Goal: Task Accomplishment & Management: Manage account settings

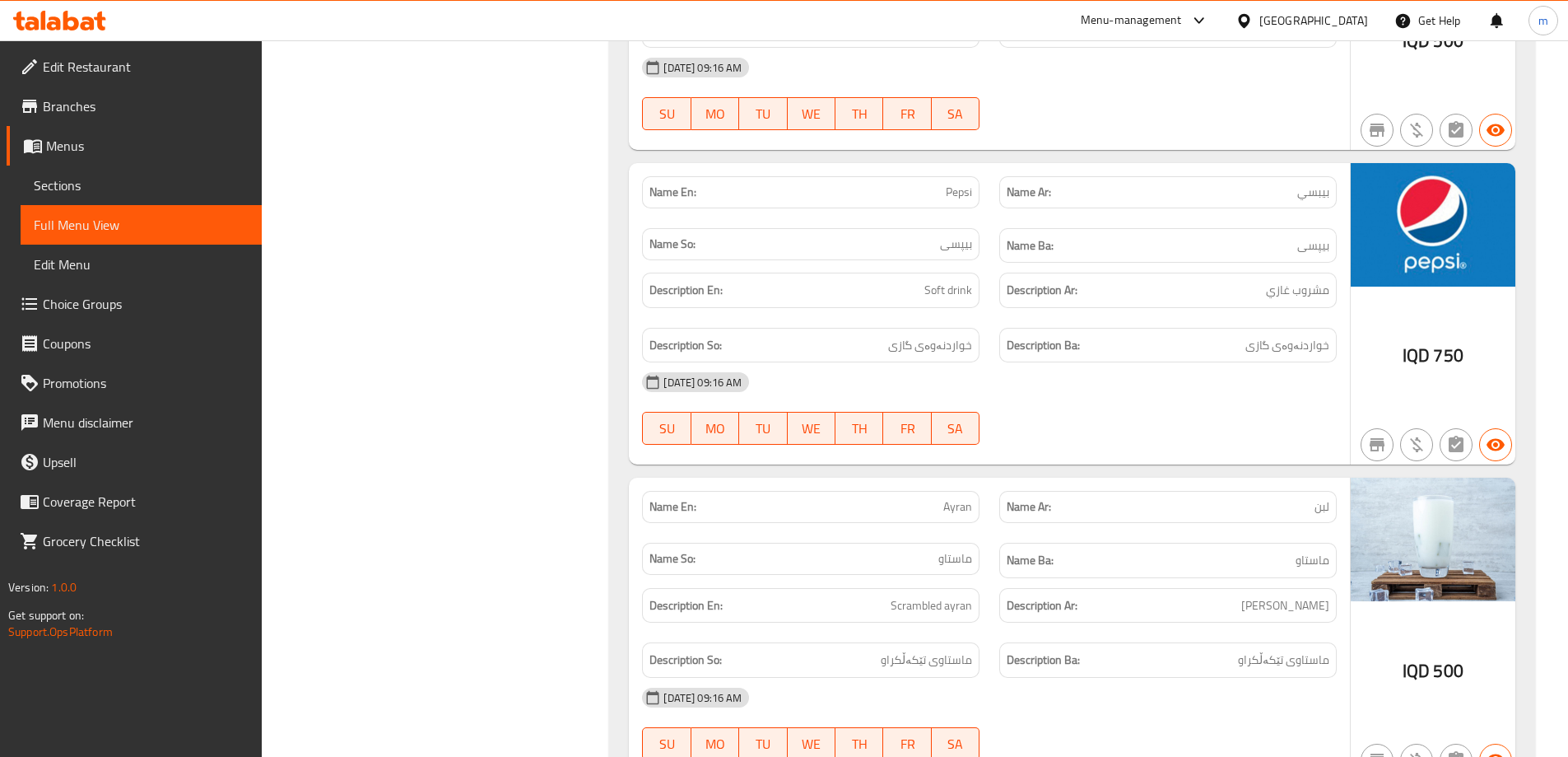
scroll to position [9606, 0]
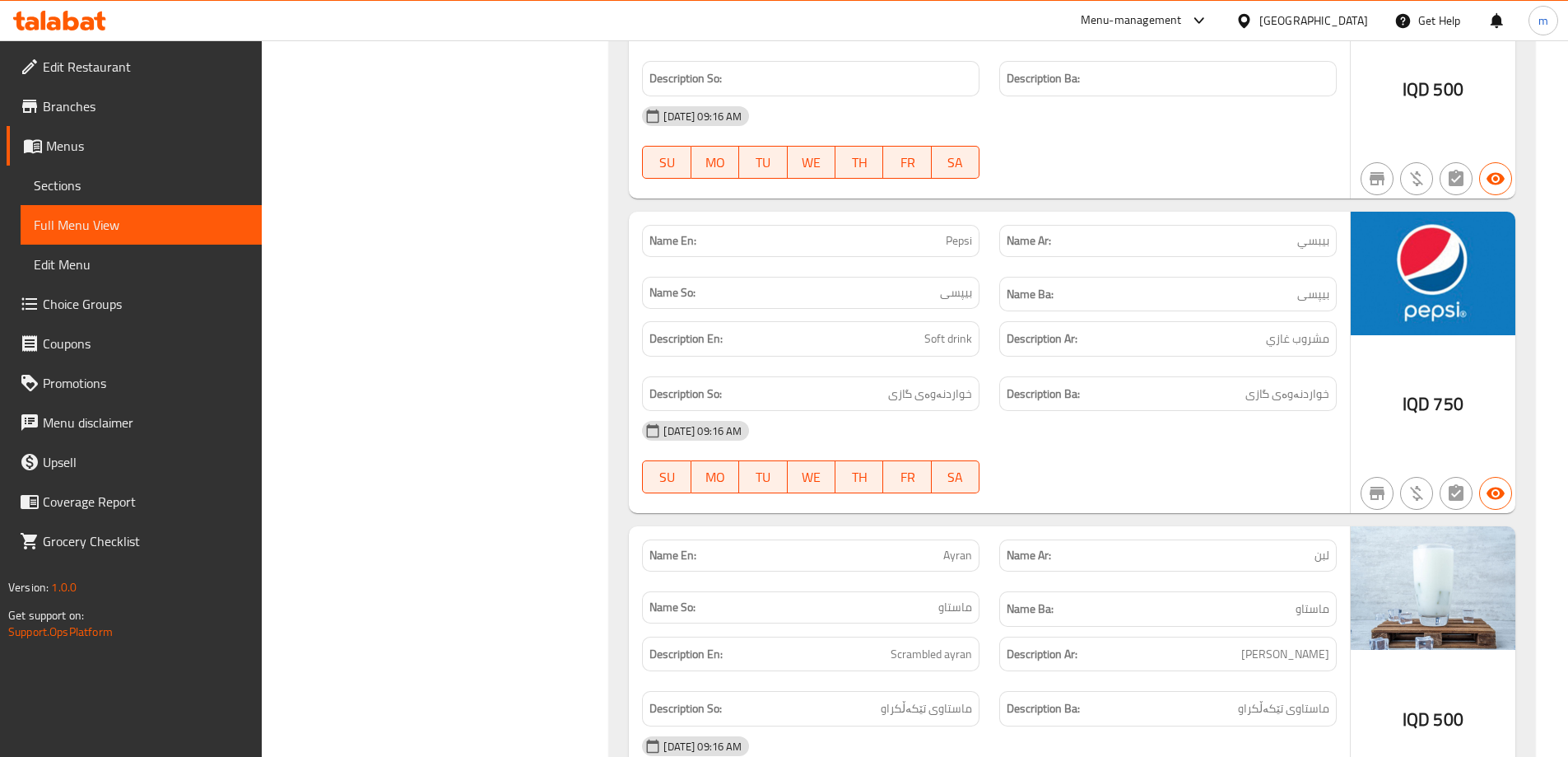
click at [72, 175] on span "Sections" at bounding box center [141, 185] width 215 height 20
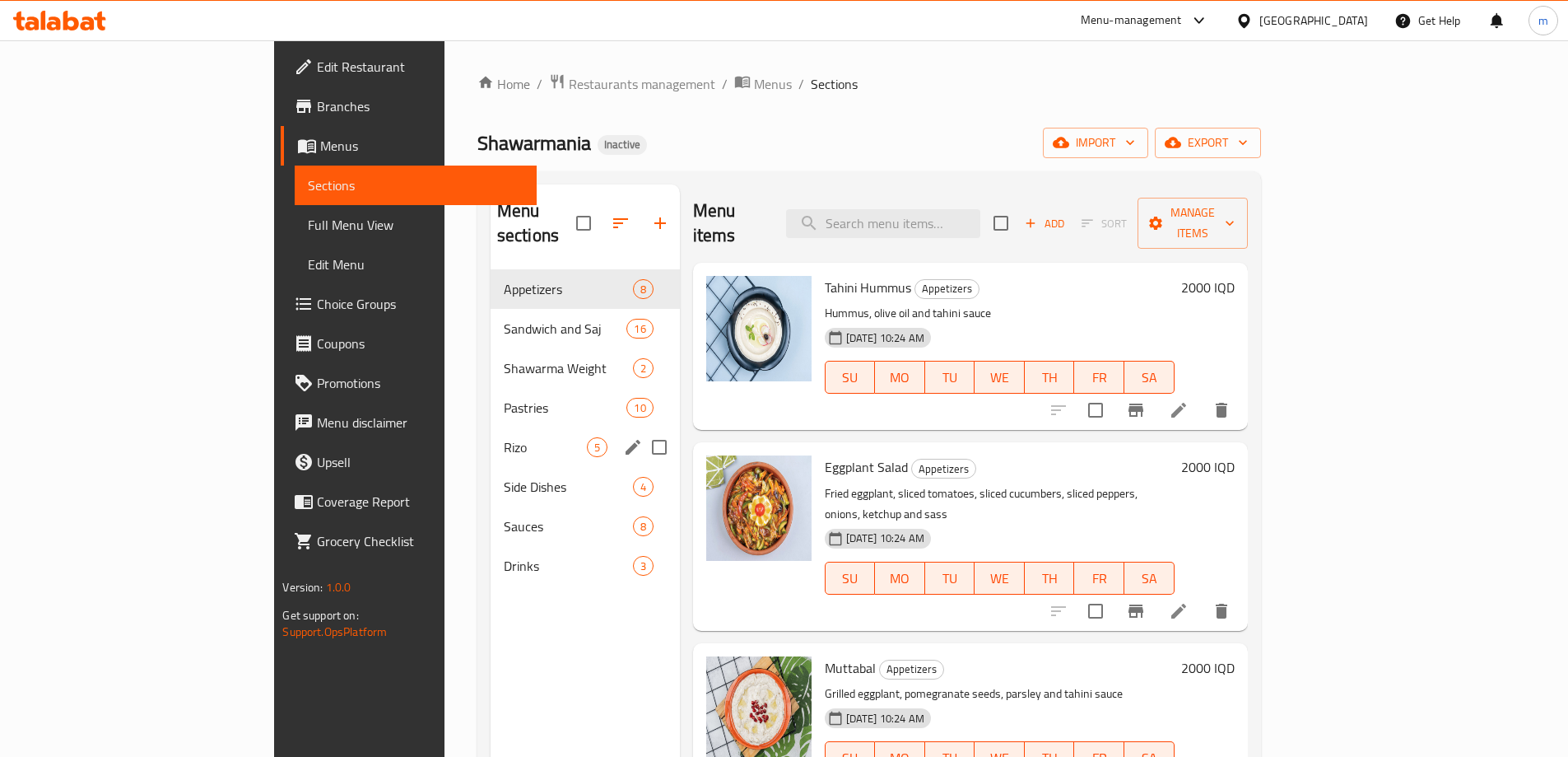
click at [503, 398] on span "Pastries" at bounding box center [564, 408] width 123 height 20
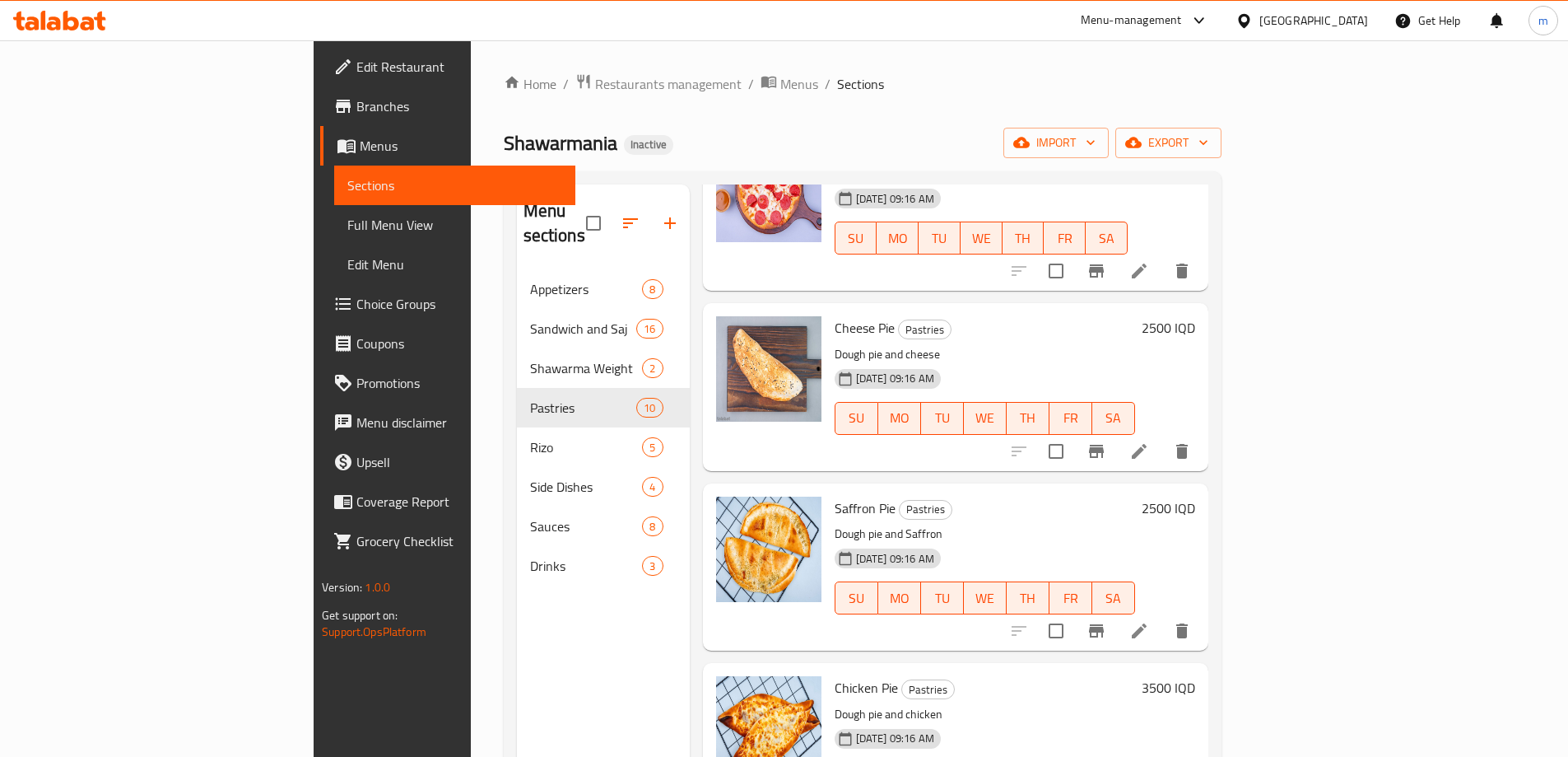
scroll to position [960, 0]
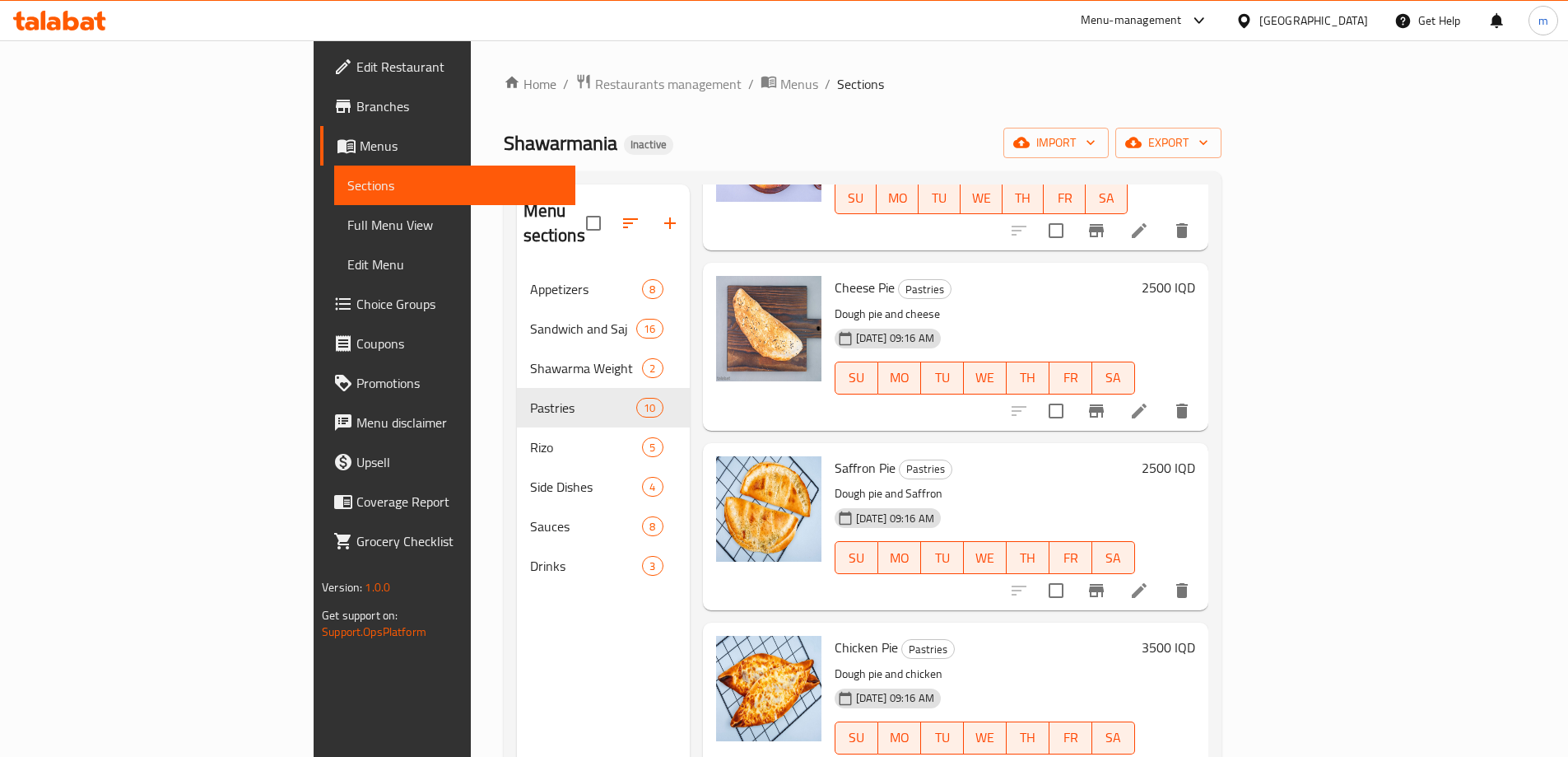
click at [1149, 580] on icon at bounding box center [1139, 590] width 20 height 20
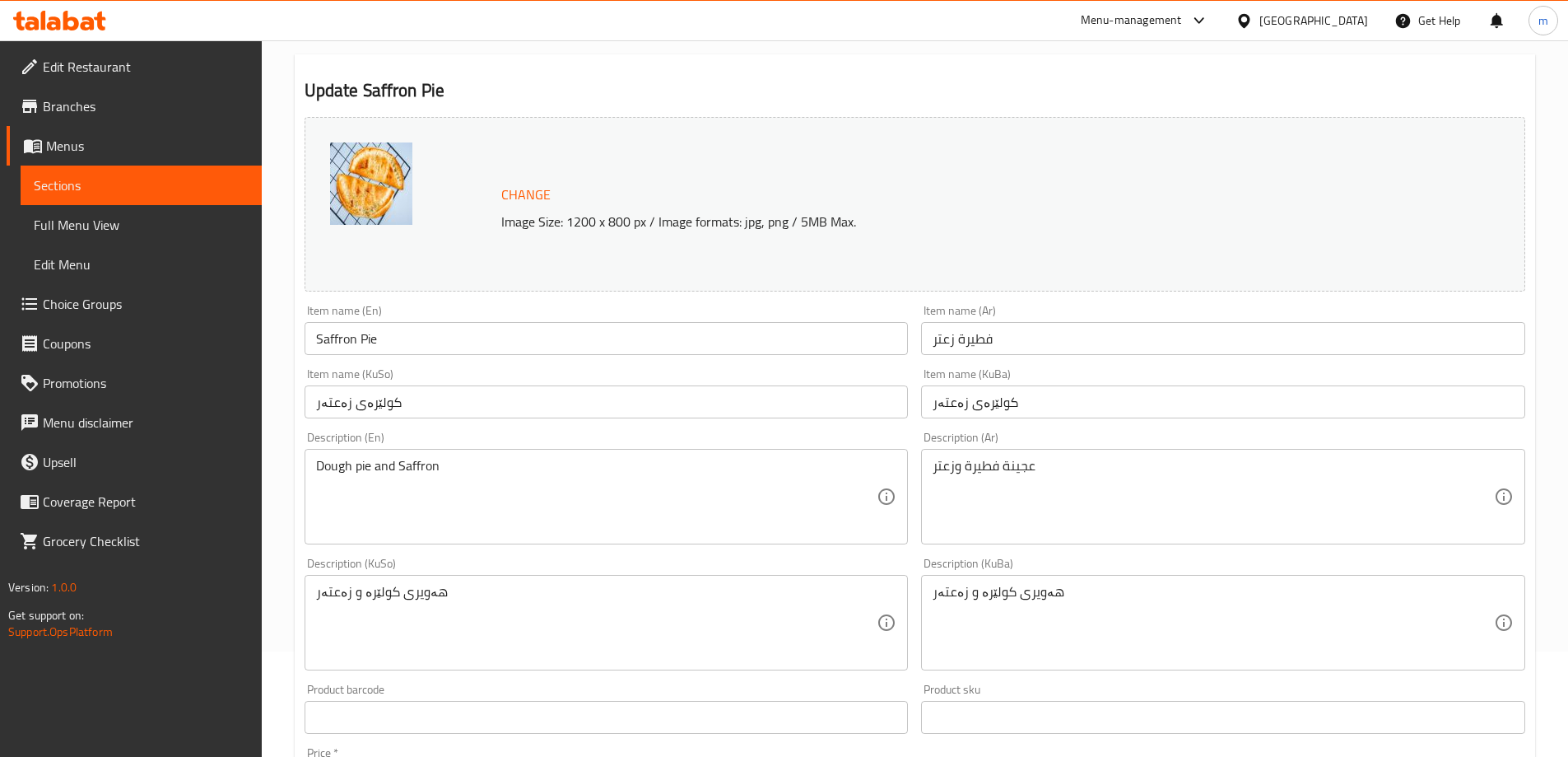
scroll to position [138, 0]
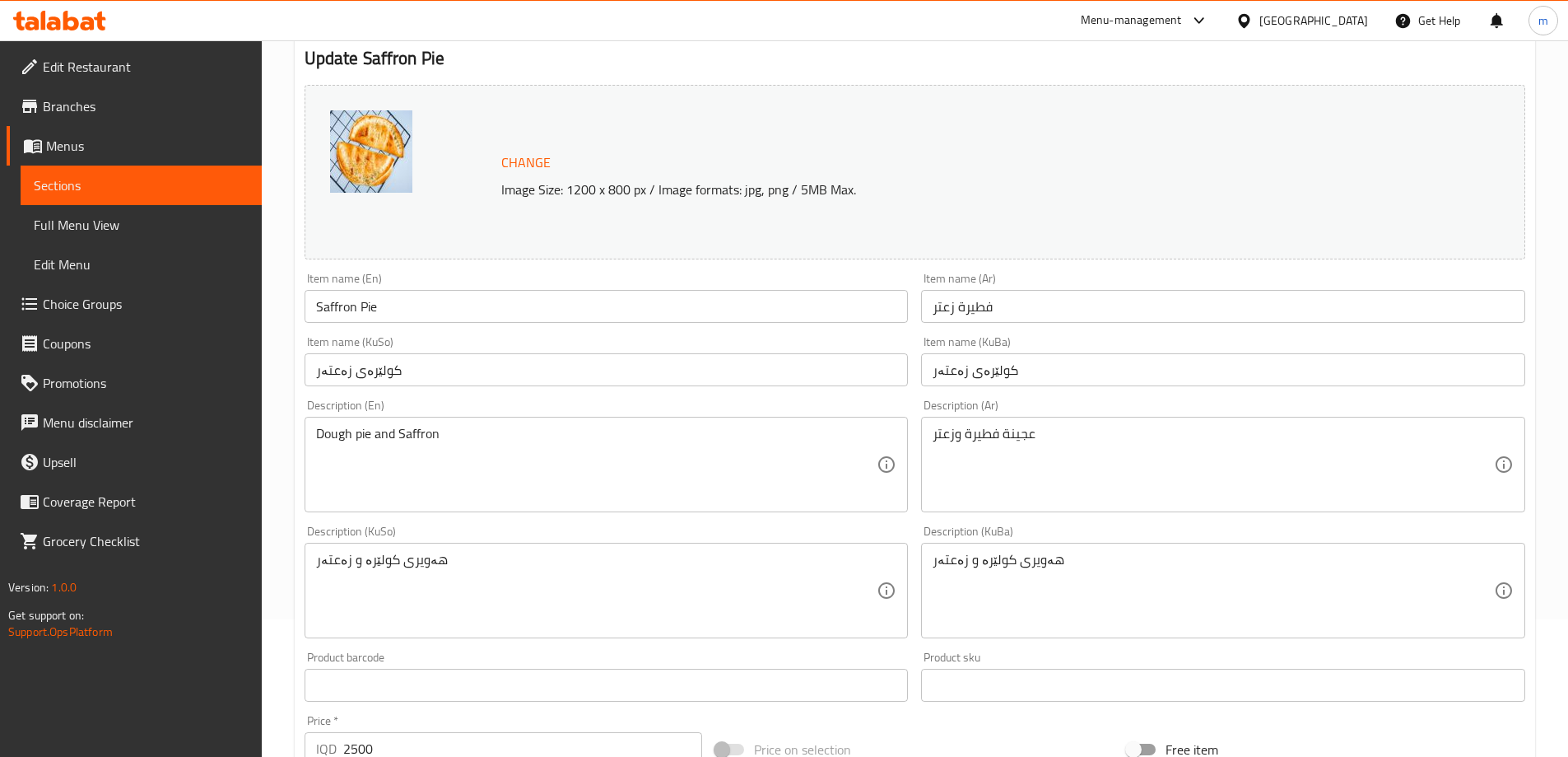
click at [330, 298] on input "Saffron Pie" at bounding box center [606, 306] width 604 height 33
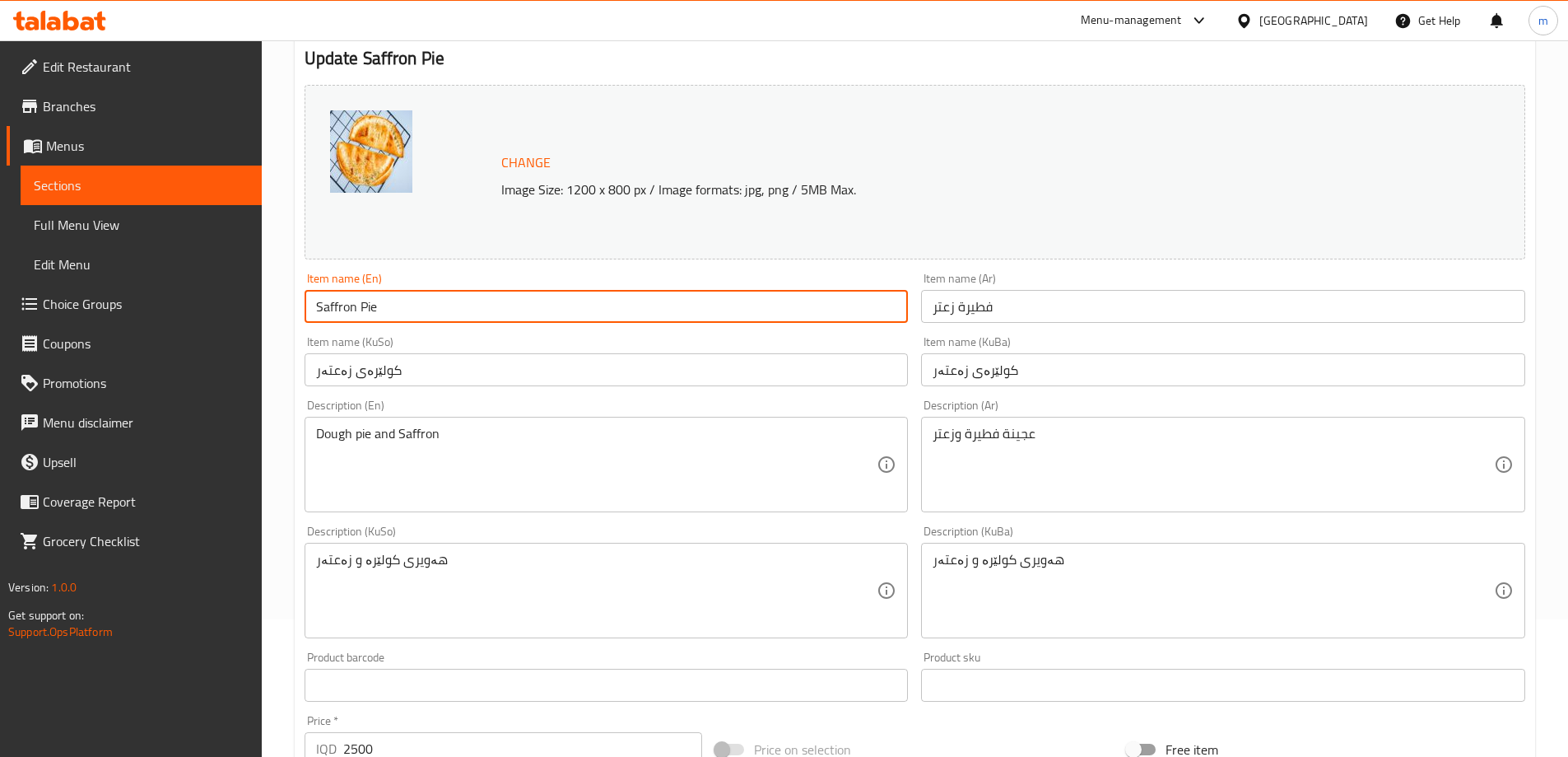
paste input "Thyme"
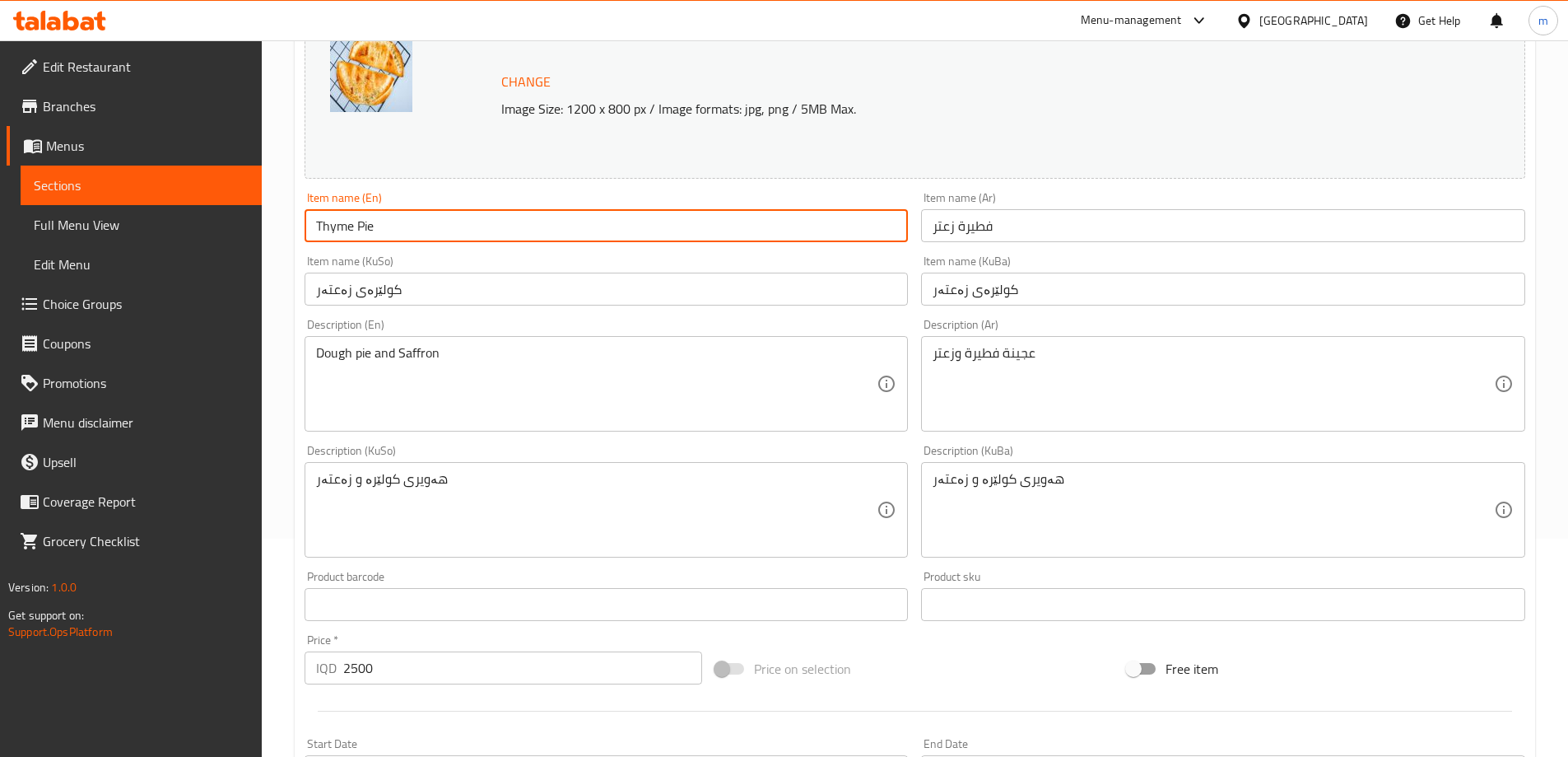
scroll to position [275, 0]
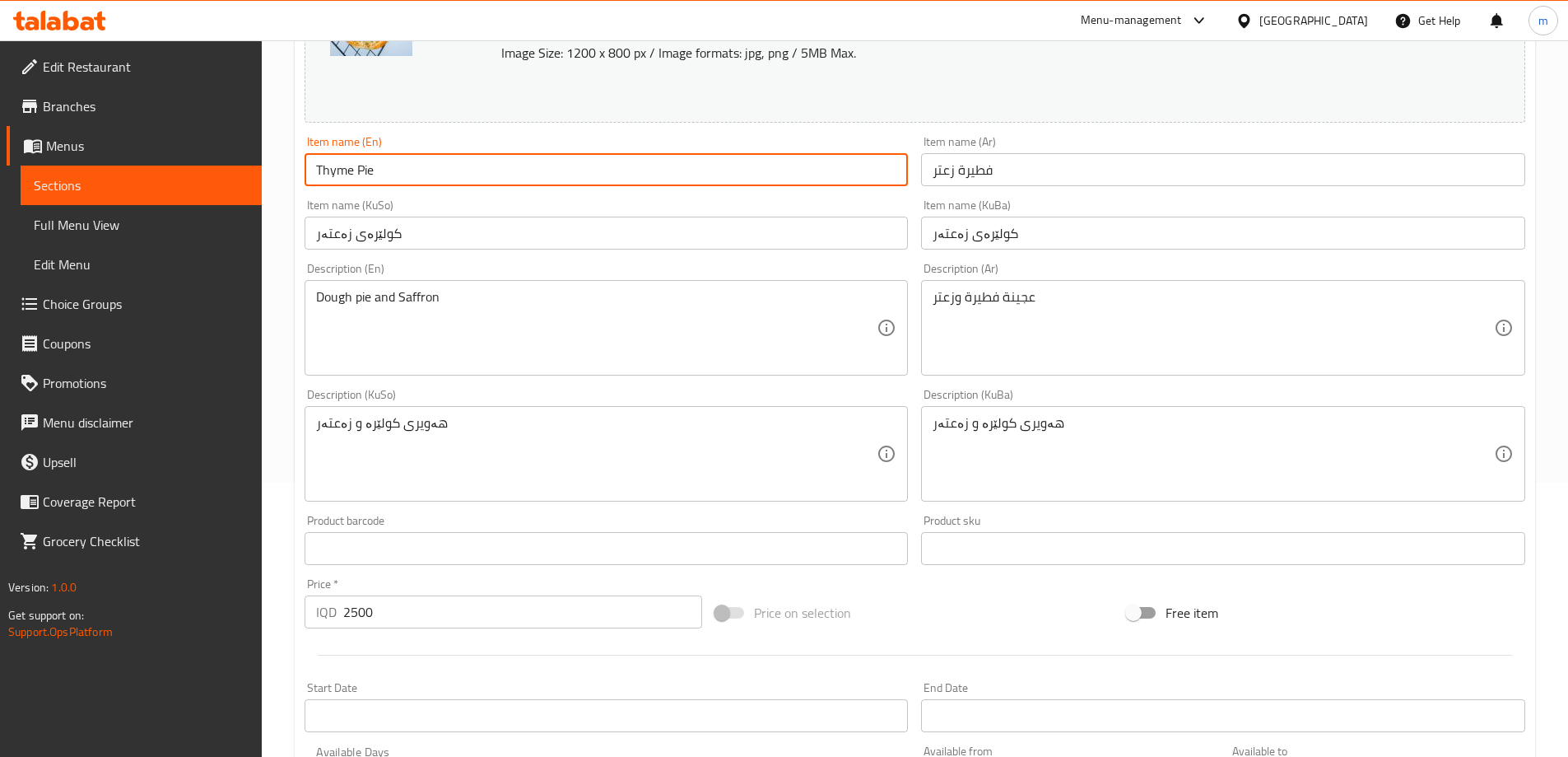
type input "Thyme Pie"
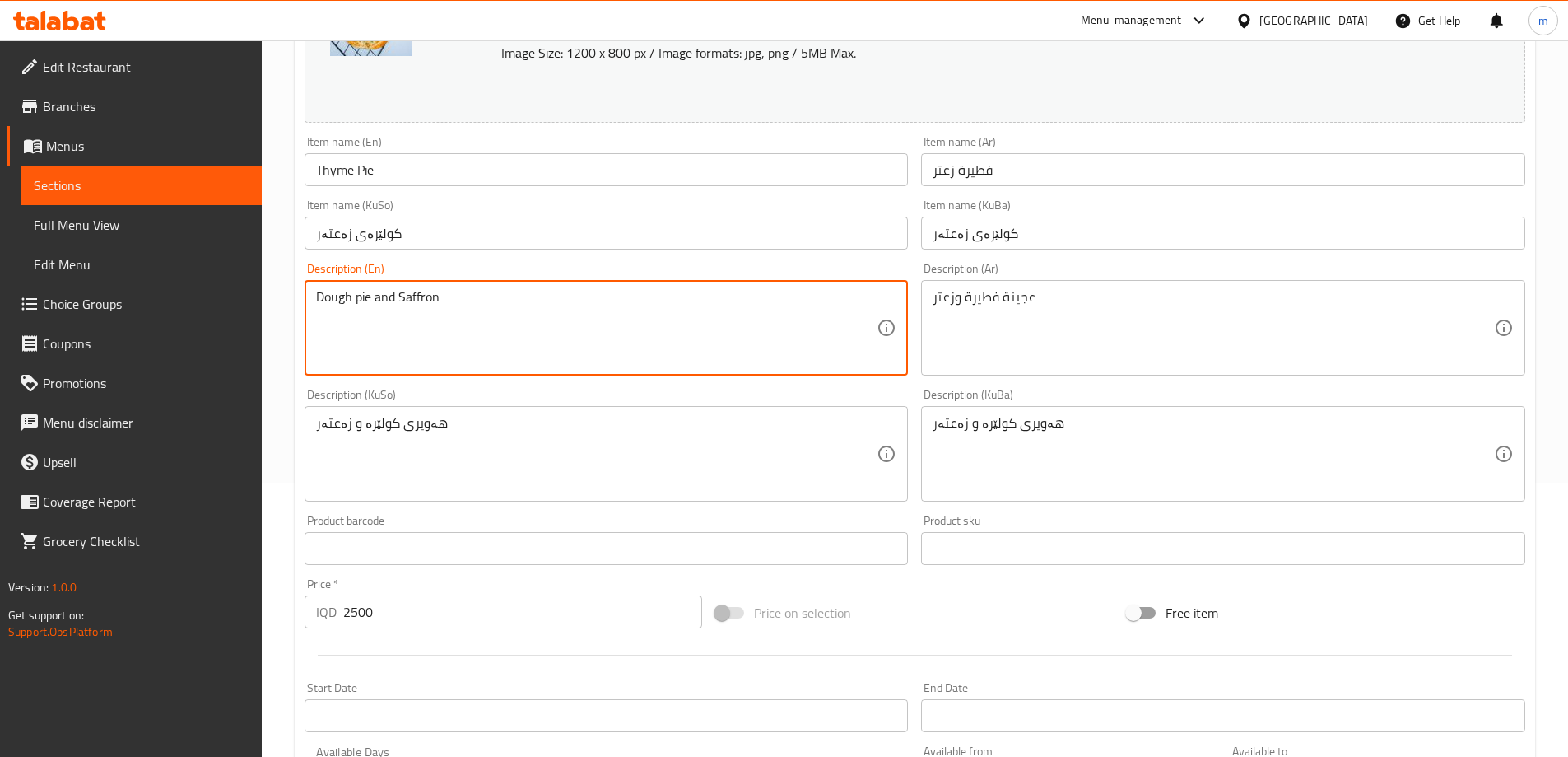
click at [420, 295] on textarea "Dough pie and Saffron" at bounding box center [597, 328] width 562 height 78
paste textarea "Thyme"
type textarea "Dough pie and Thyme"
click at [920, 297] on div "Description (Ar) عجينة فطيرة وزعتر Description (Ar)" at bounding box center [1222, 319] width 617 height 126
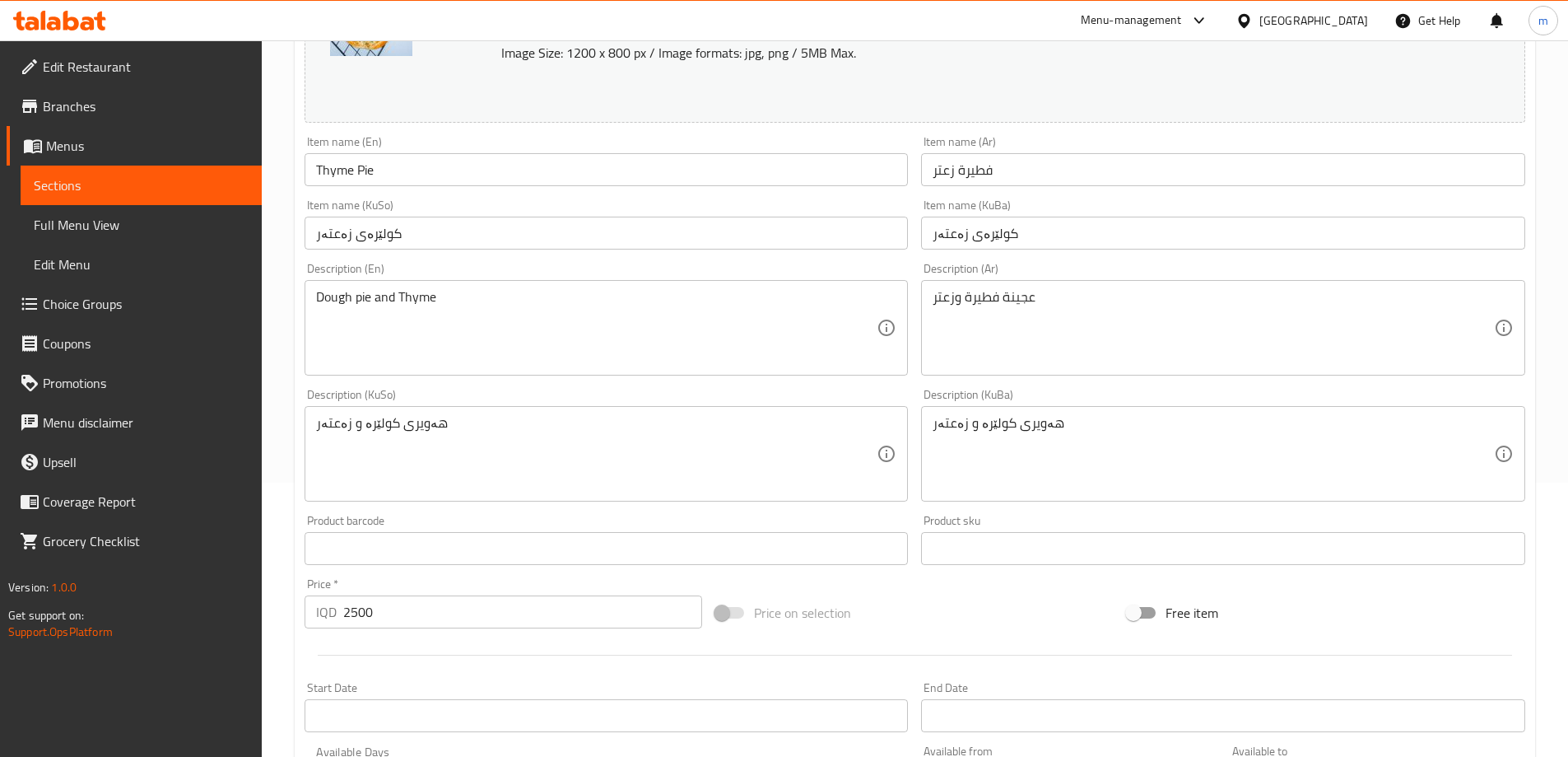
scroll to position [620, 0]
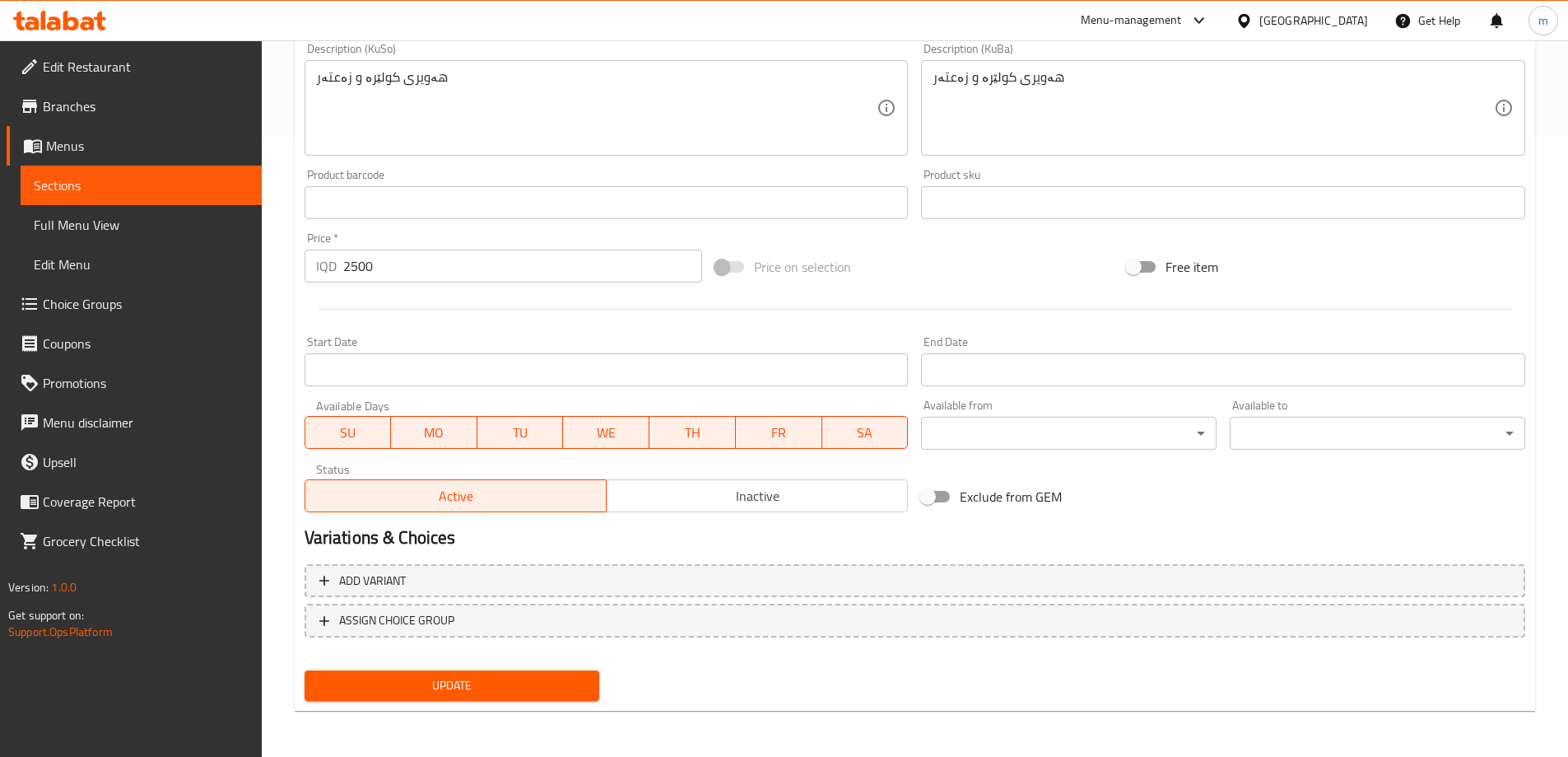
click at [490, 688] on span "Update" at bounding box center [451, 685] width 269 height 21
click at [119, 223] on span "Full Menu View" at bounding box center [141, 225] width 215 height 20
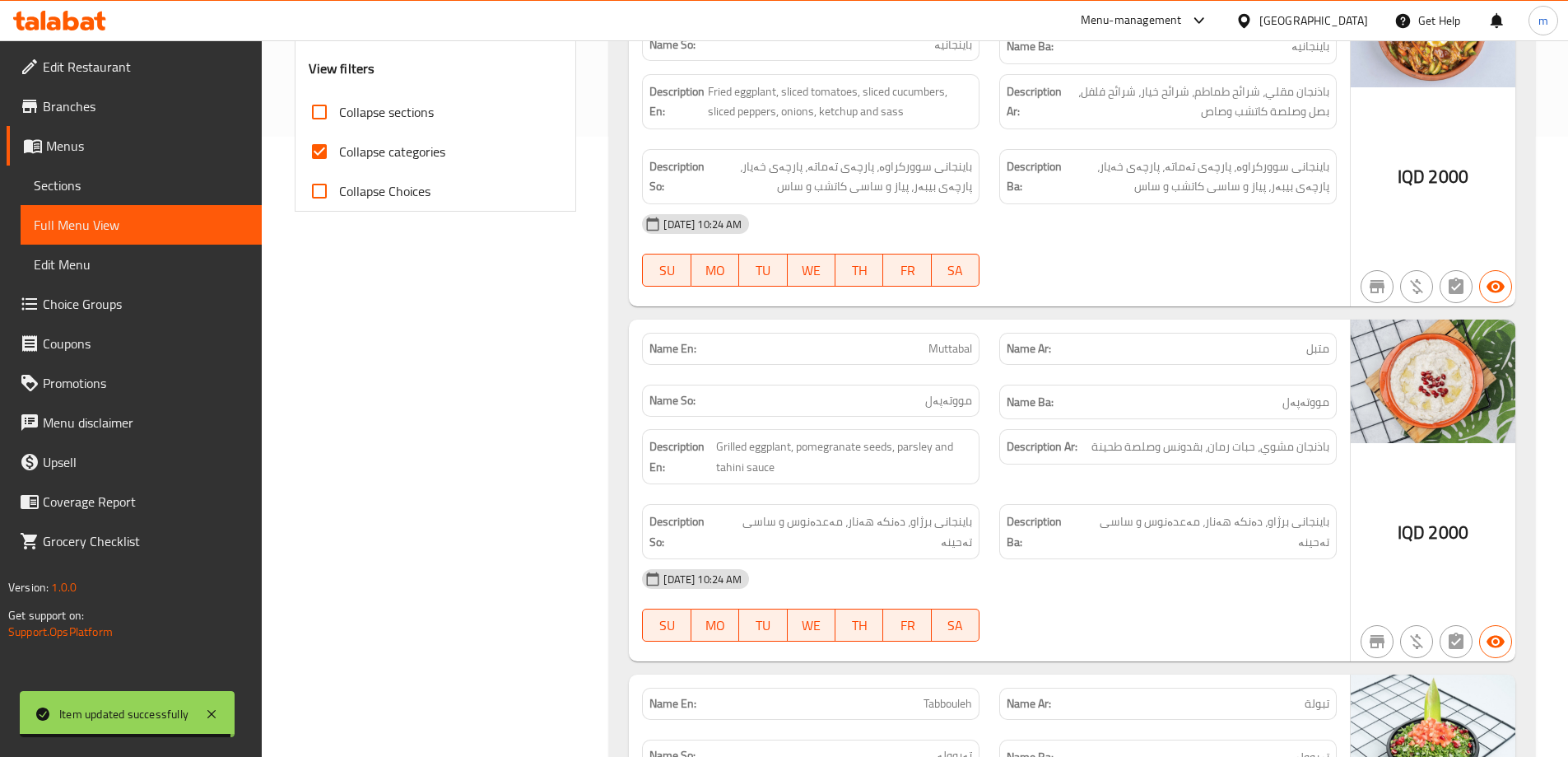
click at [365, 157] on span "Collapse categories" at bounding box center [392, 151] width 106 height 20
click at [339, 157] on input "Collapse categories" at bounding box center [319, 150] width 39 height 39
checkbox input "false"
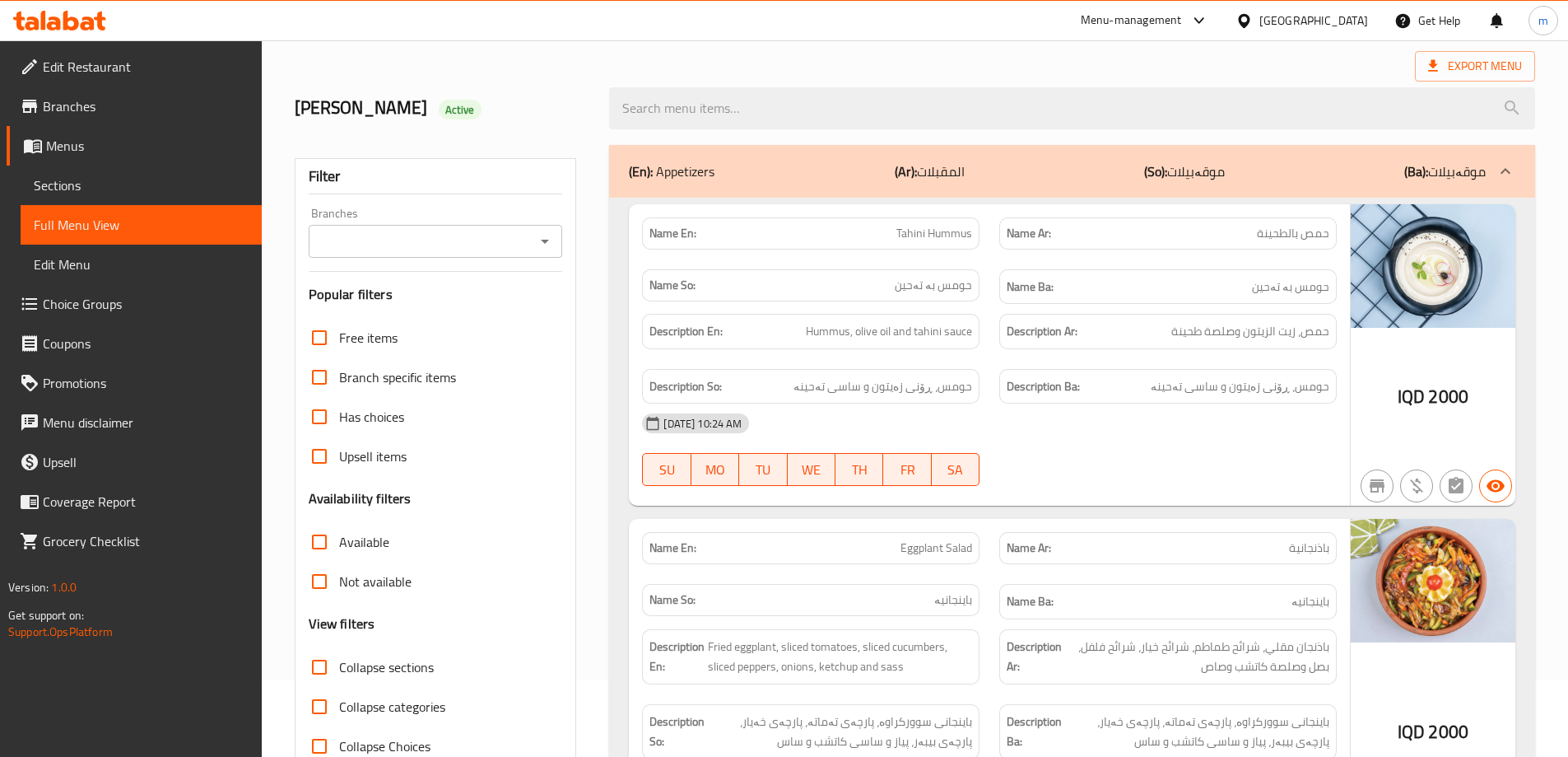
scroll to position [71, 0]
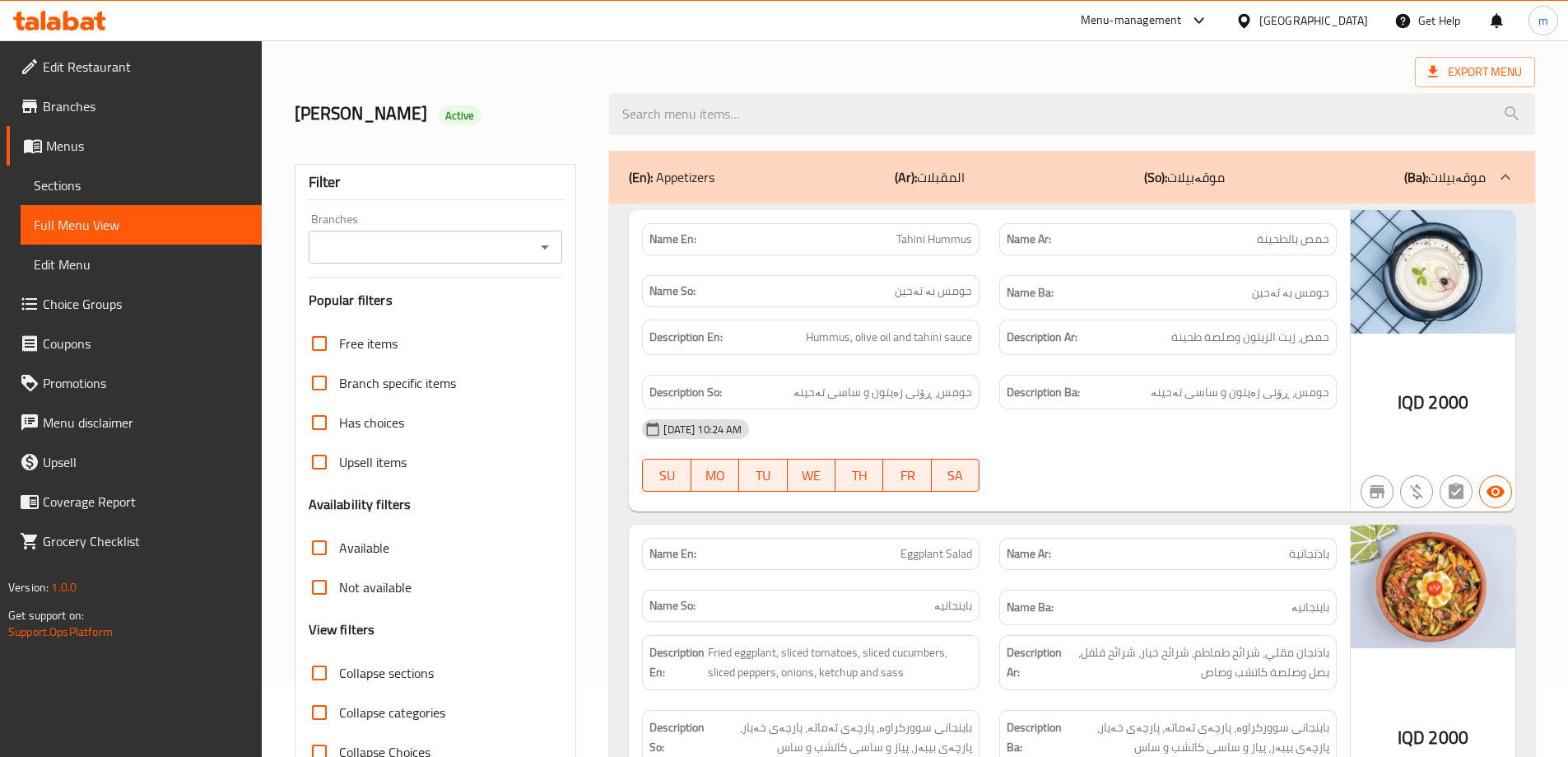
drag, startPoint x: 401, startPoint y: 681, endPoint x: 418, endPoint y: 661, distance: 26.2
click at [402, 681] on span "Collapse sections" at bounding box center [387, 673] width 95 height 20
click at [339, 681] on input "Collapse sections" at bounding box center [319, 672] width 39 height 39
checkbox input "true"
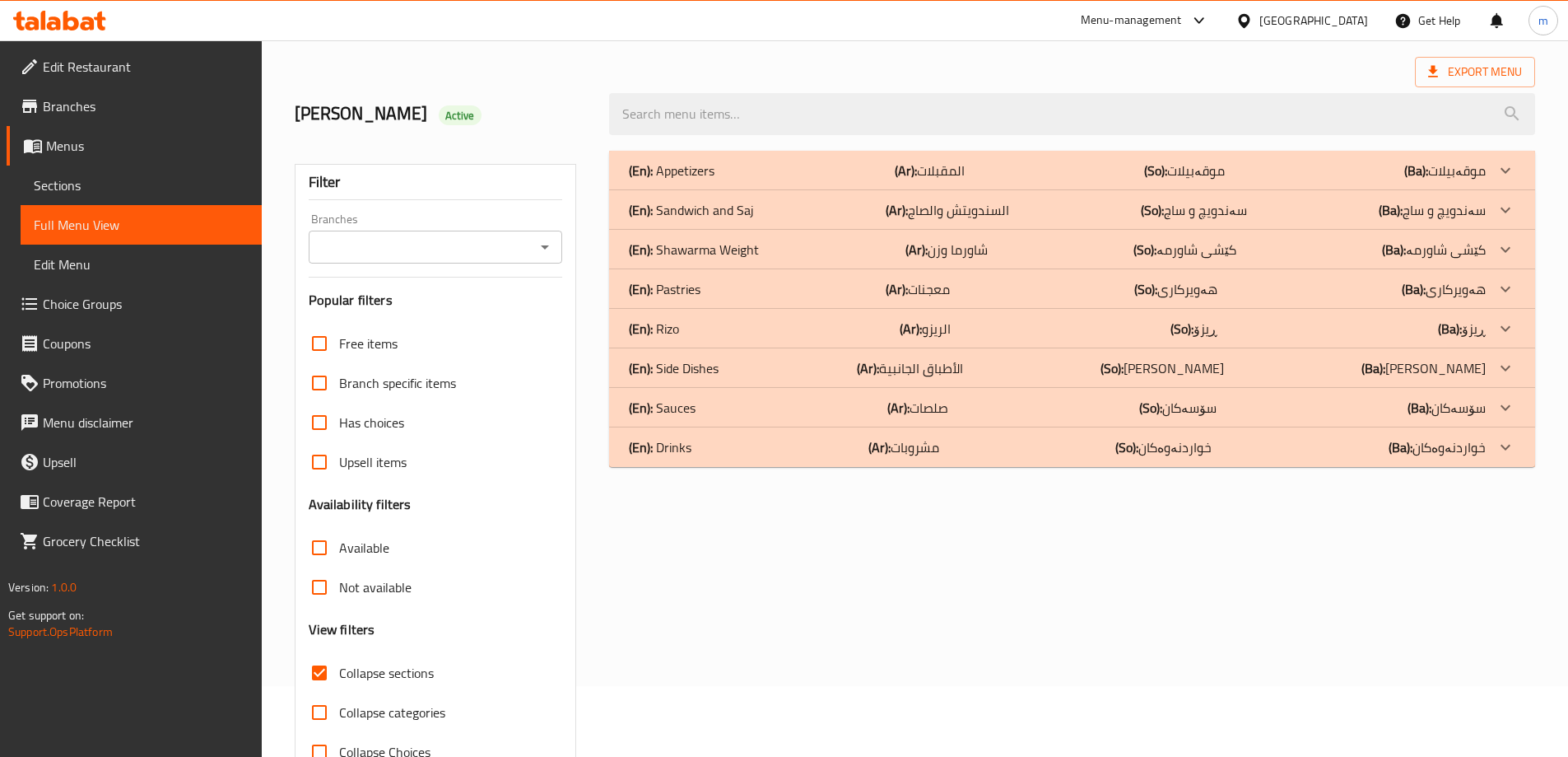
click at [799, 181] on div "(En): Shawarma Weight (Ar): شاورما وزن (So): کێشی شاورمە (Ba): کێشی شاورمە" at bounding box center [1057, 171] width 857 height 20
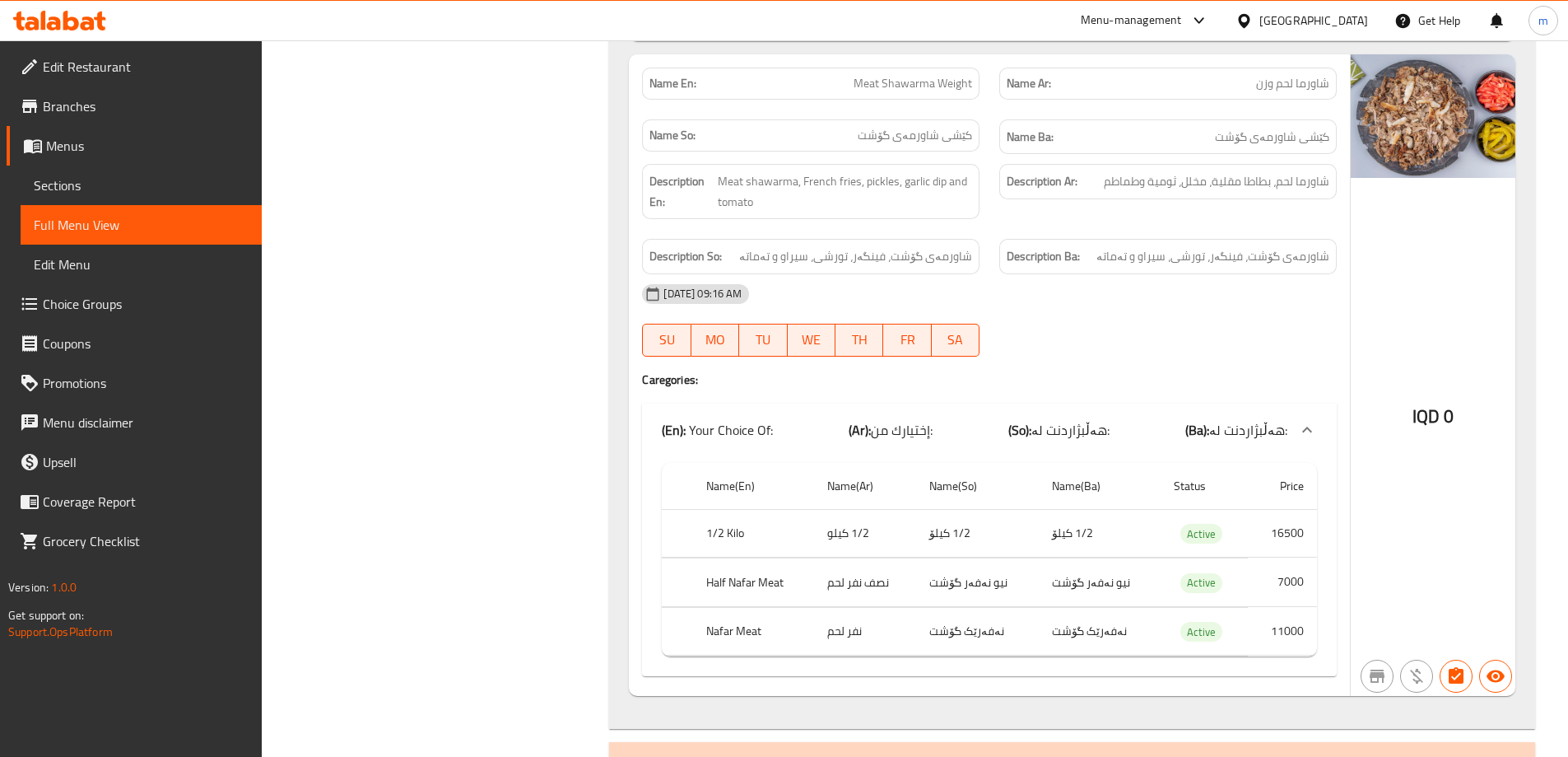
scroll to position [1189, 0]
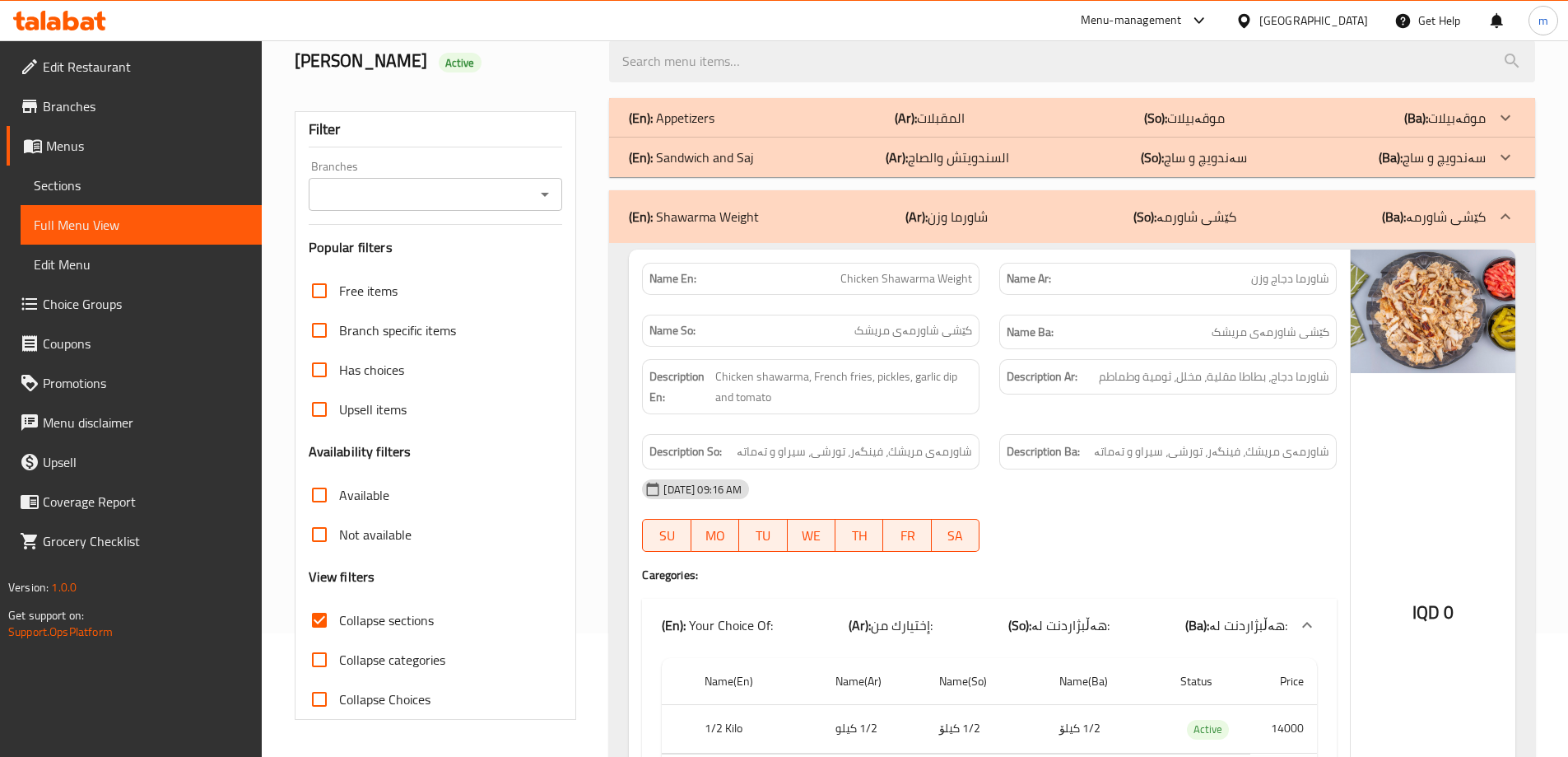
scroll to position [0, 0]
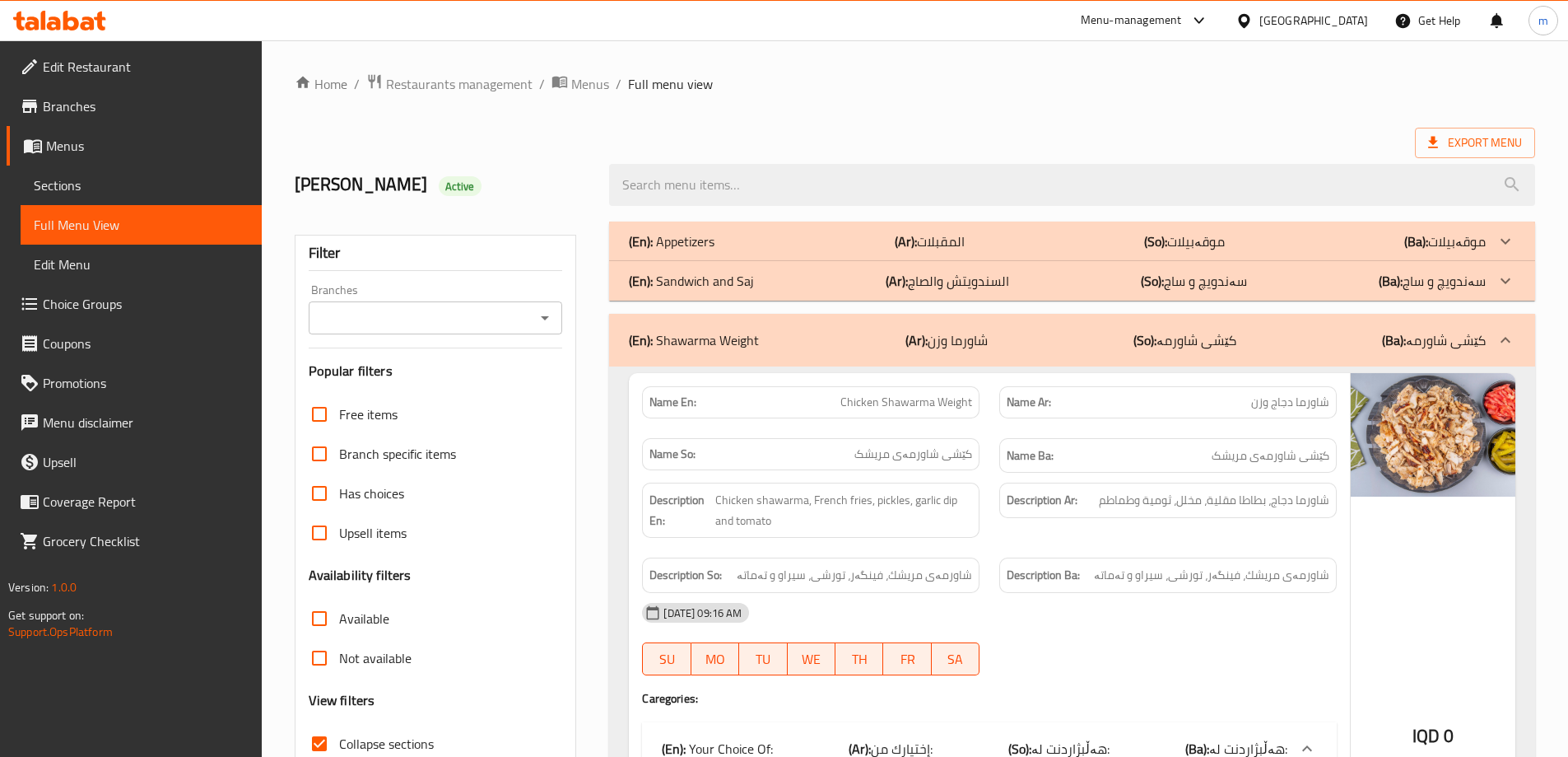
click at [858, 330] on div "(En): Shawarma Weight (Ar): شاورما وزن (So): کێشی شاورمە (Ba): کێشی شاورمە" at bounding box center [1057, 340] width 857 height 20
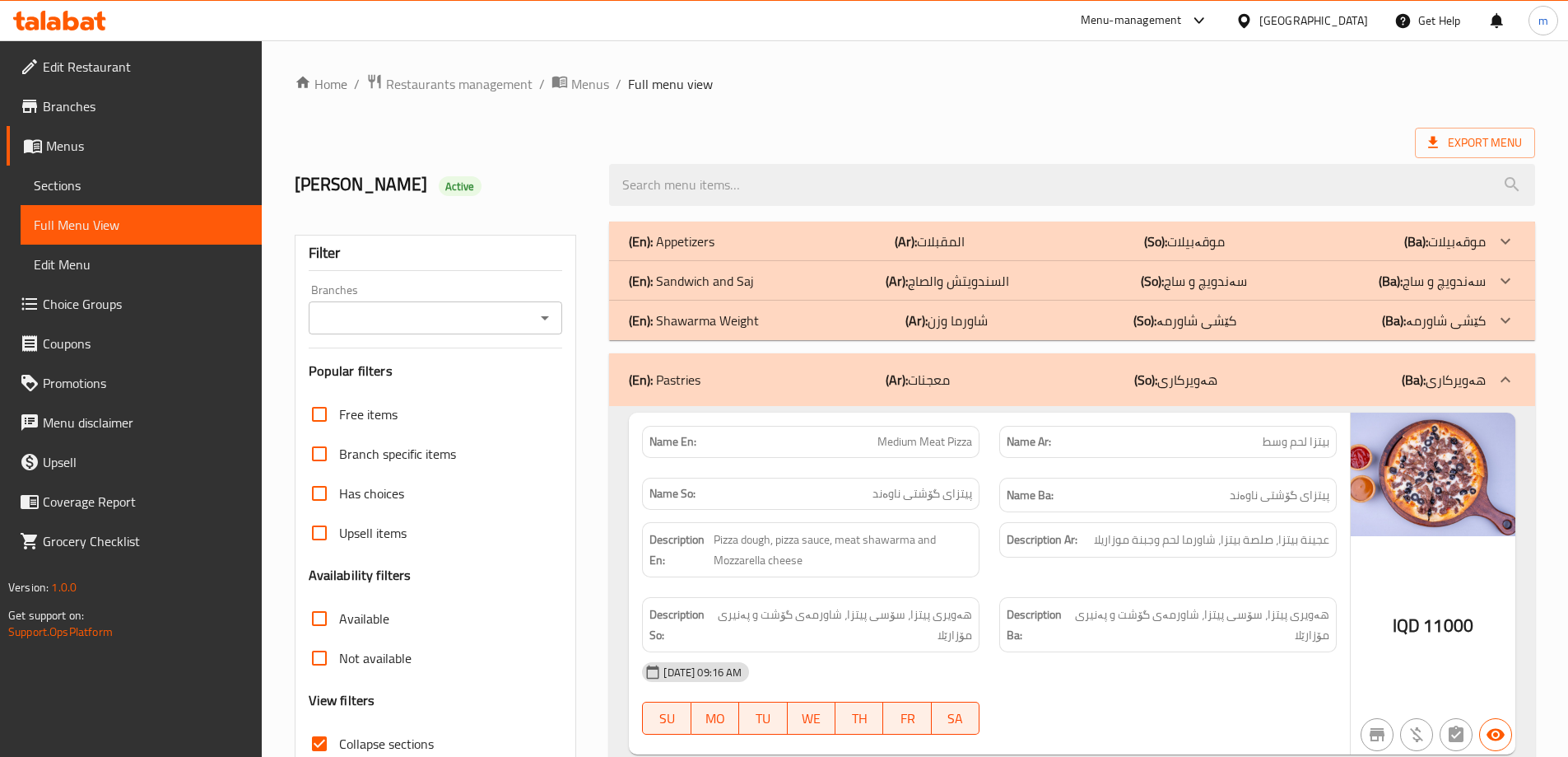
click at [550, 320] on icon "Open" at bounding box center [545, 318] width 20 height 20
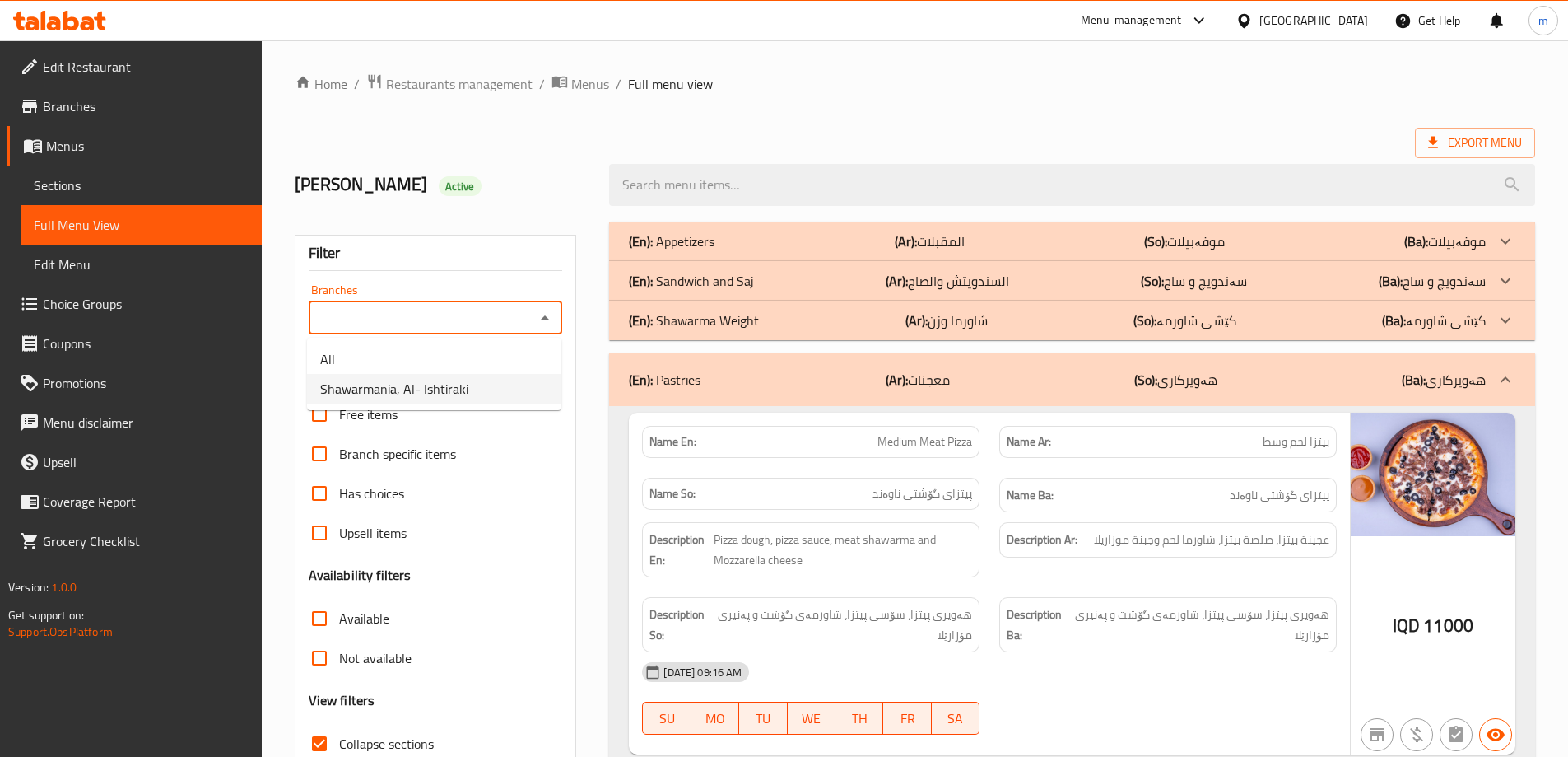
click at [420, 389] on span "Shawarmania, Al- Ishtiraki" at bounding box center [394, 389] width 148 height 20
type input "Shawarmania, Al- Ishtiraki"
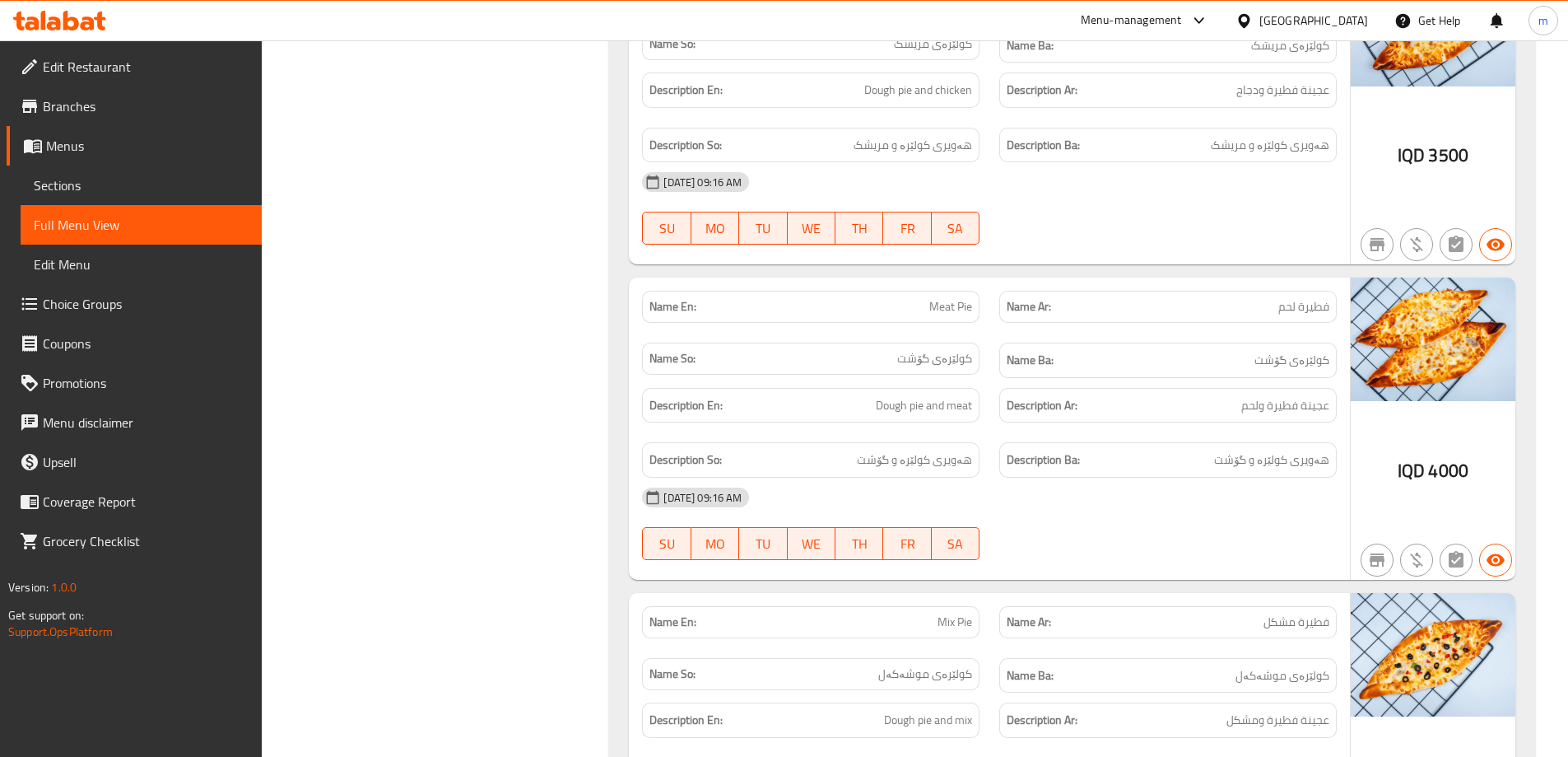
scroll to position [2758, 0]
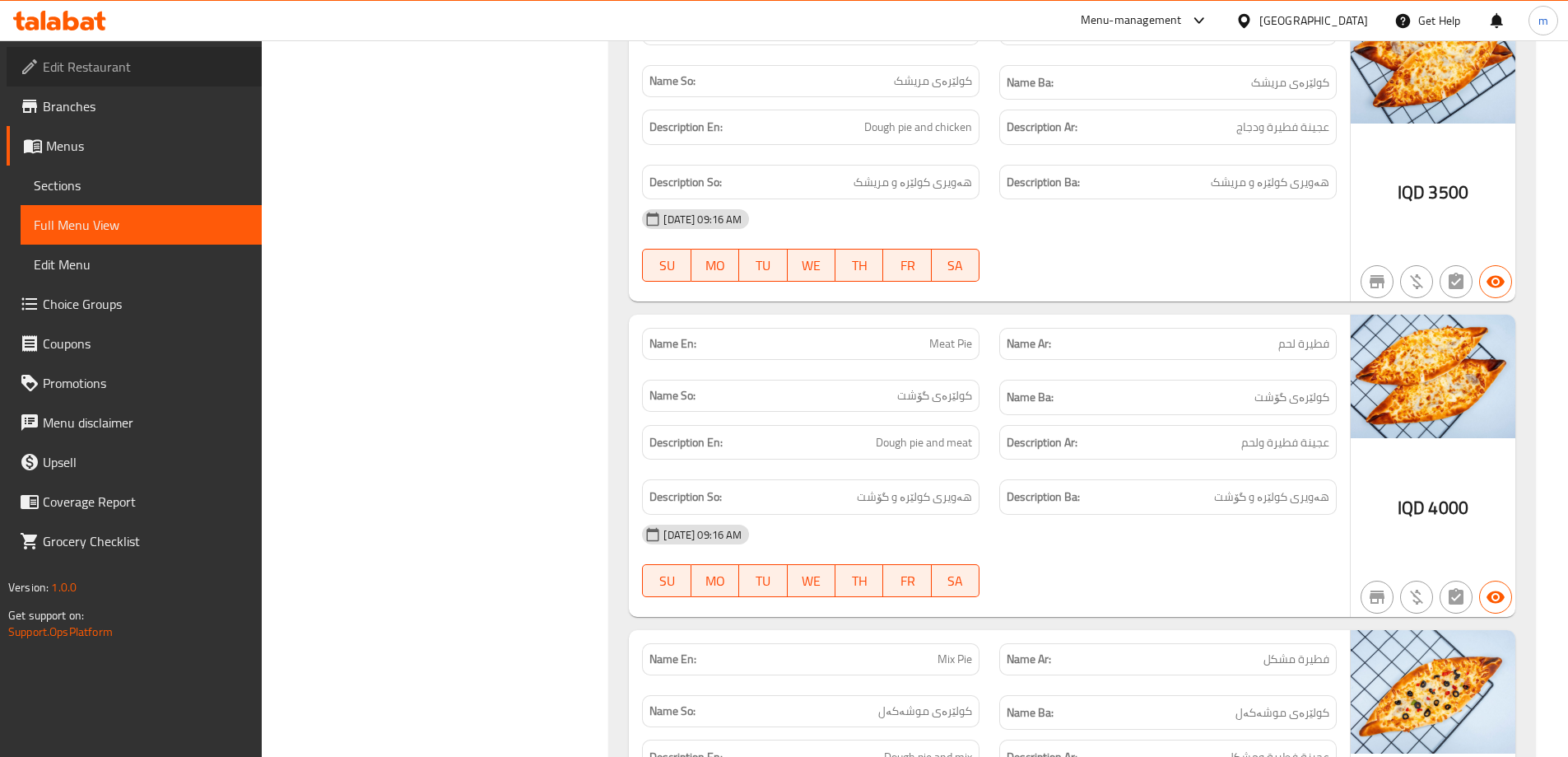
click at [147, 73] on span "Edit Restaurant" at bounding box center [146, 67] width 206 height 20
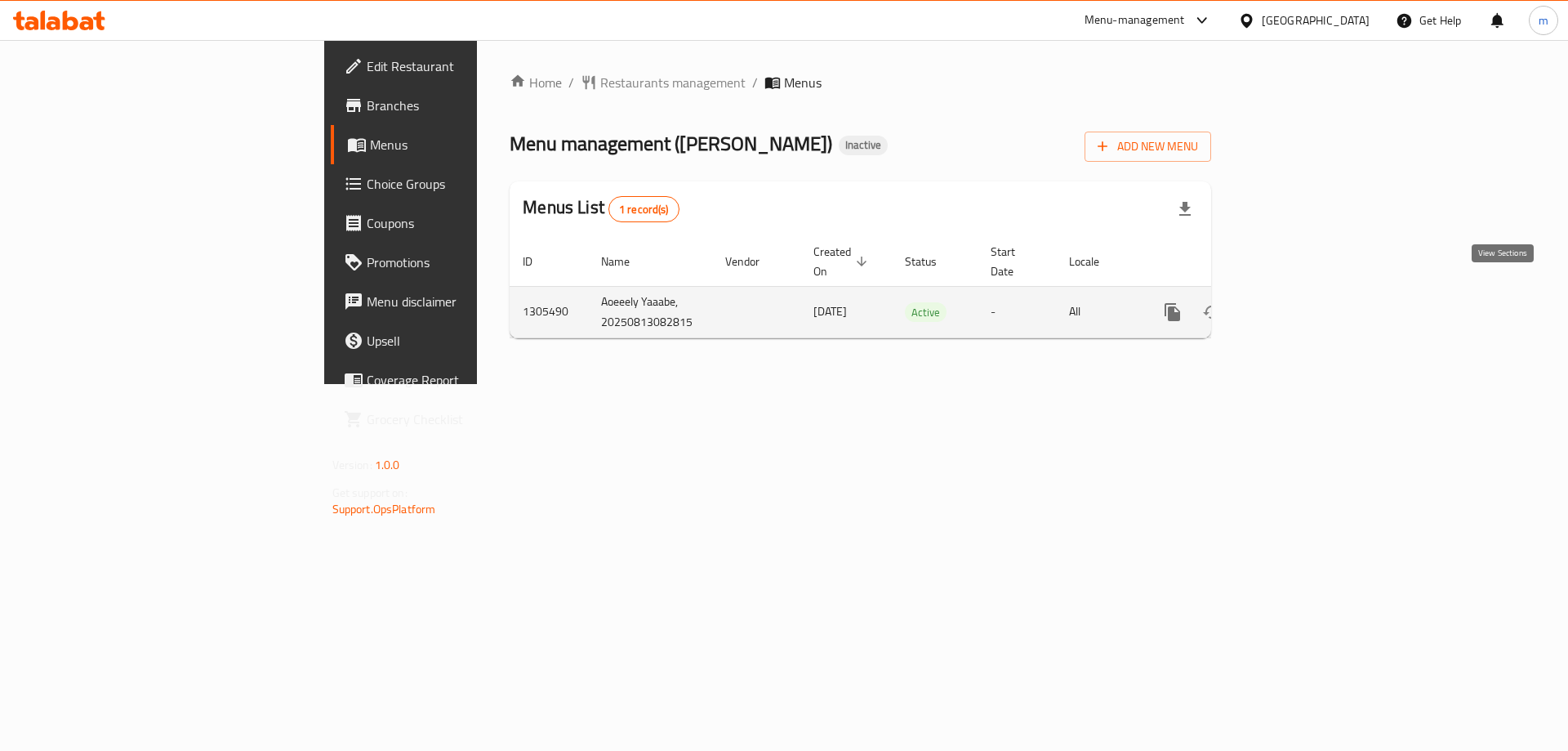
click at [1300, 302] on icon "enhanced table" at bounding box center [1290, 312] width 20 height 20
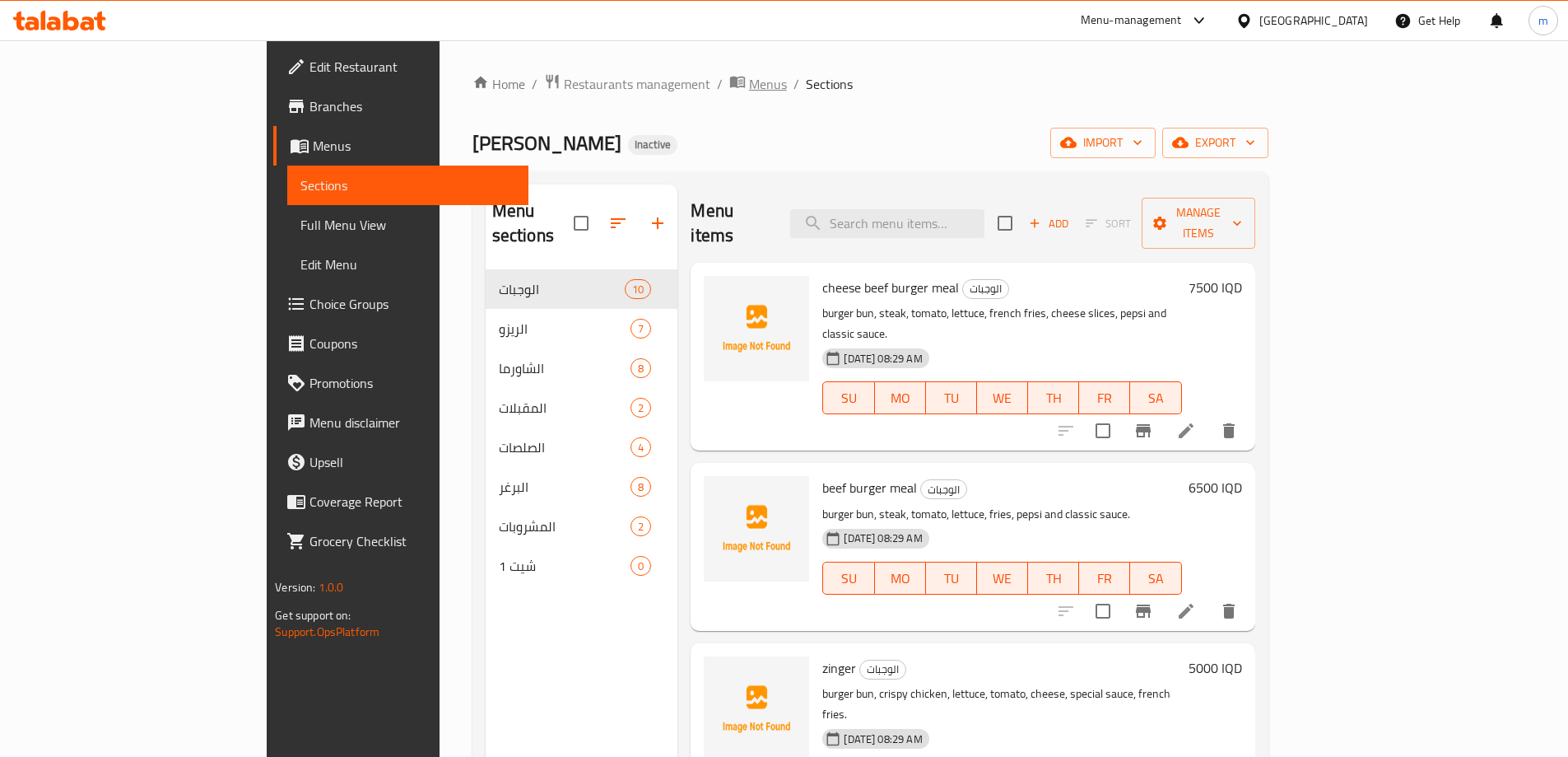
click at [748, 85] on span "Menus" at bounding box center [768, 84] width 38 height 20
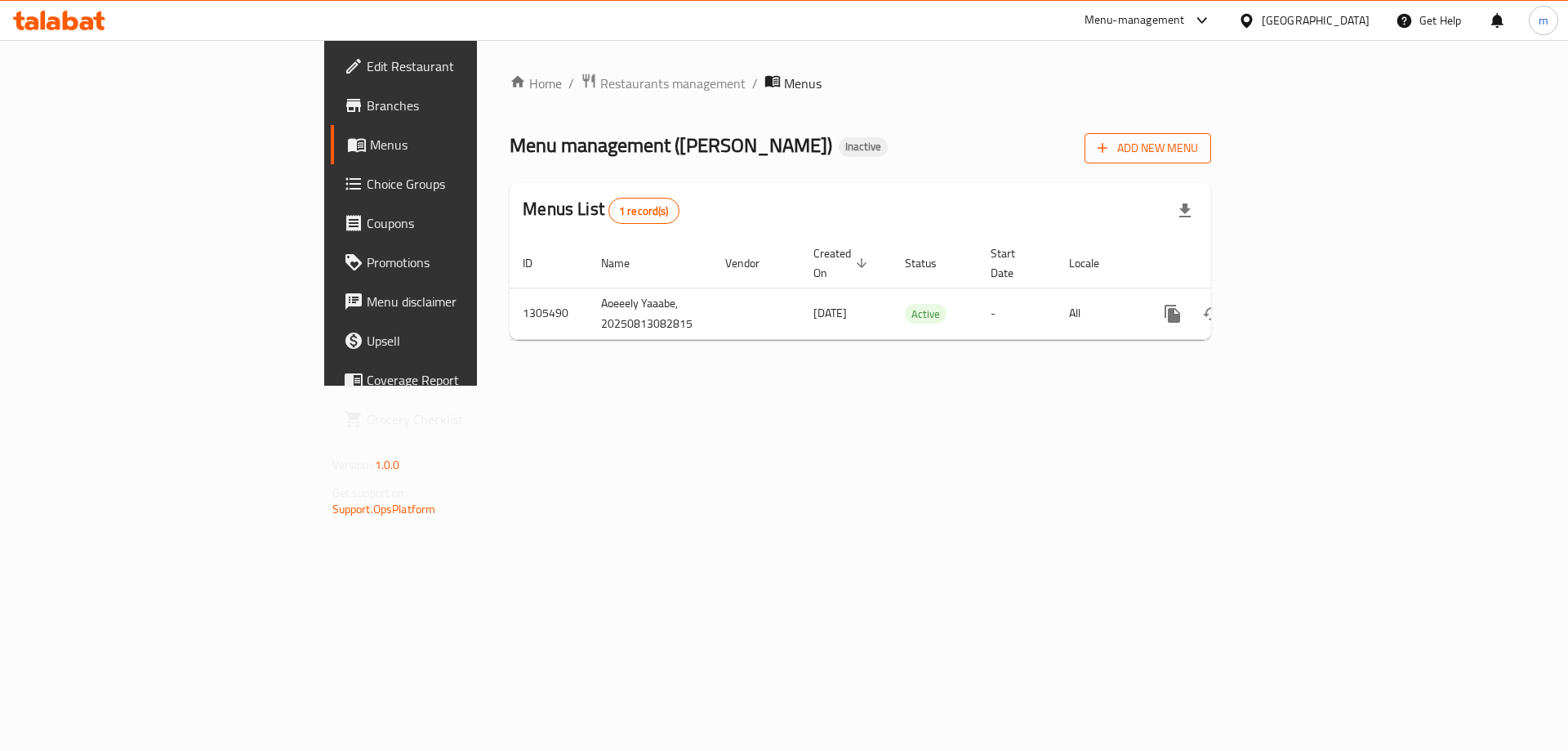
click at [1111, 150] on icon "button" at bounding box center [1103, 147] width 16 height 16
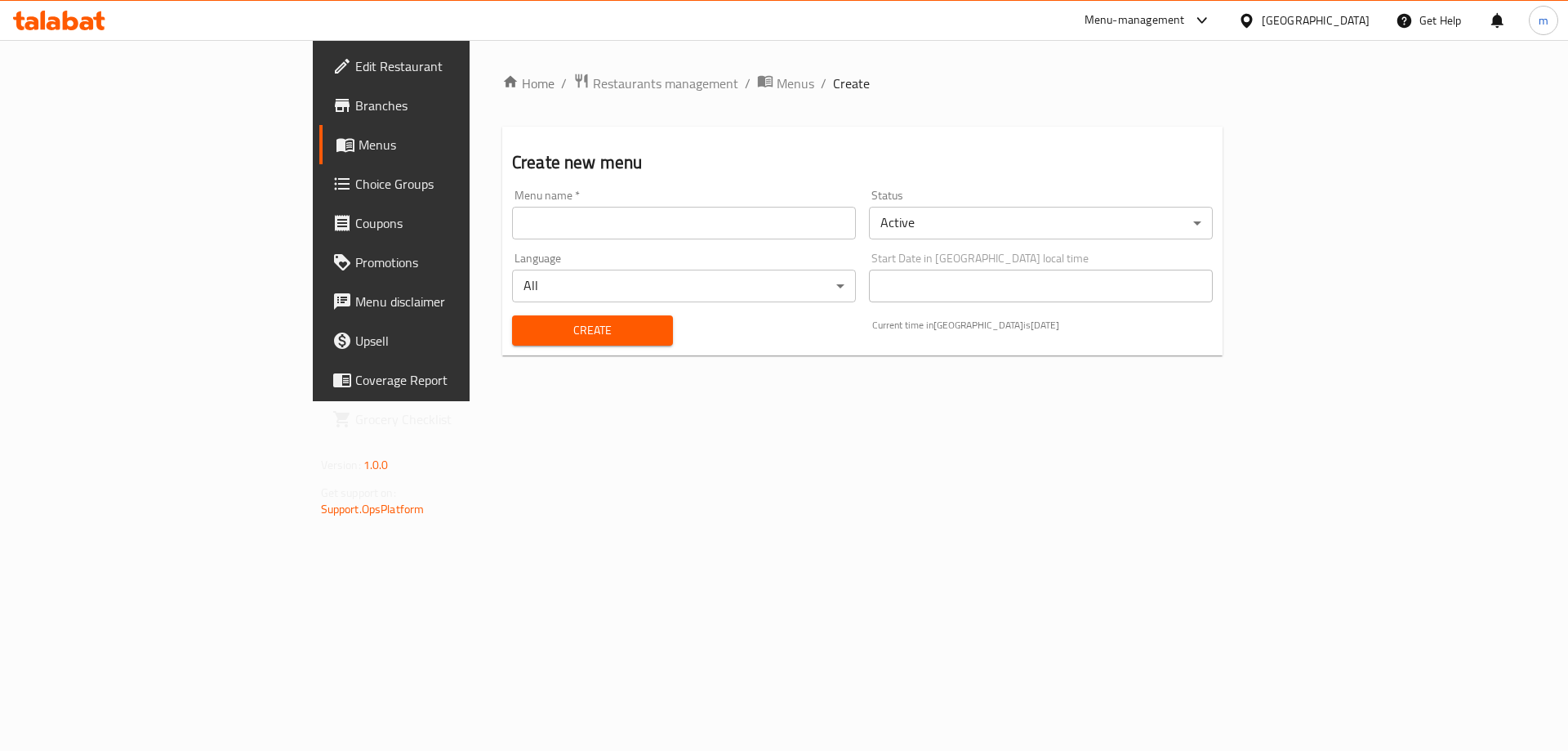
click at [589, 226] on input "text" at bounding box center [684, 223] width 344 height 33
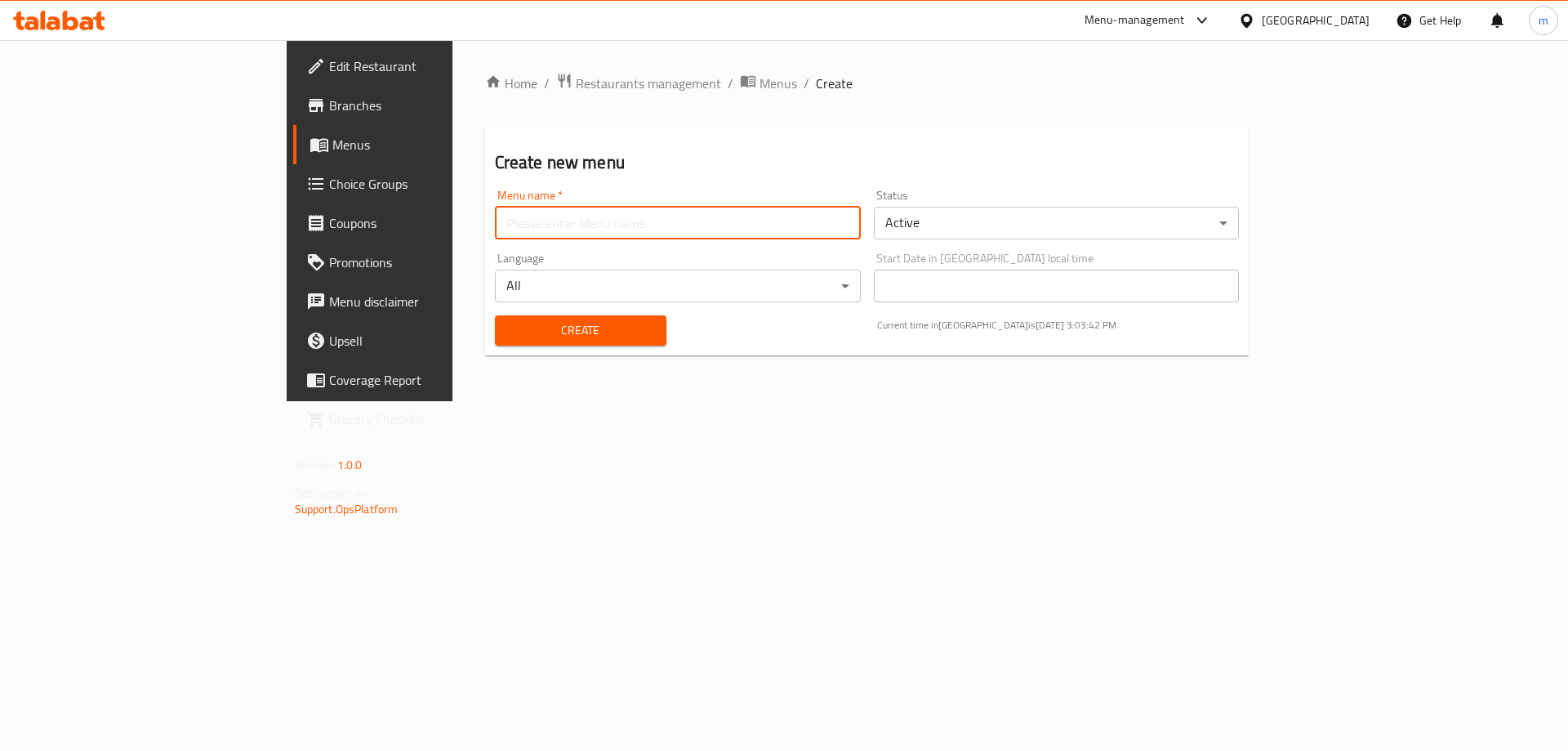
type input "[PERSON_NAME]"
click at [508, 326] on span "Create" at bounding box center [580, 330] width 146 height 21
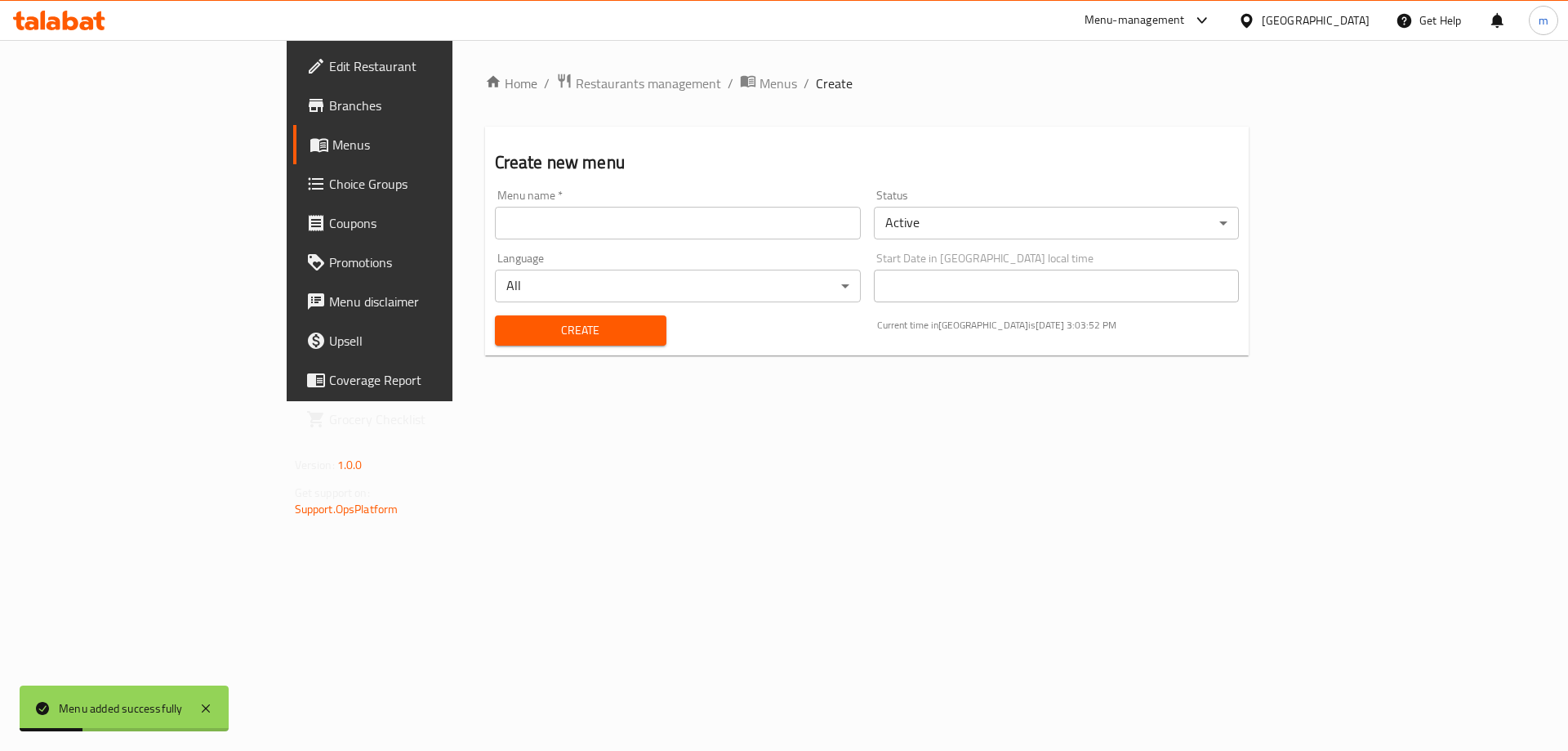
click at [293, 157] on link "Menus" at bounding box center [421, 144] width 256 height 39
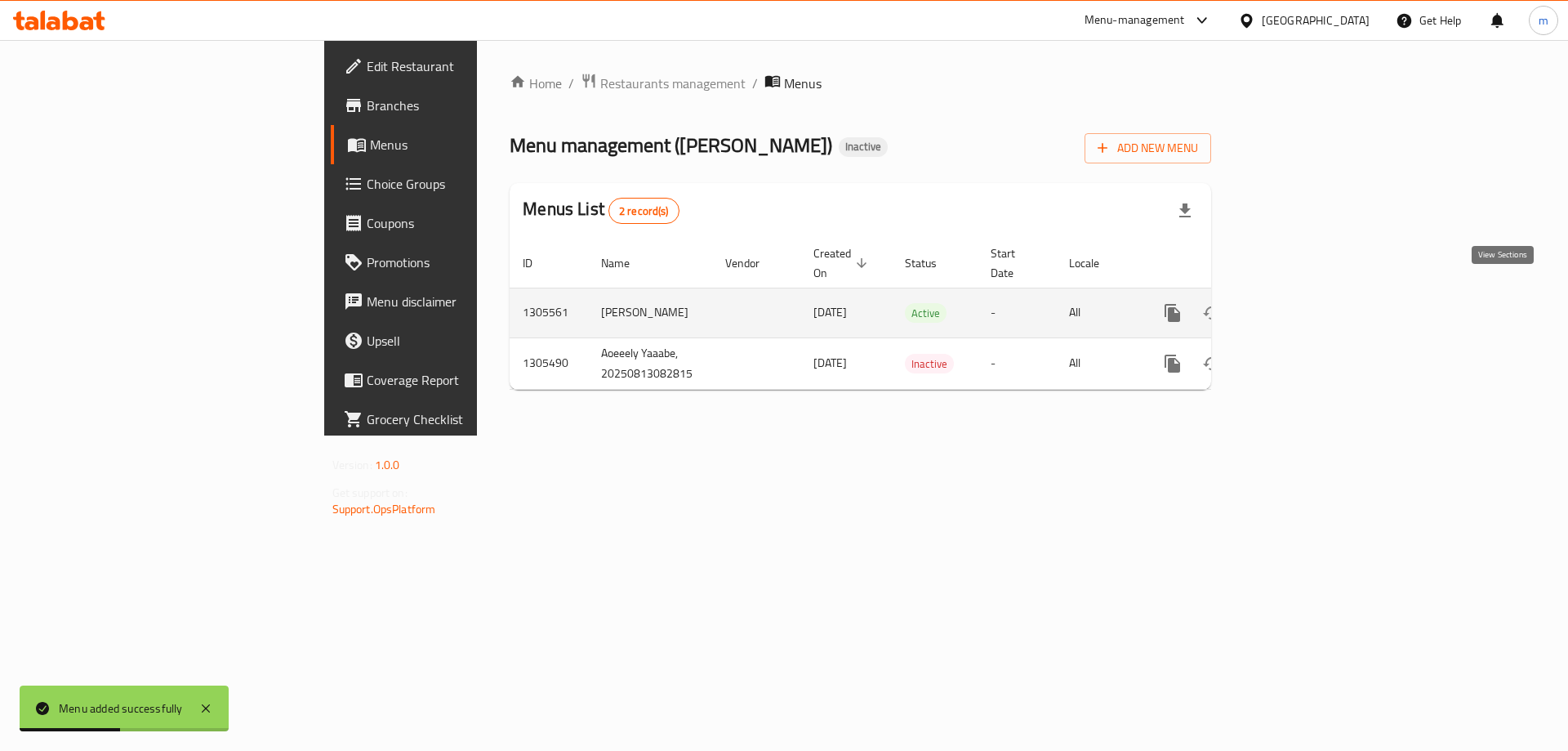
click at [1300, 303] on icon "enhanced table" at bounding box center [1290, 313] width 20 height 20
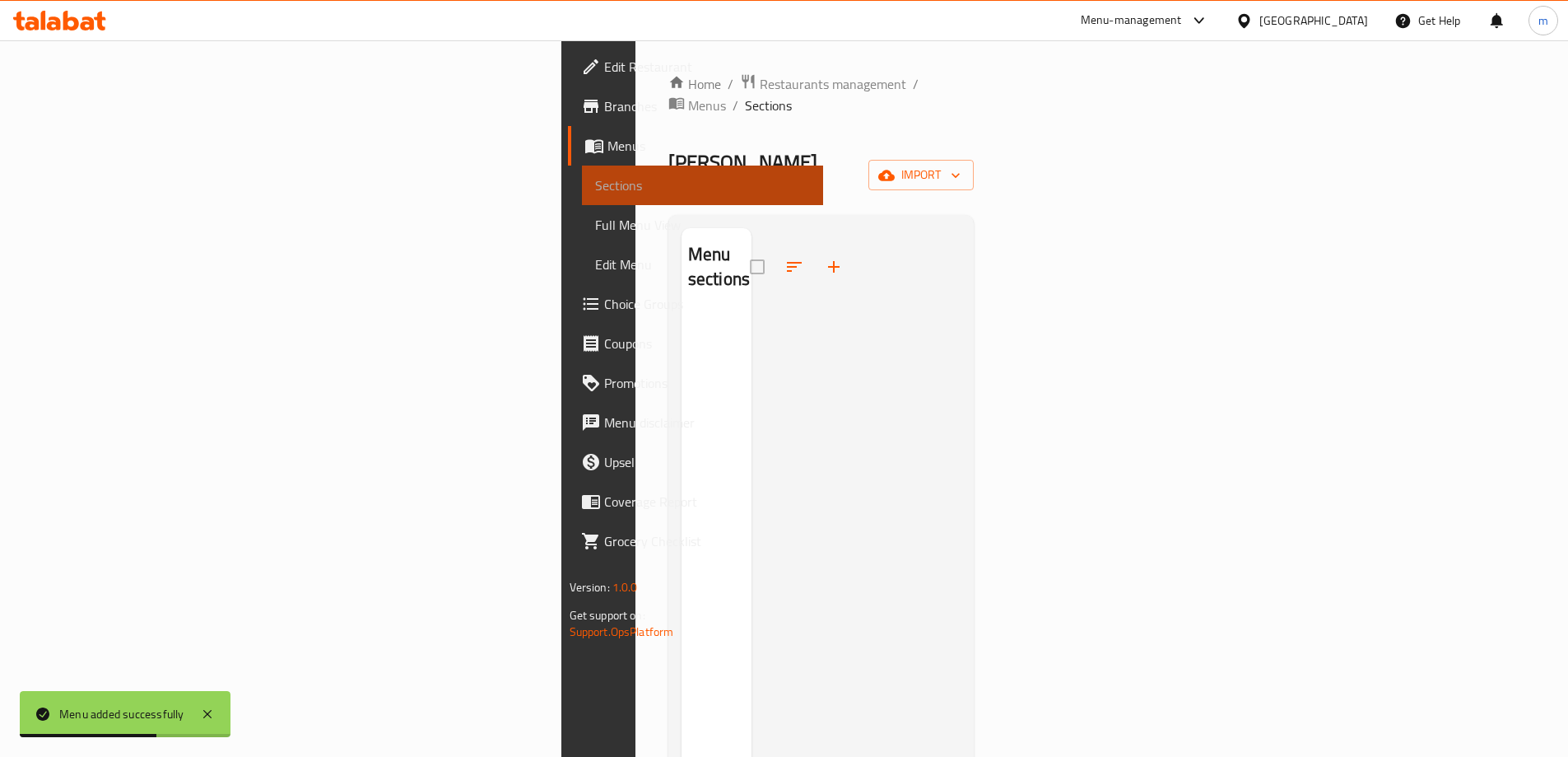
click at [595, 190] on span "Sections" at bounding box center [703, 185] width 215 height 20
click at [688, 96] on span "Menus" at bounding box center [707, 106] width 38 height 20
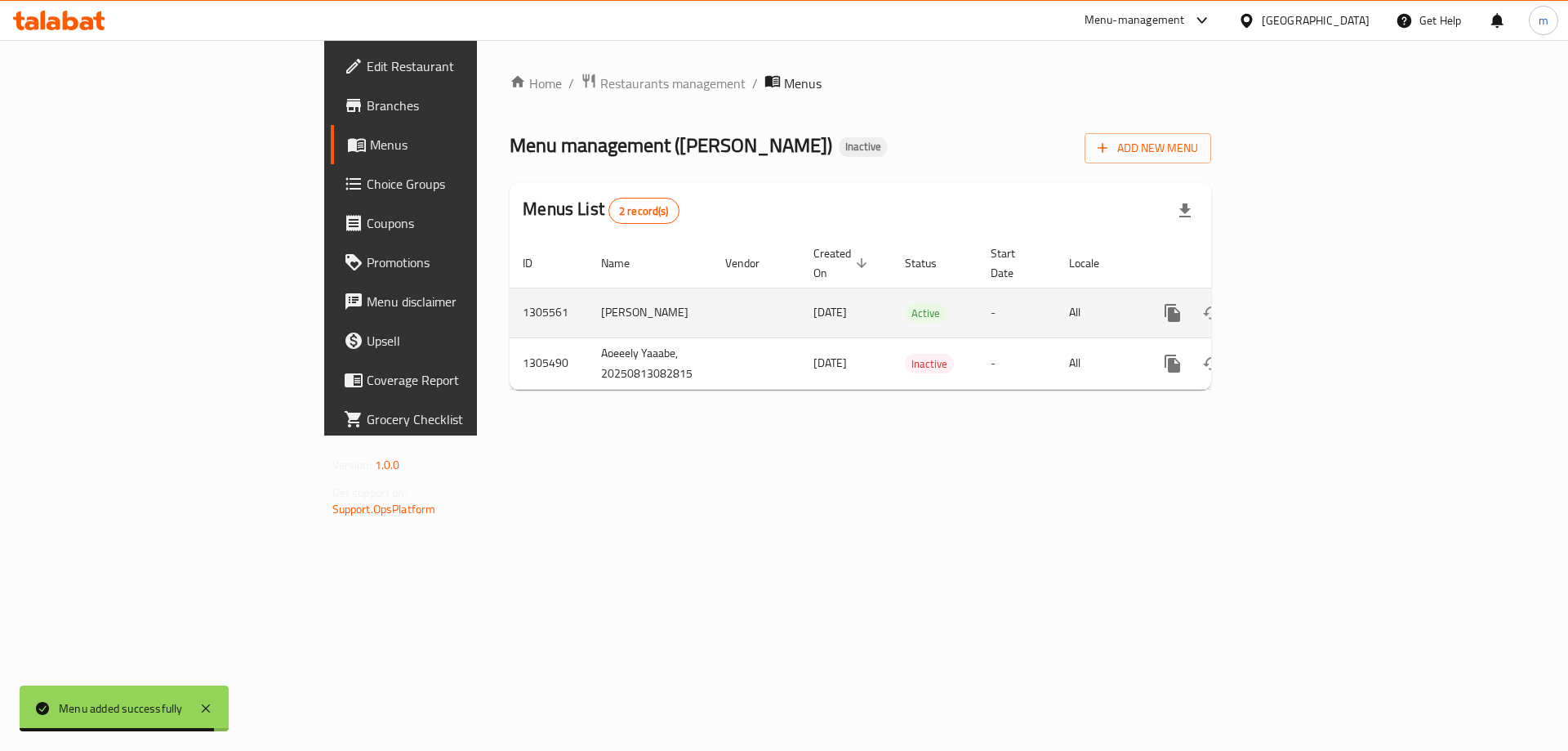
click at [1300, 303] on icon "enhanced table" at bounding box center [1290, 313] width 20 height 20
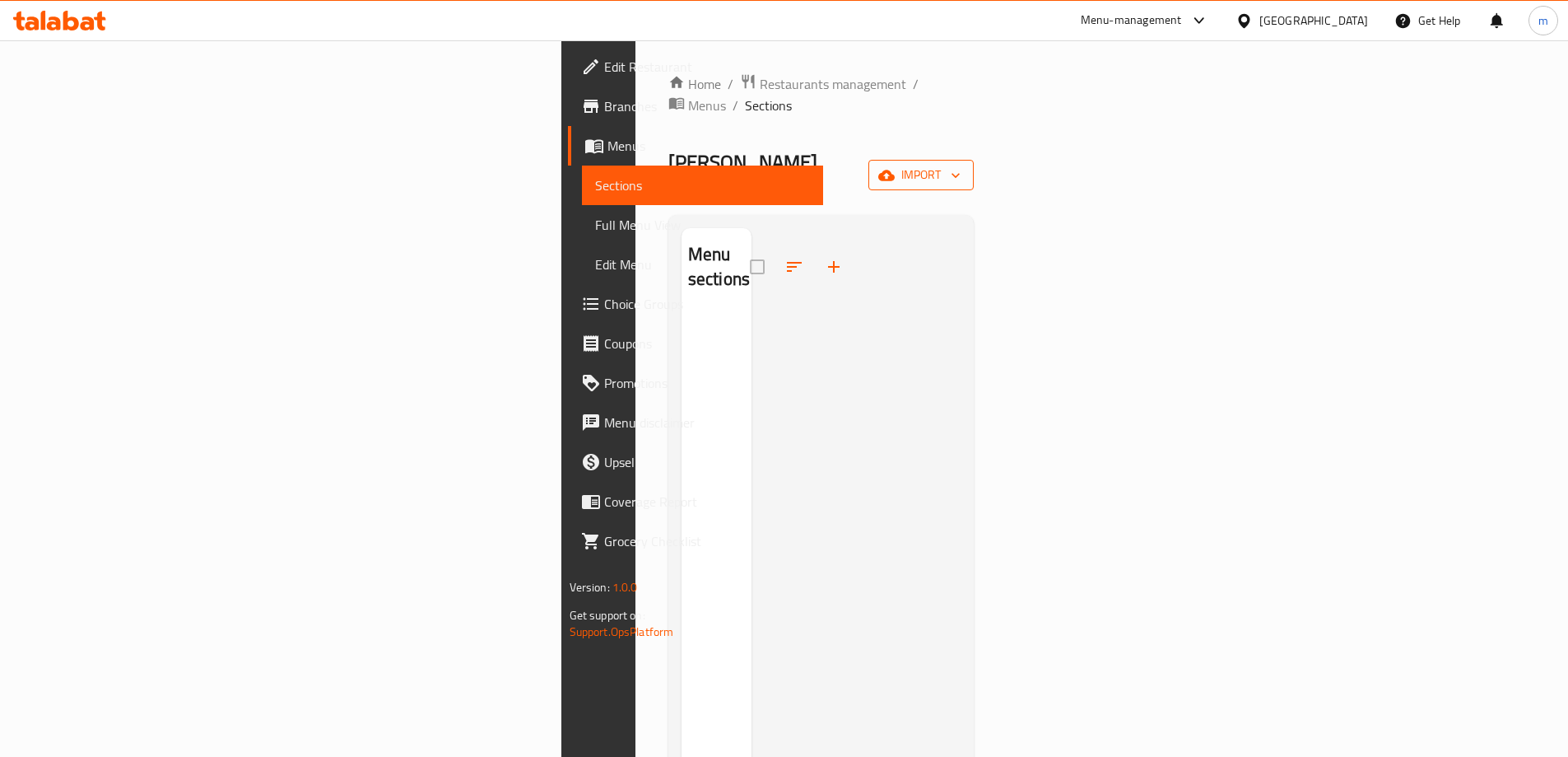
click at [960, 165] on span "import" at bounding box center [921, 175] width 79 height 21
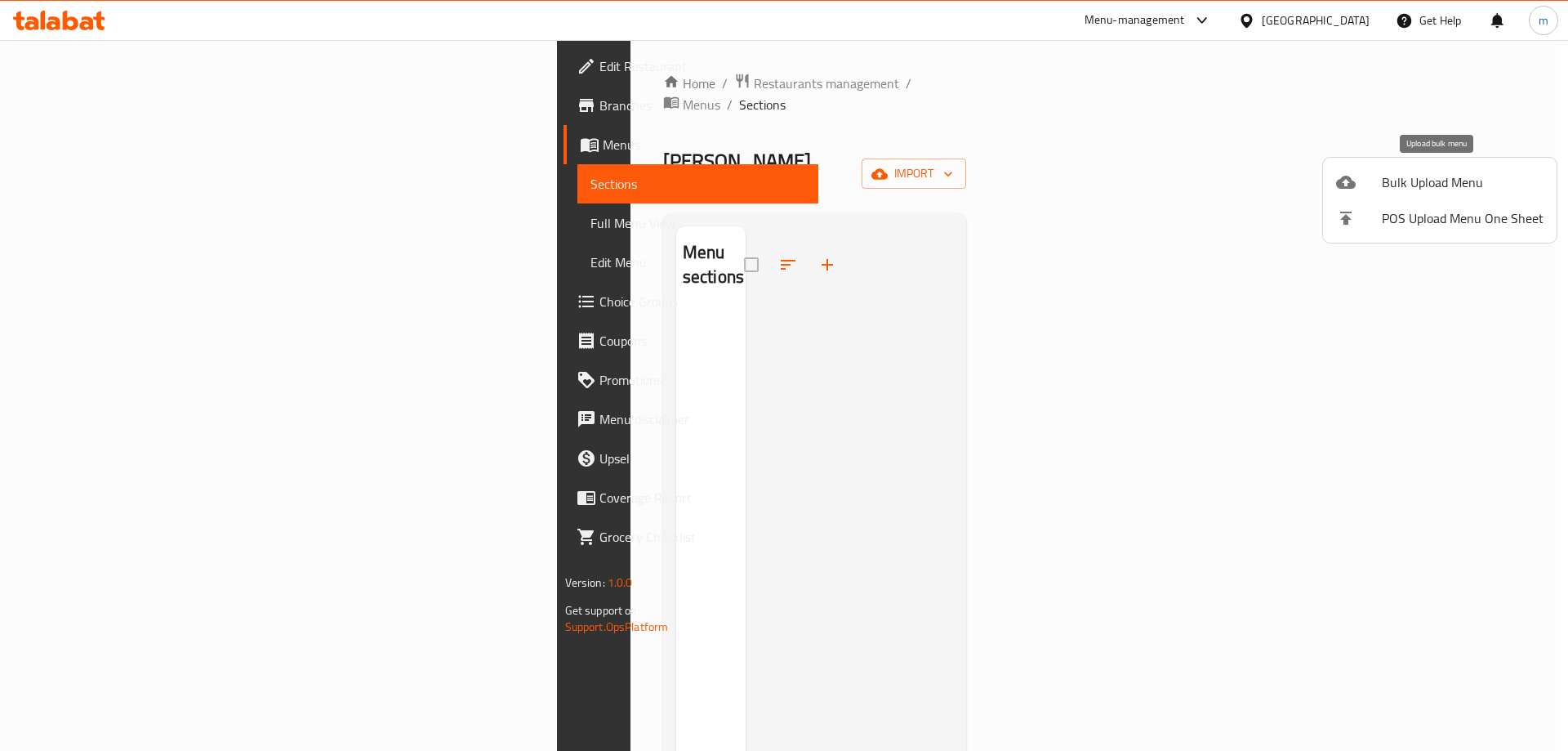
click at [1365, 189] on div at bounding box center [1359, 182] width 46 height 20
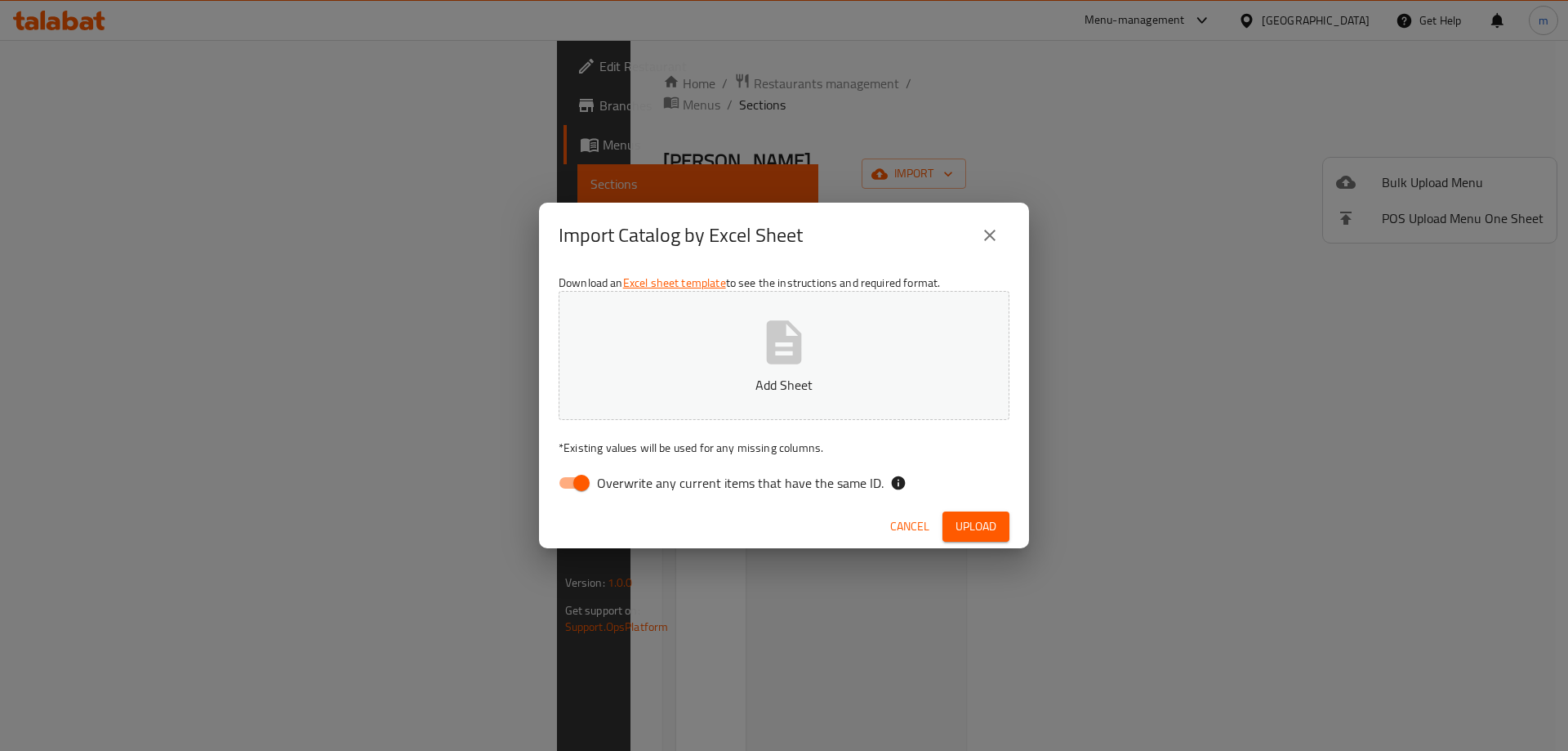
click at [660, 487] on span "Overwrite any current items that have the same ID." at bounding box center [740, 483] width 287 height 20
click at [628, 487] on input "Overwrite any current items that have the same ID." at bounding box center [581, 482] width 93 height 31
checkbox input "false"
click at [753, 387] on p "Add Sheet" at bounding box center [784, 385] width 400 height 20
click at [972, 525] on span "Upload" at bounding box center [975, 526] width 41 height 21
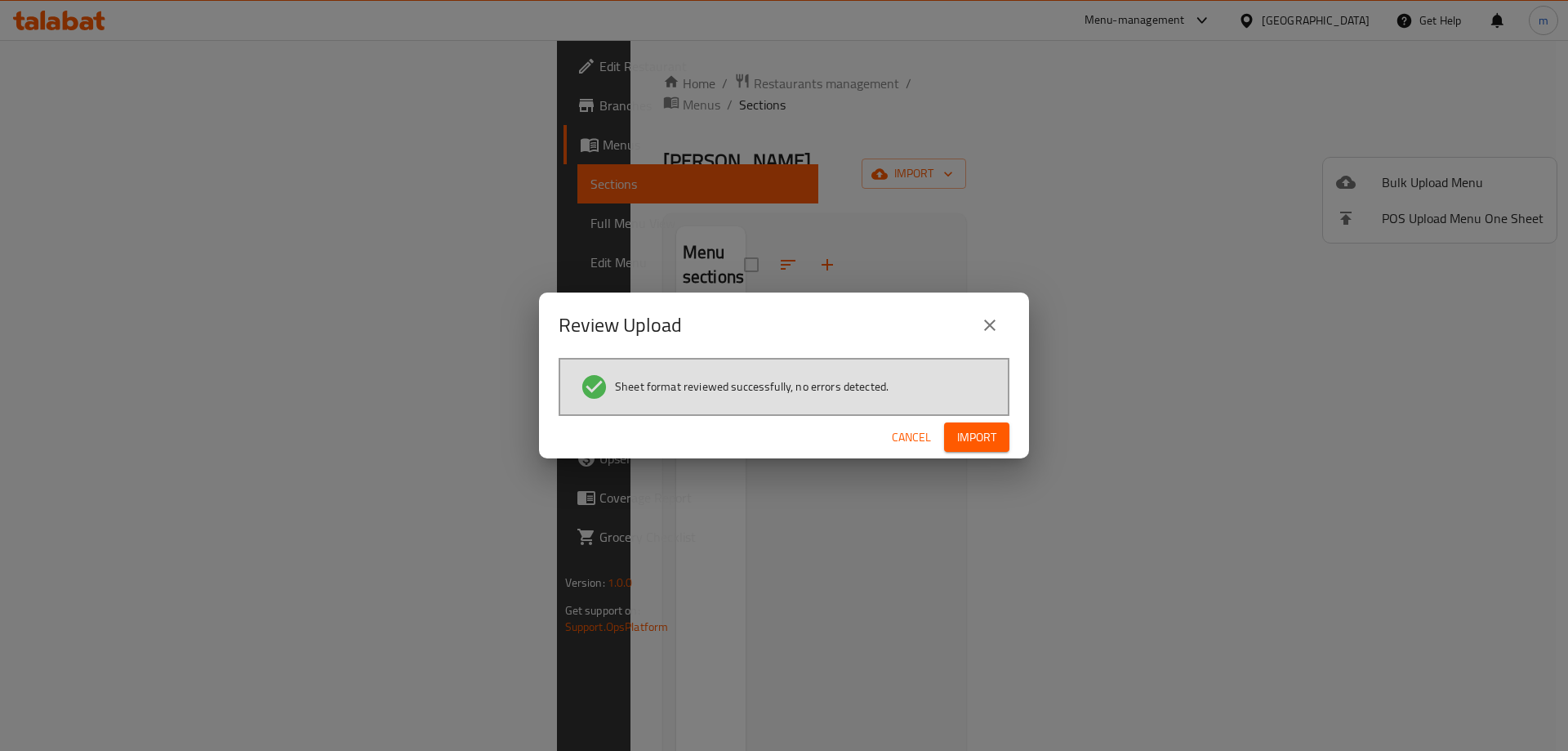
click at [967, 443] on span "Import" at bounding box center [976, 437] width 39 height 21
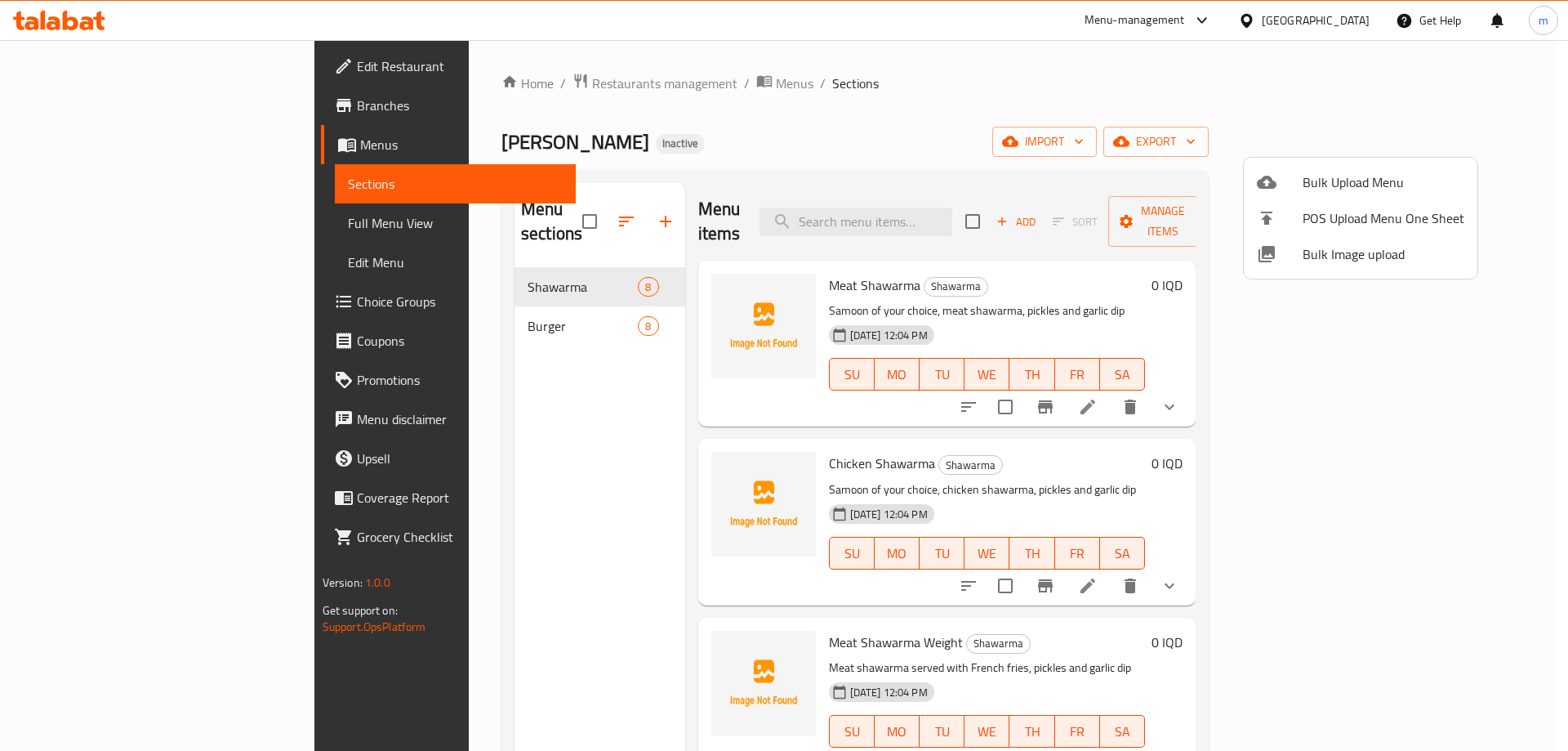
click at [806, 131] on div at bounding box center [784, 376] width 1568 height 751
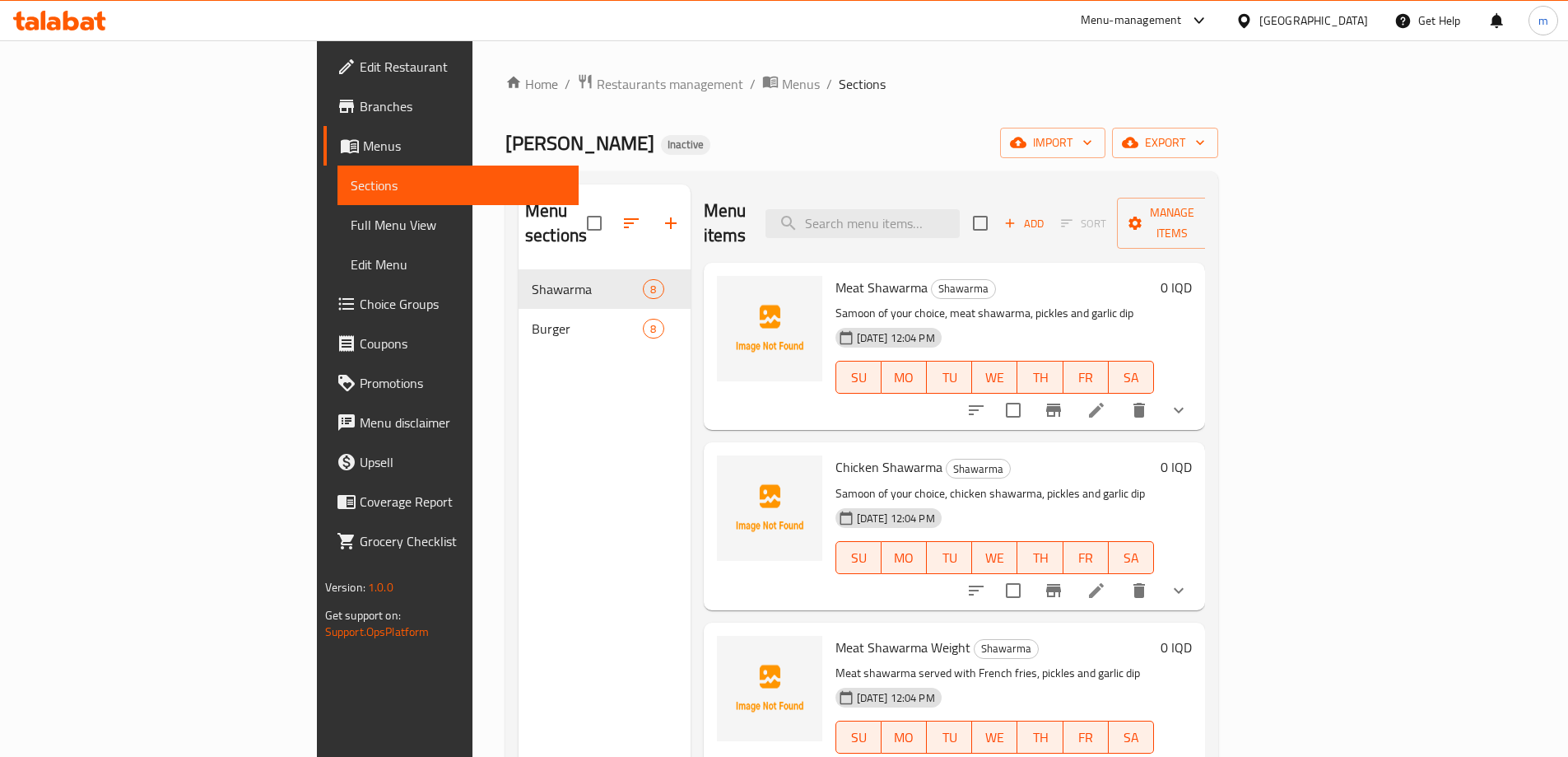
click at [351, 221] on span "Full Menu View" at bounding box center [459, 225] width 215 height 20
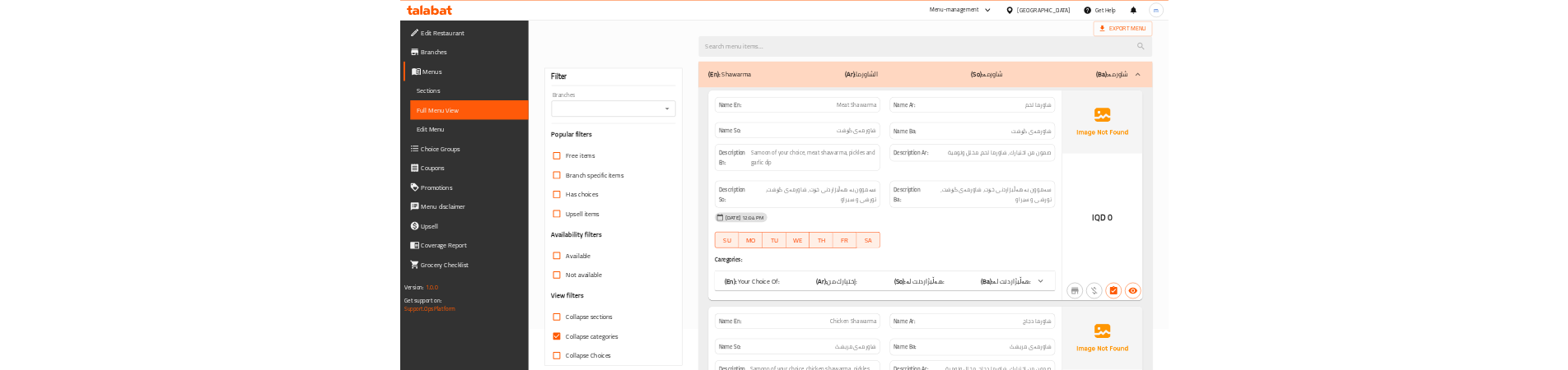
scroll to position [138, 0]
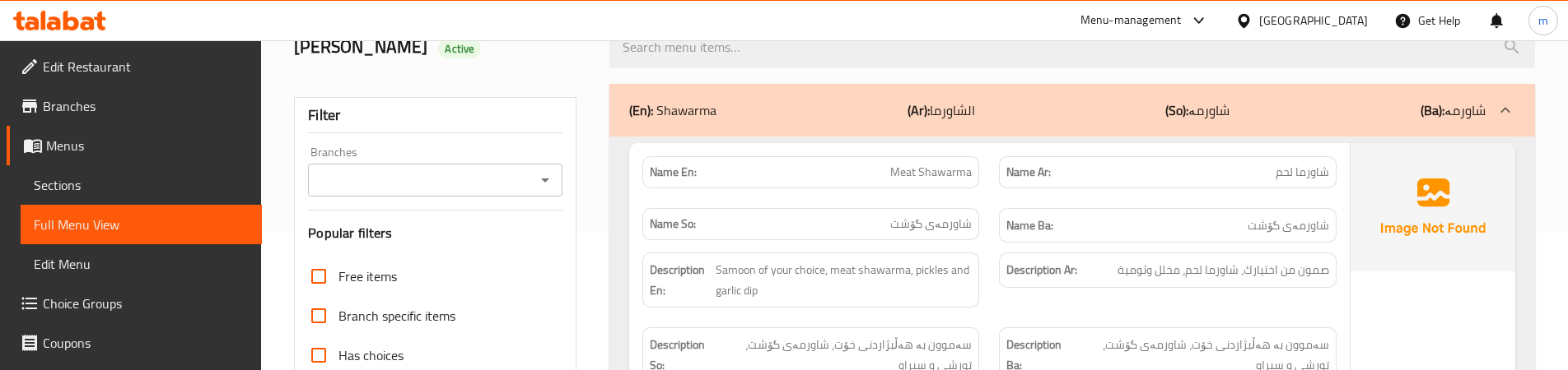
click at [986, 190] on div "Name En: Meat Shawarma" at bounding box center [810, 172] width 357 height 52
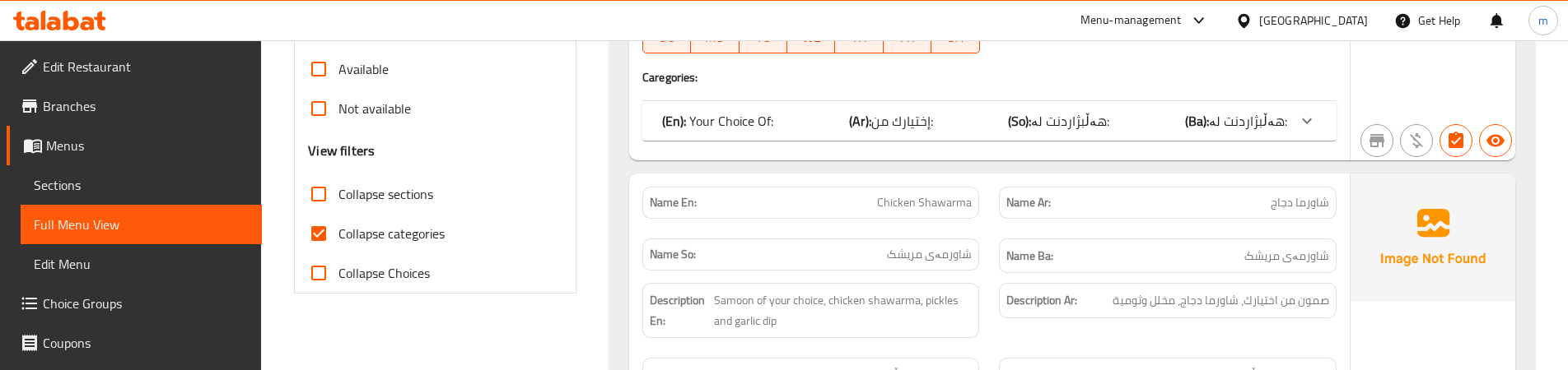
click at [417, 235] on span "Collapse categories" at bounding box center [391, 234] width 106 height 20
click at [338, 235] on input "Collapse categories" at bounding box center [318, 233] width 39 height 39
checkbox input "false"
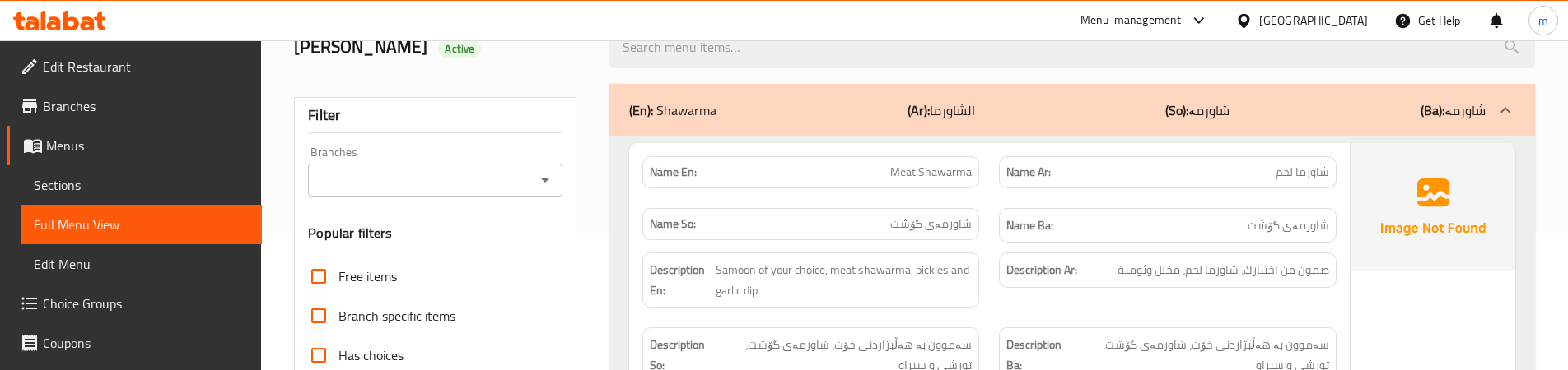
click at [984, 211] on div "Name So: شاورمەی گۆشت" at bounding box center [810, 226] width 357 height 55
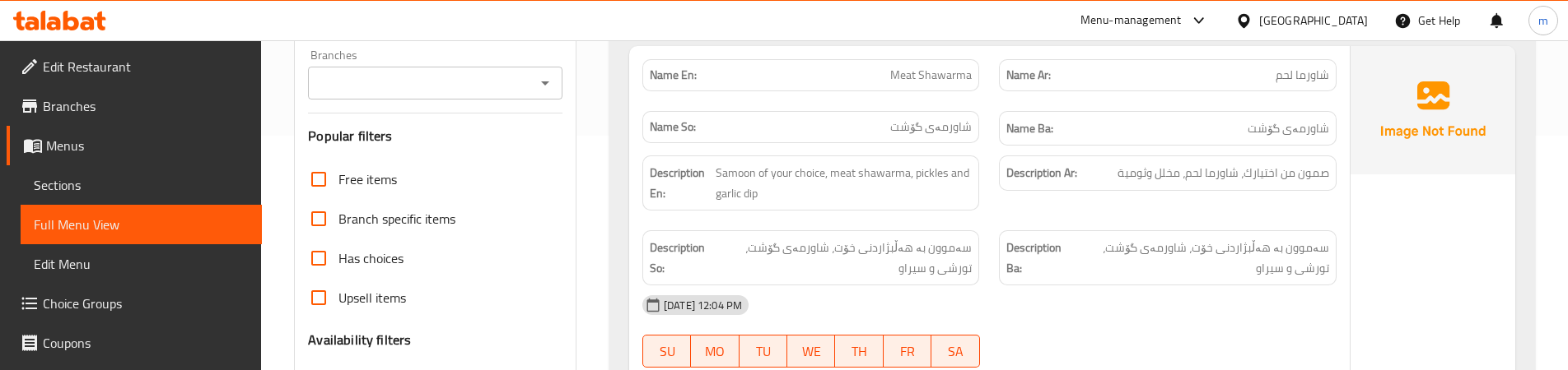
scroll to position [236, 0]
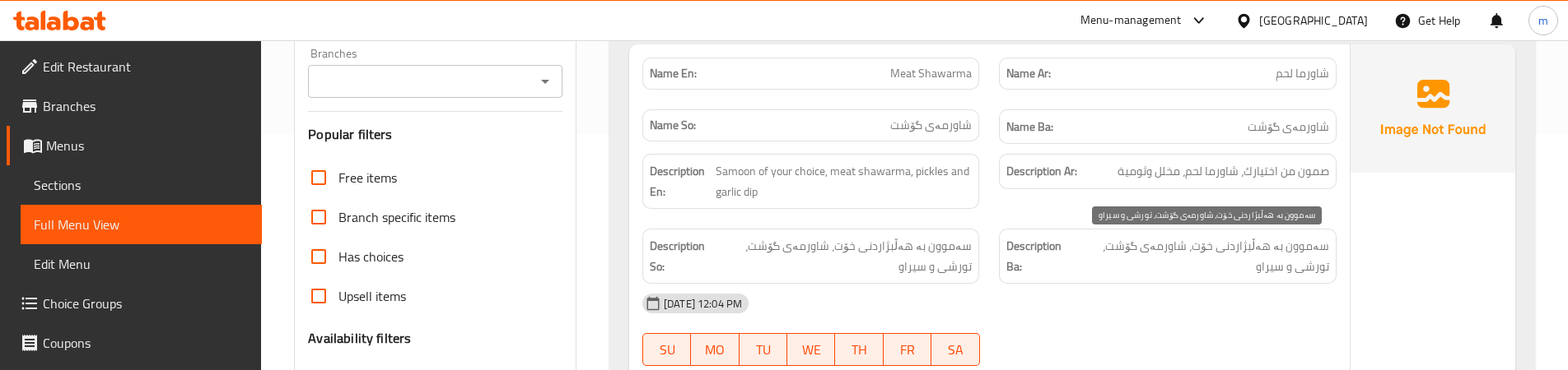
click at [1251, 242] on span "سەموون بە هەڵبژاردنی خۆت، شاورمەی گۆشت، تورشی و سیراو" at bounding box center [1200, 256] width 257 height 40
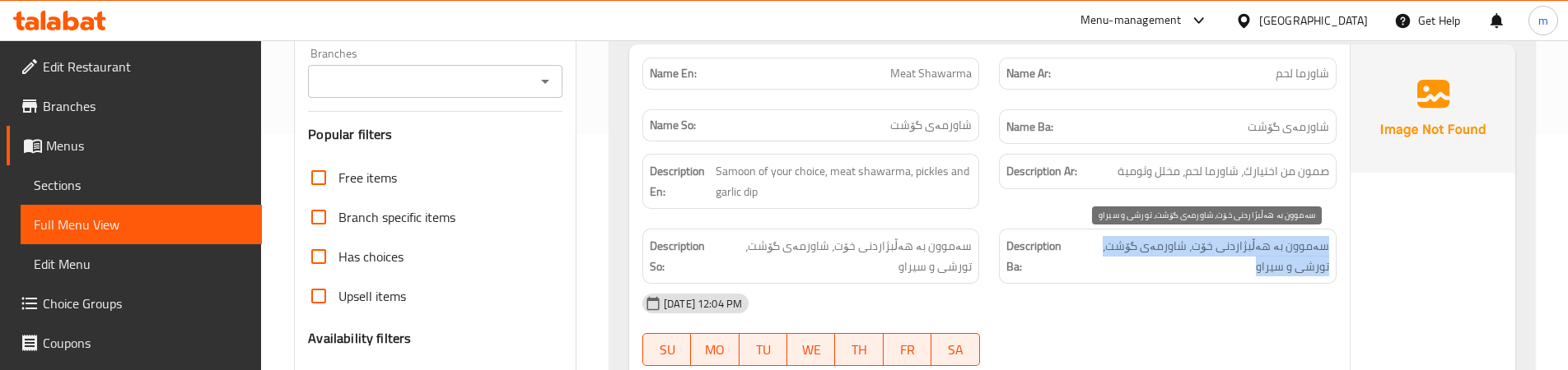
click at [1251, 242] on span "سەموون بە هەڵبژاردنی خۆت، شاورمەی گۆشت، تورشی و سیراو" at bounding box center [1200, 256] width 257 height 40
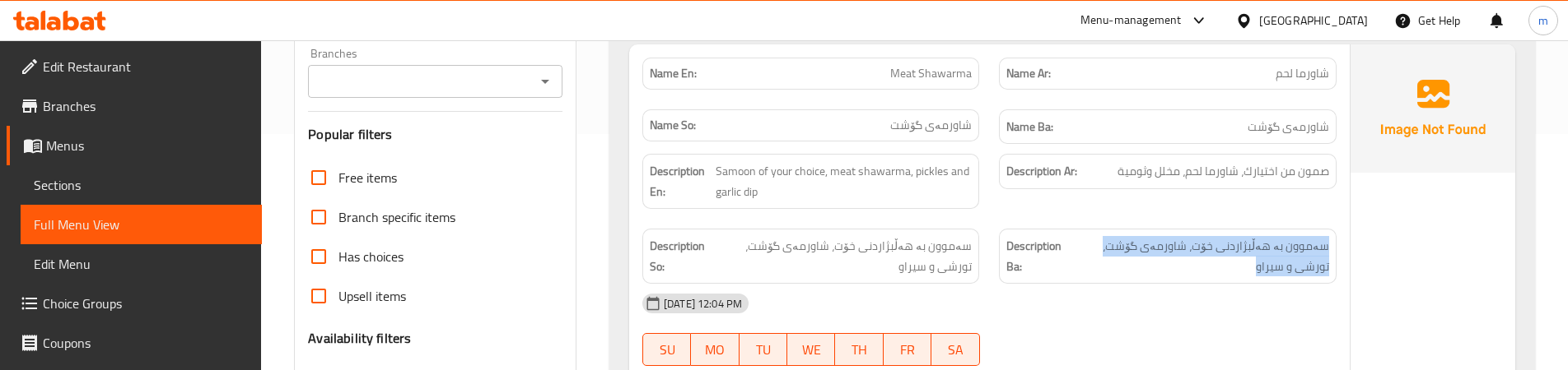
drag, startPoint x: 1000, startPoint y: 194, endPoint x: 804, endPoint y: 159, distance: 199.1
click at [1001, 195] on div "Description Ar: صمون من اختيارك، شاورما لحم، مخلل وثومية" at bounding box center [1167, 181] width 357 height 75
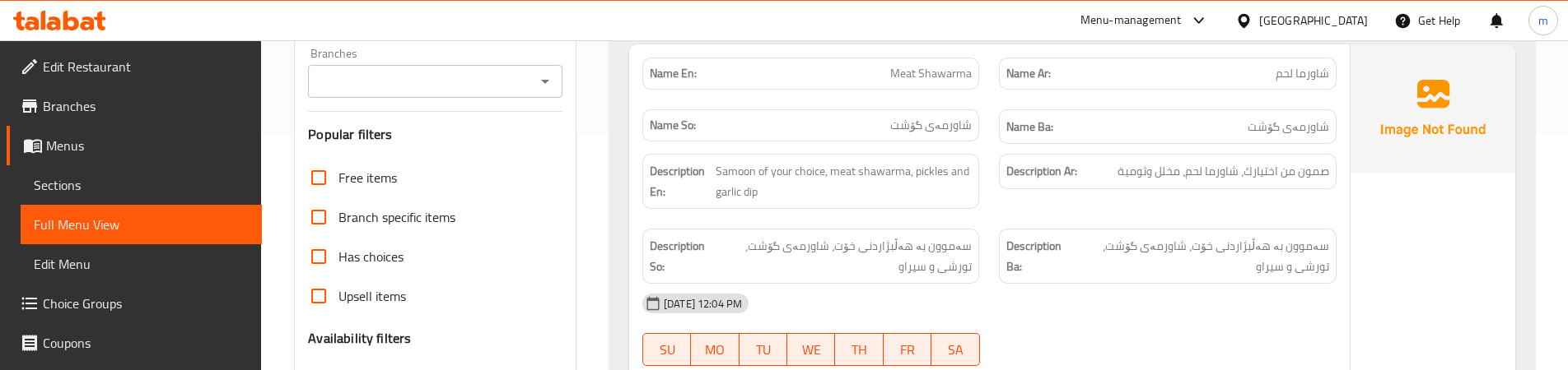
click at [1002, 210] on div "Description Ar: صمون من اختيارك، شاورما لحم، مخلل وثومية" at bounding box center [1167, 181] width 357 height 75
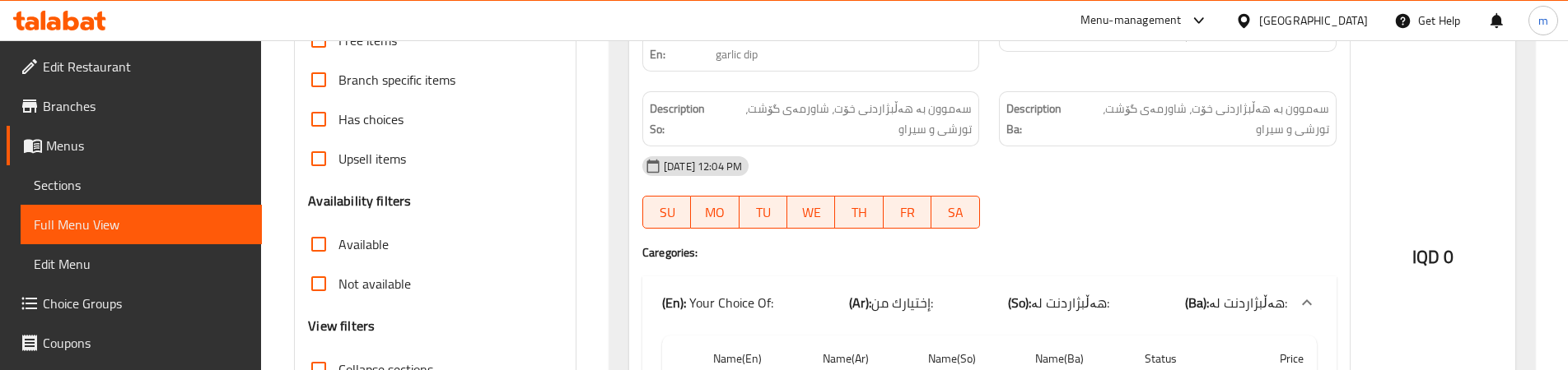
scroll to position [510, 0]
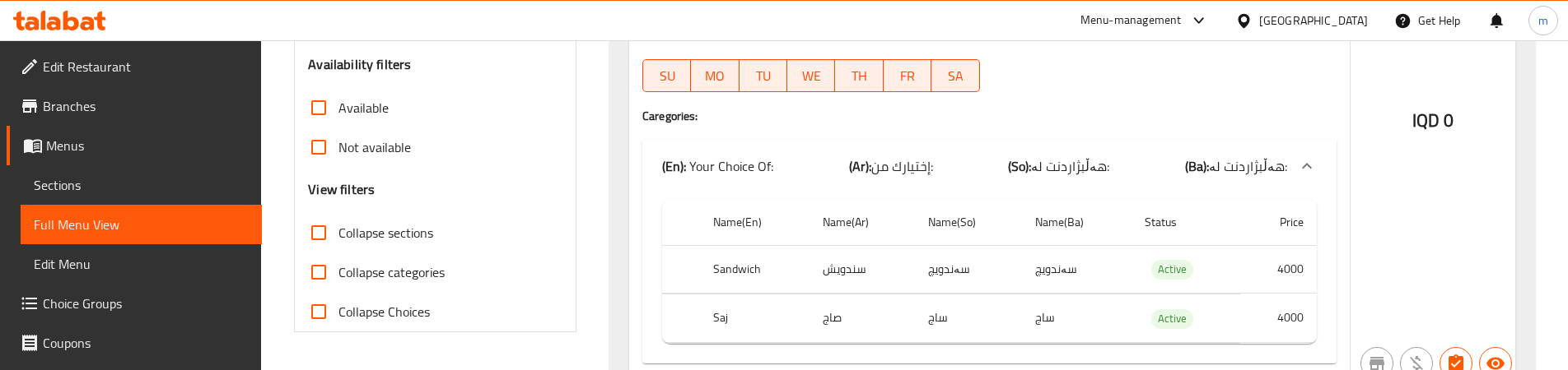
click at [1330, 275] on div "Name(En) Name(Ar) Name(So) Name(Ba) Status Price Sandwich سندويش سەندویچ سەندوی…" at bounding box center [989, 278] width 694 height 171
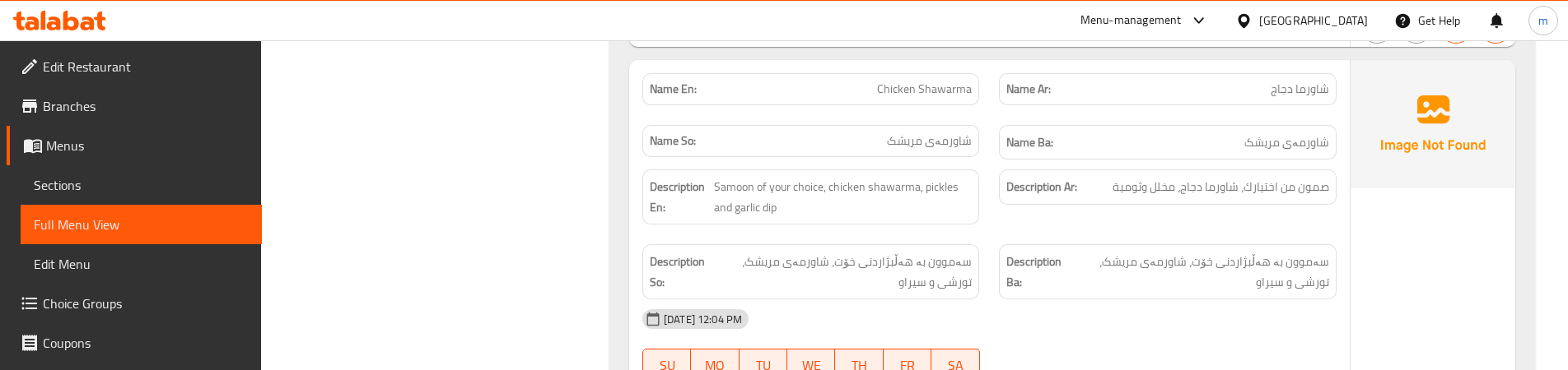
scroll to position [823, 0]
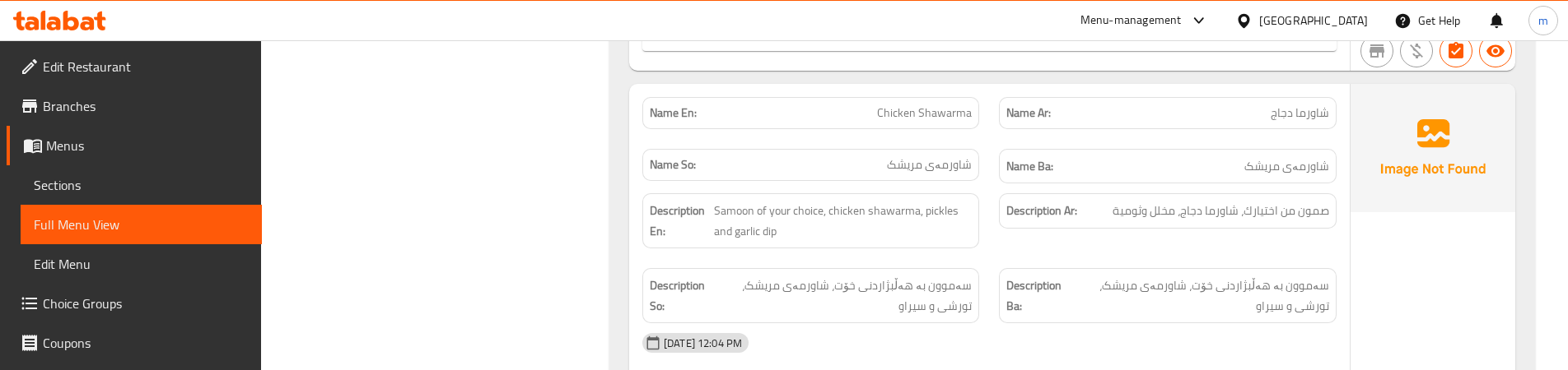
click at [899, 179] on div "Name So: شاورمەی مریشک" at bounding box center [810, 164] width 337 height 32
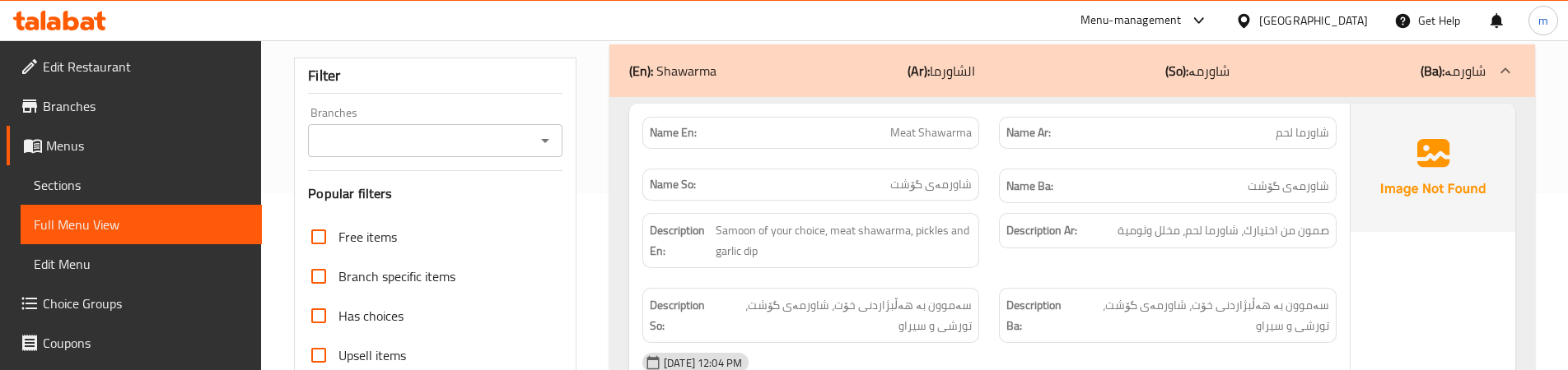
scroll to position [138, 0]
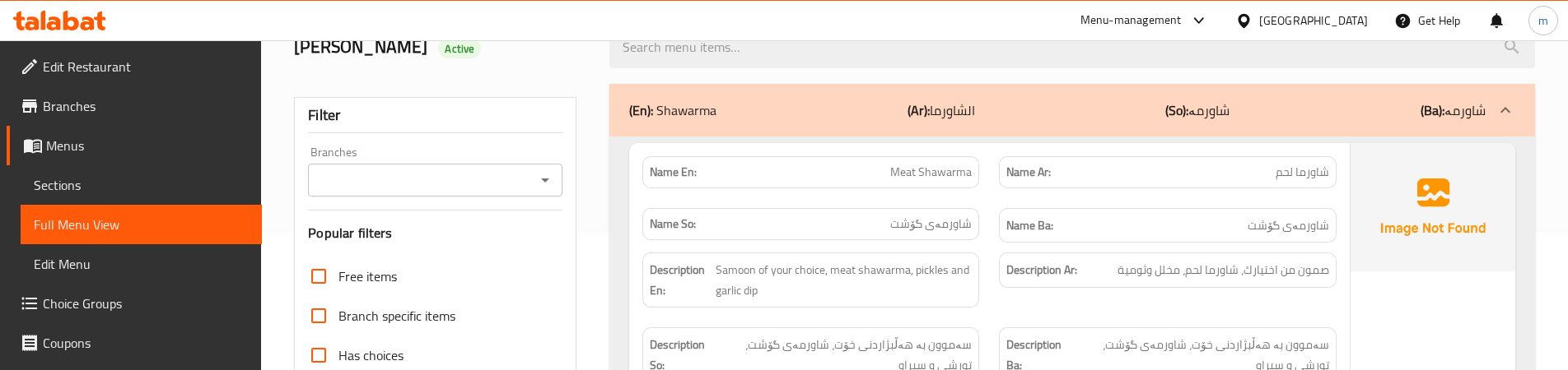
click at [1002, 279] on div "Description Ar: صمون من اختيارك، شاورما لحم، مخلل وثومية" at bounding box center [1167, 270] width 337 height 36
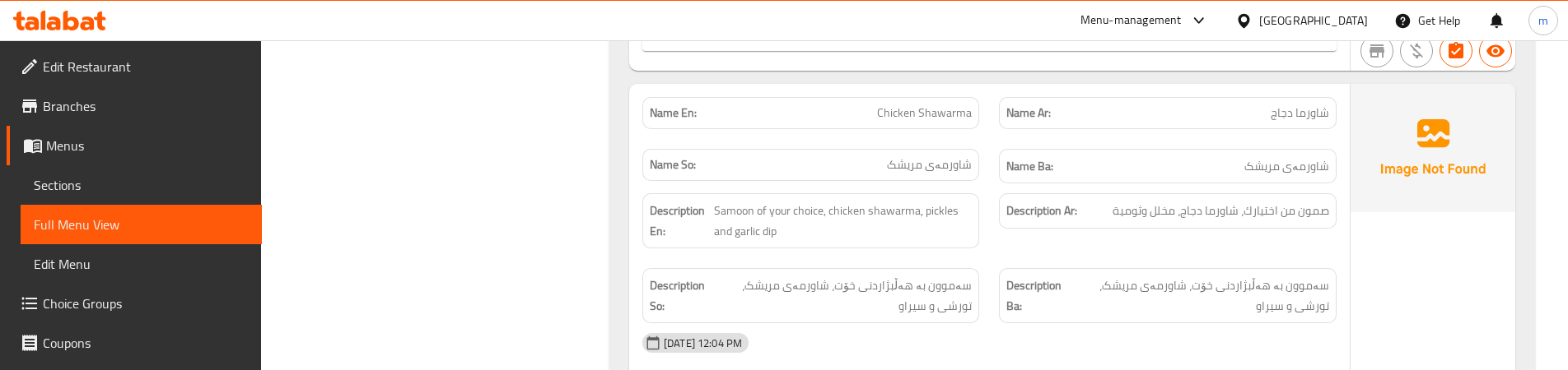
scroll to position [856, 0]
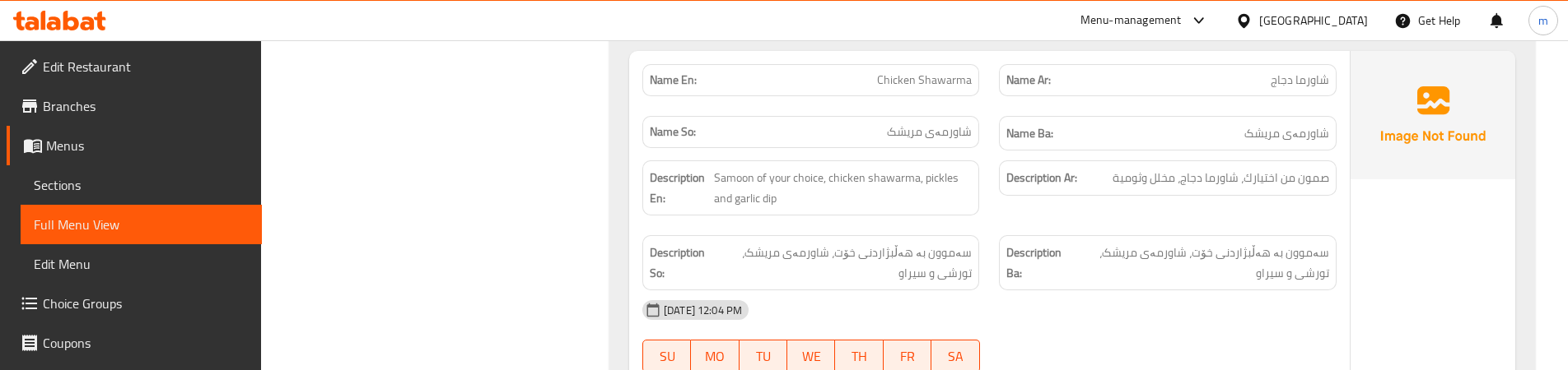
click at [1002, 199] on div "Description Ar: صمون من اختيارك، شاورما دجاج، مخلل وثومية" at bounding box center [1167, 188] width 357 height 75
click at [1121, 250] on span "سەموون بە هەڵبژاردنی خۆت، شاورمەی مریشک، تورشی و سیراو" at bounding box center [1199, 262] width 258 height 40
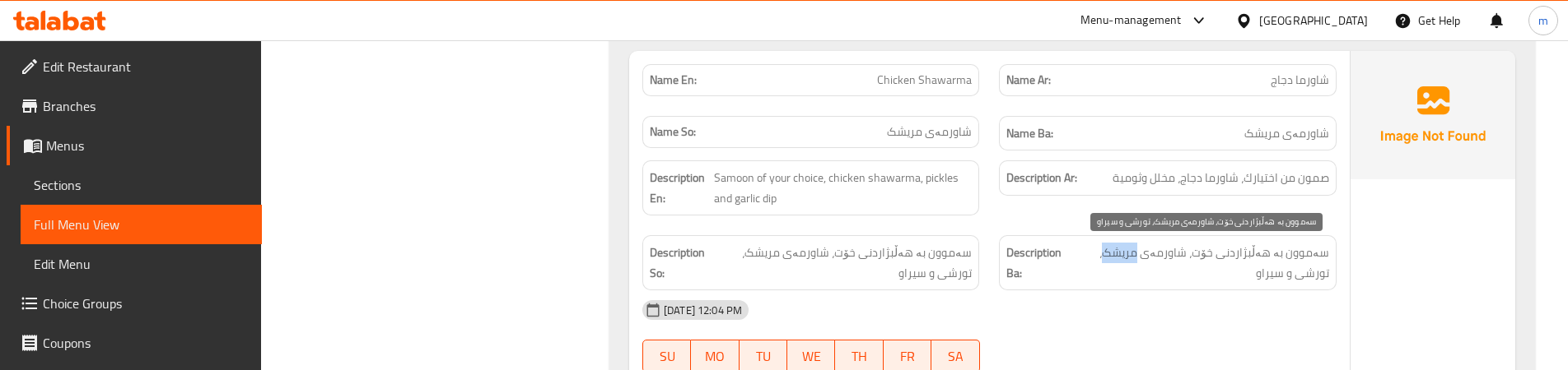
click at [1121, 250] on span "سەموون بە هەڵبژاردنی خۆت، شاورمەی مریشک، تورشی و سیراو" at bounding box center [1199, 262] width 258 height 40
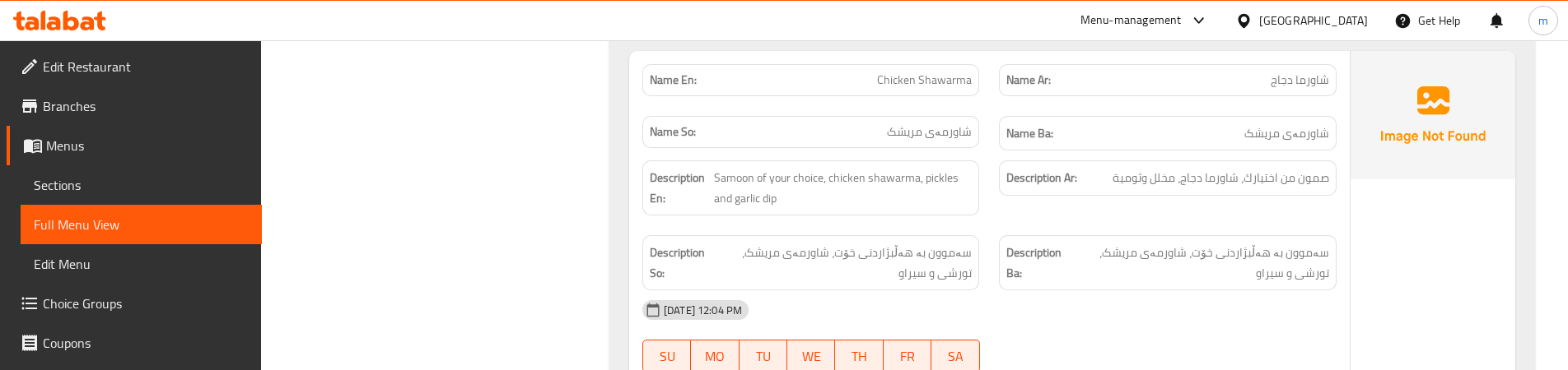
click at [1002, 198] on div "Description Ar: صمون من اختيارك، شاورما دجاج، مخلل وثومية" at bounding box center [1167, 188] width 357 height 75
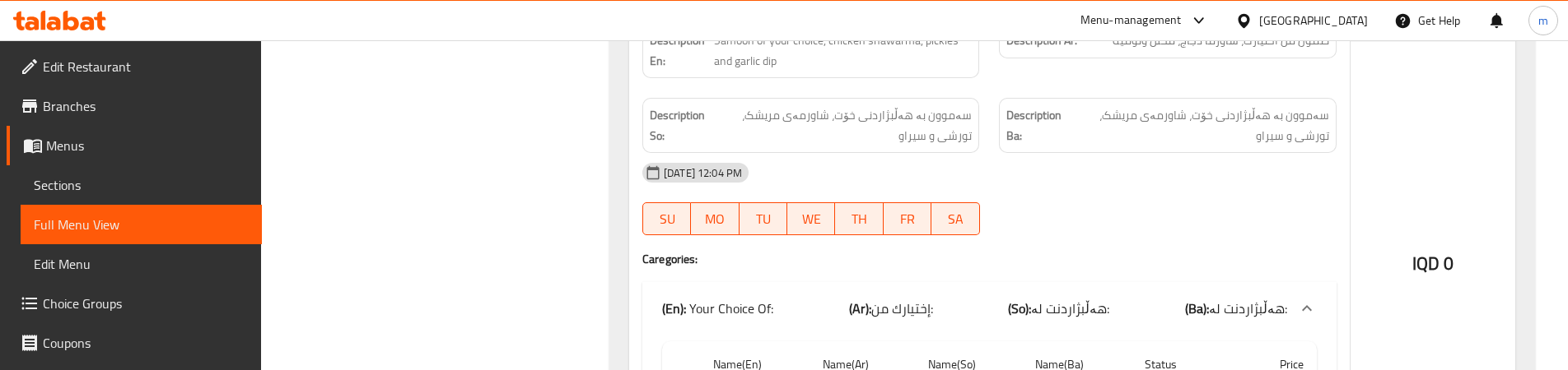
scroll to position [1130, 0]
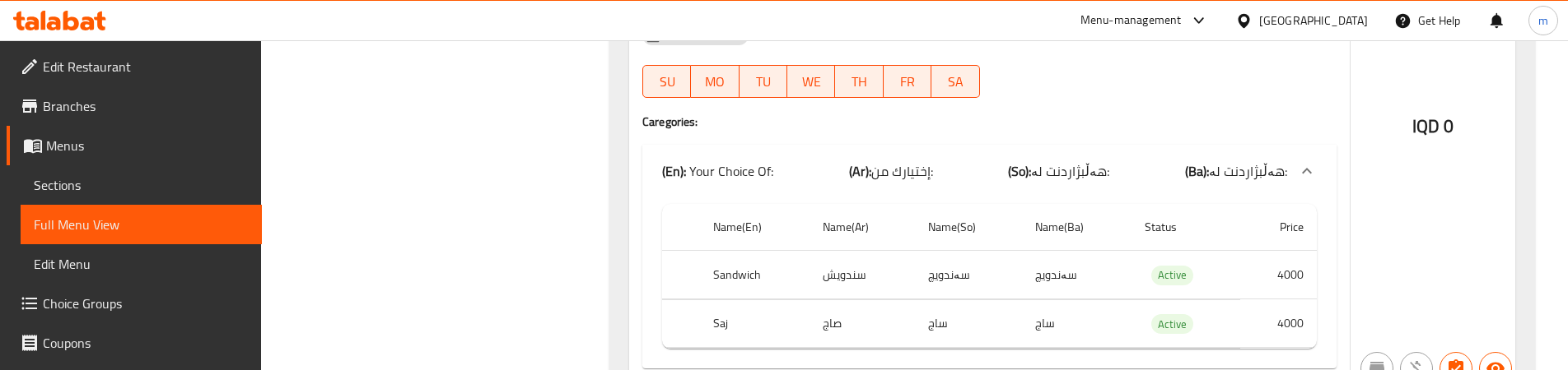
click at [1053, 91] on div at bounding box center [1167, 98] width 357 height 20
click at [1070, 81] on div "13-08-2025 12:04 PM SU MO TU WE TH FR SA" at bounding box center [989, 61] width 714 height 92
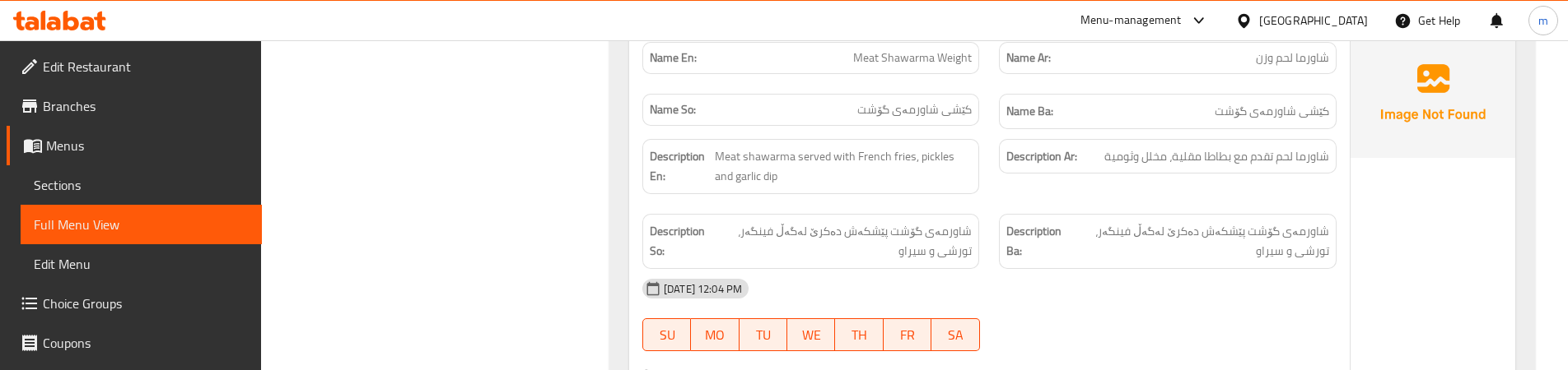
scroll to position [1475, 0]
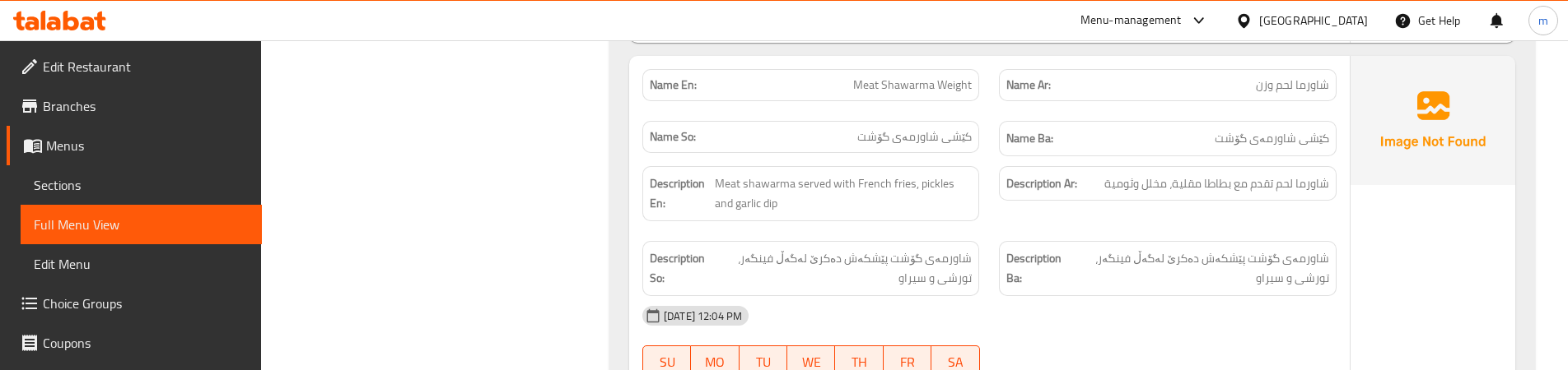
click at [992, 229] on div "Description Ar: شاورما لحم تقدم مع بطاطا مقلية، مخلل وثومية" at bounding box center [1167, 194] width 357 height 75
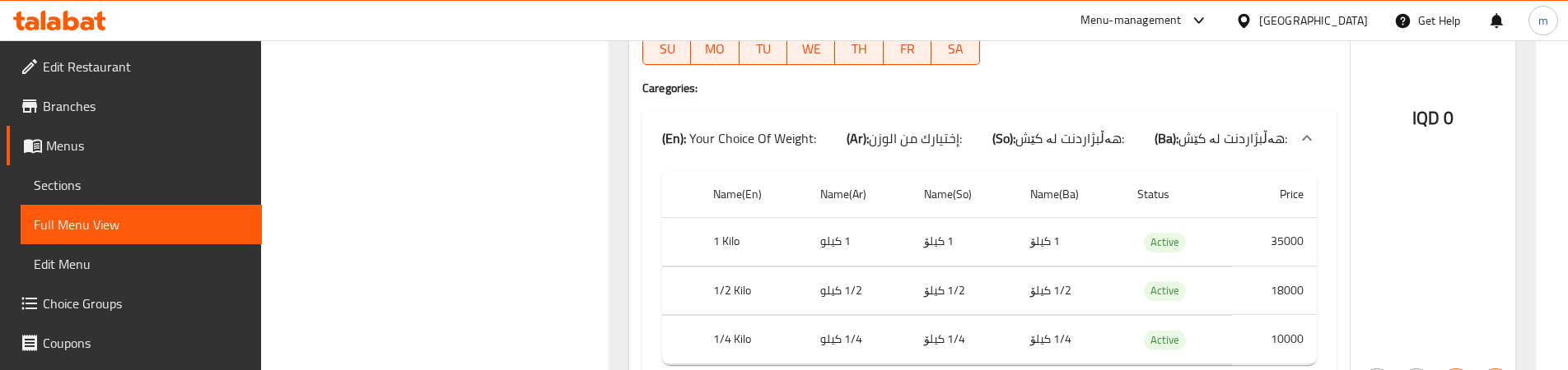
scroll to position [1815, 0]
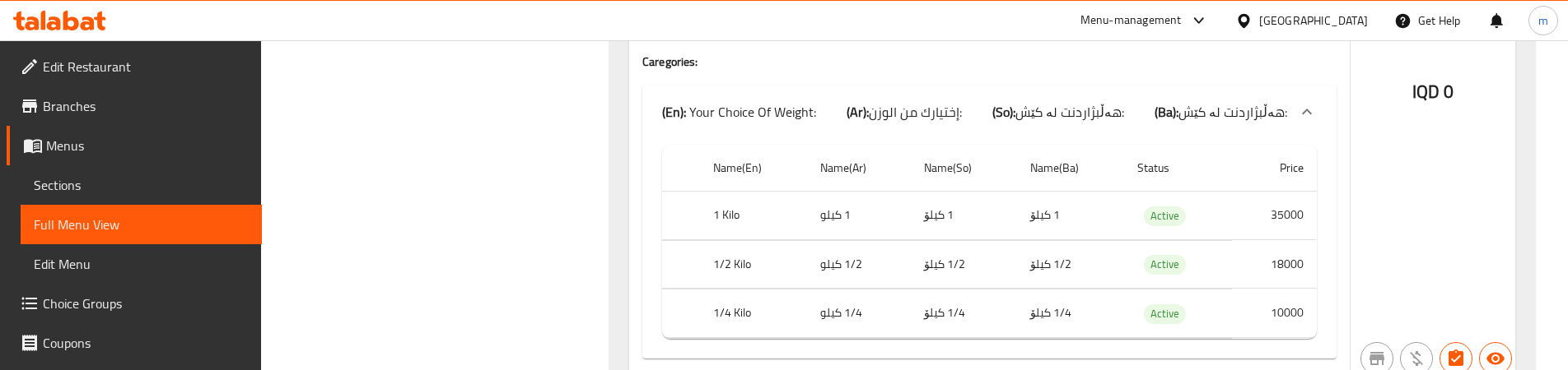
click at [1342, 249] on div "Name En: Meat Shawarma Weight Name Ar: شاورما لحم وزن Name So: کێشی شاورمەی گۆش…" at bounding box center [990, 47] width 721 height 662
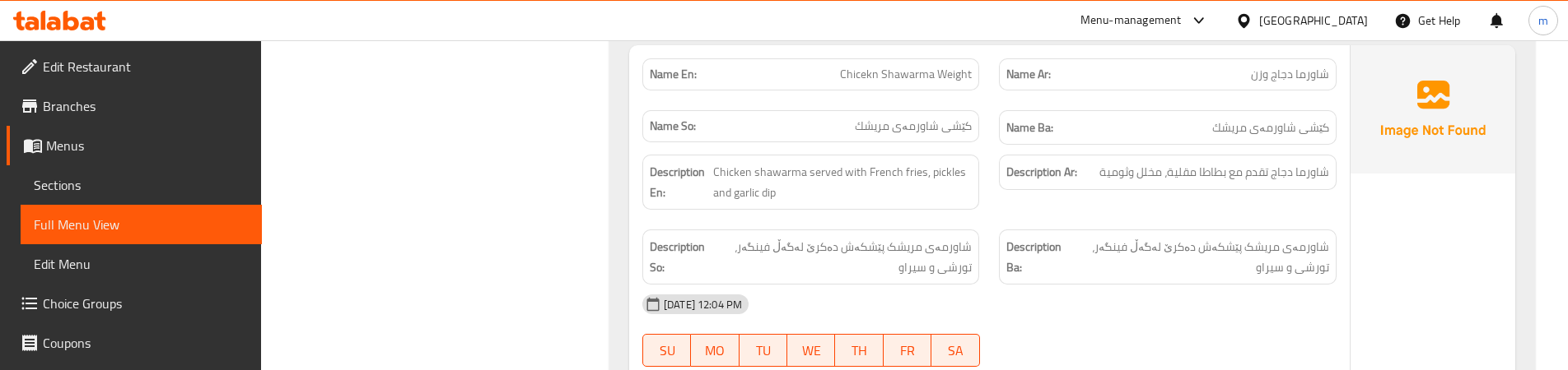
scroll to position [2155, 0]
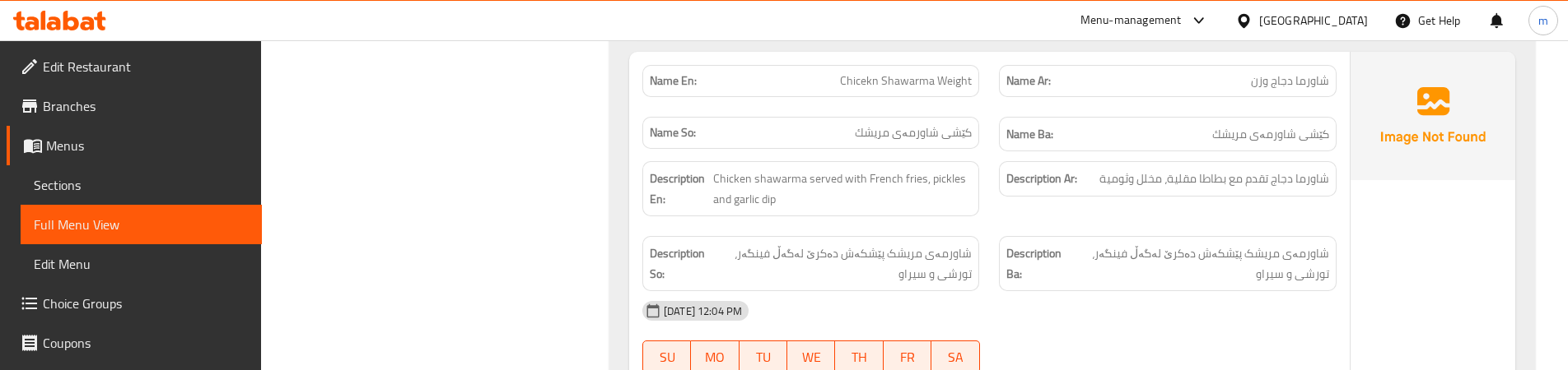
click at [872, 82] on span "Chicekn Shawarma Weight" at bounding box center [906, 80] width 131 height 17
click at [68, 190] on span "Sections" at bounding box center [141, 185] width 215 height 20
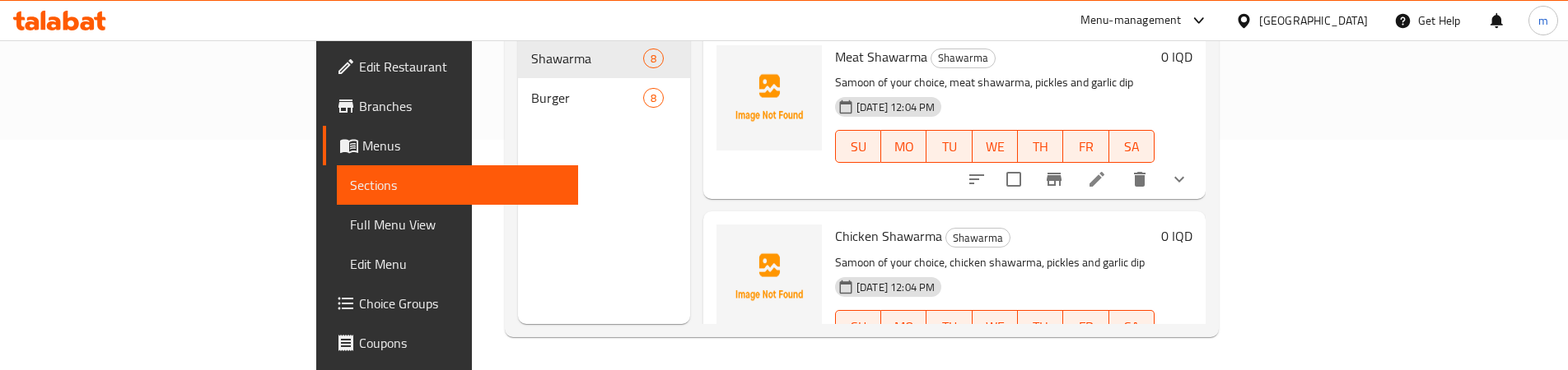
scroll to position [231, 0]
click at [835, 224] on span "Chicken Shawarma" at bounding box center [888, 236] width 107 height 25
copy span "Chicken"
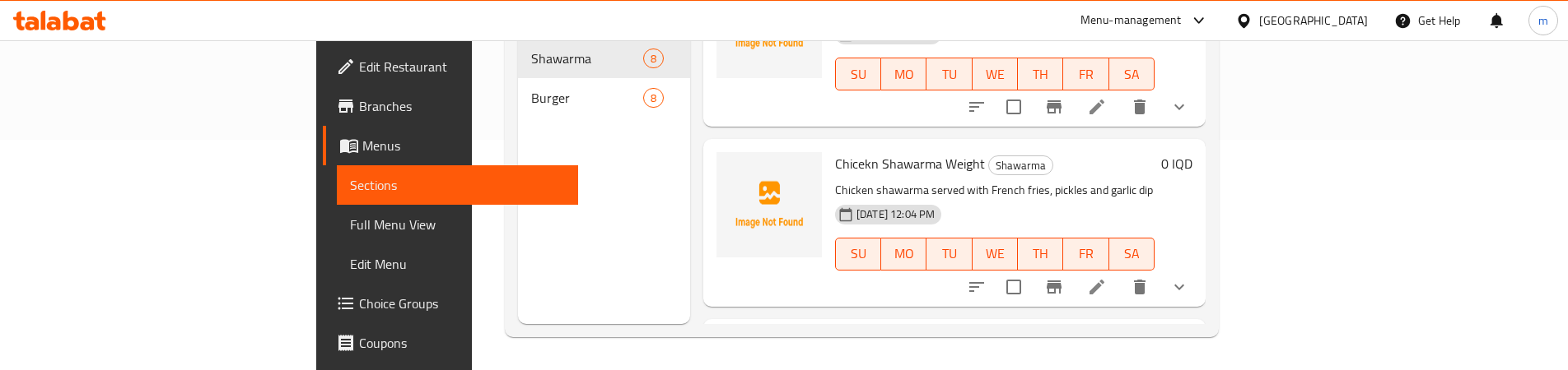
scroll to position [424, 0]
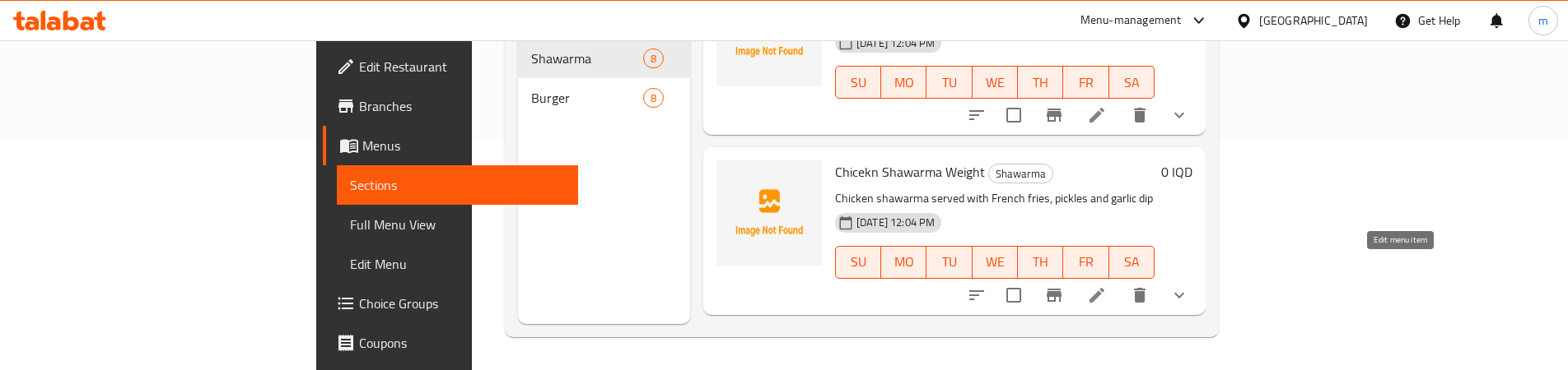
click at [1106, 285] on icon at bounding box center [1097, 295] width 20 height 20
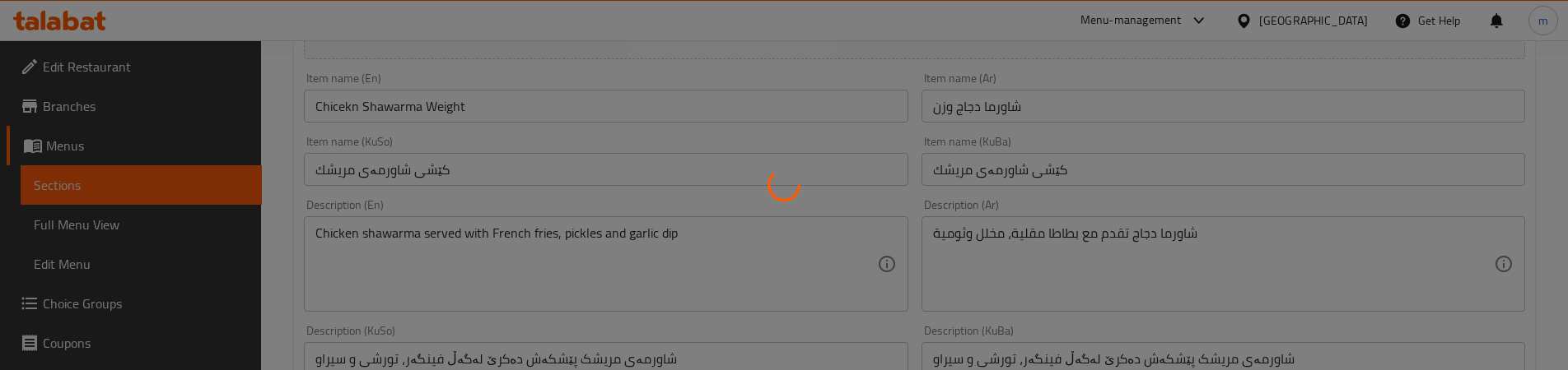
scroll to position [274, 0]
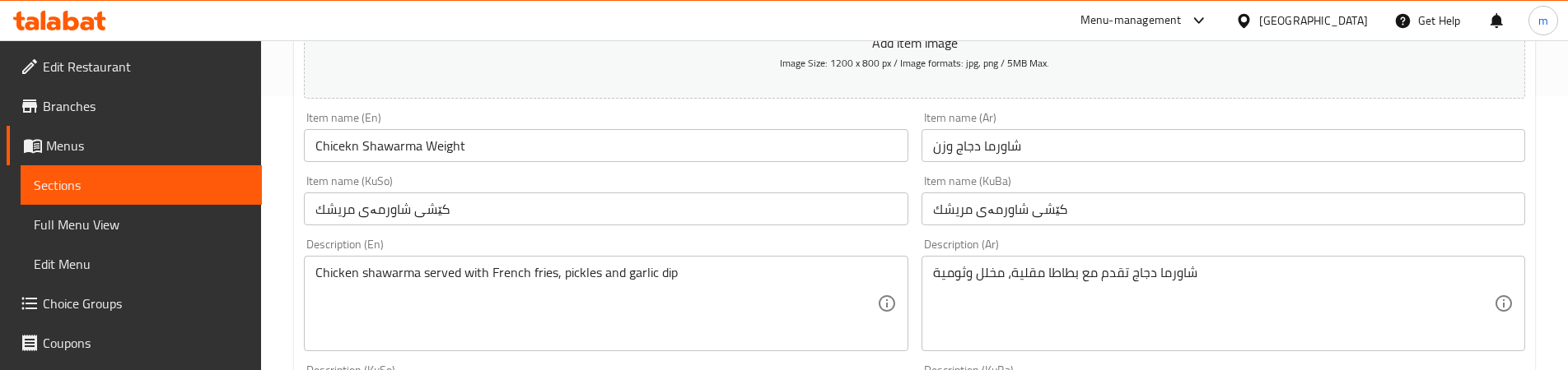
click at [340, 147] on input "Chicekn Shawarma Weight" at bounding box center [606, 146] width 604 height 33
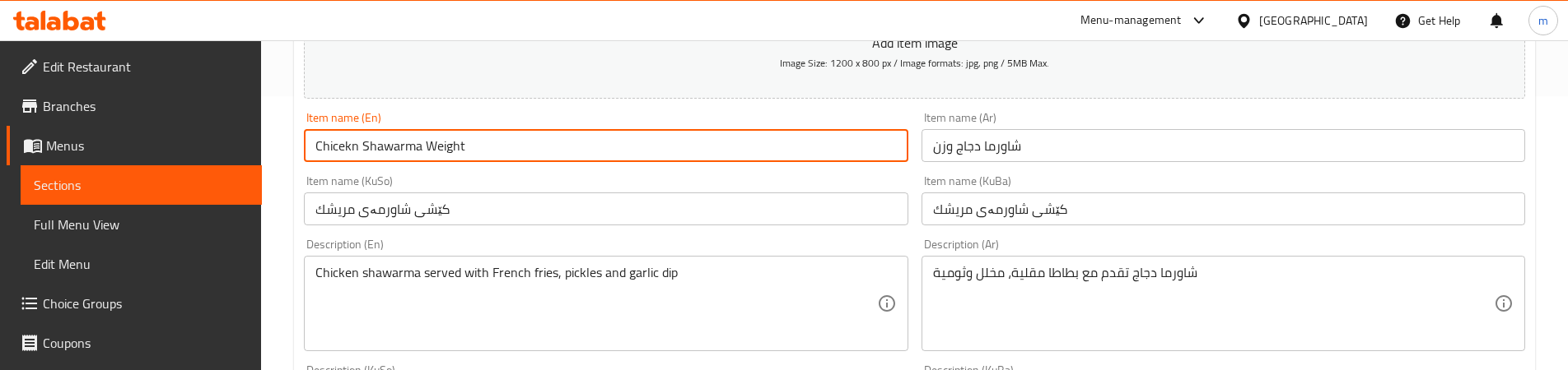
click at [551, 198] on input "کێشی شاورمەی مریشك" at bounding box center [606, 209] width 604 height 33
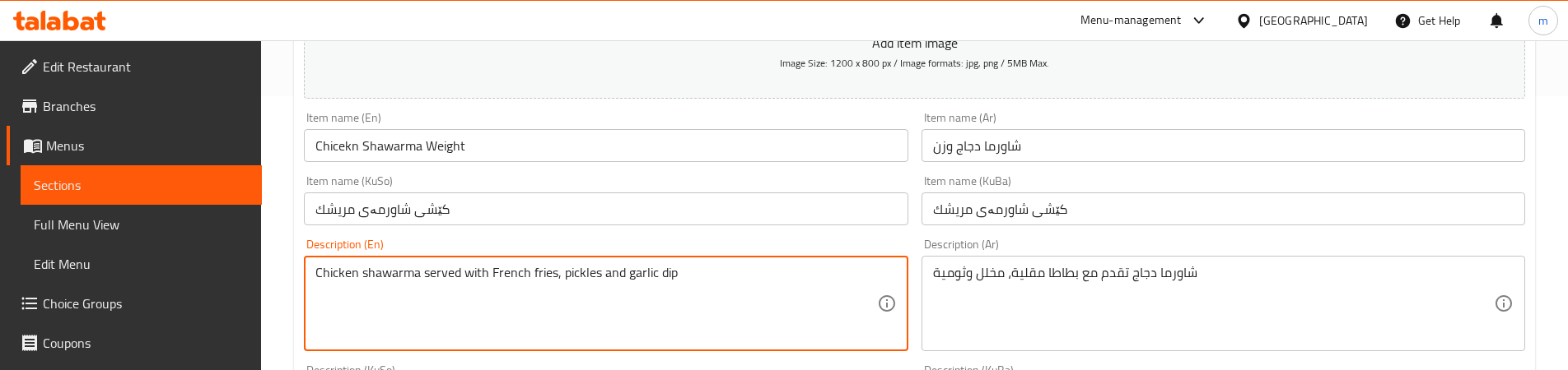
click at [350, 142] on input "Chicekn Shawarma Weight" at bounding box center [606, 146] width 604 height 33
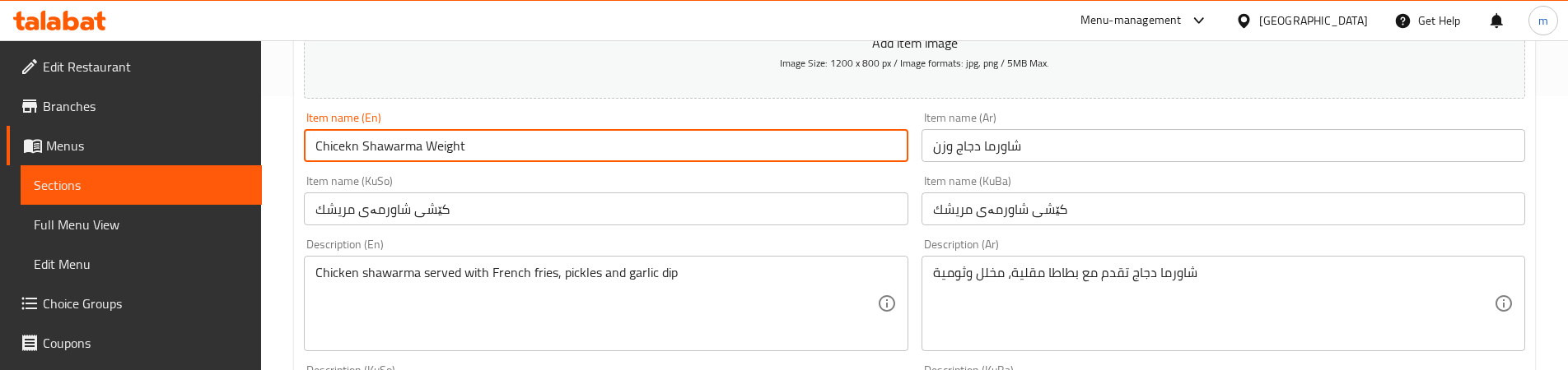
click at [350, 142] on input "Chicekn Shawarma Weight" at bounding box center [606, 146] width 604 height 33
paste input "ke"
type input "Chicken Shawarma Weight"
click at [475, 179] on div "Item name (KuSo) کێشی شاورمەی مریشك Item name (KuSo)" at bounding box center [606, 200] width 604 height 50
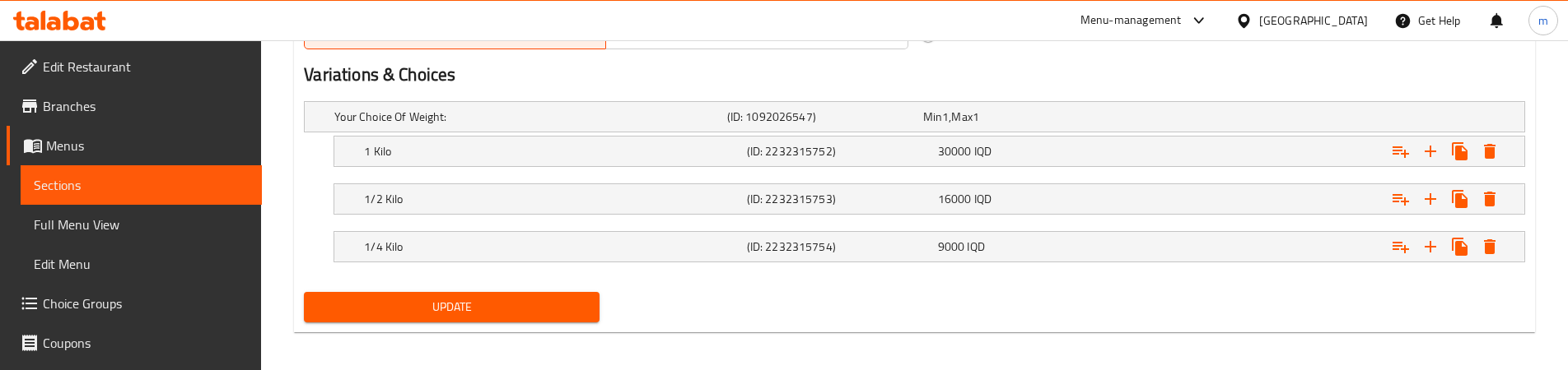
scroll to position [1066, 0]
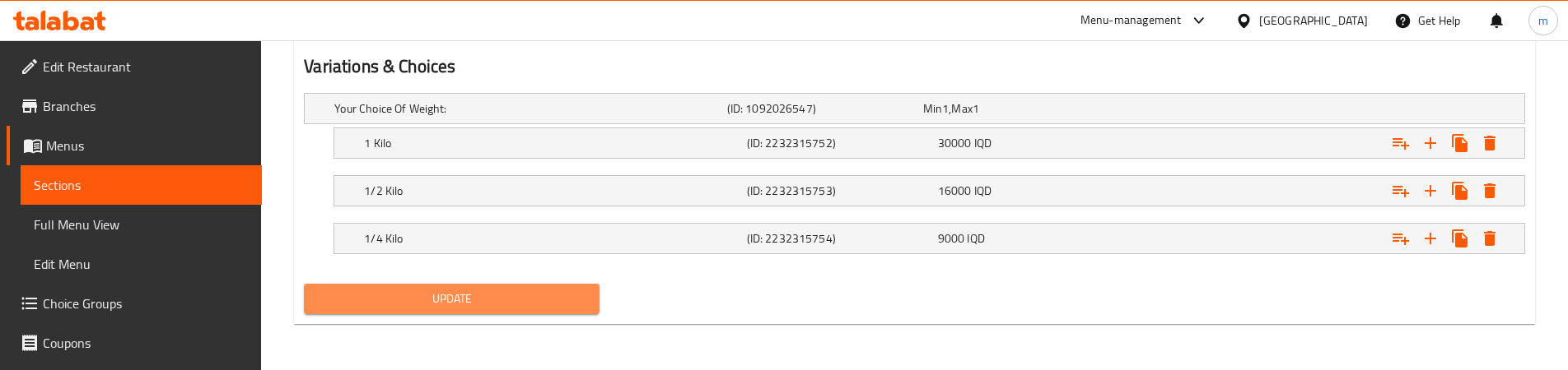
click at [448, 283] on button "Update" at bounding box center [452, 298] width 296 height 30
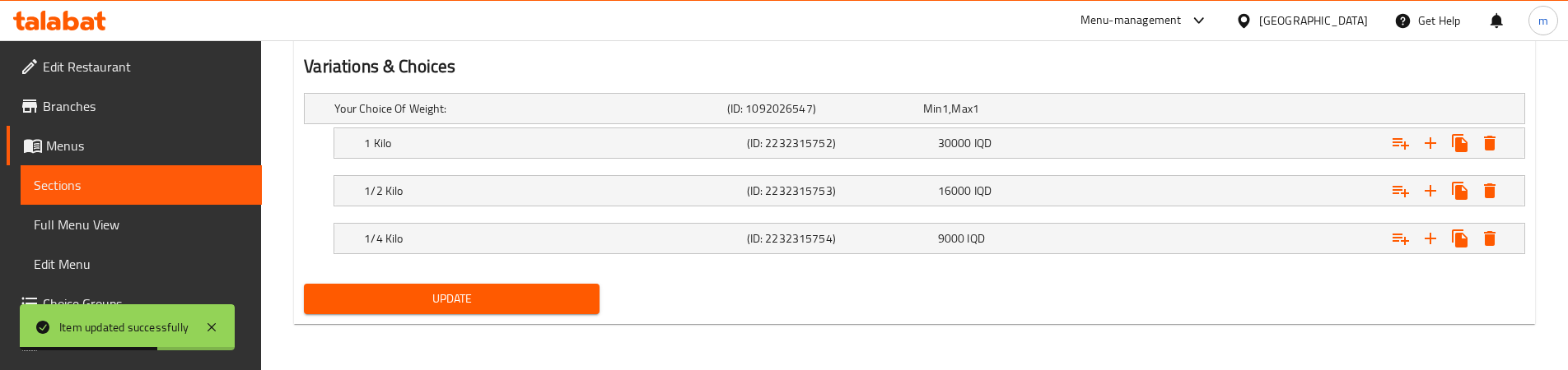
click at [89, 231] on span "Full Menu View" at bounding box center [141, 225] width 215 height 20
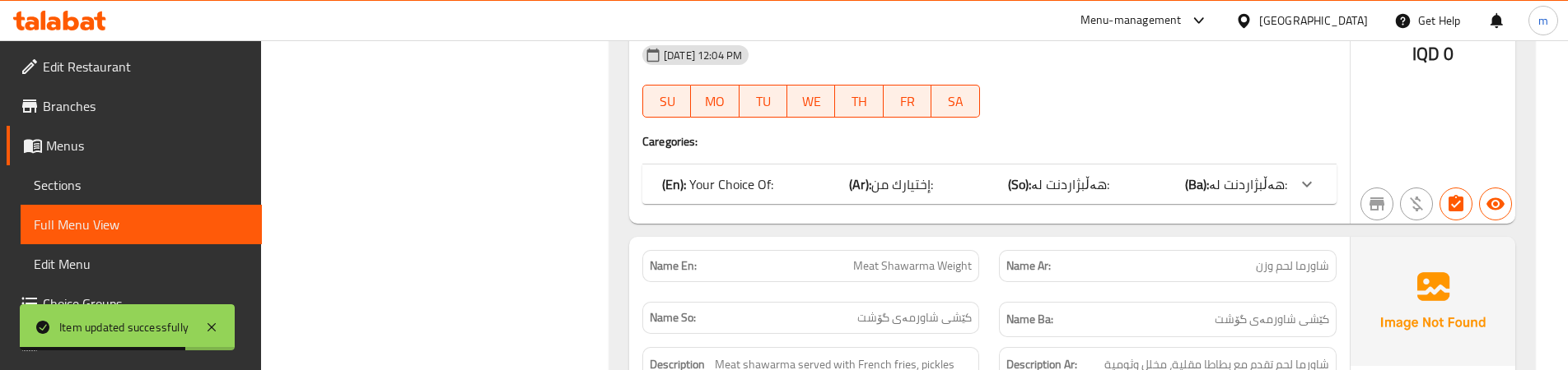
scroll to position [655, 0]
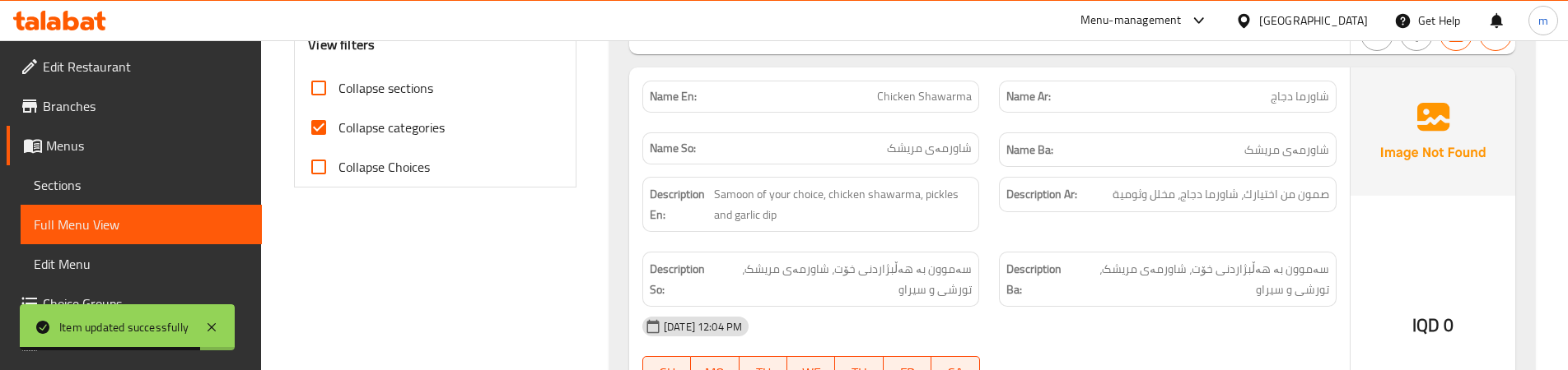
click at [364, 114] on label "Collapse categories" at bounding box center [372, 127] width 146 height 39
click at [338, 114] on input "Collapse categories" at bounding box center [318, 127] width 39 height 39
checkbox input "false"
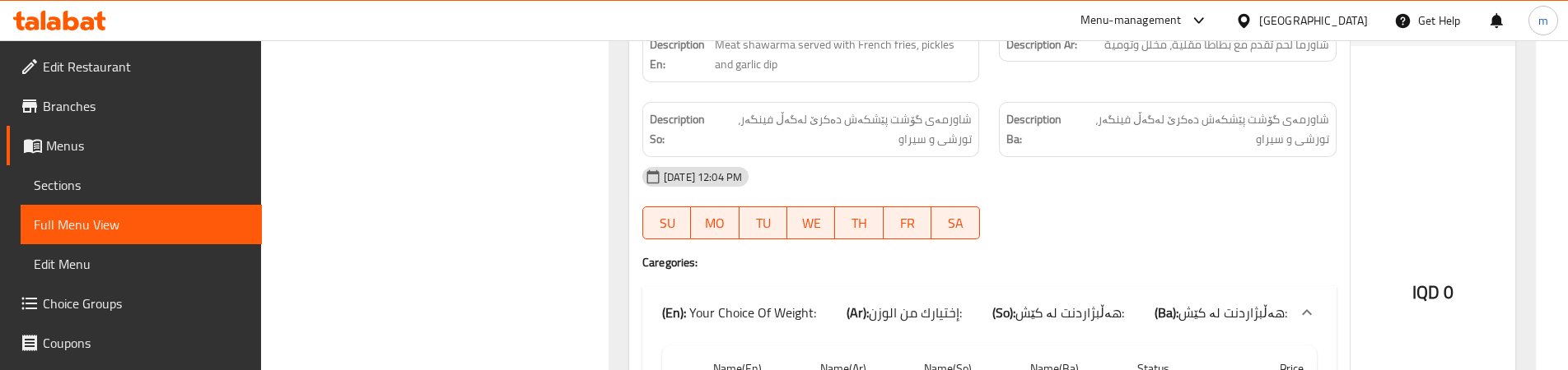
scroll to position [1477, 0]
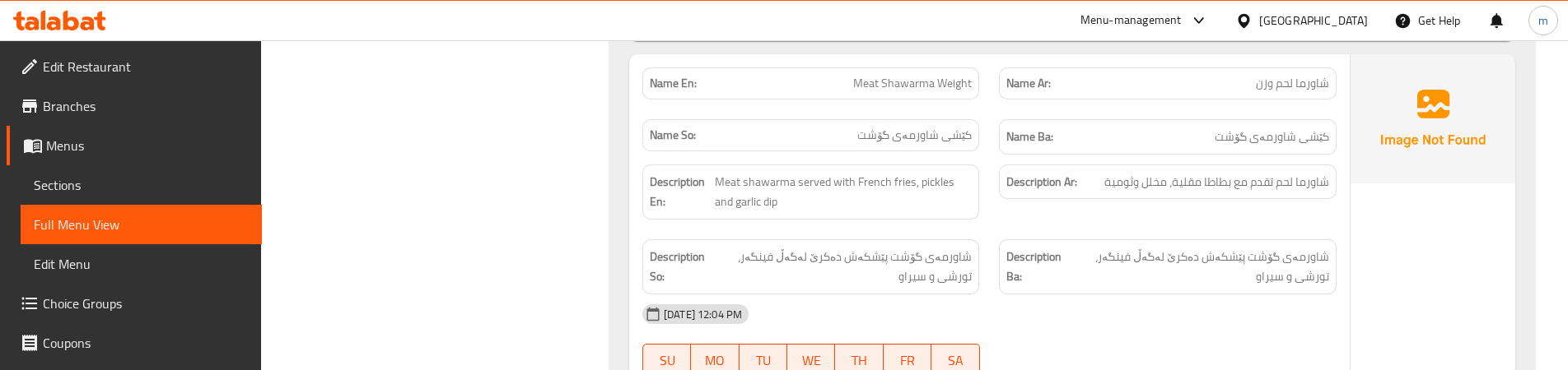
click at [991, 183] on div "Description Ar: شاورما لحم تقدم مع بطاطا مقلية، مخلل وثومية" at bounding box center [1167, 192] width 357 height 75
click at [1002, 217] on div "Description Ar: شاورما لحم تقدم مع بطاطا مقلية، مخلل وثومية" at bounding box center [1167, 192] width 357 height 75
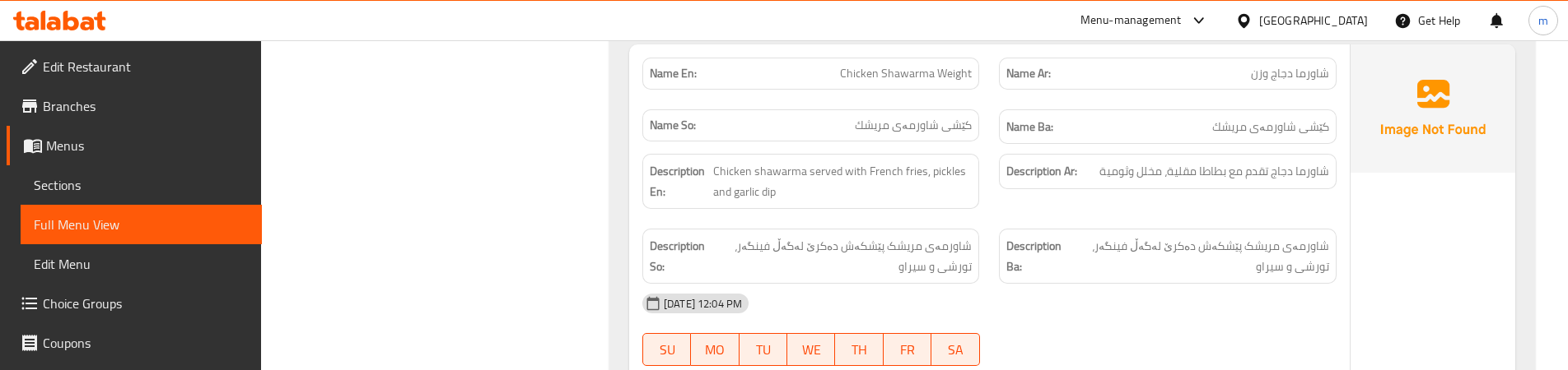
click at [992, 136] on div "Name Ba: کێشی شاورمەی مریشك" at bounding box center [1167, 127] width 357 height 55
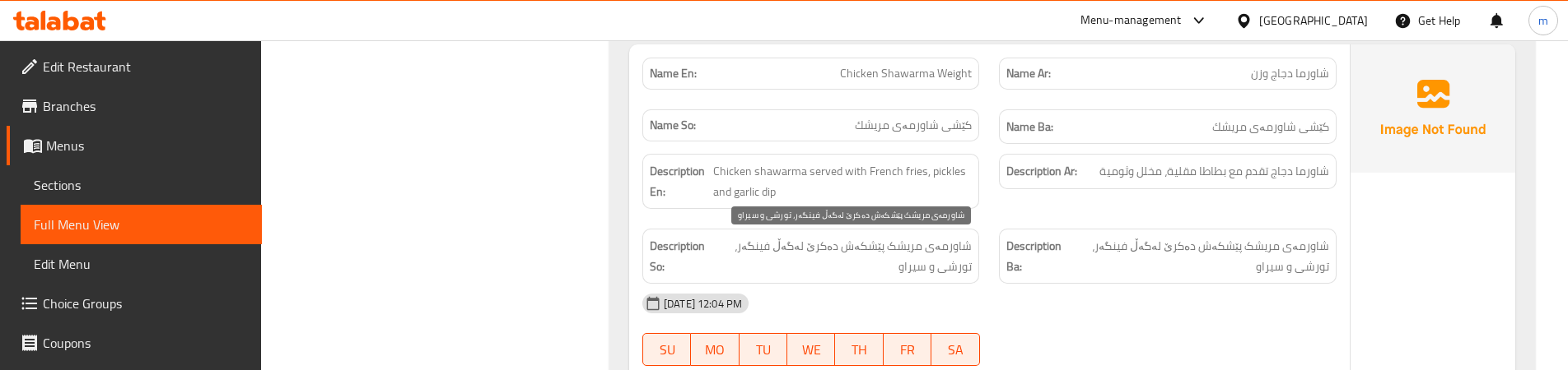
click at [872, 242] on span "شاورمەی مریشک پێشکەش دەکرێ لەگەڵ فینگەر، تورشی و سیراو" at bounding box center [843, 256] width 259 height 40
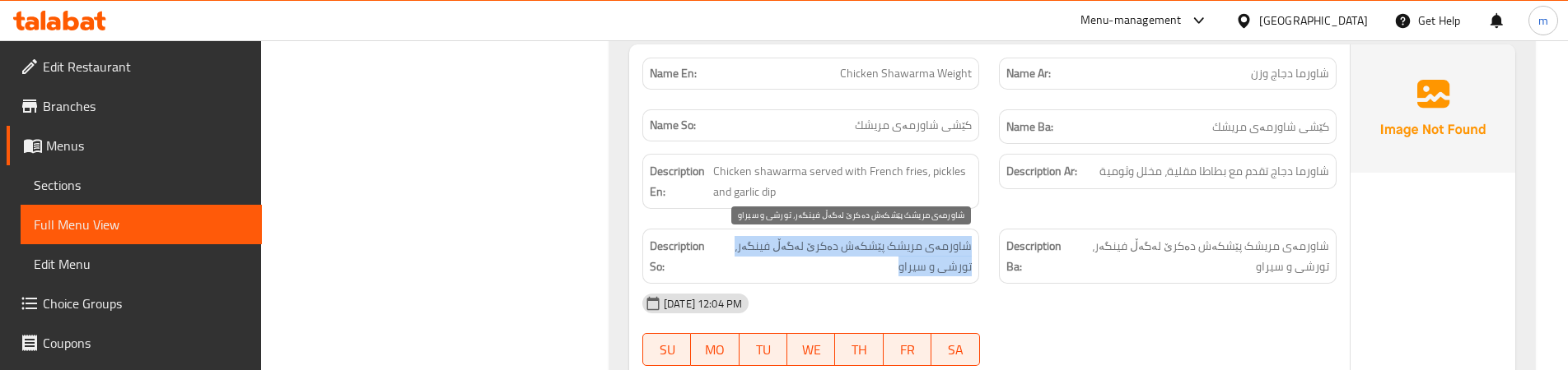
click at [872, 242] on span "شاورمەی مریشک پێشکەش دەکرێ لەگەڵ فینگەر، تورشی و سیراو" at bounding box center [843, 256] width 259 height 40
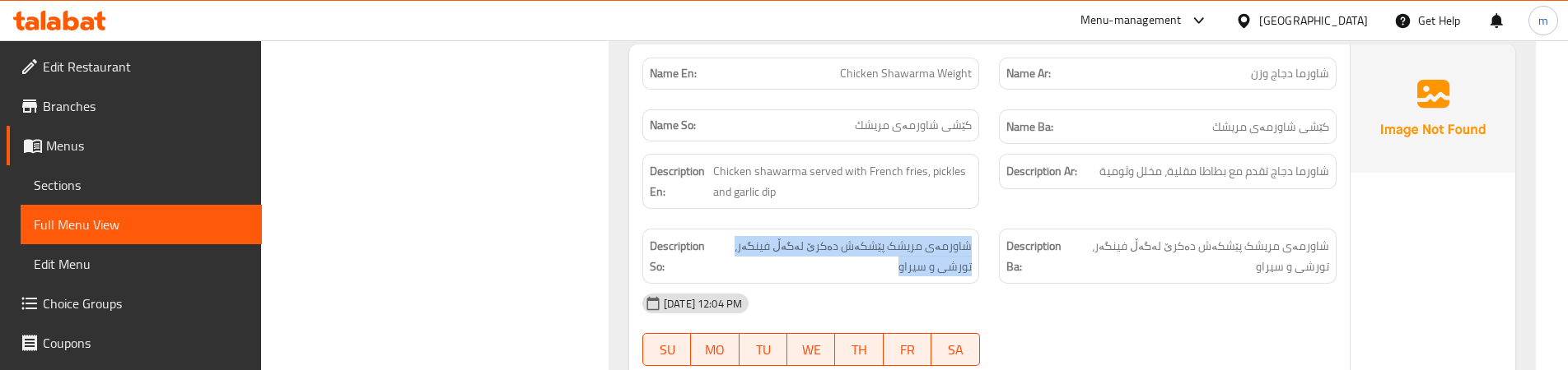
click at [999, 222] on div "Description Ba: شاورمەی مریشک پێشکەش دەکرێ لەگەڵ فینگەر، تورشی و سیراو" at bounding box center [1167, 256] width 357 height 75
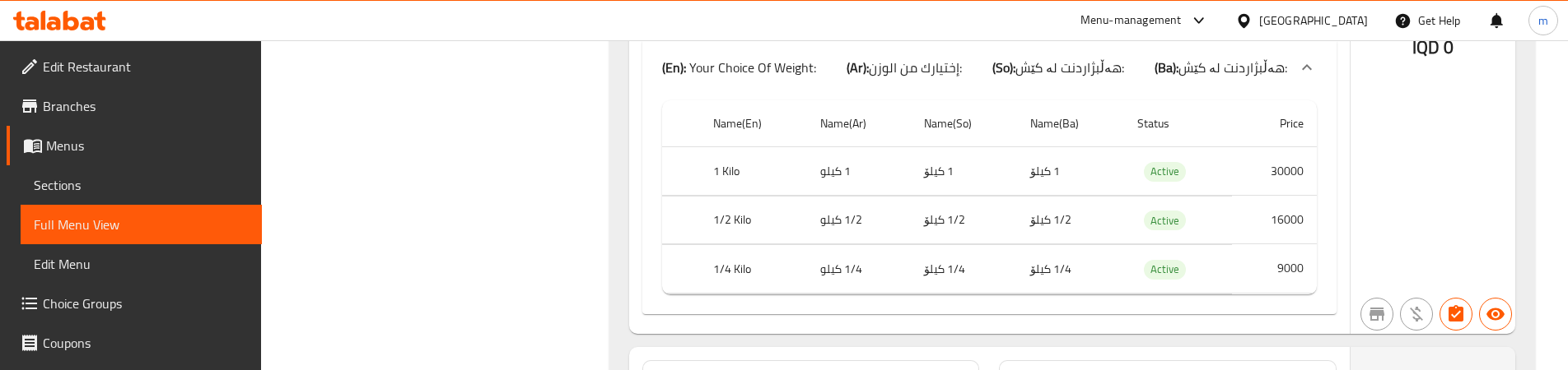
scroll to position [2574, 0]
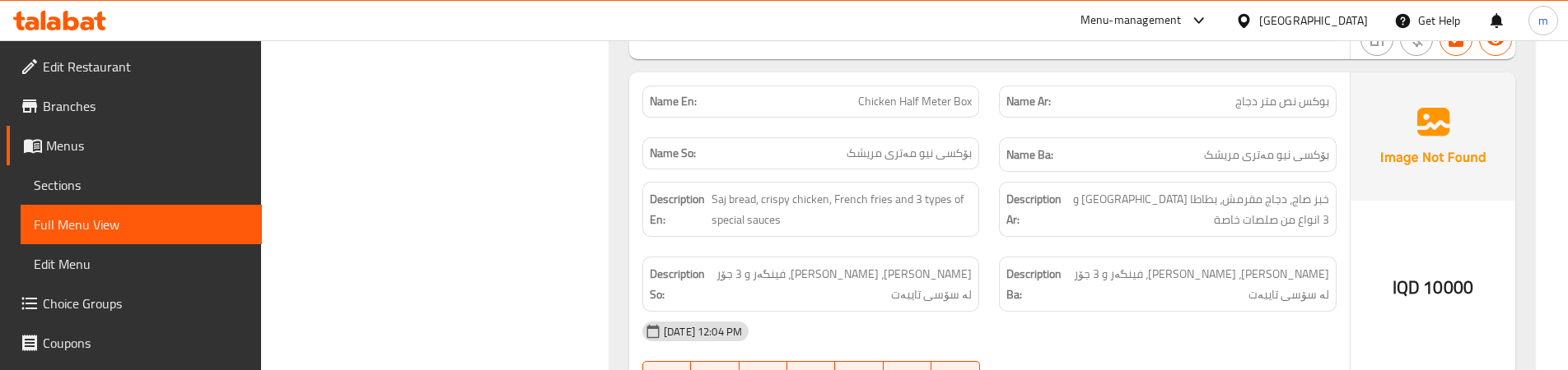
scroll to position [2849, 0]
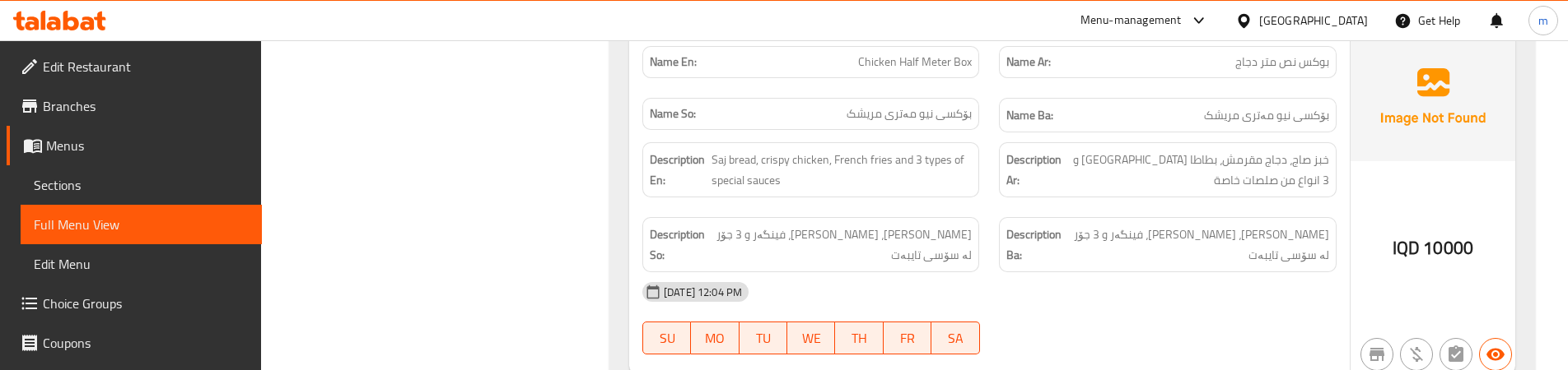
click at [1000, 250] on div "Description Ba: نانی ساج، مریشکی کریسپی، فینگەر و 3 جۆر لە سۆسی تایبەت" at bounding box center [1167, 244] width 337 height 55
drag, startPoint x: 1444, startPoint y: 249, endPoint x: 1498, endPoint y: 244, distance: 54.2
click at [1498, 244] on div "IQD 10000" at bounding box center [1432, 204] width 165 height 343
click at [969, 88] on div "Name So: بۆکسی نیو مەتری مریشک" at bounding box center [810, 116] width 357 height 55
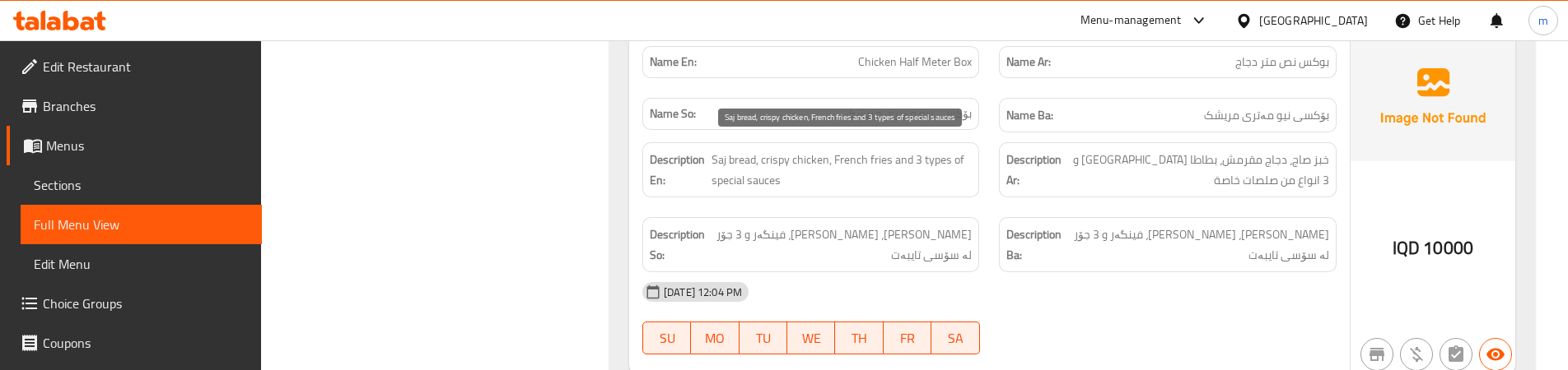
click at [744, 159] on span "Saj bread, crispy chicken, French fries and 3 types of special sauces" at bounding box center [841, 170] width 260 height 40
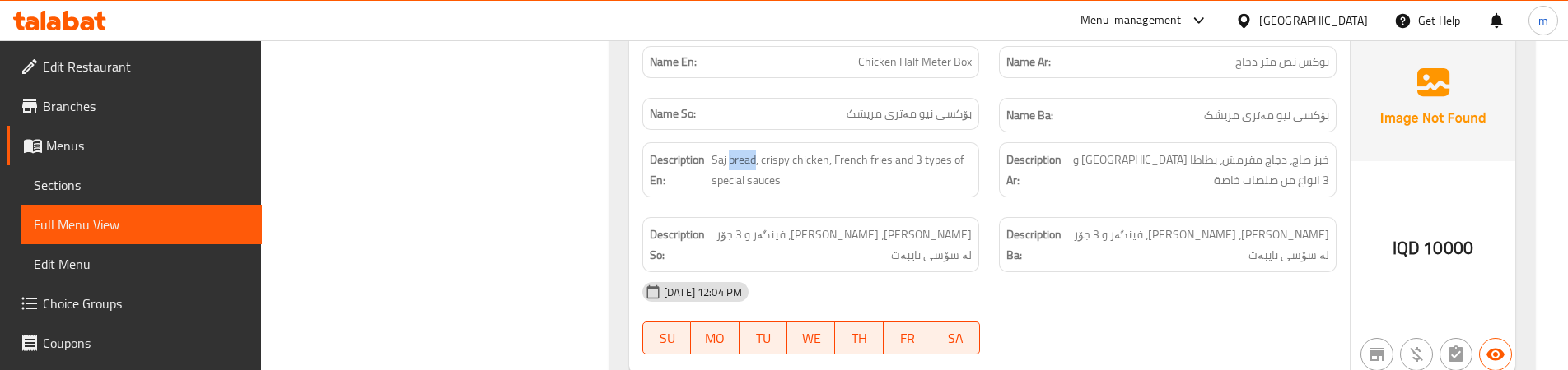
copy span "bread"
click at [993, 168] on div "Description Ar: خبز صاج، دجاج مقرمش، بطاطا مقلية و 3 انواع من صلصات خاصة" at bounding box center [1167, 170] width 357 height 75
click at [953, 232] on span "نانی ساج، مریشکی کریسپی، فینگەر و 3 جۆر لە سۆسی تایبەت" at bounding box center [840, 244] width 263 height 40
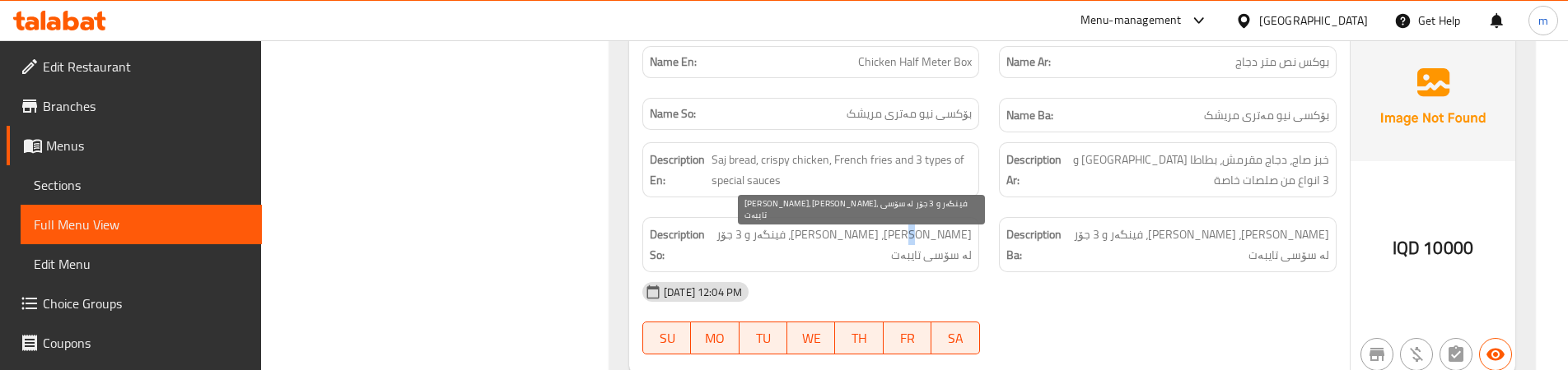
click at [953, 232] on span "نانی ساج، مریشکی کریسپی، فینگەر و 3 جۆر لە سۆسی تایبەت" at bounding box center [840, 244] width 263 height 40
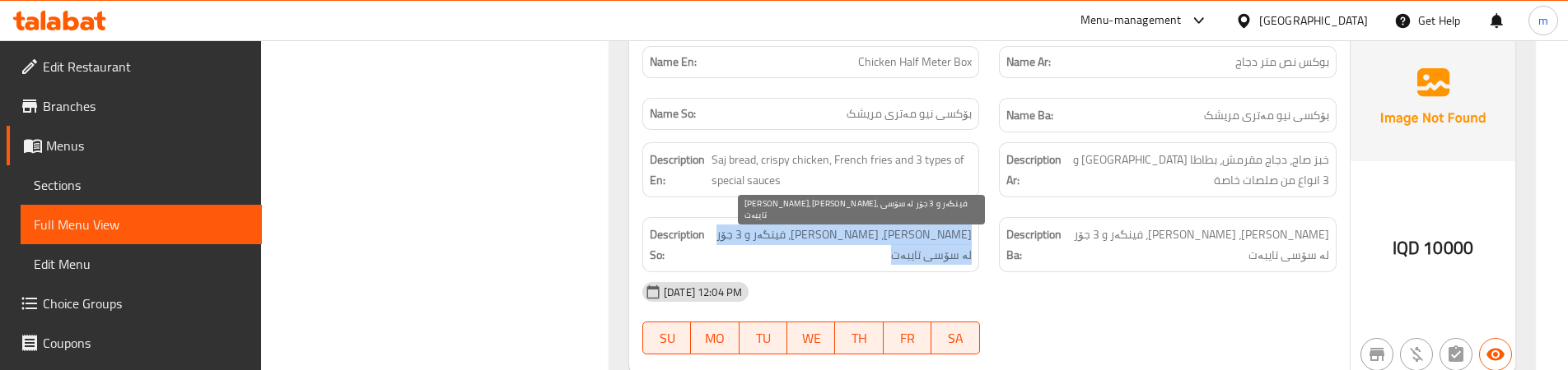
click at [953, 232] on span "نانی ساج، مریشکی کریسپی، فینگەر و 3 جۆر لە سۆسی تایبەت" at bounding box center [840, 244] width 263 height 40
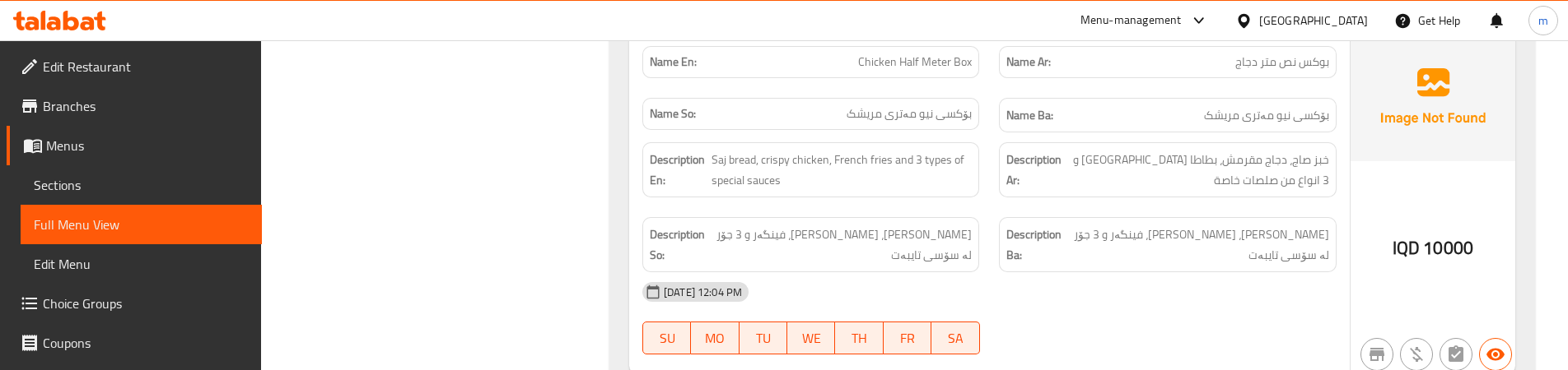
click at [995, 190] on div "Description Ar: خبز صاج، دجاج مقرمش، بطاطا مقلية و 3 انواع من صلصات خاصة" at bounding box center [1167, 170] width 357 height 75
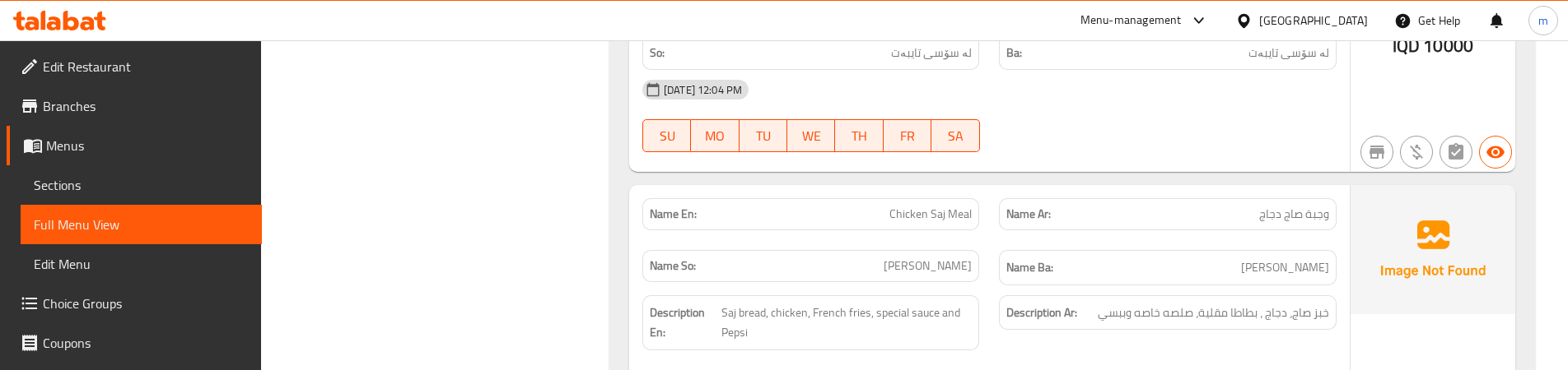
scroll to position [3189, 0]
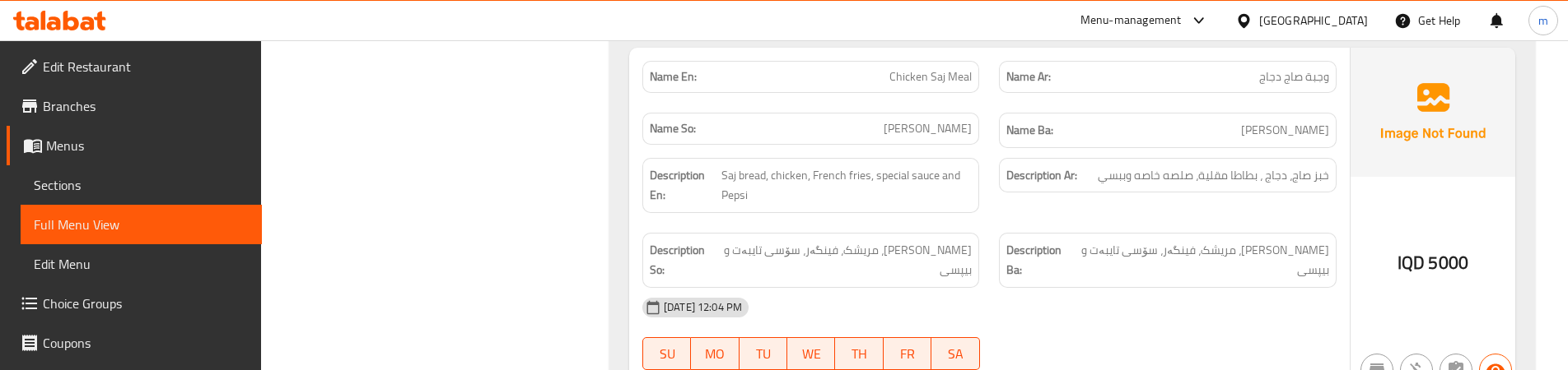
click at [988, 101] on div "Name En: Chicken Saj Meal" at bounding box center [810, 77] width 357 height 52
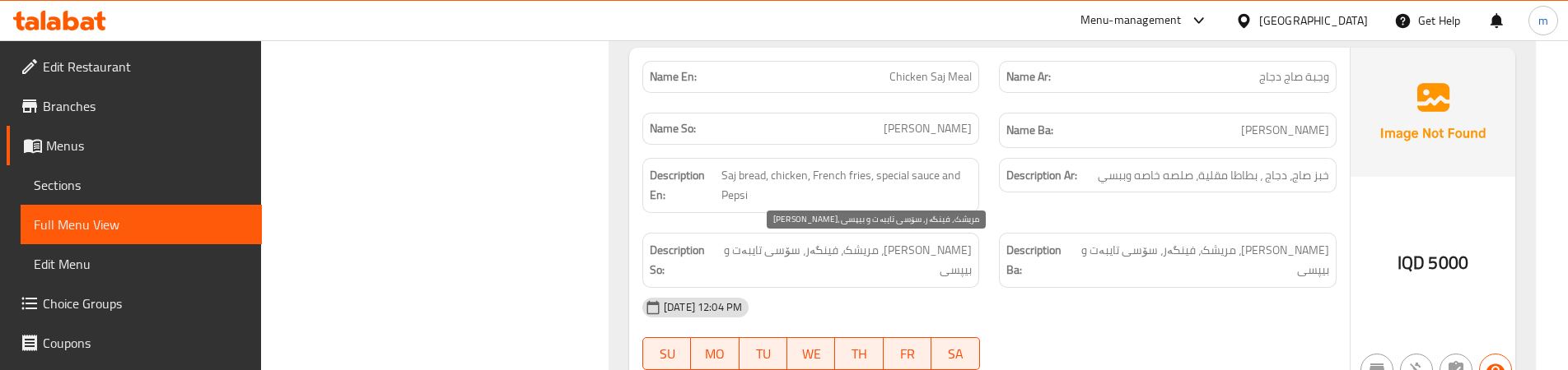
click at [933, 253] on span "نانی ساج، مریشک، فینگەر، سۆسی تایبەت و بیپسی" at bounding box center [845, 261] width 254 height 40
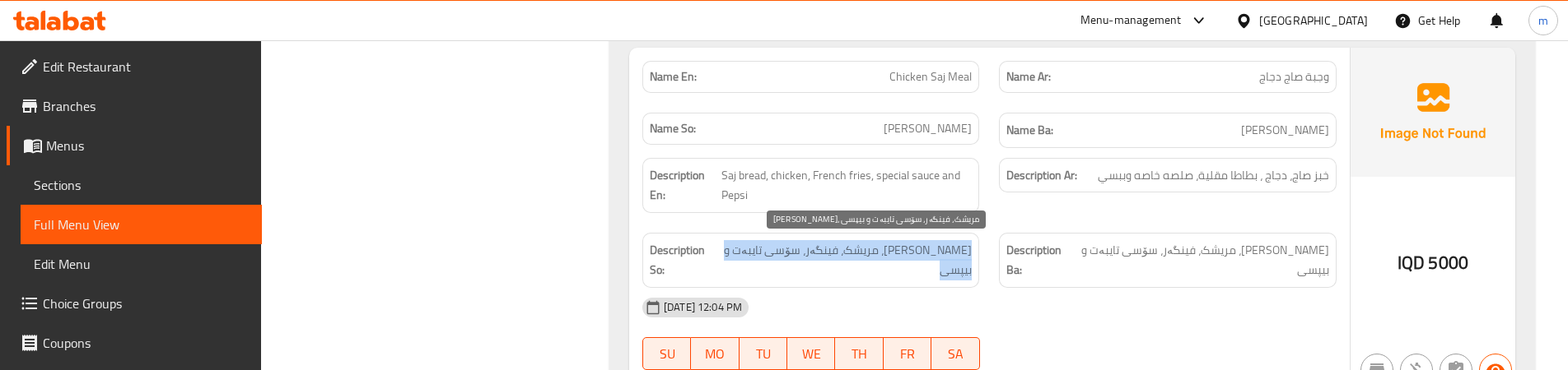
click at [933, 253] on span "نانی ساج، مریشک، فینگەر، سۆسی تایبەت و بیپسی" at bounding box center [845, 261] width 254 height 40
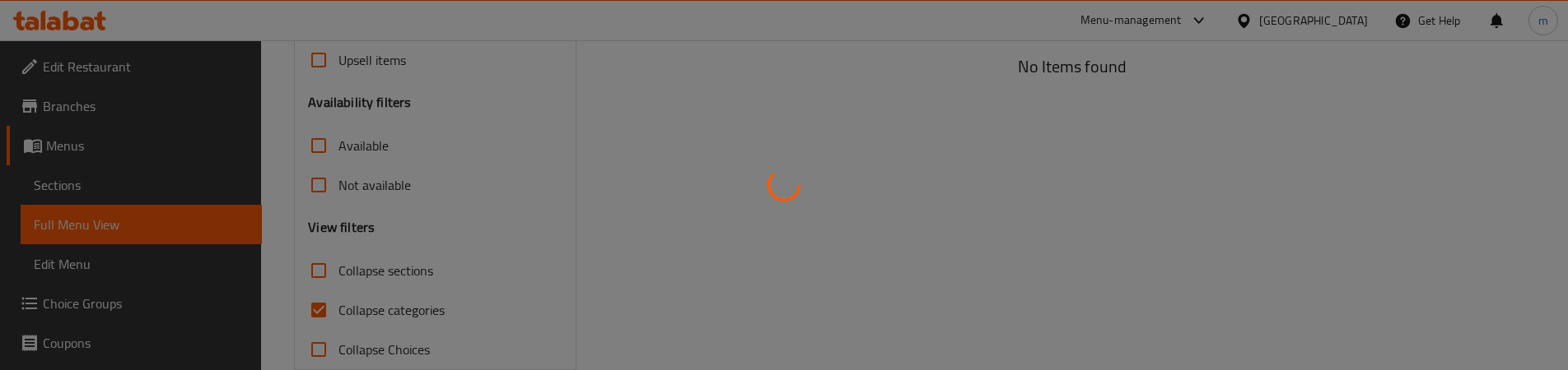
scroll to position [505, 0]
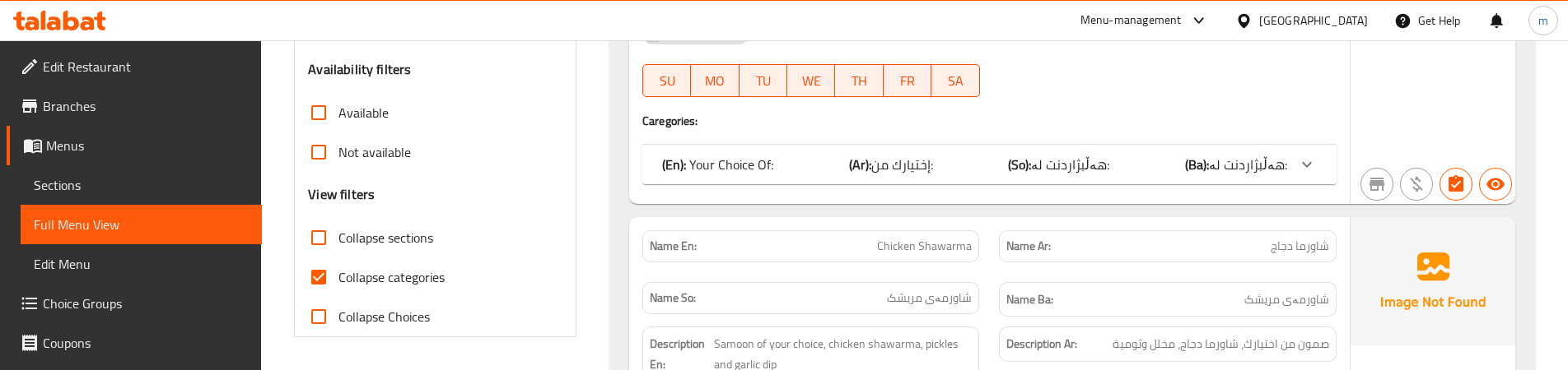
click at [430, 271] on span "Collapse categories" at bounding box center [391, 277] width 106 height 20
click at [338, 271] on input "Collapse categories" at bounding box center [318, 277] width 39 height 39
checkbox input "false"
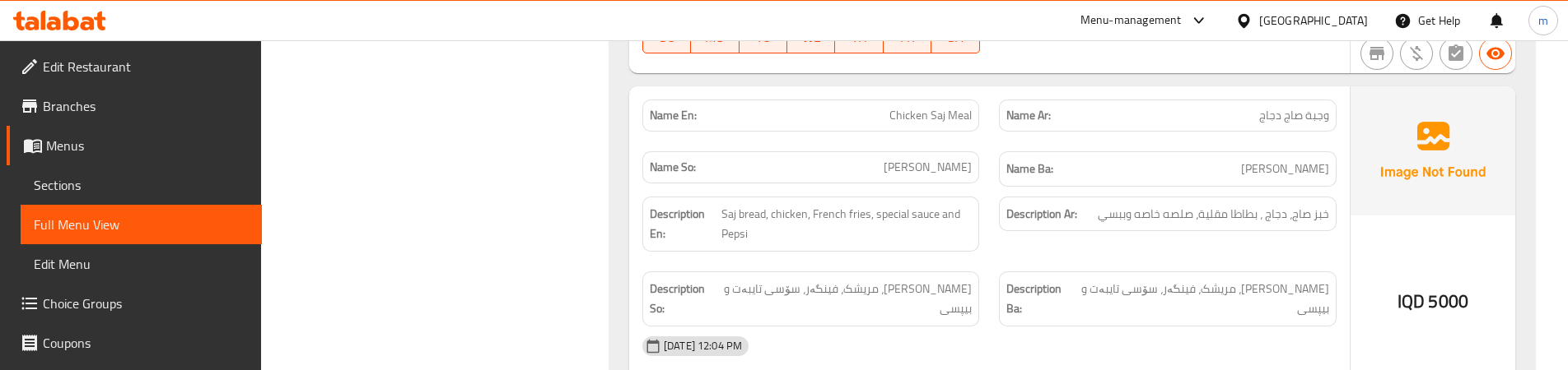
scroll to position [3110, 0]
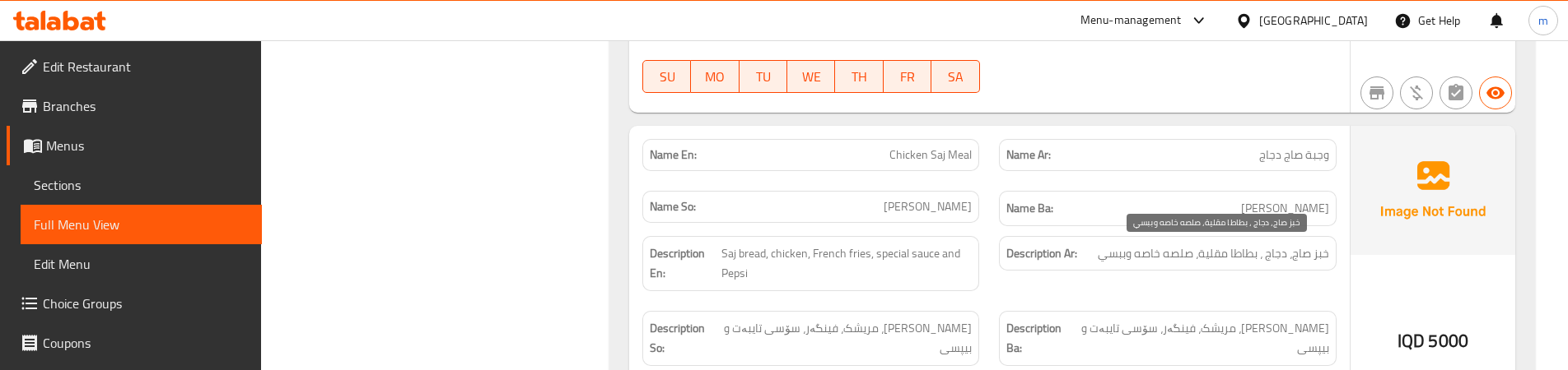
click at [1180, 250] on span "خبز صاج، دجاج ، بطاطا مقلية، صلصه خاصه وببسي" at bounding box center [1213, 253] width 232 height 21
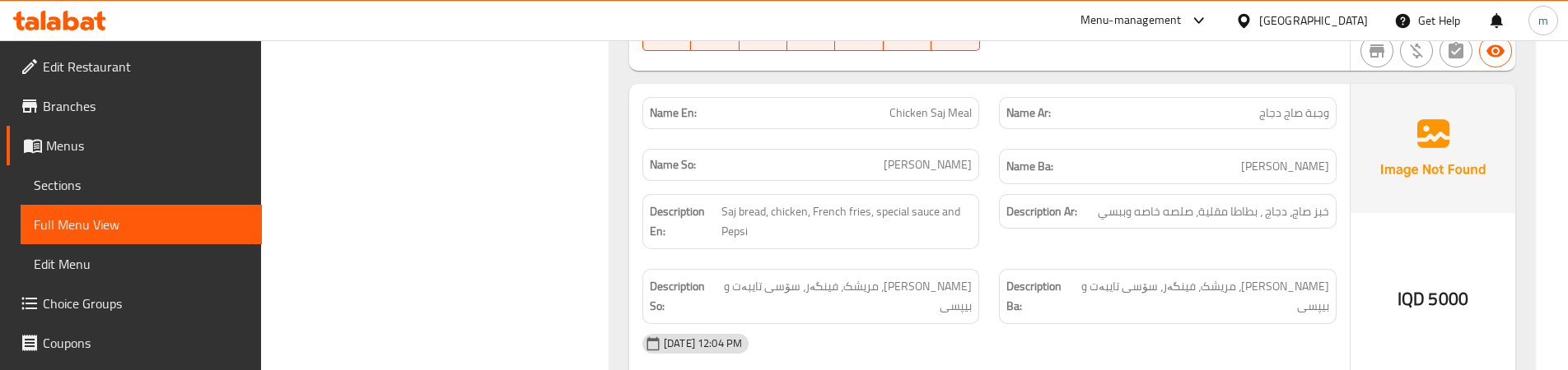
scroll to position [3176, 0]
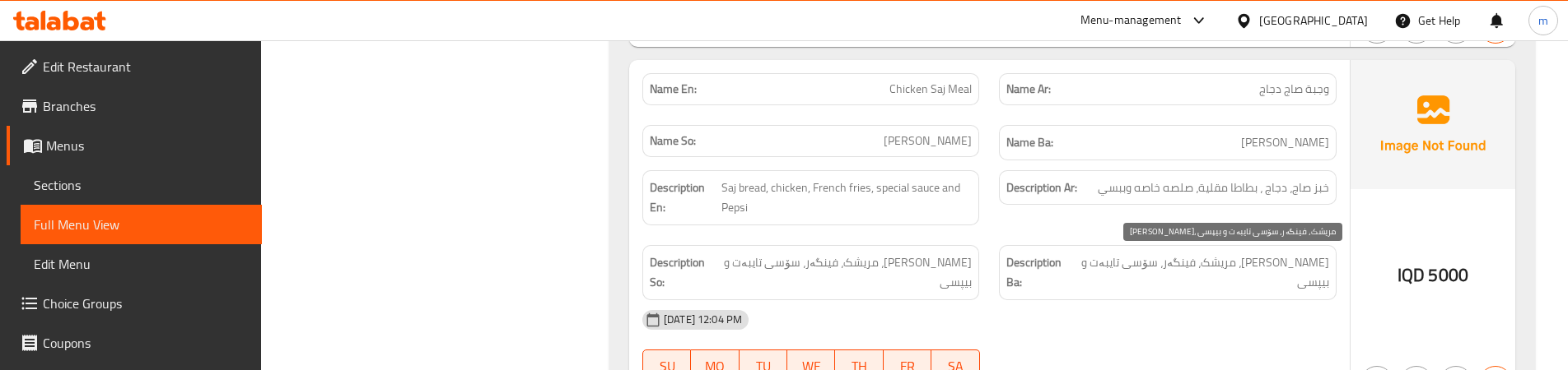
click at [1225, 270] on span "[PERSON_NAME]، مریشک، فینگەر، سۆسی تایبەت و بیپسی" at bounding box center [1202, 272] width 254 height 40
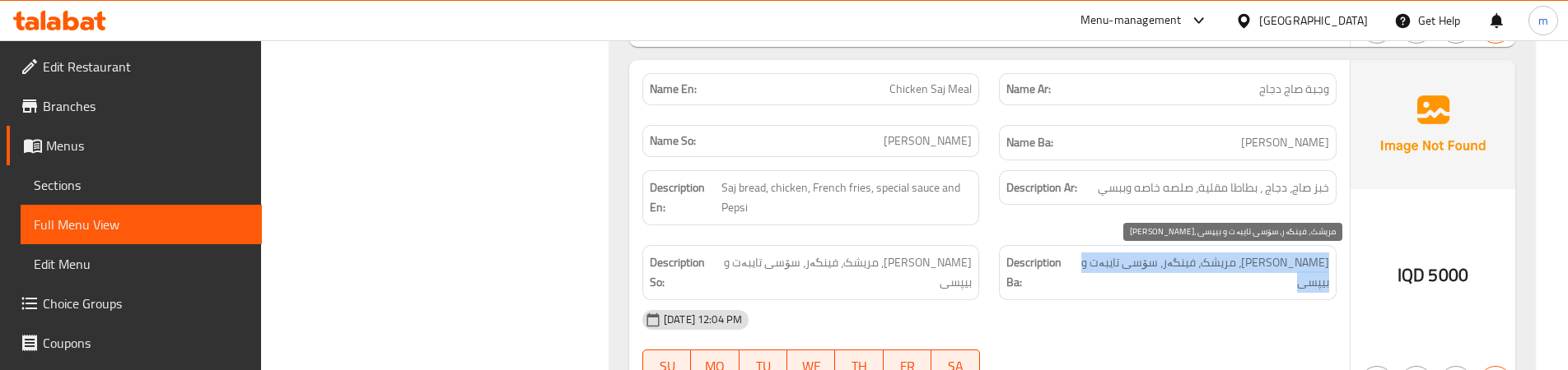
click at [1225, 270] on span "[PERSON_NAME]، مریشک، فینگەر، سۆسی تایبەت و بیپسی" at bounding box center [1202, 272] width 254 height 40
click at [1255, 268] on span "نانی ساج، مریشک، فینگەر، سۆسی تایبەت و بیپسی" at bounding box center [1202, 272] width 254 height 40
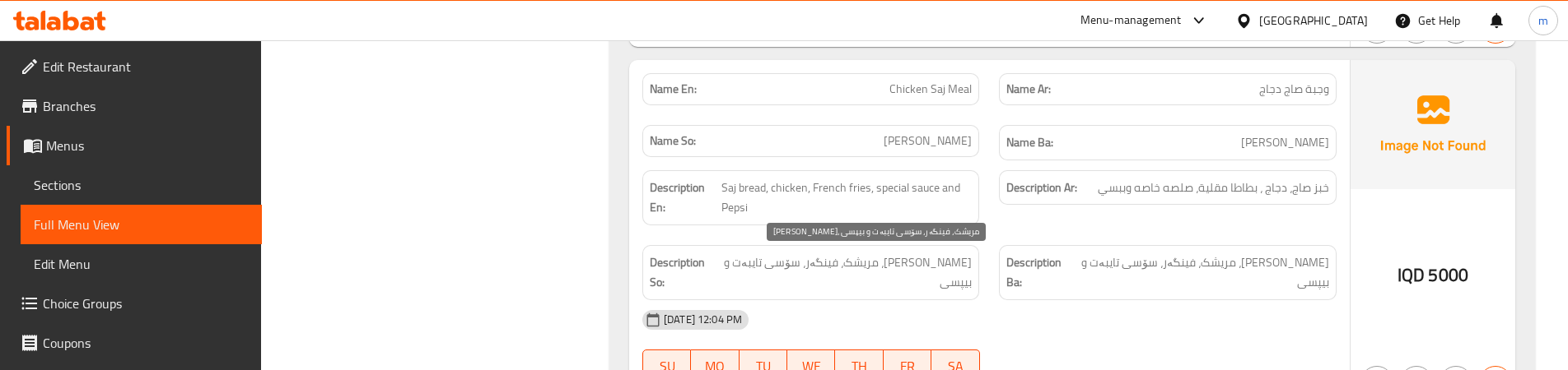
click at [925, 270] on span "نانی ساج، مریشک، فینگەر، سۆسی تایبەت و بیپسی" at bounding box center [845, 272] width 254 height 40
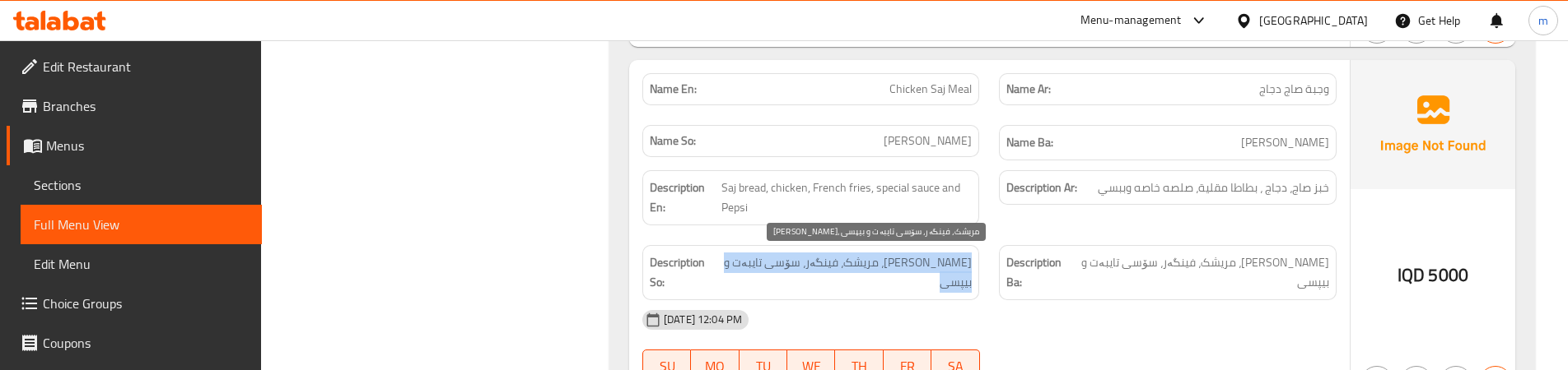
click at [925, 270] on span "نانی ساج، مریشک، فینگەر، سۆسی تایبەت و بیپسی" at bounding box center [845, 272] width 254 height 40
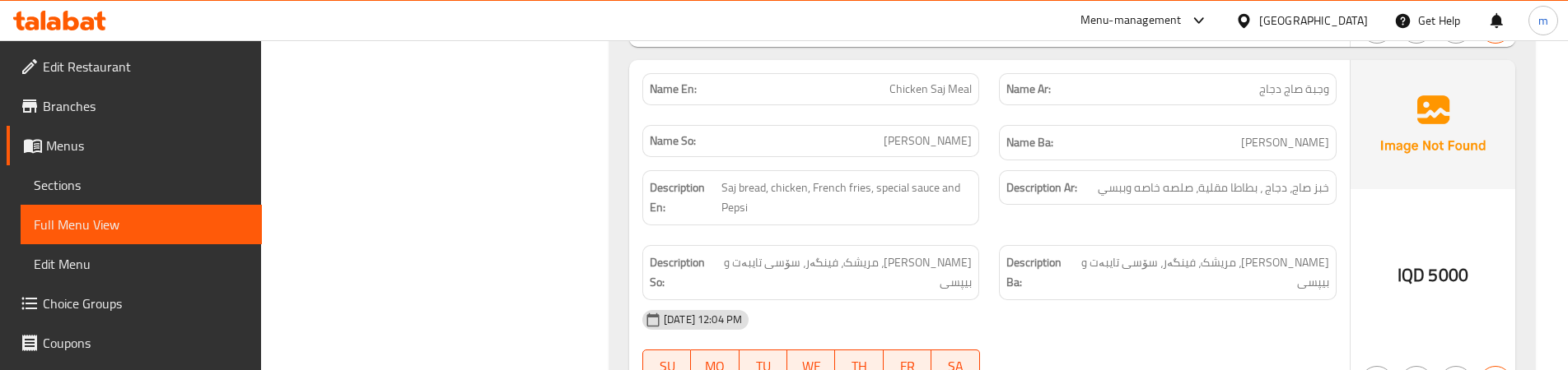
click at [993, 207] on div "Description Ar: خبز صاج، دجاج ، بطاطا مقلية، صلصه خاصه وببسي" at bounding box center [1167, 198] width 357 height 75
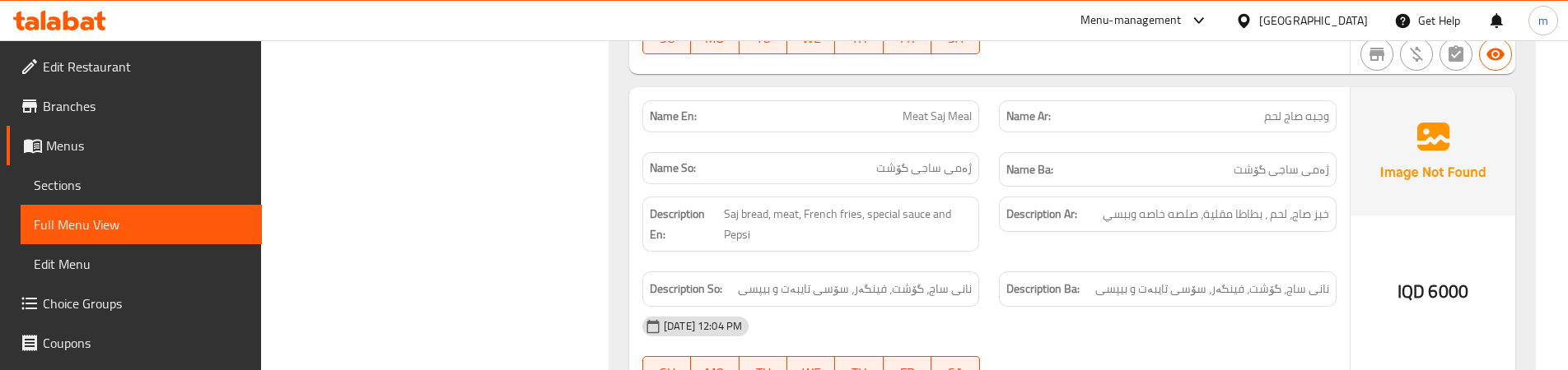
scroll to position [3450, 0]
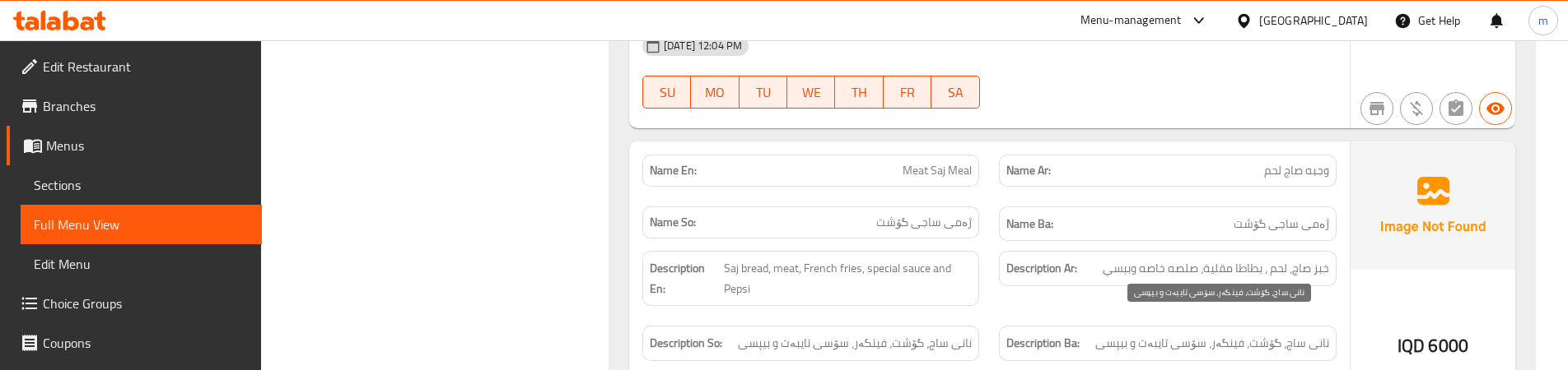
click at [1130, 334] on span "نانی ساج، گۆشت، فینگەر، سۆسی تایبەت و بیپسی" at bounding box center [1212, 344] width 234 height 21
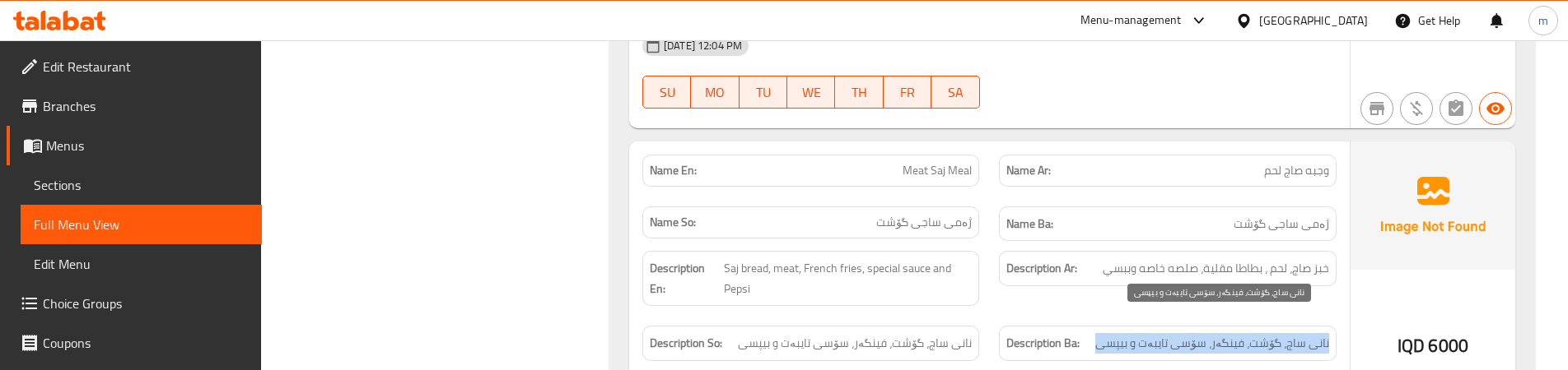
click at [1130, 334] on span "نانی ساج، گۆشت، فینگەر، سۆسی تایبەت و بیپسی" at bounding box center [1212, 344] width 234 height 21
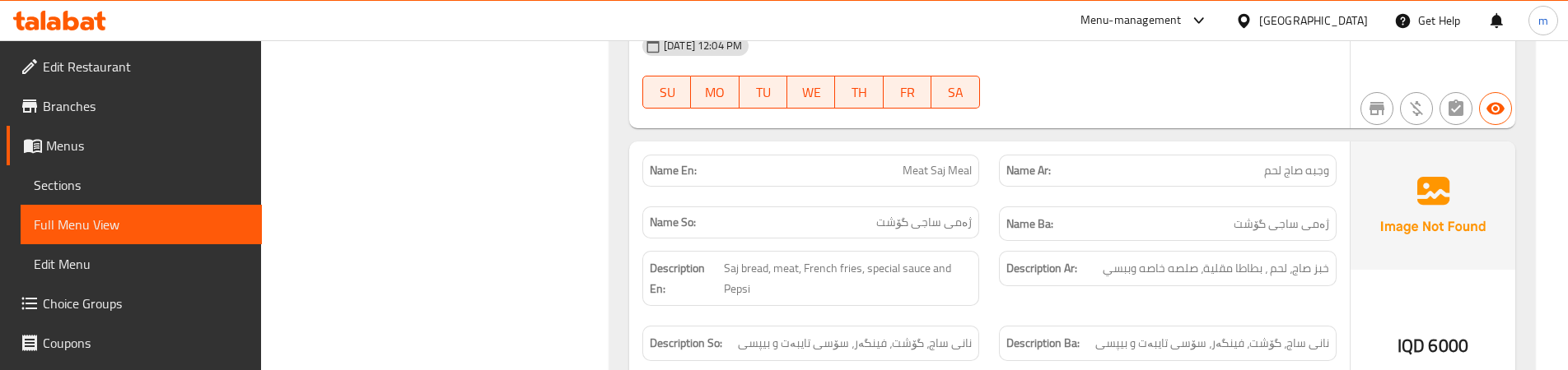
click at [1020, 274] on div "Description Ar: خبز صاج، لحم ، بطاطا مقلية، صلصه خاصه وببسي" at bounding box center [1167, 278] width 357 height 75
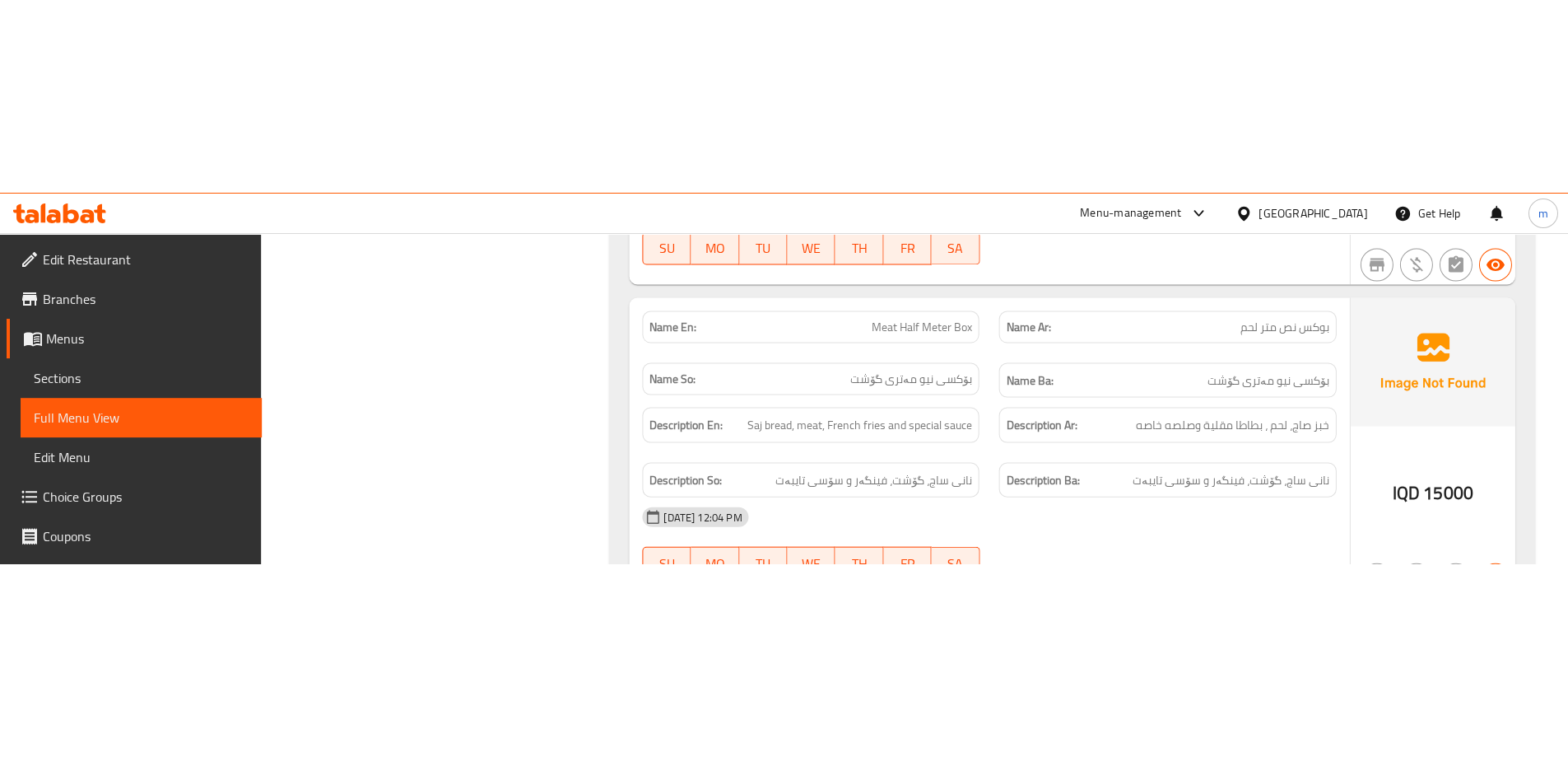
scroll to position [3864, 0]
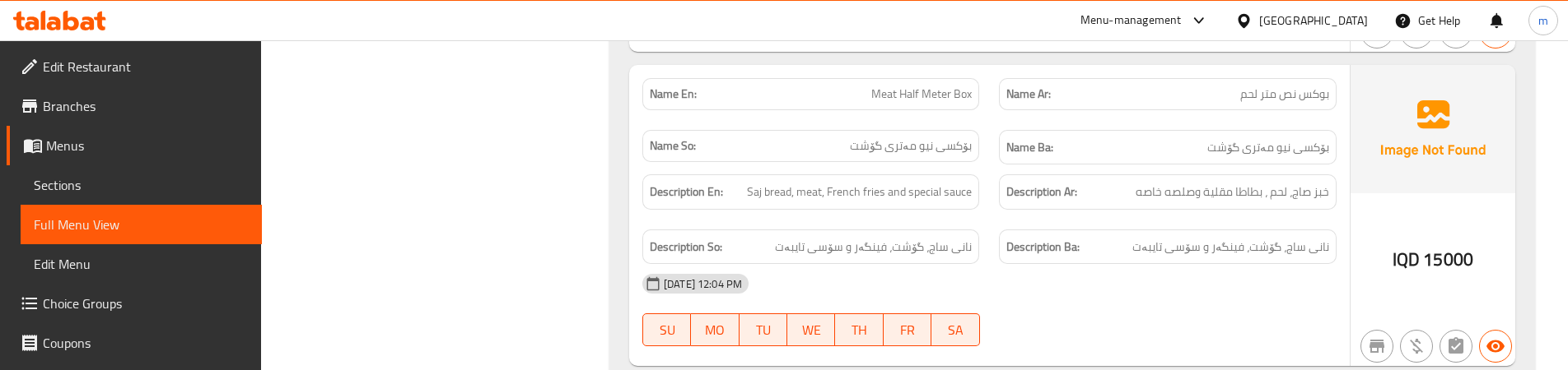
click at [986, 127] on div "Name So: بۆکسی نیو مەتری گۆشت" at bounding box center [810, 148] width 357 height 55
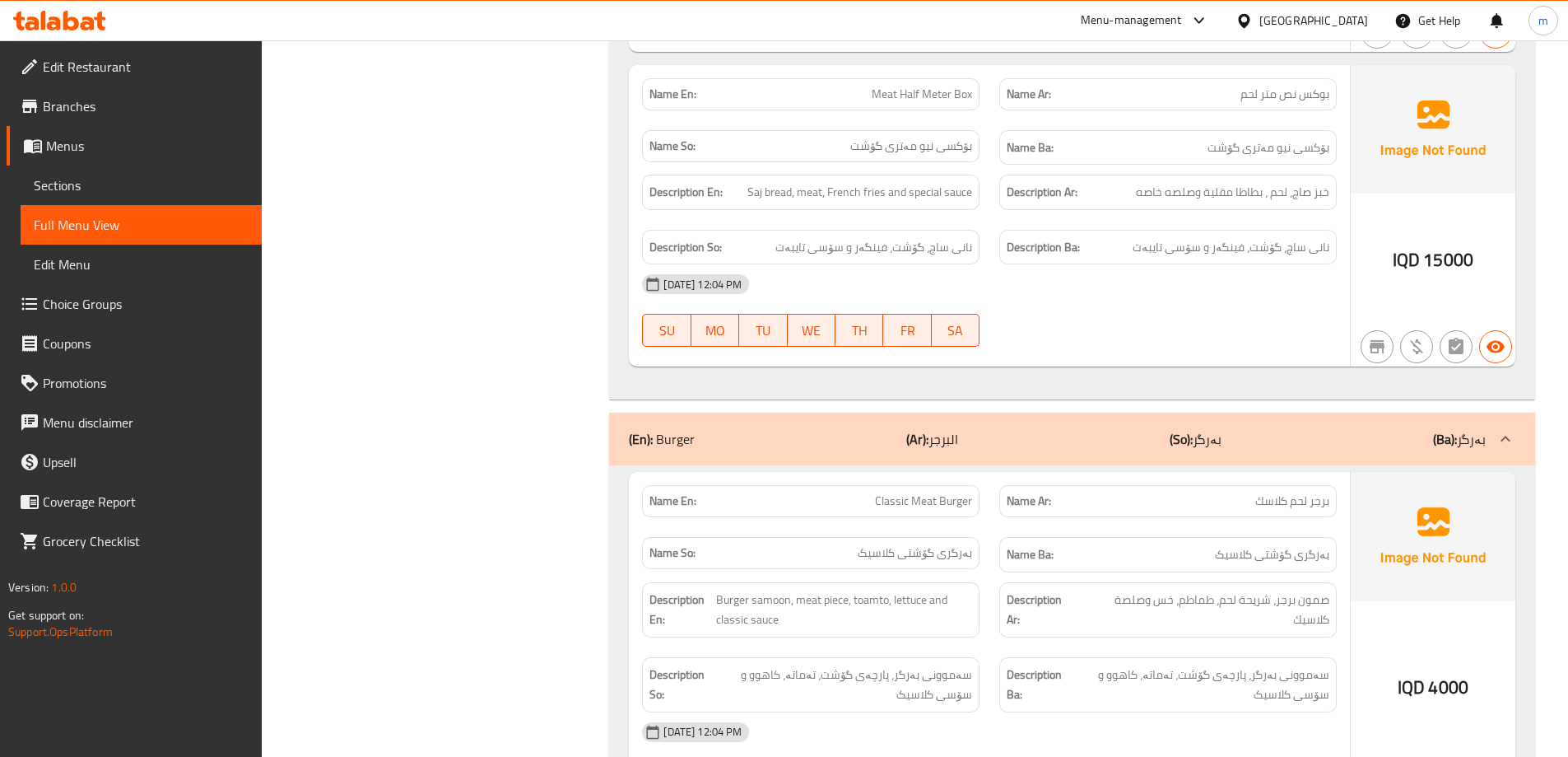
click at [85, 22] on icon at bounding box center [87, 23] width 14 height 14
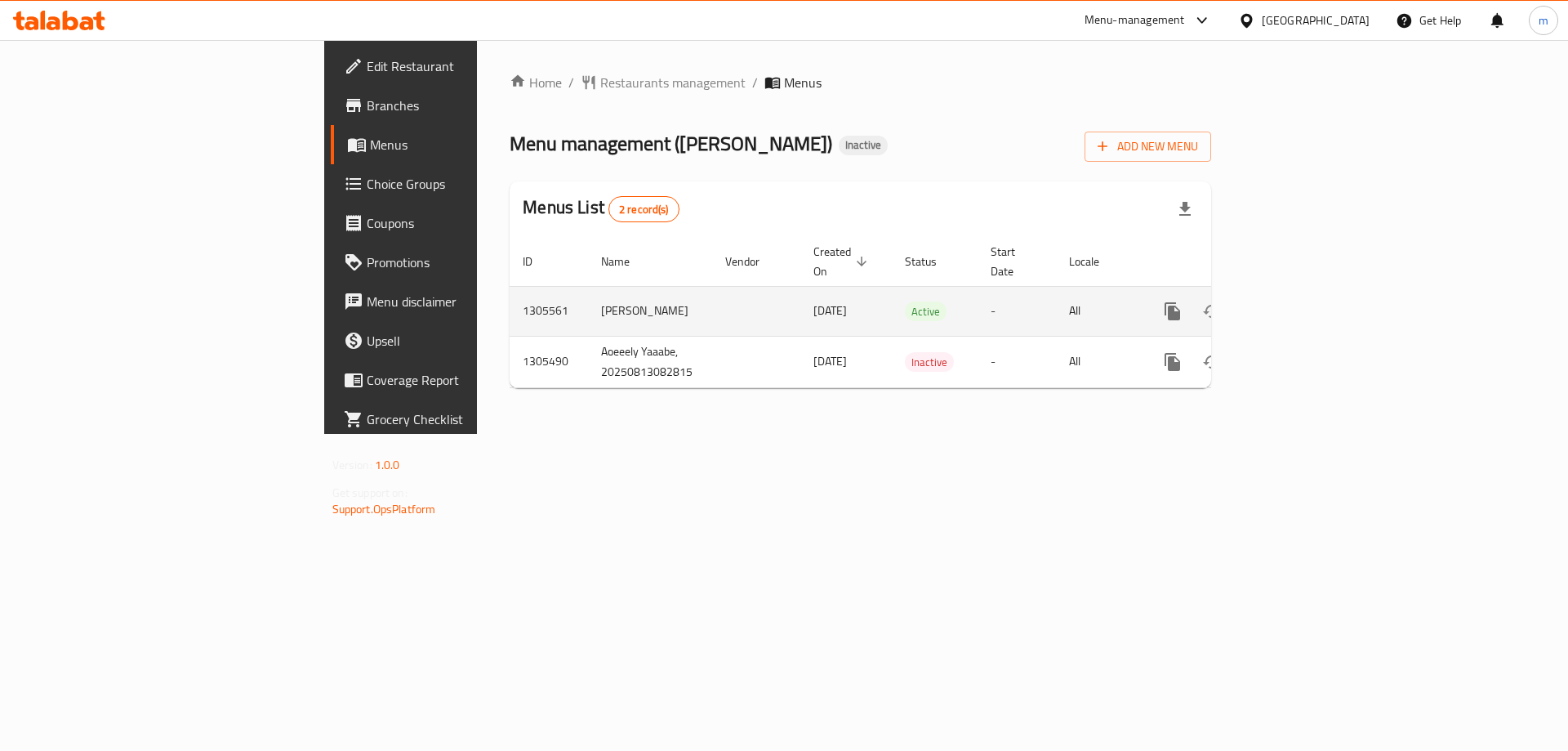
click at [1300, 301] on icon "enhanced table" at bounding box center [1290, 311] width 20 height 20
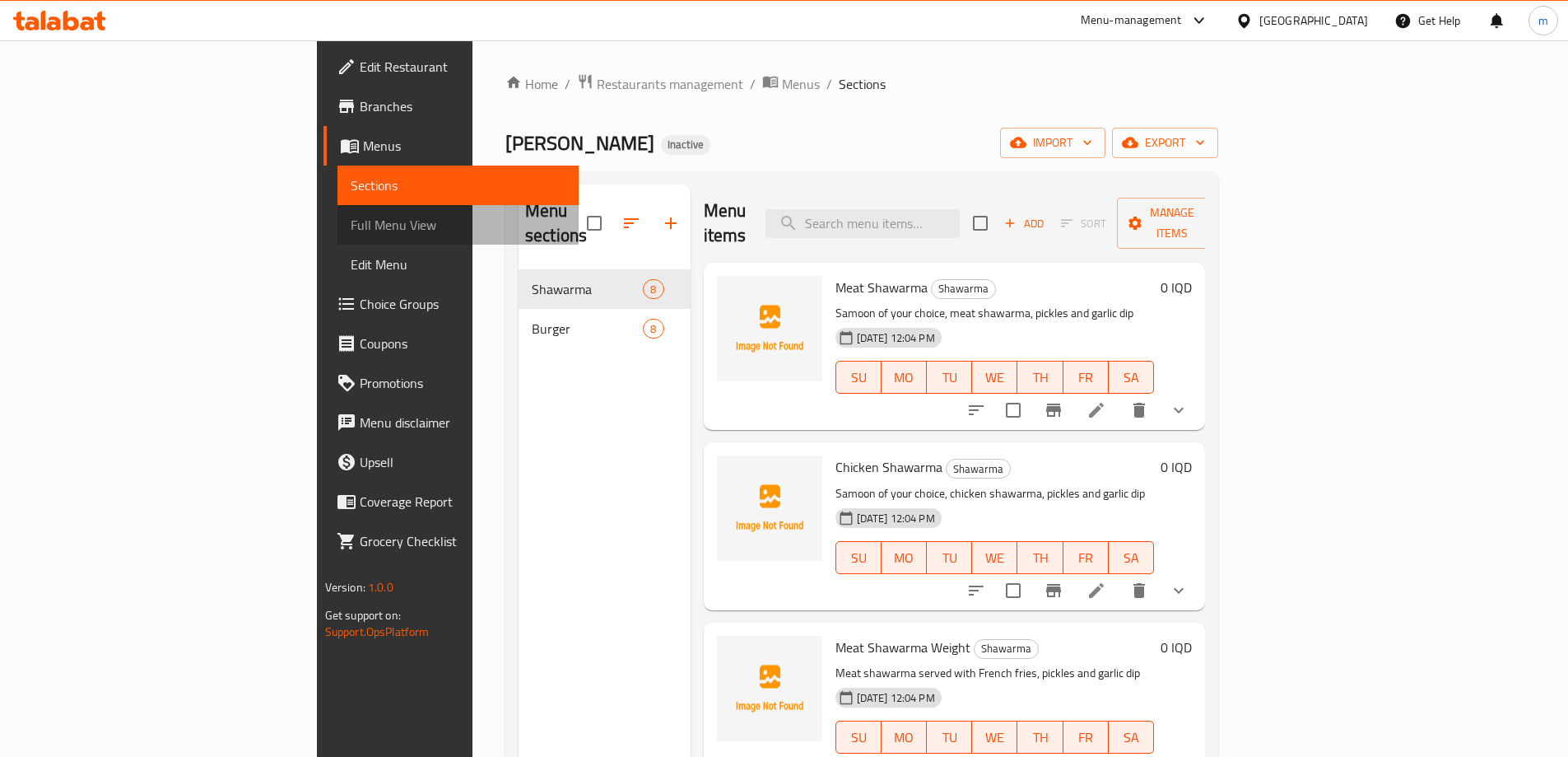
click at [351, 233] on span "Full Menu View" at bounding box center [459, 225] width 215 height 20
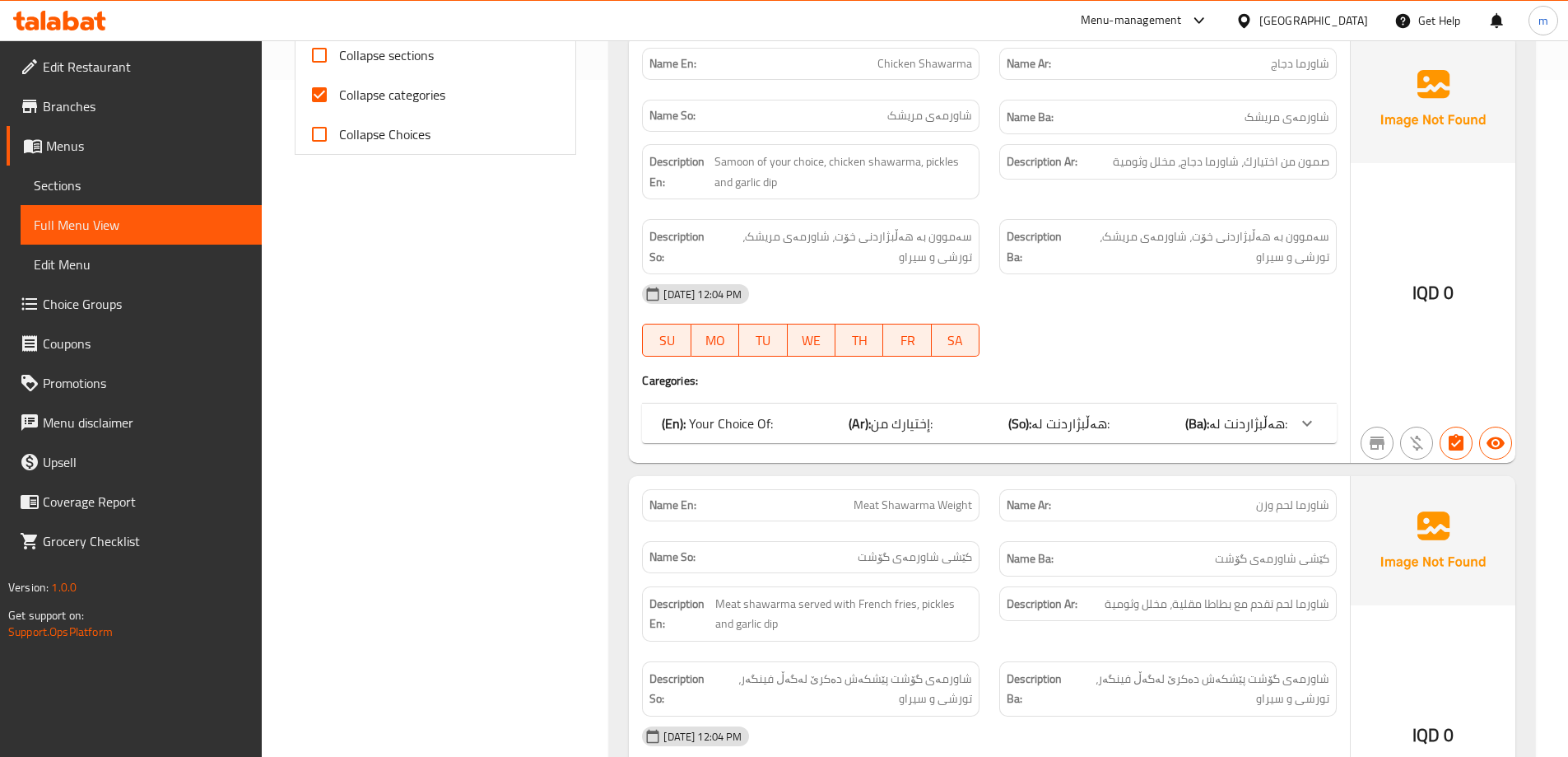
scroll to position [411, 0]
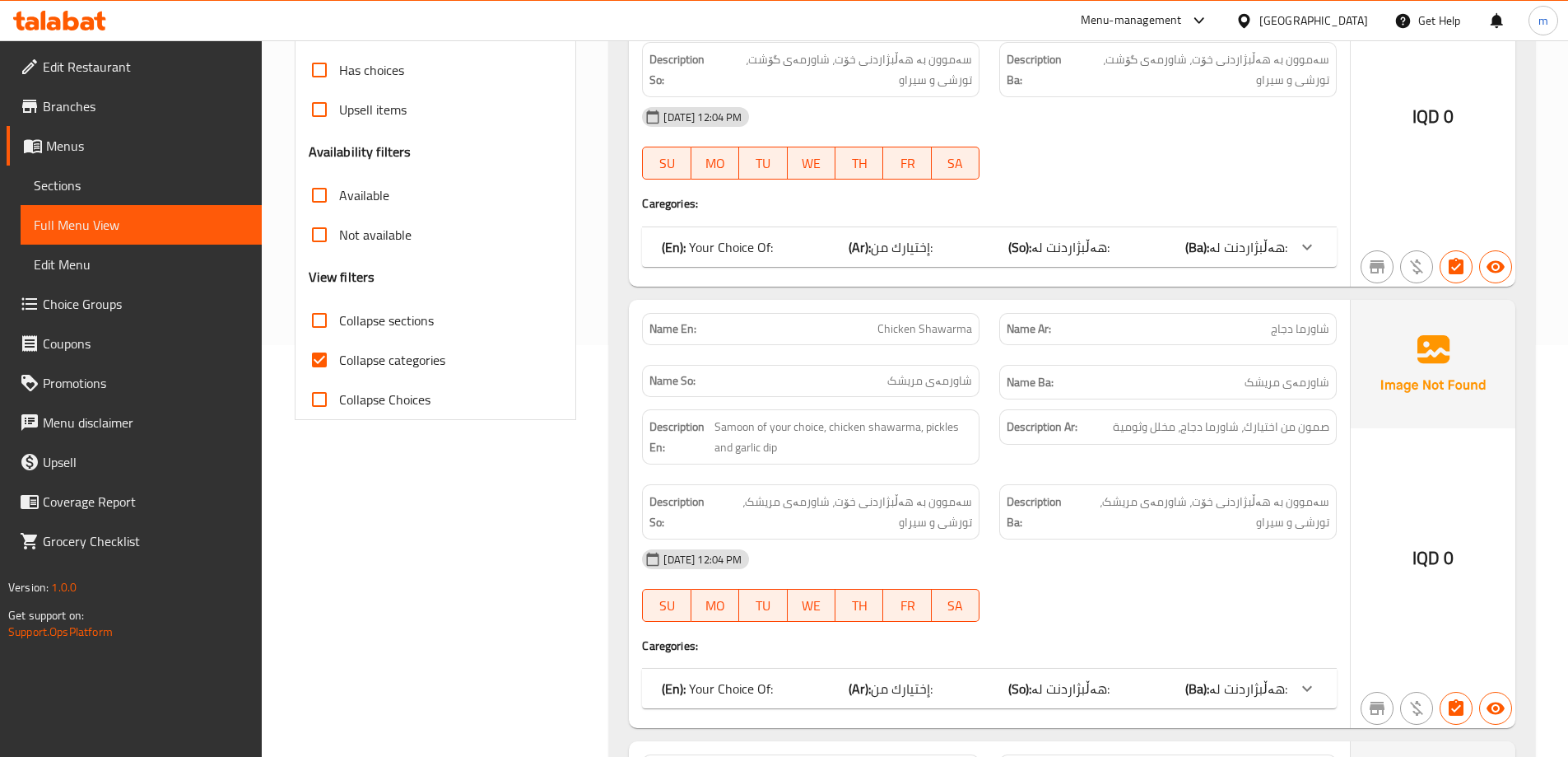
click at [389, 350] on span "Collapse categories" at bounding box center [392, 360] width 106 height 20
click at [339, 348] on input "Collapse categories" at bounding box center [319, 359] width 39 height 39
checkbox input "false"
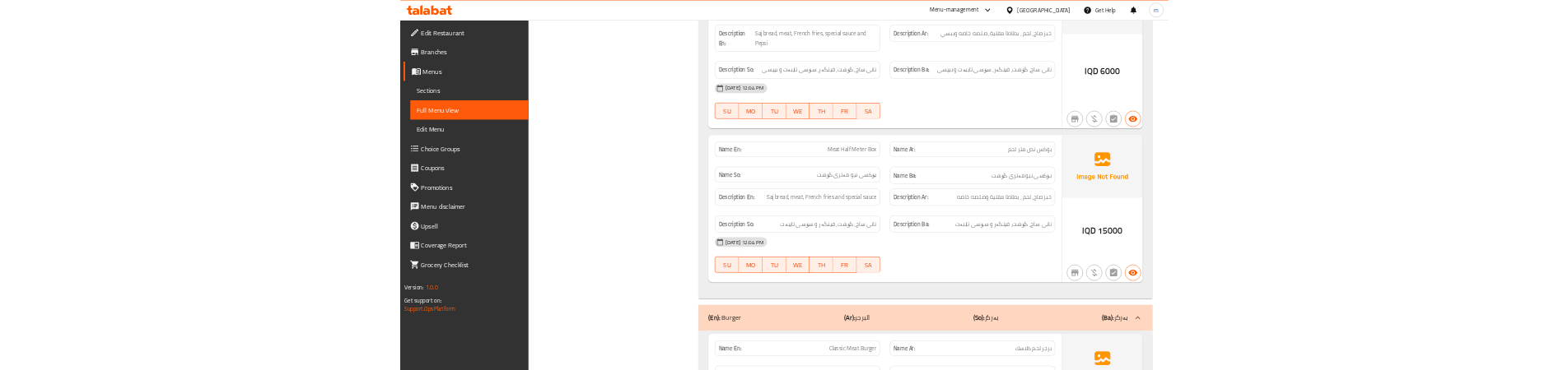
scroll to position [3702, 0]
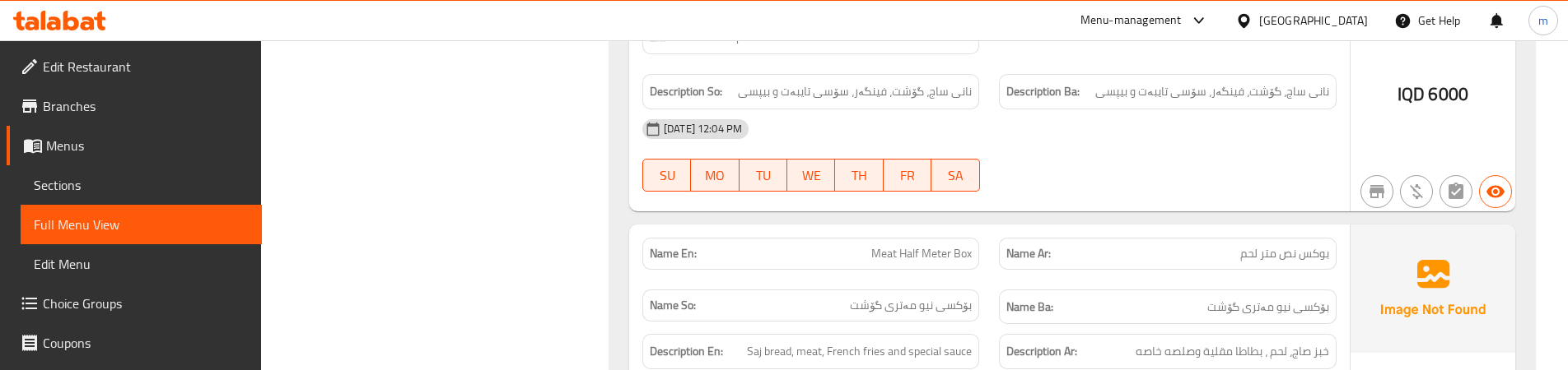
click at [939, 244] on div "Name En: Meat Half Meter Box" at bounding box center [810, 253] width 337 height 32
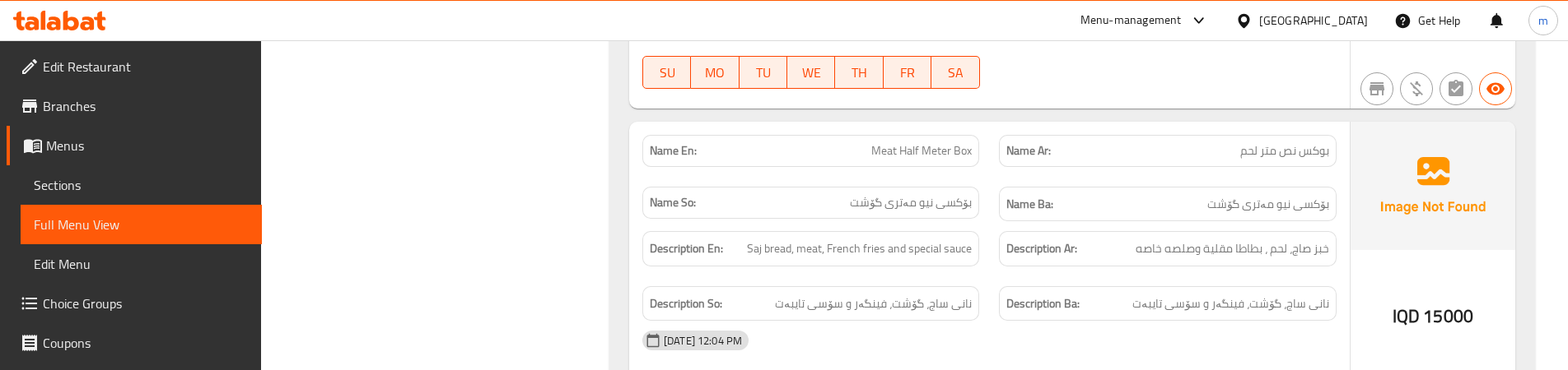
scroll to position [3839, 0]
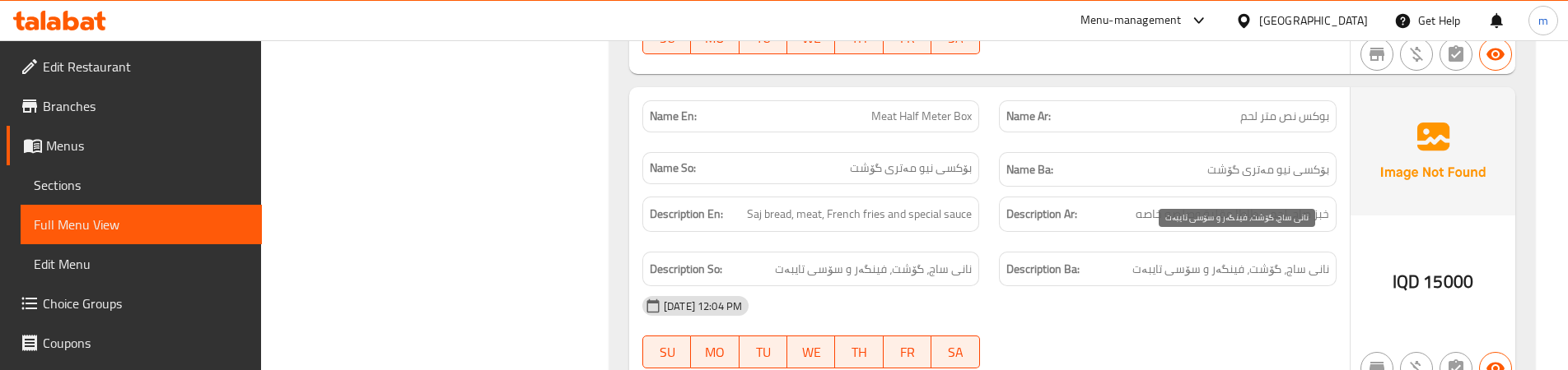
click at [1151, 259] on span "نانی ساج، گۆشت، فینگەر و سۆسی تایبەت" at bounding box center [1231, 269] width 197 height 21
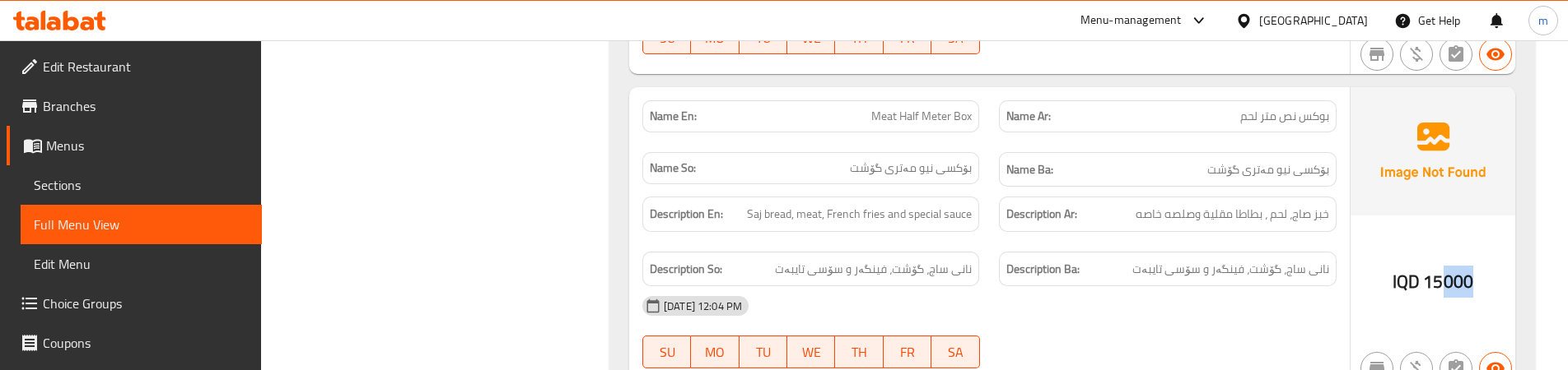
drag, startPoint x: 1444, startPoint y: 258, endPoint x: 1476, endPoint y: 258, distance: 32.0
click at [1476, 258] on div "IQD 15000" at bounding box center [1432, 238] width 165 height 302
click at [1153, 259] on span "نانی ساج، گۆشت، فینگەر و سۆسی تایبەت" at bounding box center [1231, 269] width 197 height 21
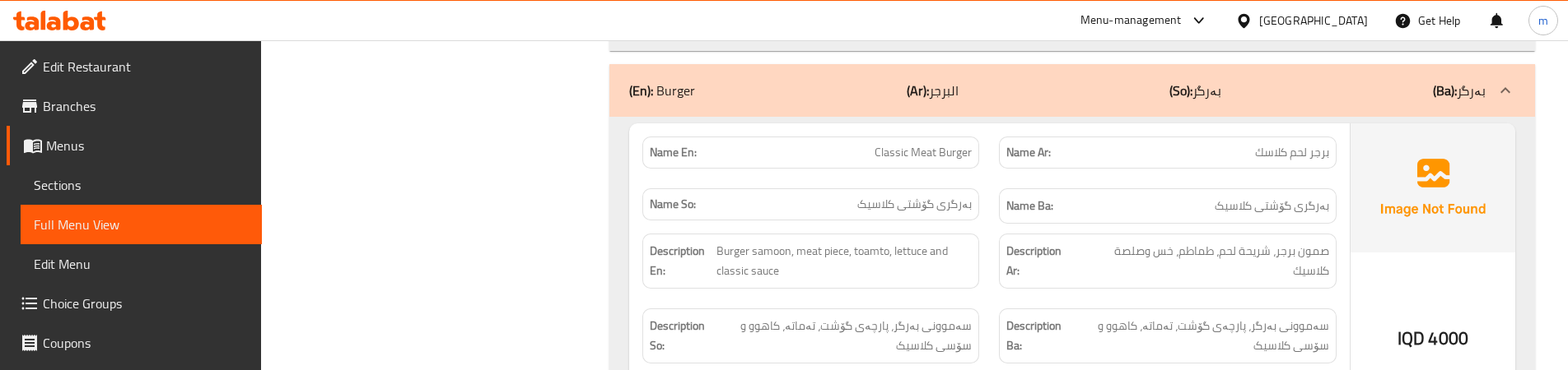
scroll to position [4212, 0]
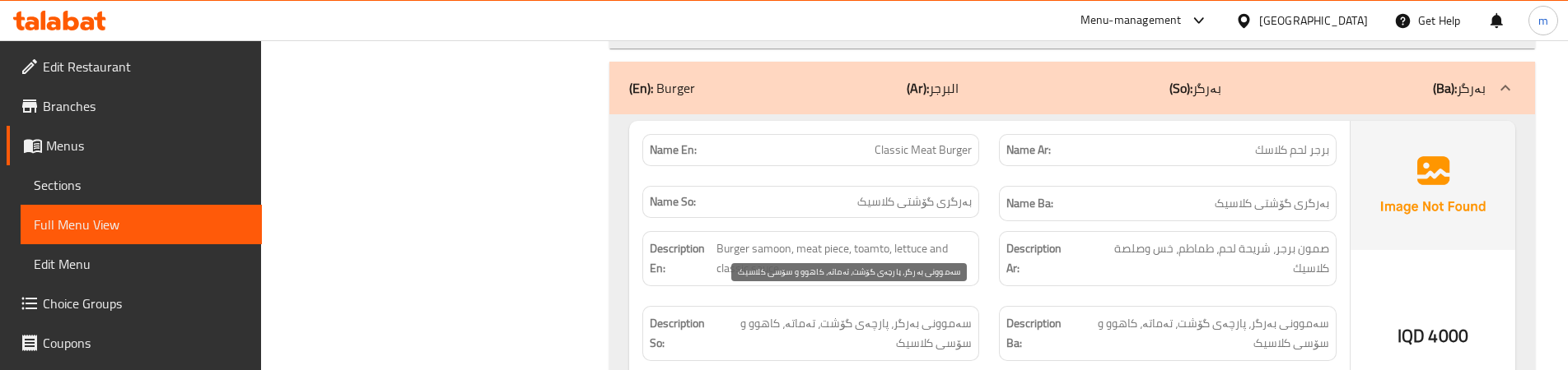
click at [953, 313] on span "سەموونی بەرگر، پارچەی گۆشت، تەماتە، کاهوو و سۆسی کلاسیک" at bounding box center [842, 334] width 258 height 40
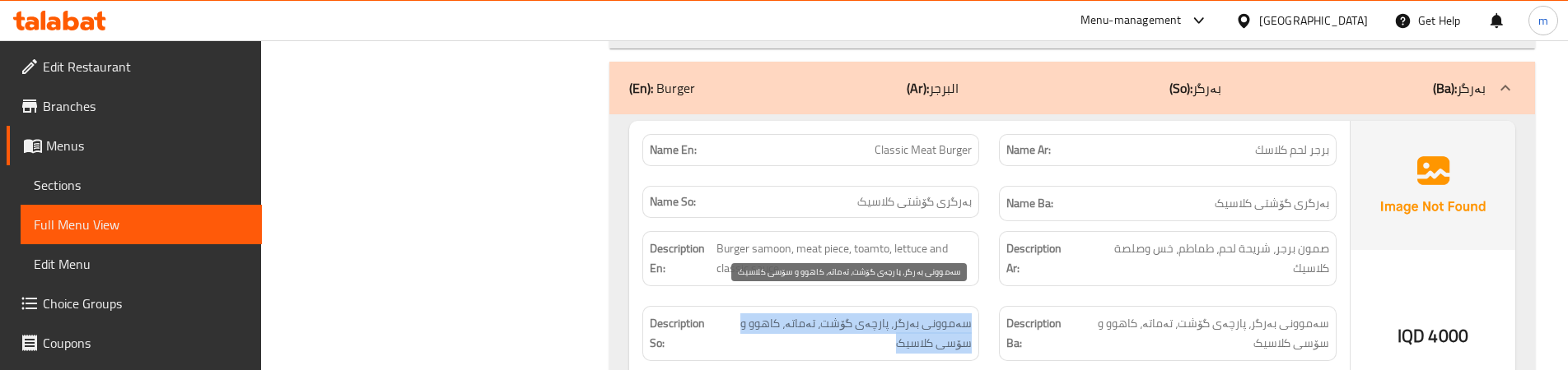
click at [953, 313] on span "سەموونی بەرگر، پارچەی گۆشت، تەماتە، کاهوو و سۆسی کلاسیک" at bounding box center [842, 334] width 258 height 40
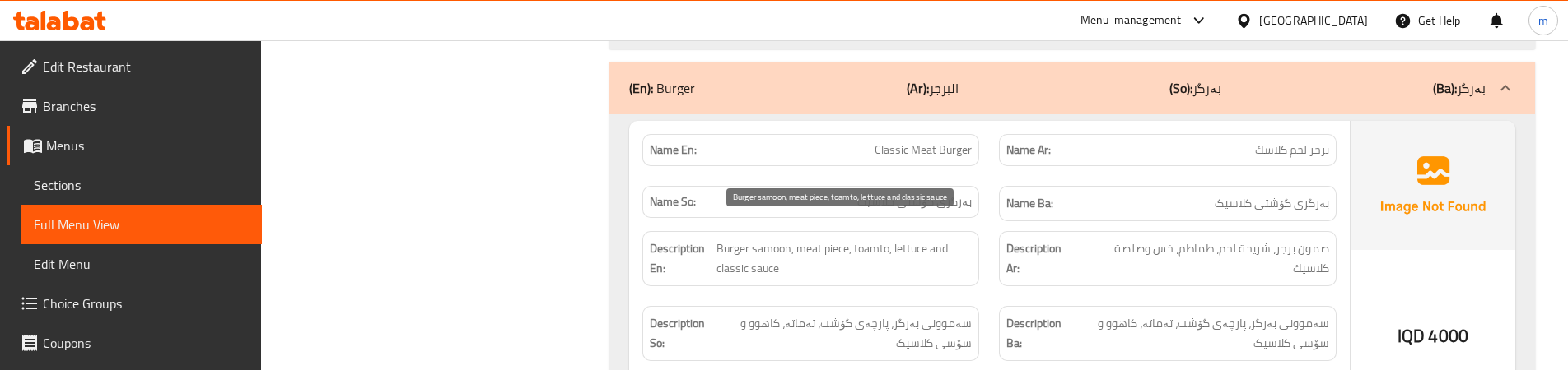
click at [907, 239] on span "Burger samoon, meat piece, toamto, lettuce and classic sauce" at bounding box center [844, 259] width 256 height 40
copy span "lettuce"
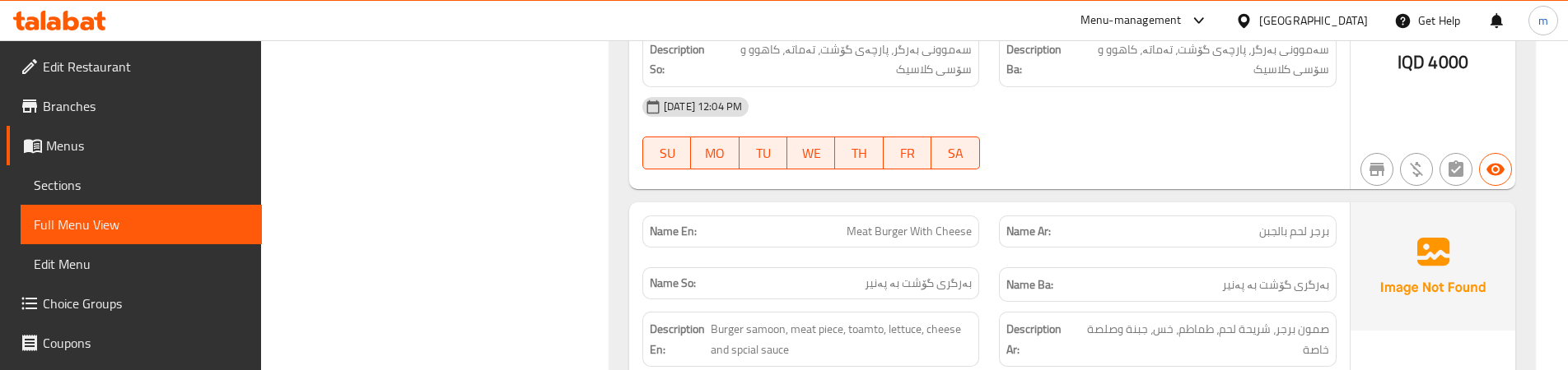
scroll to position [4623, 0]
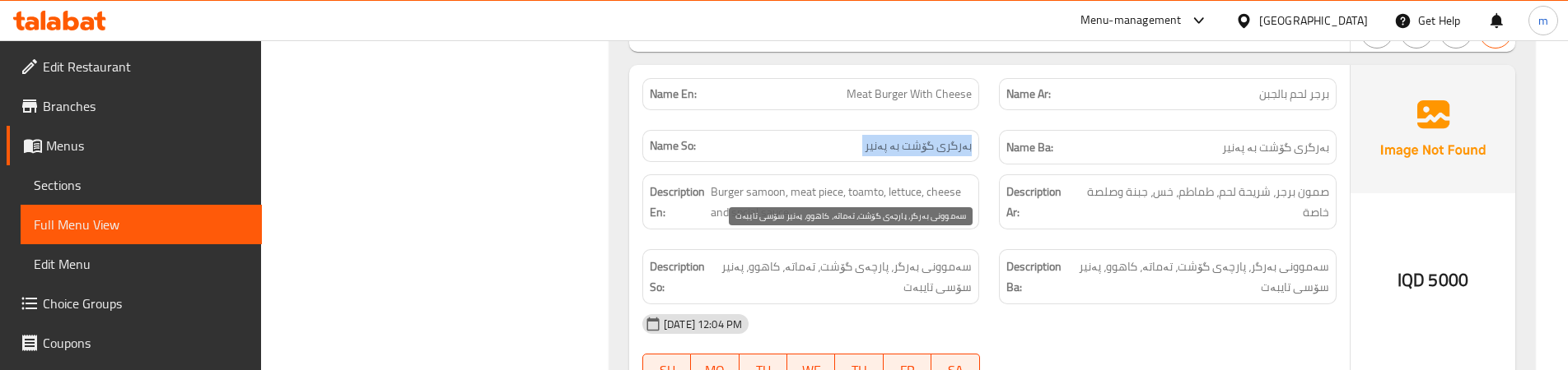
click at [940, 257] on span "سەموونی بەرگر، پارچەی گۆشت، تەماتە، کاهوو، پەنیر سۆسی تایبەت" at bounding box center [841, 277] width 260 height 40
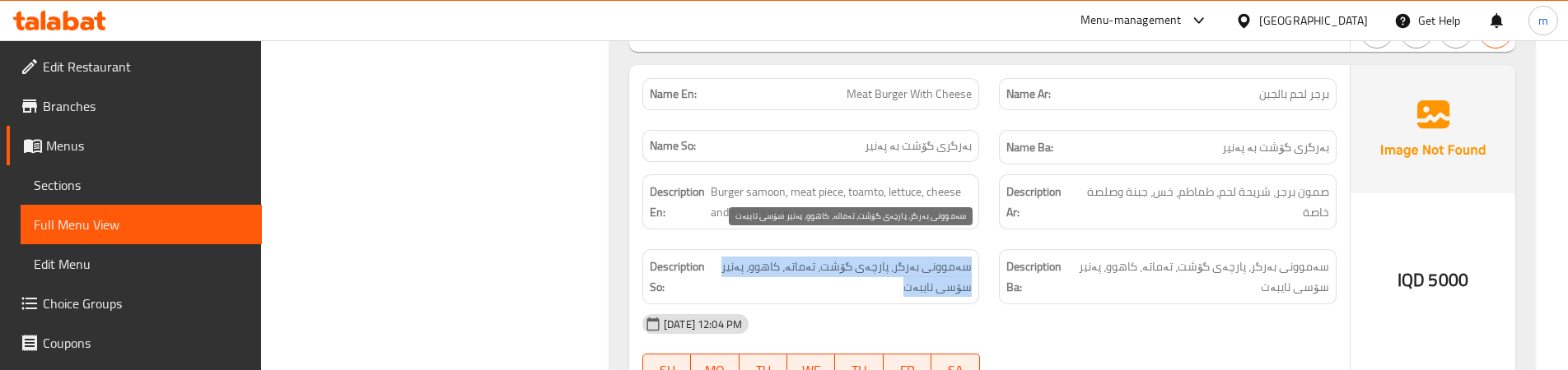
click at [940, 257] on span "سەموونی بەرگر، پارچەی گۆشت، تەماتە، کاهوو، پەنیر سۆسی تایبەت" at bounding box center [841, 277] width 260 height 40
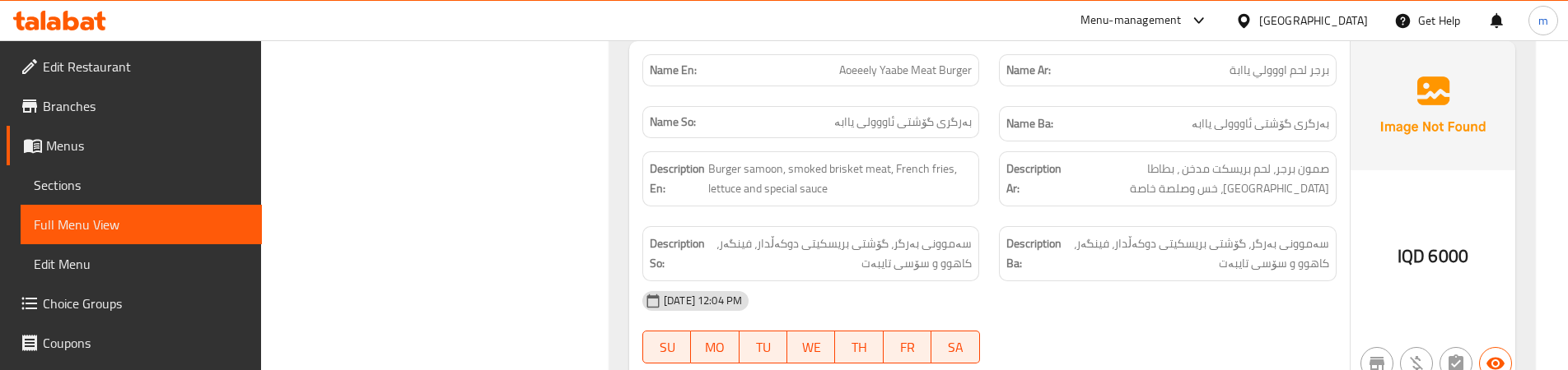
scroll to position [4969, 0]
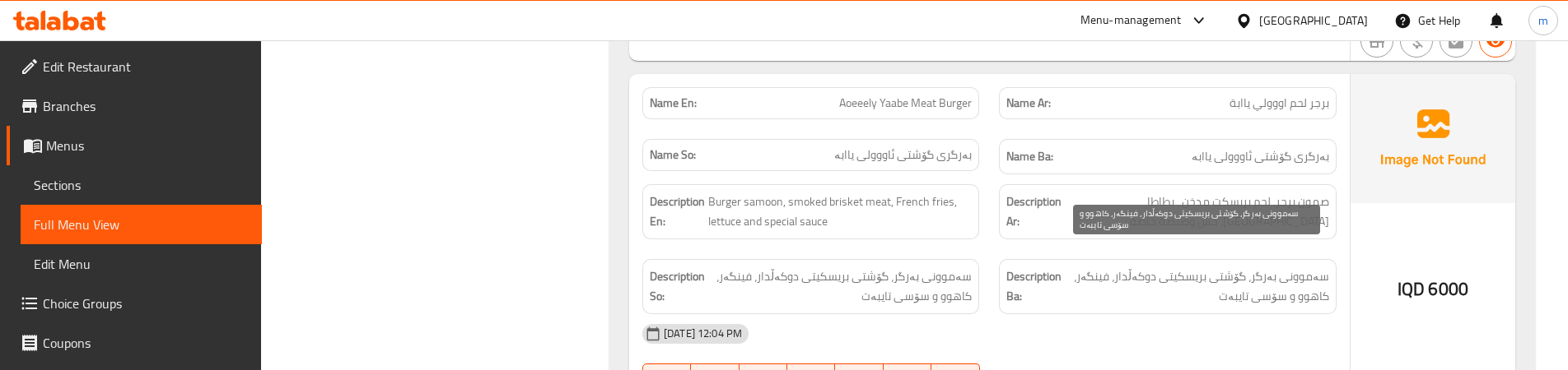
click at [1290, 266] on span "سەموونی بەرگر، گۆشتی بريسكیتی دوکەڵدار، فینگەر، کاهوو و سۆسی تایبەت" at bounding box center [1196, 286] width 264 height 40
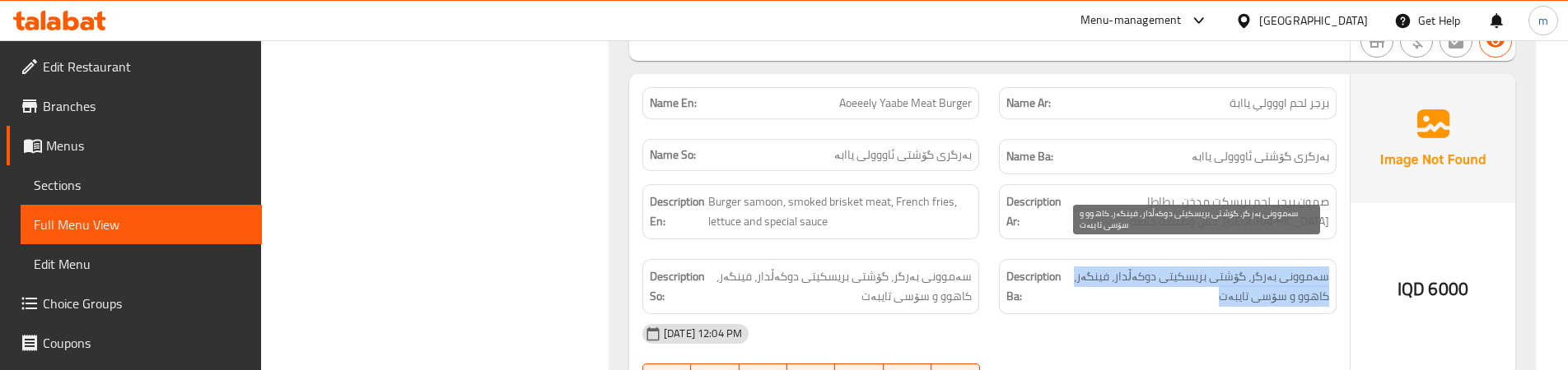
click at [1290, 266] on span "سەموونی بەرگر، گۆشتی بريسكیتی دوکەڵدار، فینگەر، کاهوو و سۆسی تایبەت" at bounding box center [1196, 286] width 264 height 40
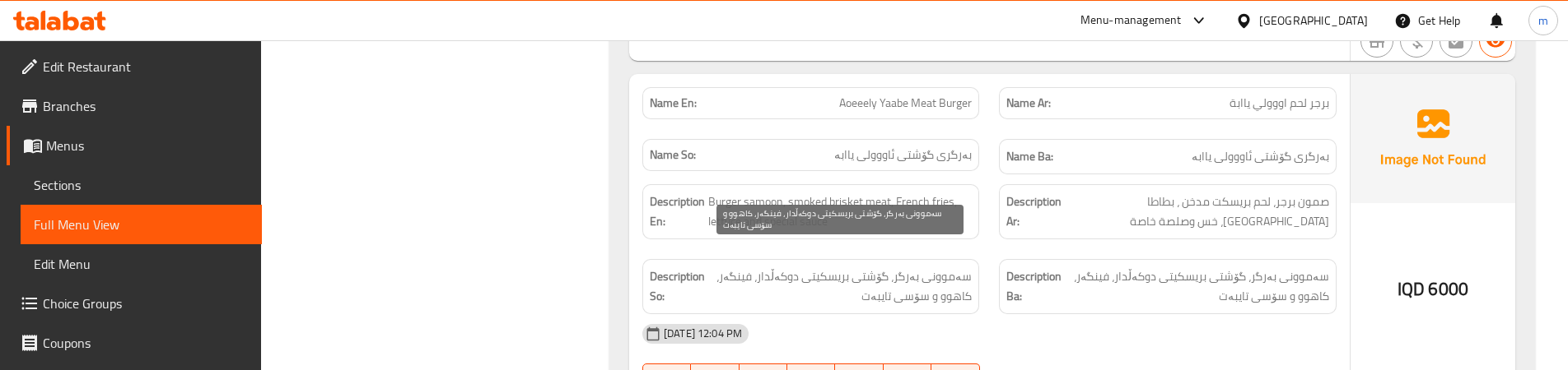
click at [954, 266] on span "سەموونی بەرگر، گۆشتی بريسكیتی دوکەڵدار، فینگەر، کاهوو و سۆسی تایبەت" at bounding box center [839, 286] width 264 height 40
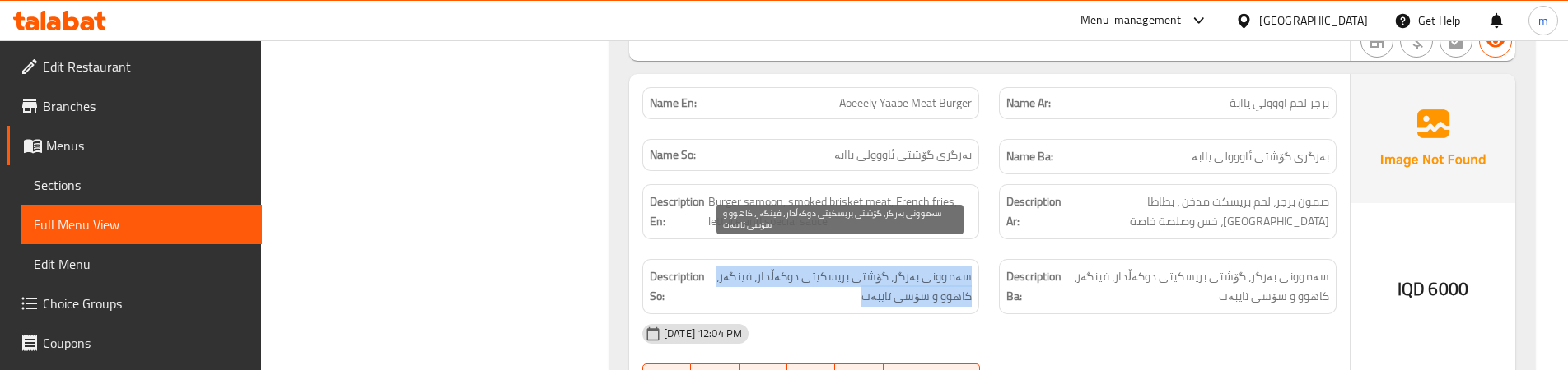
click at [954, 266] on span "سەموونی بەرگر، گۆشتی بريسكیتی دوکەڵدار، فینگەر، کاهوو و سۆسی تایبەت" at bounding box center [839, 286] width 264 height 40
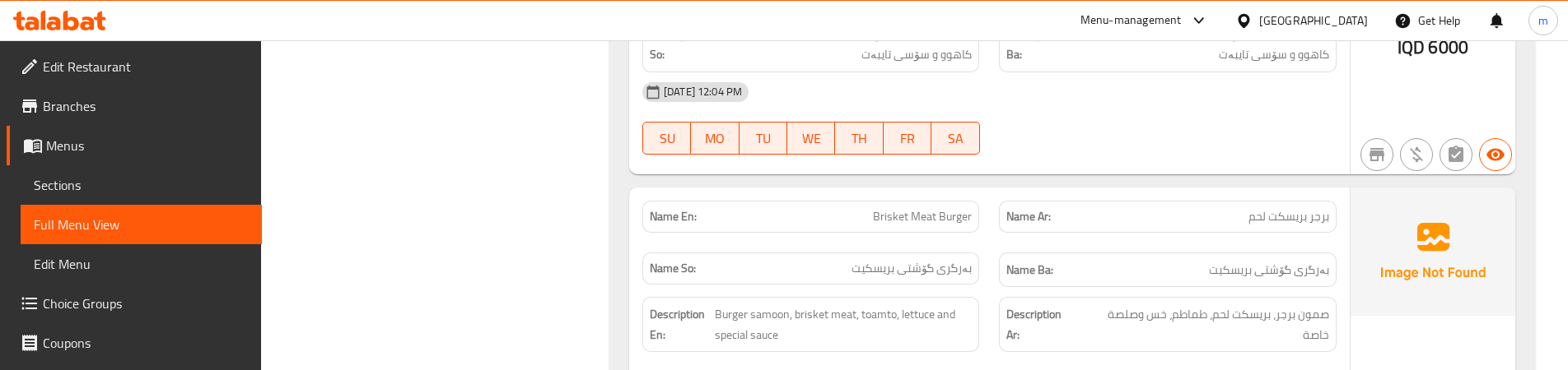
scroll to position [5243, 0]
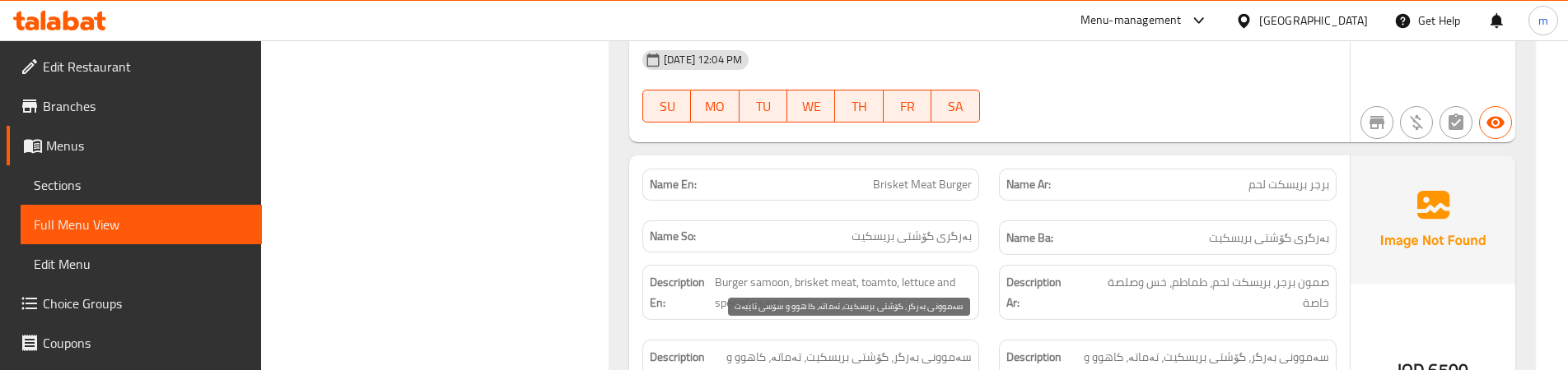
click at [904, 347] on span "سەموونی بەرگر، گۆشتی بريسكیت، تەماتە، کاهوو و سۆسی تایبەت" at bounding box center [842, 367] width 259 height 40
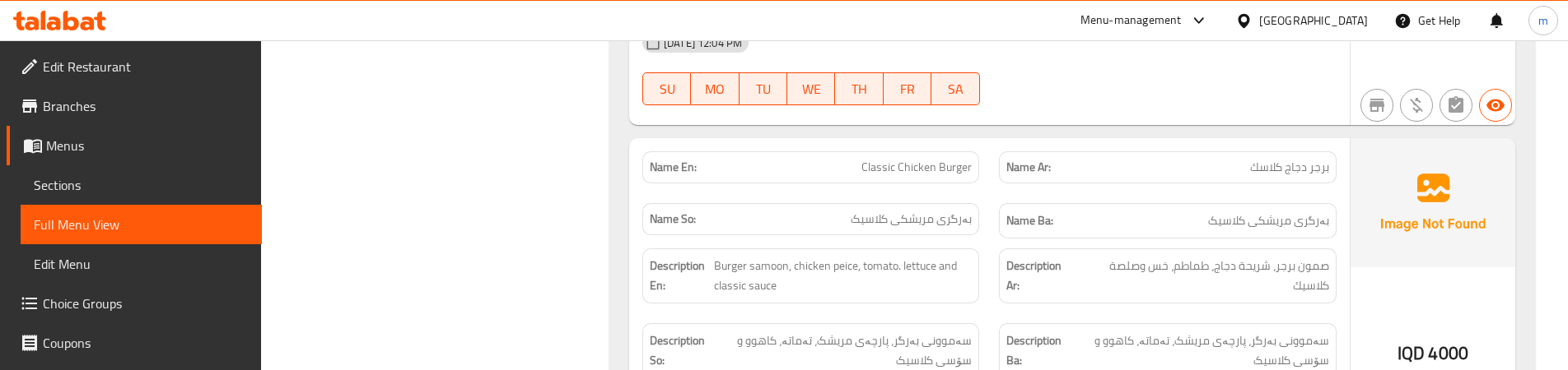
scroll to position [5654, 0]
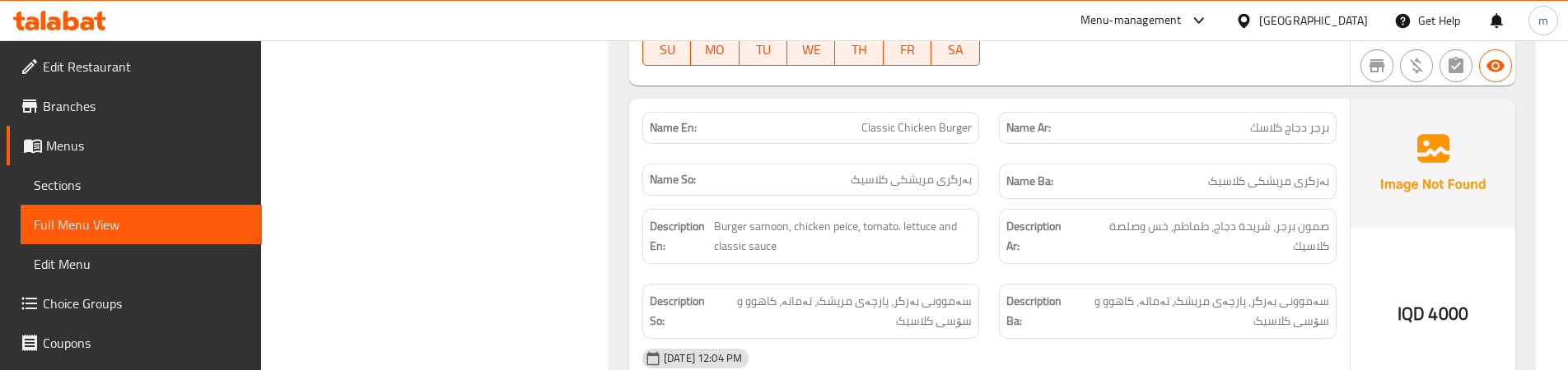
click at [1229, 216] on span "صمون برجر، شريحة دجاج، طماطم، خس وصلصة كلاسيك" at bounding box center [1204, 236] width 250 height 40
click at [766, 216] on span "Burger samoon, chicken peice, tomato. lettuce and classic sauce" at bounding box center [843, 236] width 258 height 40
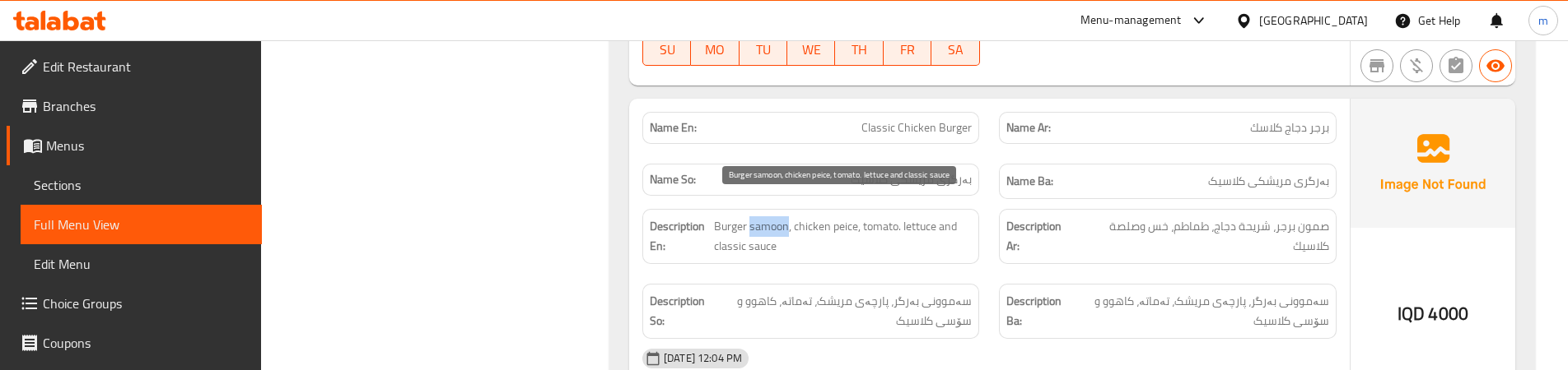
click at [766, 216] on span "Burger samoon, chicken peice, tomato. lettuce and classic sauce" at bounding box center [843, 236] width 258 height 40
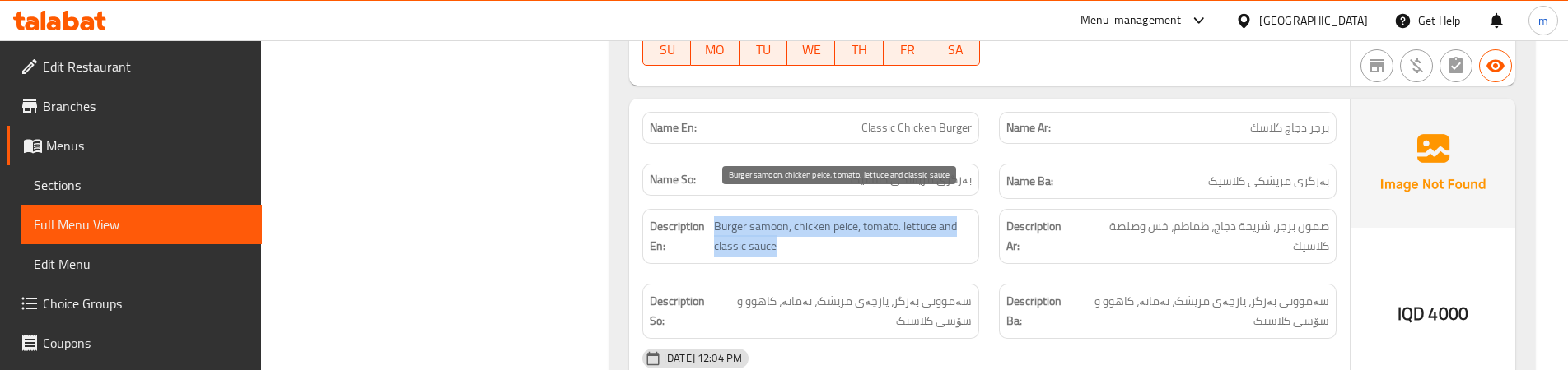
click at [766, 216] on span "Burger samoon, chicken peice, tomato. lettuce and classic sauce" at bounding box center [843, 236] width 258 height 40
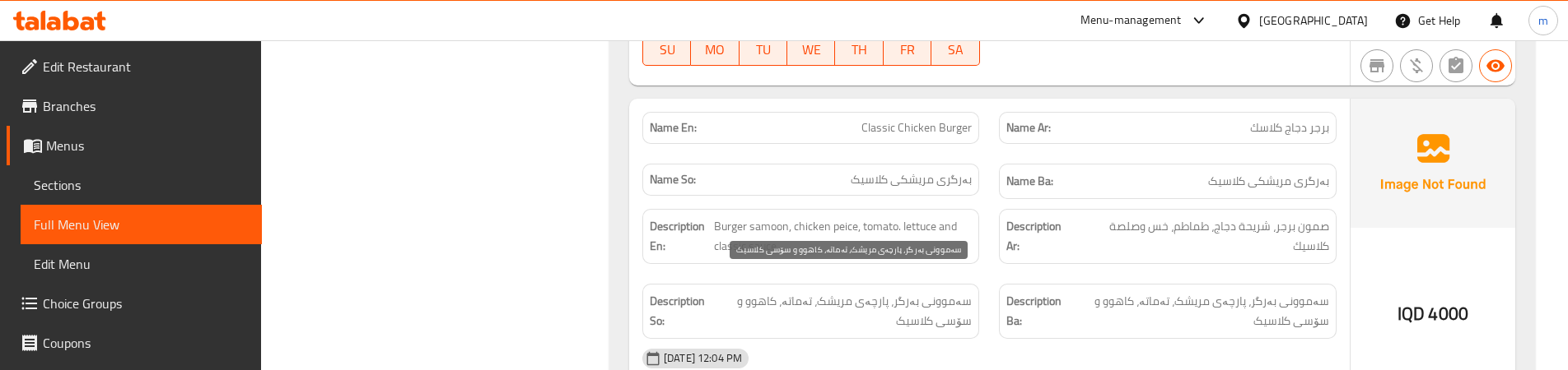
click at [898, 292] on span "سەموونی بەرگر، پارچەی مریشک، تەماتە، کاهوو و سۆسی کلاسیک" at bounding box center [843, 312] width 259 height 40
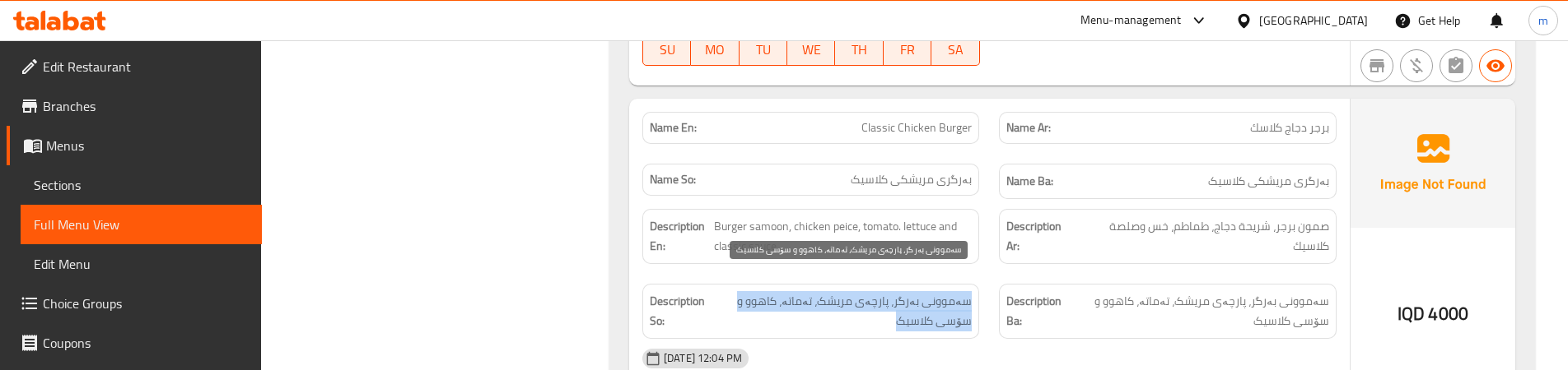
click at [898, 292] on span "سەموونی بەرگر، پارچەی مریشک، تەماتە، کاهوو و سۆسی کلاسیک" at bounding box center [843, 312] width 259 height 40
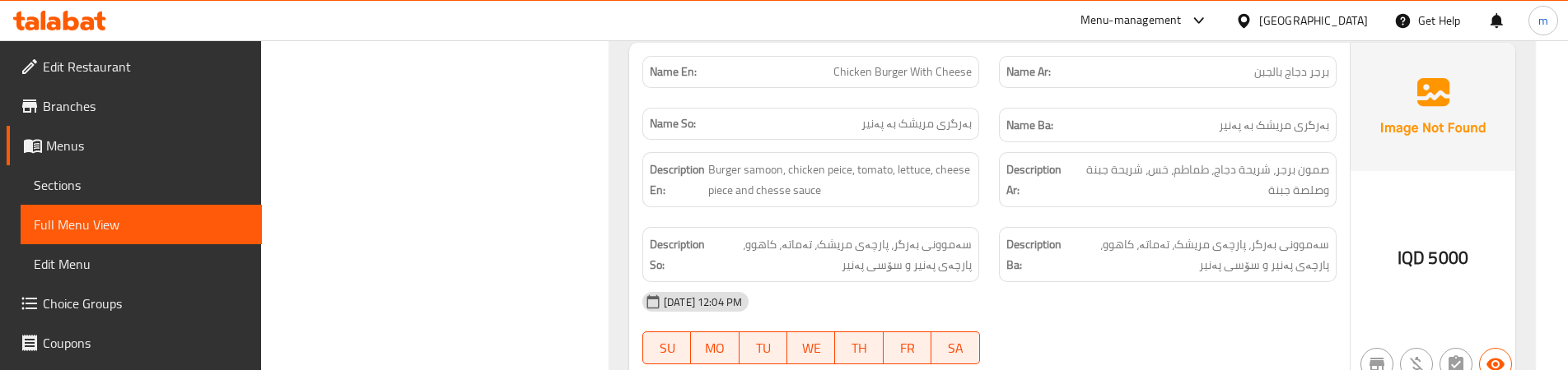
scroll to position [6032, 0]
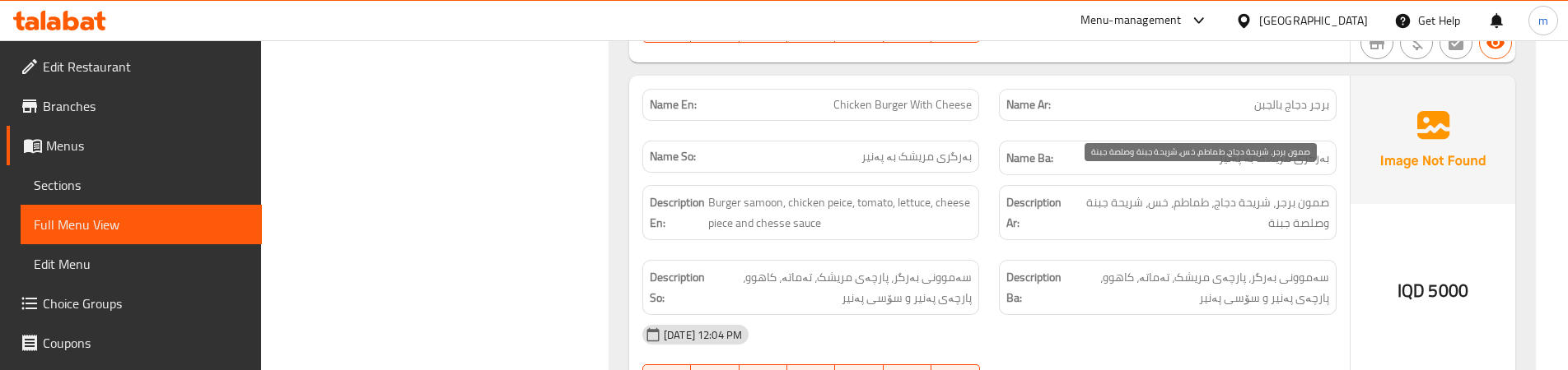
click at [1290, 202] on span "صمون برجر، شريحة دجاج، طماطم، خس، شريحة جبنة وصلصة جبنة" at bounding box center [1199, 212] width 259 height 40
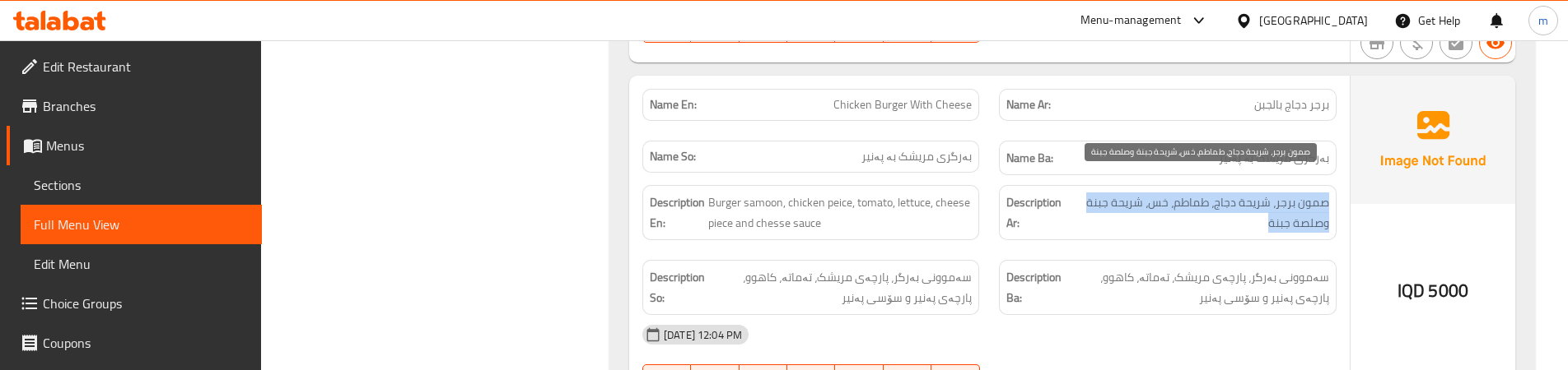
click at [1290, 202] on span "صمون برجر، شريحة دجاج، طماطم، خس، شريحة جبنة وصلصة جبنة" at bounding box center [1199, 212] width 259 height 40
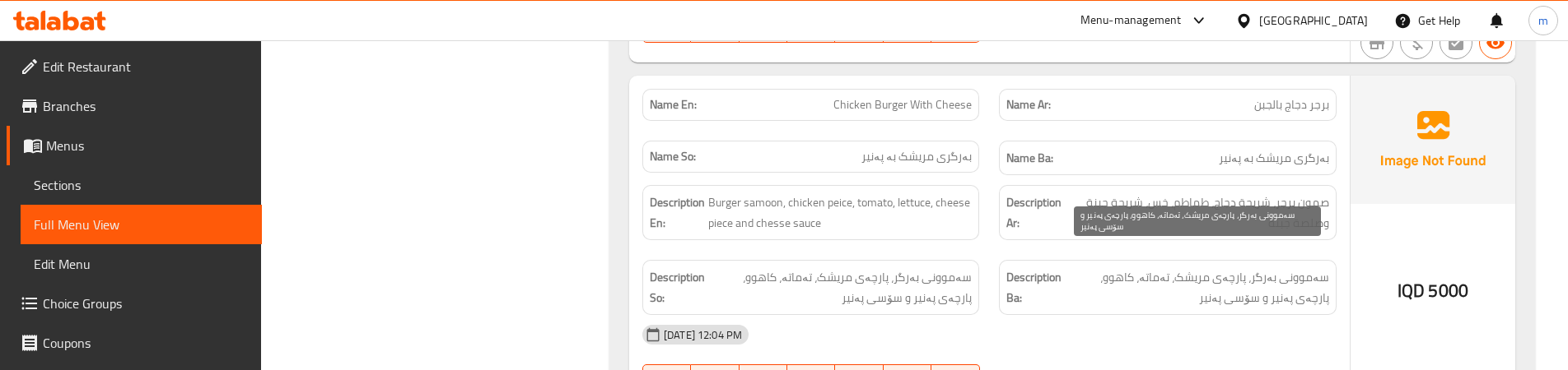
click at [1255, 267] on span "سەموونی بەرگر، پارچەی مریشک، تەماتە، کاهوو، پارچەی پەنیر و سۆسی پەنیر" at bounding box center [1196, 287] width 264 height 40
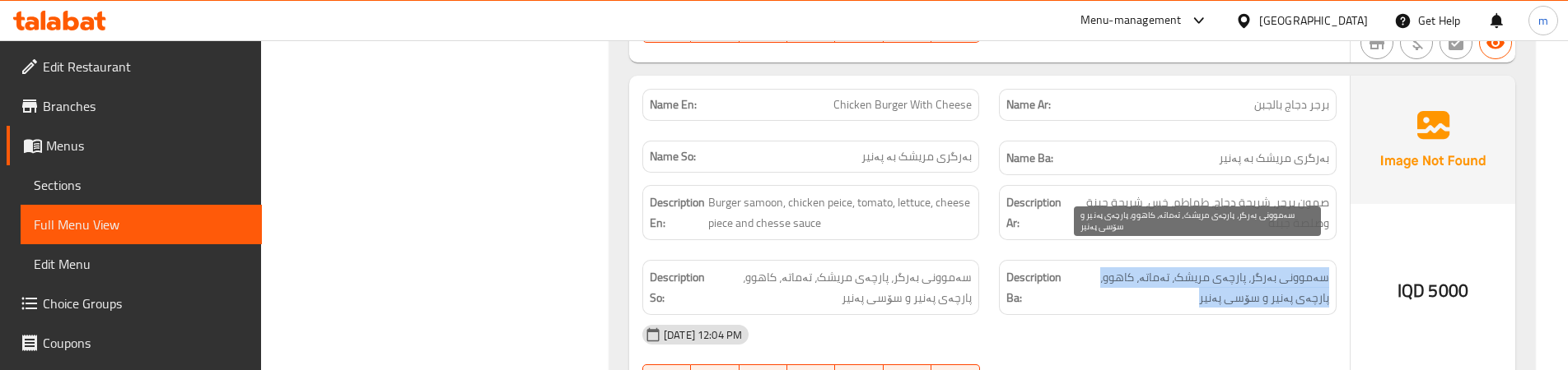
click at [1255, 267] on span "سەموونی بەرگر، پارچەی مریشک، تەماتە، کاهوو، پارچەی پەنیر و سۆسی پەنیر" at bounding box center [1196, 287] width 264 height 40
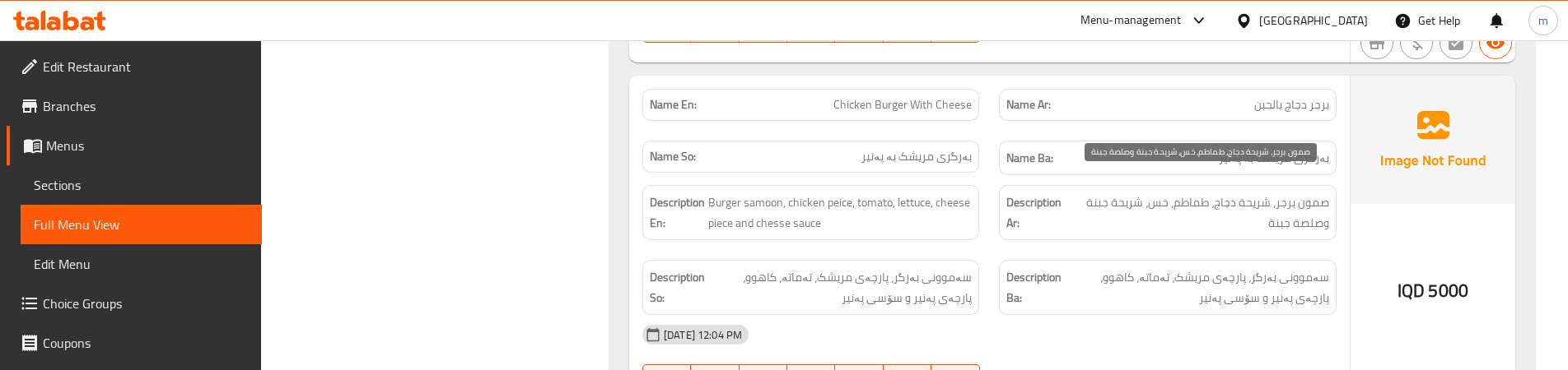
click at [1283, 192] on span "صمون برجر، شريحة دجاج، طماطم، خس، شريحة جبنة وصلصة جبنة" at bounding box center [1199, 212] width 259 height 40
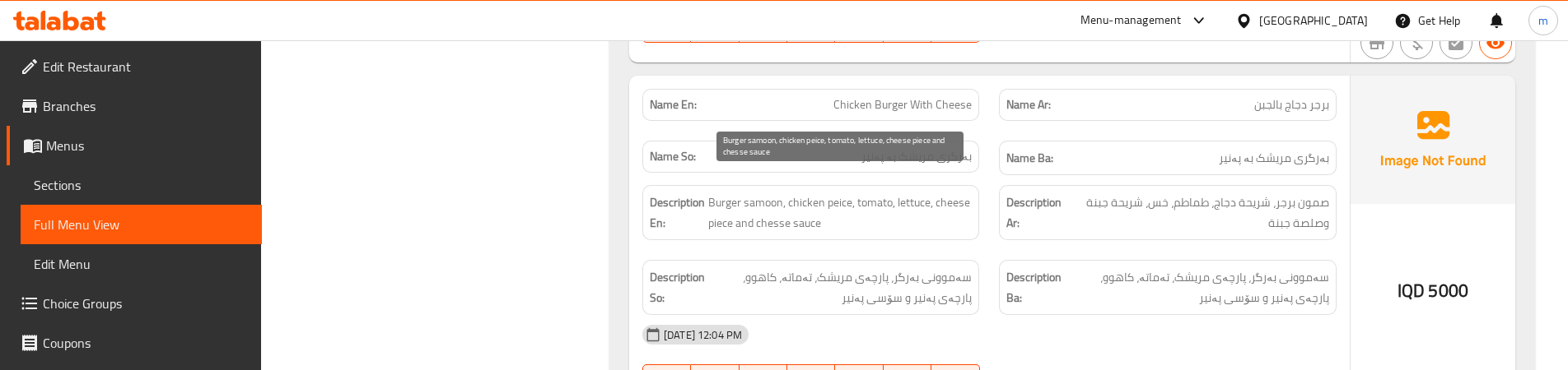
click at [778, 202] on span "Burger samoon, chicken peice, tomato, lettuce, cheese piece and chesse sauce" at bounding box center [839, 212] width 264 height 40
copy span "chesse"
click at [775, 197] on span "Burger samoon, chicken peice, tomato, lettuce, cheese piece and chesse sauce" at bounding box center [839, 212] width 264 height 40
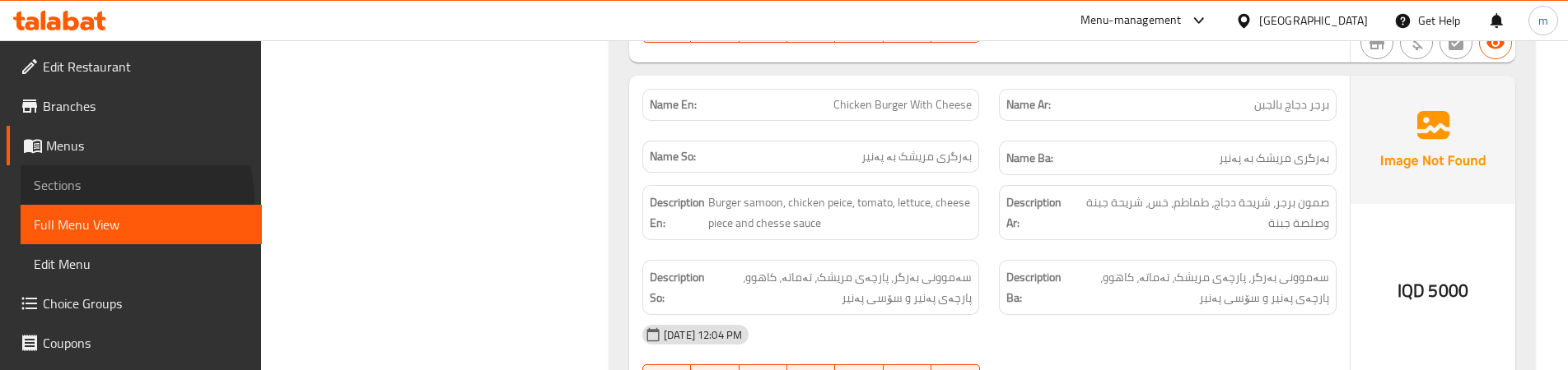
click at [117, 199] on link "Sections" at bounding box center [141, 184] width 241 height 39
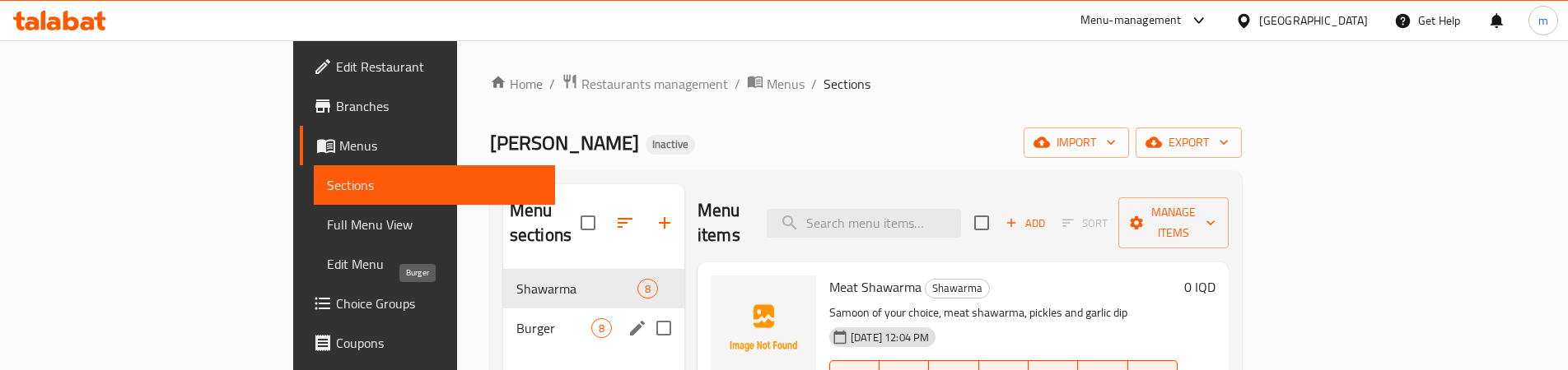
click at [516, 318] on span "Burger" at bounding box center [554, 328] width 75 height 20
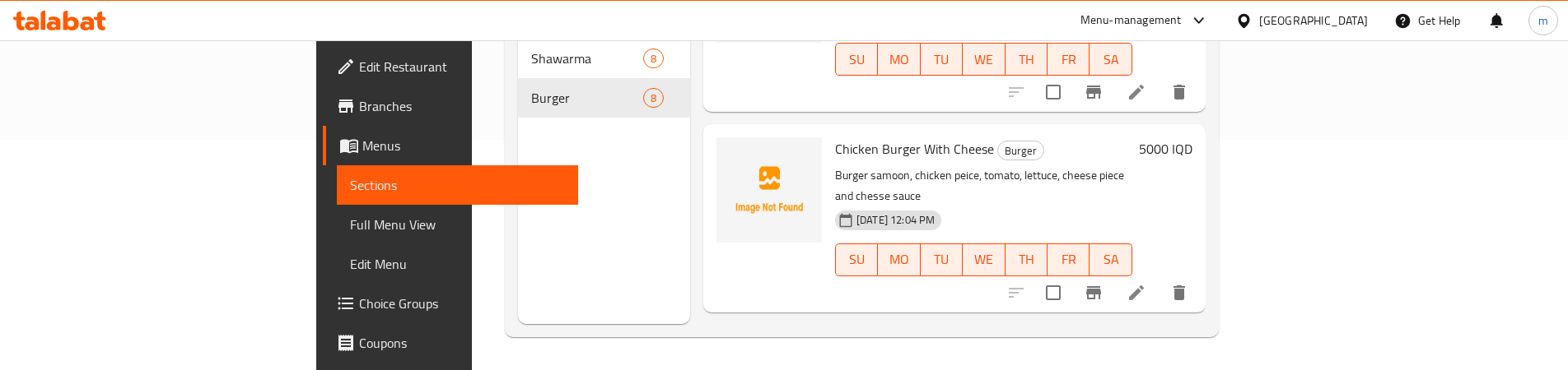
scroll to position [835, 0]
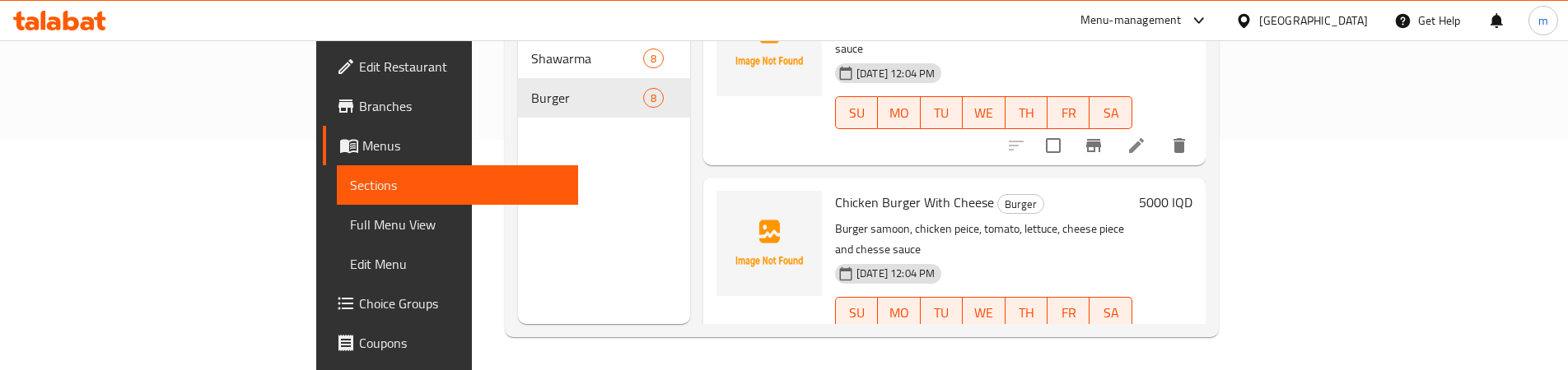
click at [1147, 336] on icon at bounding box center [1137, 346] width 20 height 20
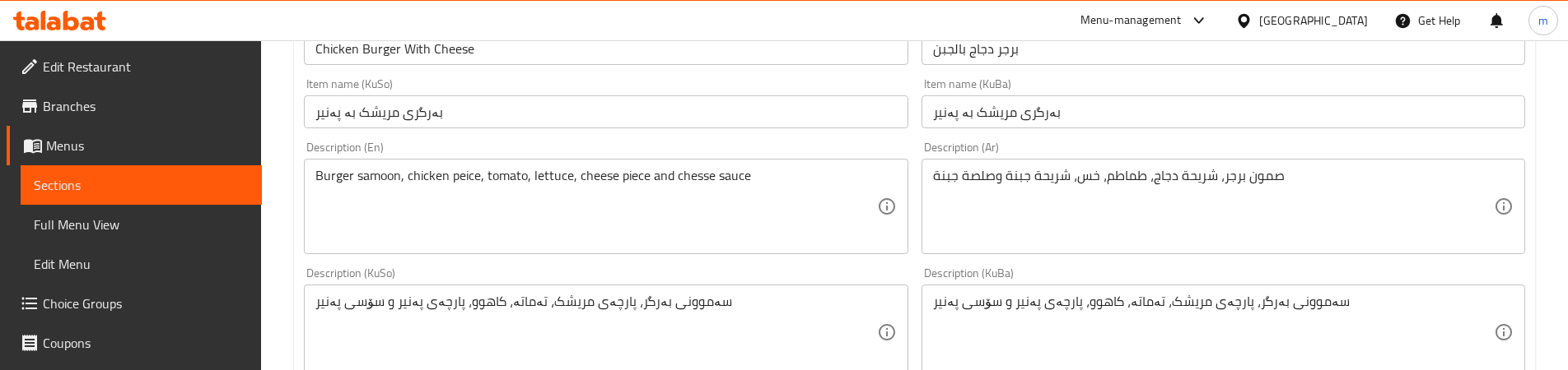
scroll to position [411, 0]
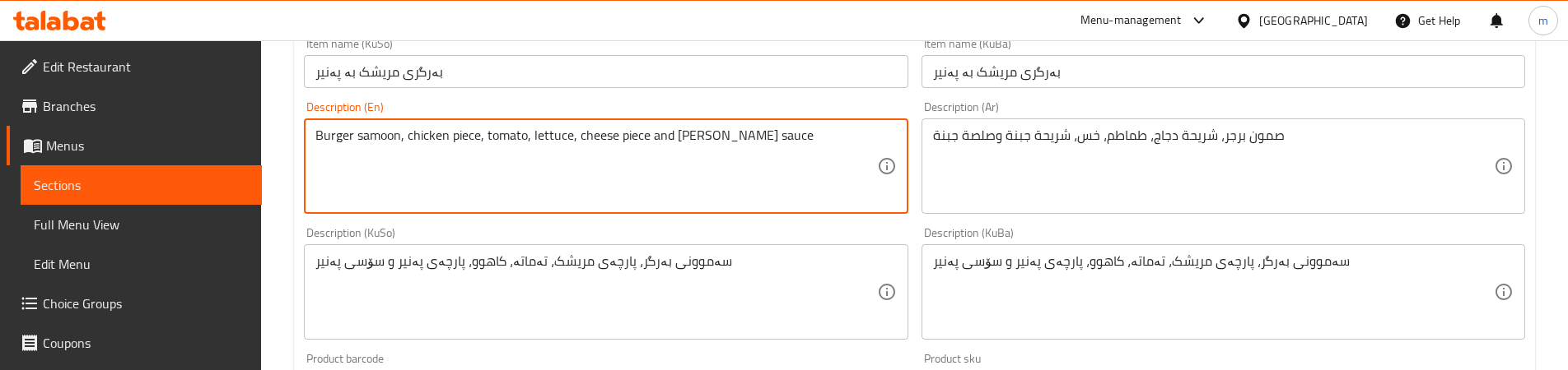
click at [701, 136] on textarea "Burger samoon, chicken piece, tomato, lettuce, cheese piece and chasse sauce" at bounding box center [596, 167] width 561 height 78
paste textarea "eese"
type textarea "Burger samoon, chicken piece, tomato, lettuce, cheese piece and cheese sauce"
click at [571, 233] on div "Description (KuSo) سەموونی بەرگر، پارچەی مریشک، تەماتە، کاهوو، پارچەی پەنیر و س…" at bounding box center [606, 283] width 604 height 113
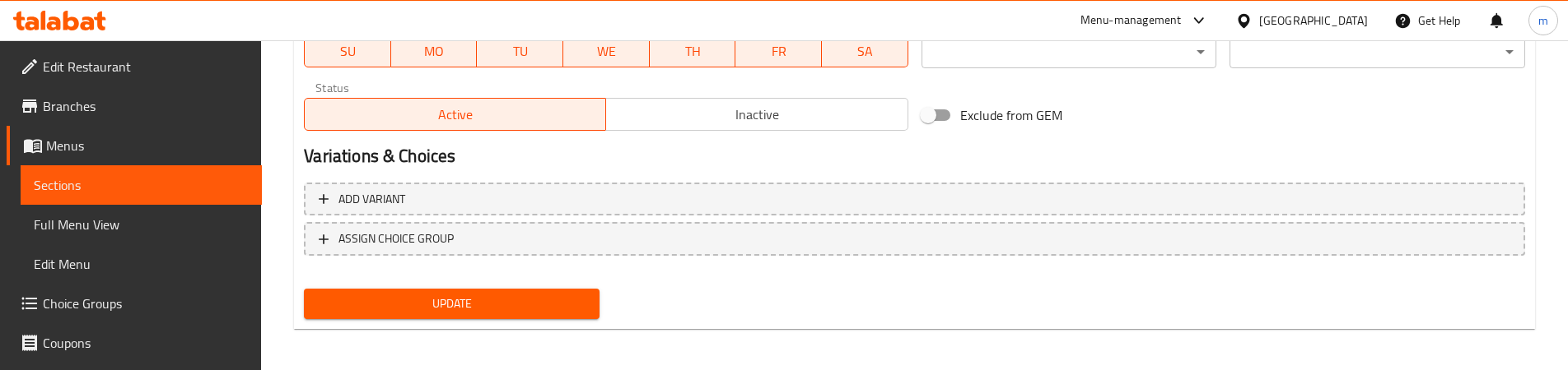
scroll to position [982, 0]
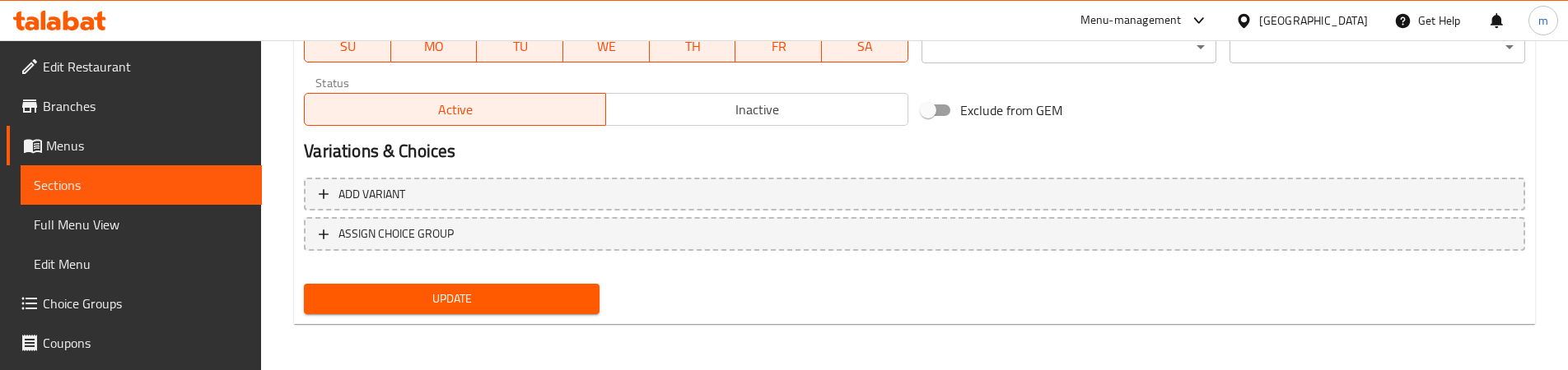
click at [516, 289] on span "Update" at bounding box center [452, 299] width 269 height 21
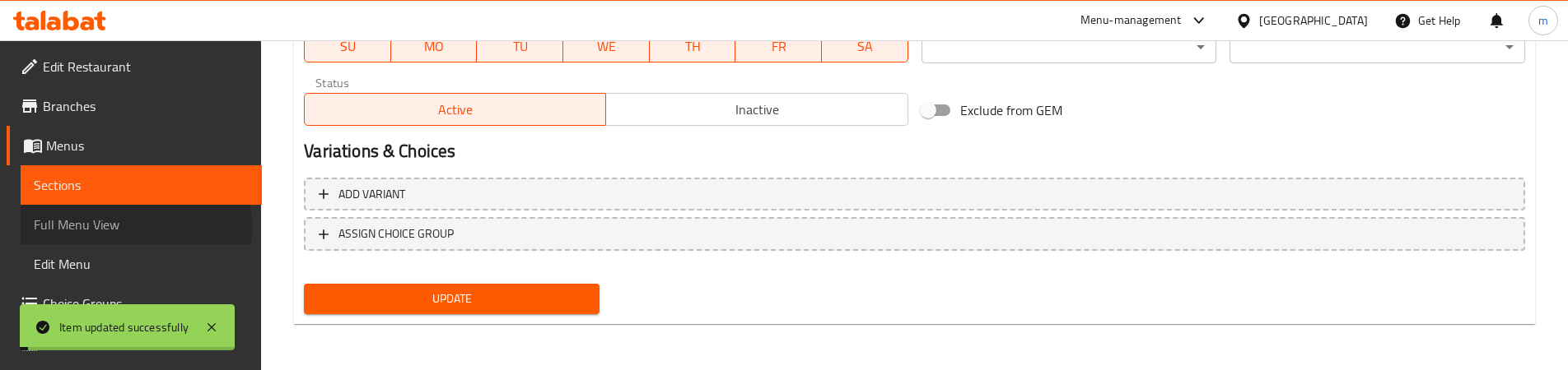
click at [106, 227] on span "Full Menu View" at bounding box center [141, 225] width 215 height 20
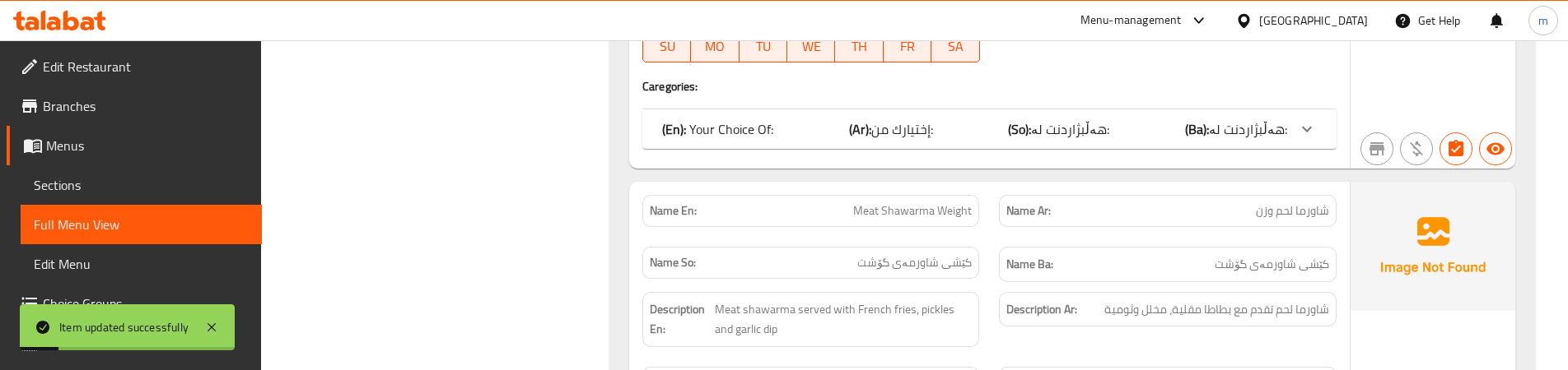
scroll to position [570, 0]
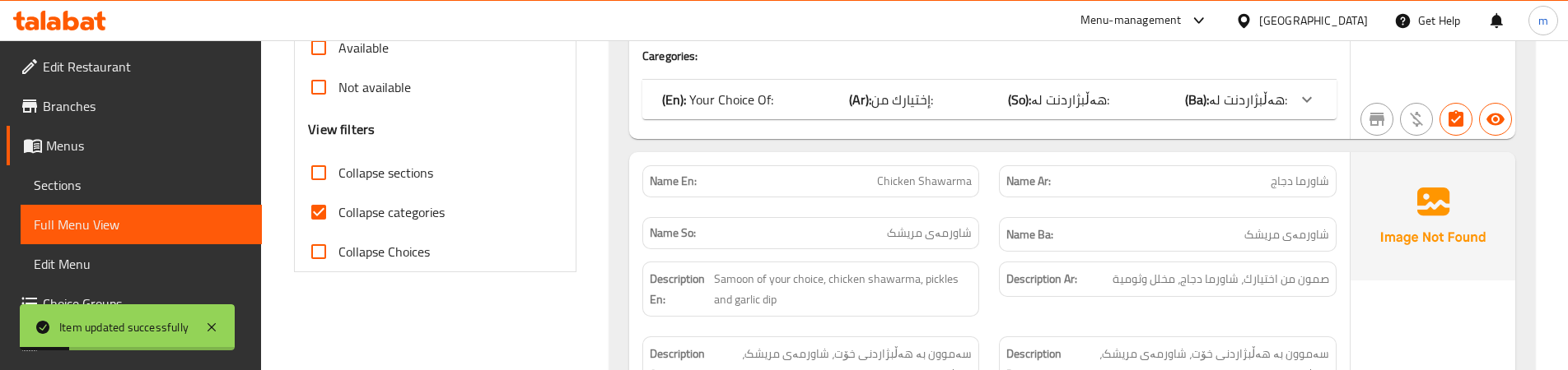
click at [358, 216] on span "Collapse categories" at bounding box center [391, 212] width 106 height 20
click at [338, 216] on input "Collapse categories" at bounding box center [318, 211] width 39 height 39
checkbox input "false"
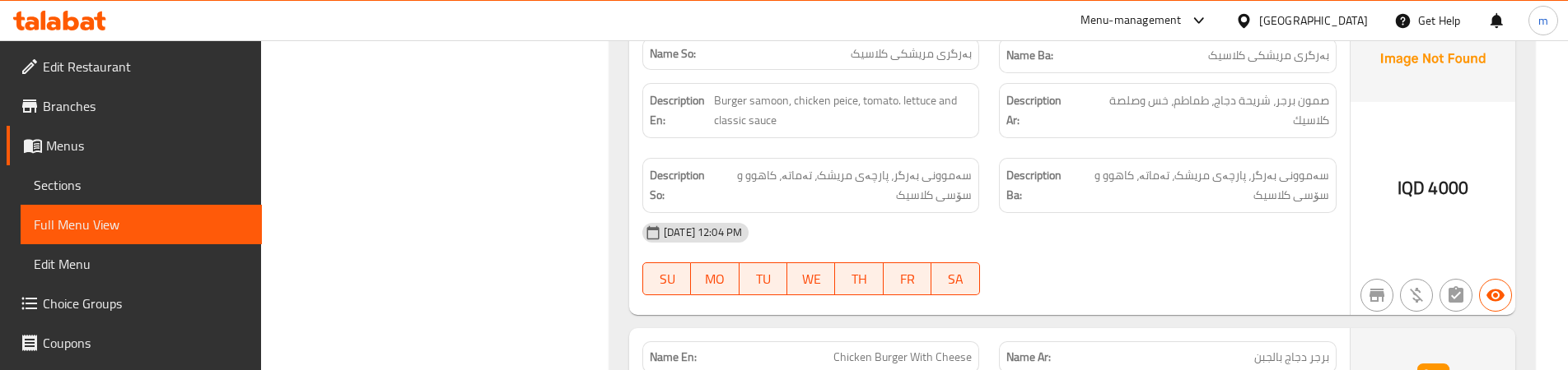
scroll to position [5643, 0]
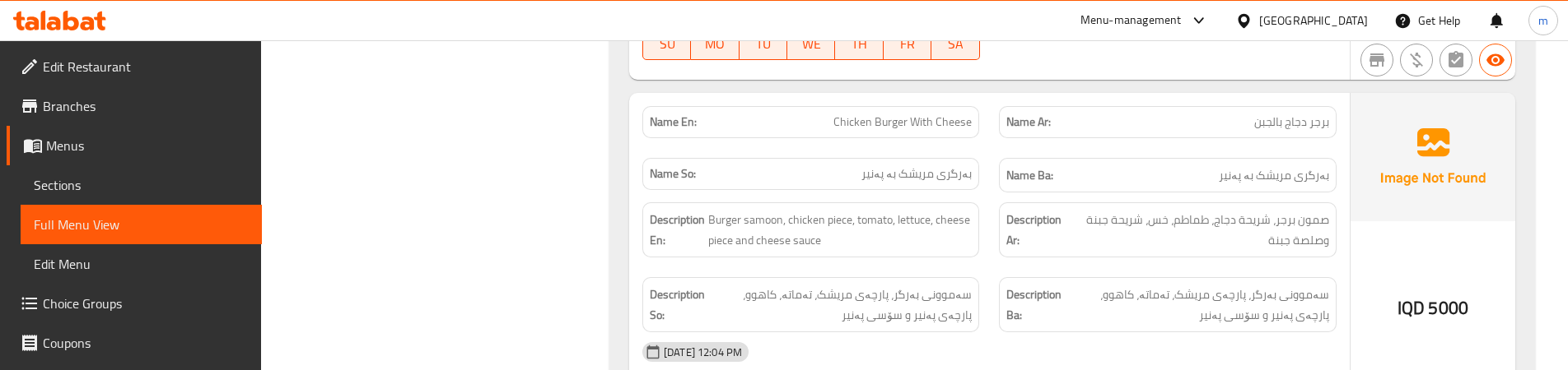
scroll to position [6055, 0]
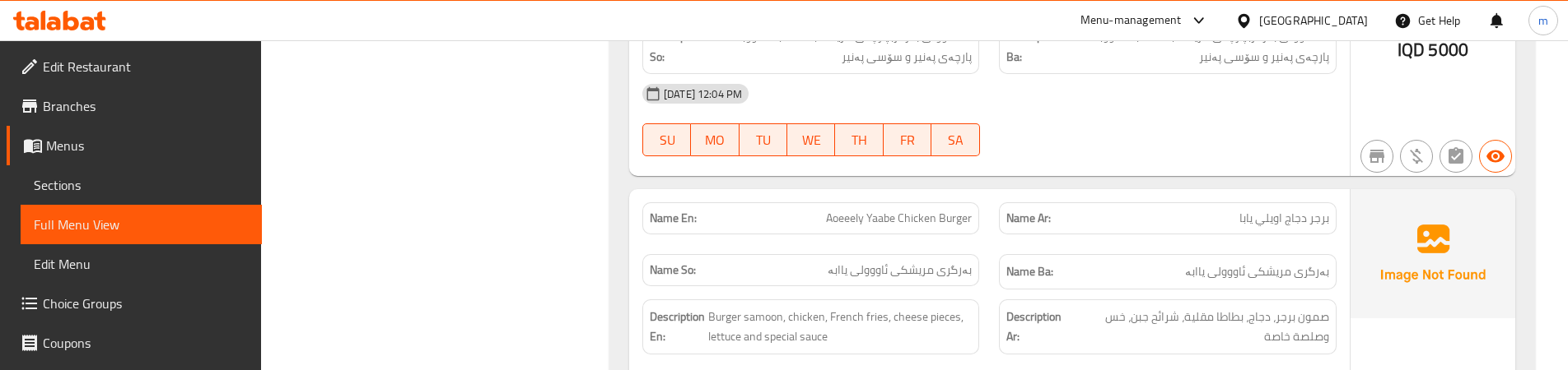
scroll to position [6328, 0]
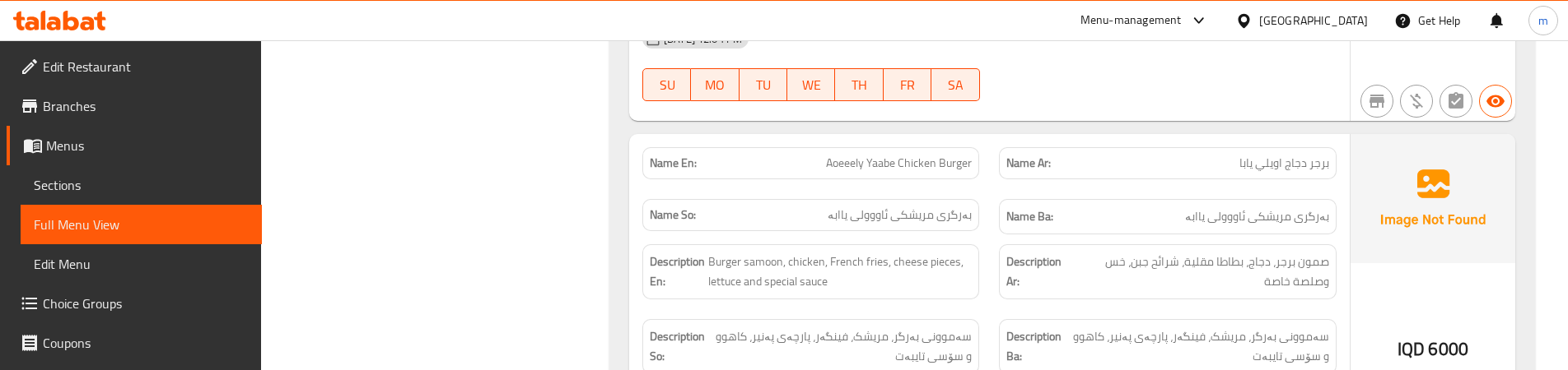
click at [102, 189] on span "Sections" at bounding box center [141, 185] width 215 height 20
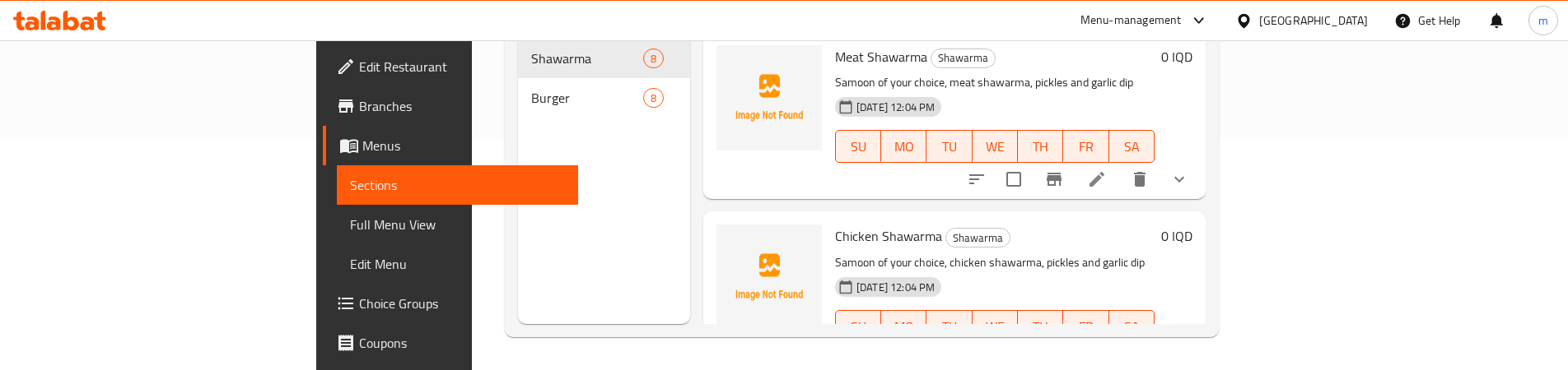
scroll to position [231, 0]
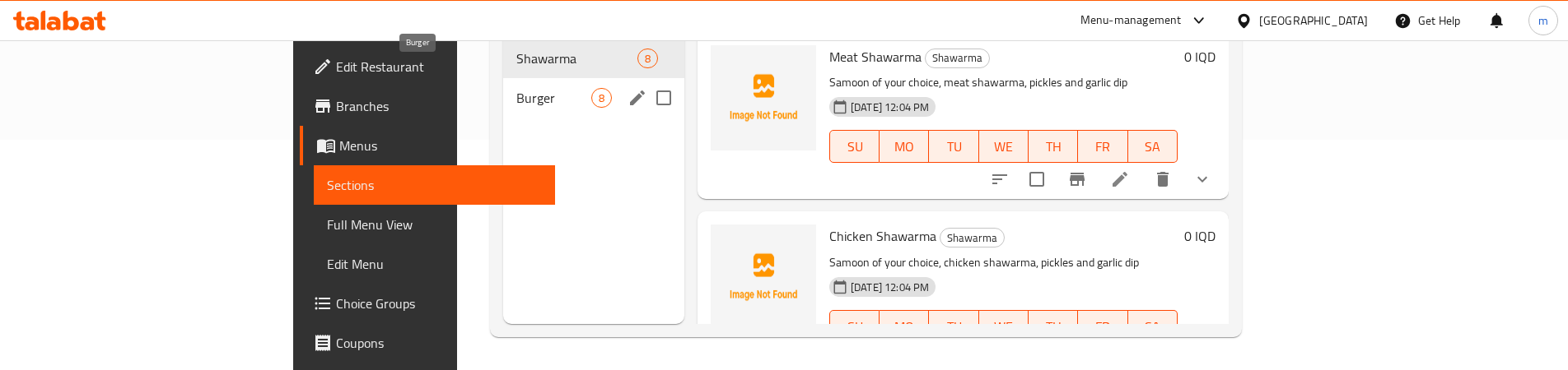
click at [516, 88] on span "Burger" at bounding box center [554, 98] width 75 height 20
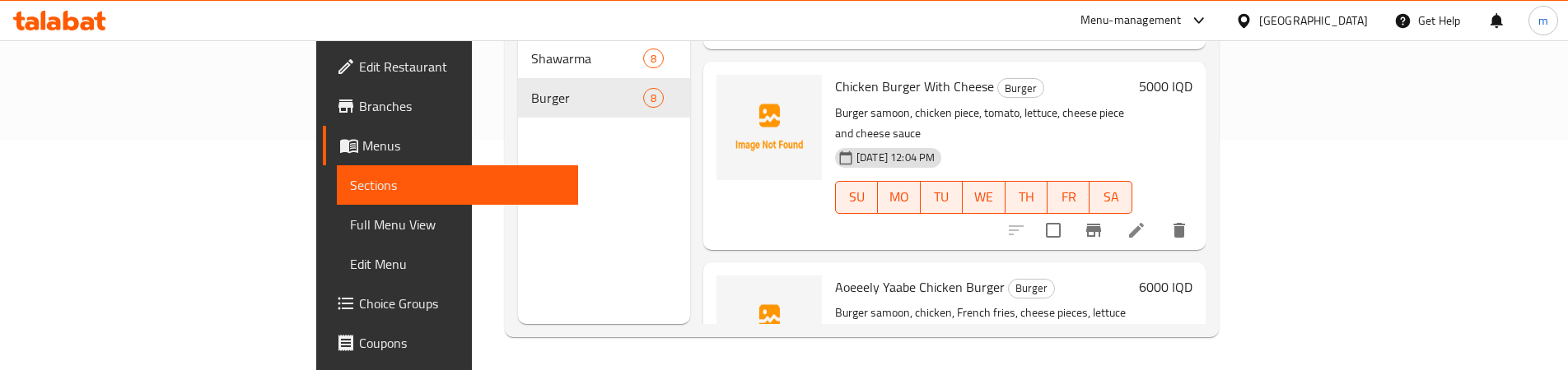
scroll to position [960, 0]
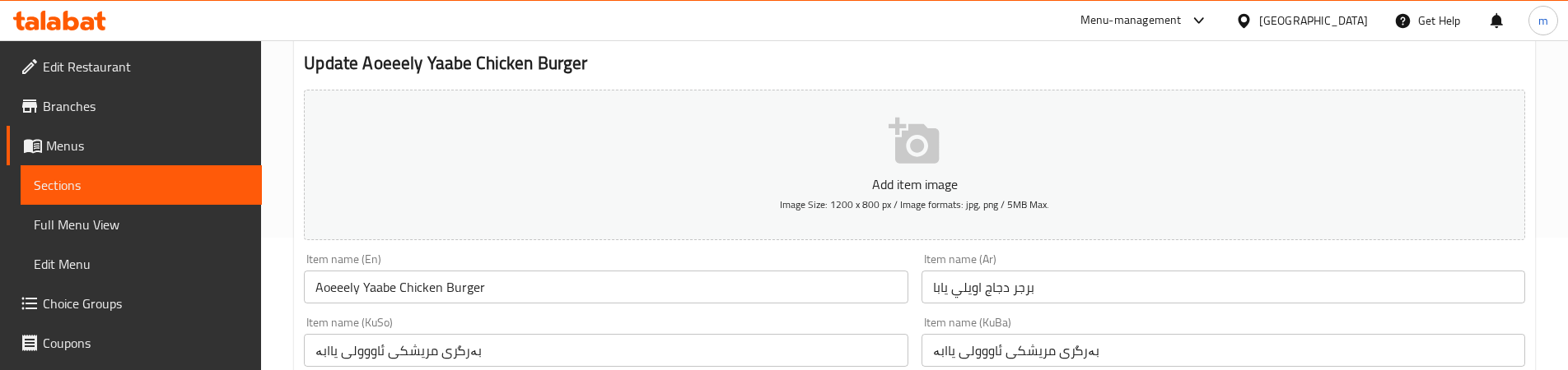
scroll to position [274, 0]
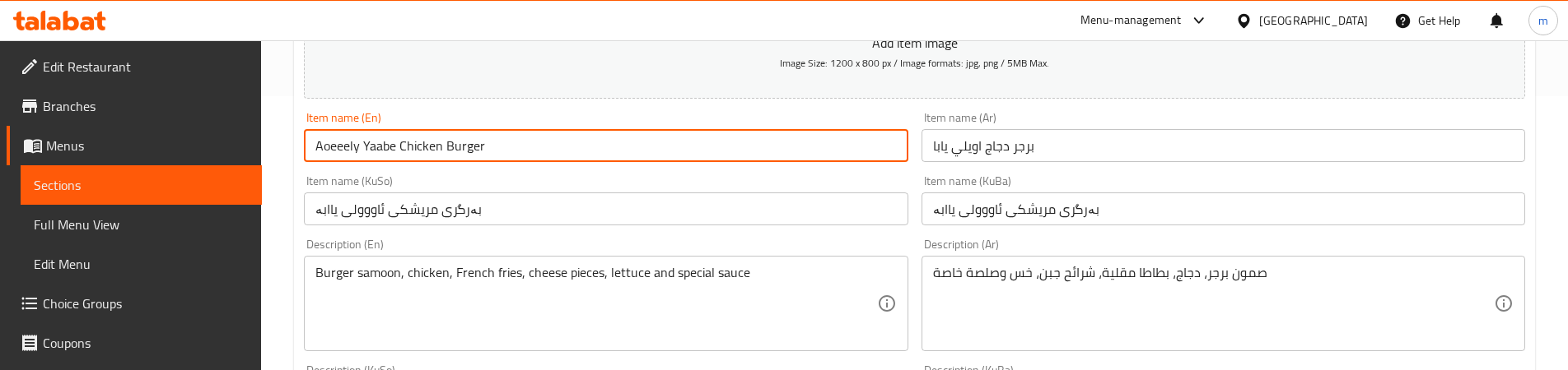
drag, startPoint x: 344, startPoint y: 142, endPoint x: 333, endPoint y: 142, distance: 11.0
click at [333, 142] on input "Aoeeely Yaabe Chicken Burger" at bounding box center [606, 146] width 604 height 33
click at [363, 143] on input "Aoely Yaabe Chicken Burger" at bounding box center [606, 146] width 604 height 33
type input "Aoely Yabe Chicken Burger"
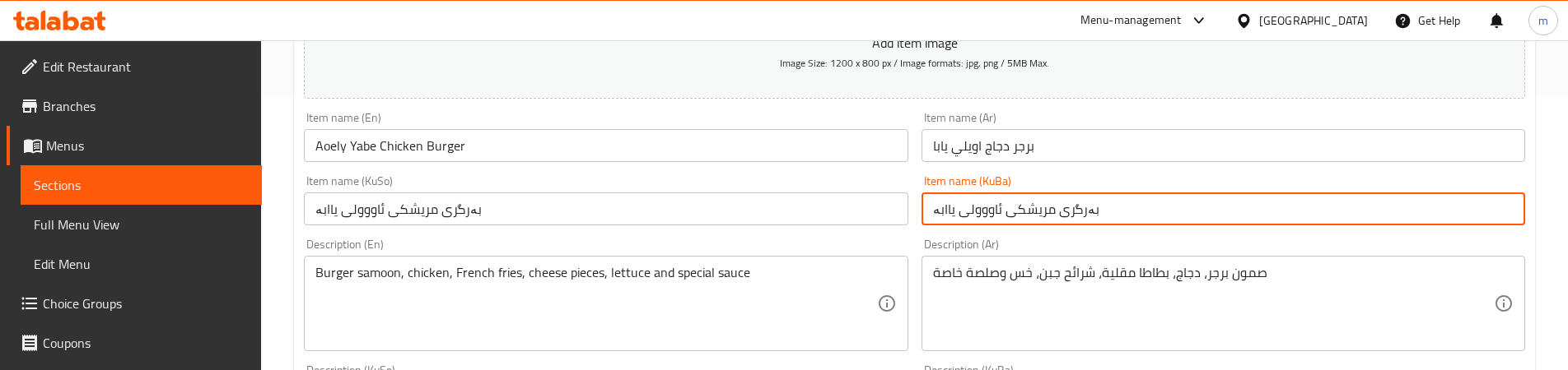
drag, startPoint x: 971, startPoint y: 206, endPoint x: 983, endPoint y: 206, distance: 12.0
click at [983, 206] on input "بەرگری مریشکی ئاووولی یاابە" at bounding box center [1223, 209] width 604 height 33
click at [941, 207] on input "بەرگری مریشکی ئاولی یاابە" at bounding box center [1223, 209] width 604 height 33
click at [969, 206] on input "بەرگری مریشکی ئاولی یابە" at bounding box center [1223, 209] width 604 height 33
type input "بەرگری مریشکی ئاولی یابە"
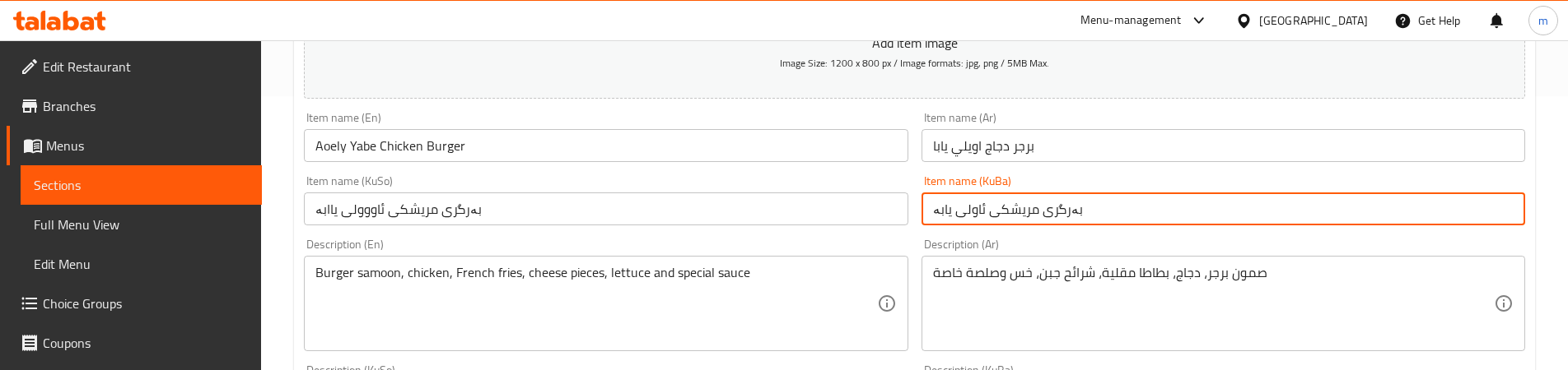
click at [751, 216] on input "بەرگری مریشکی ئاووولی یاابە" at bounding box center [606, 209] width 604 height 33
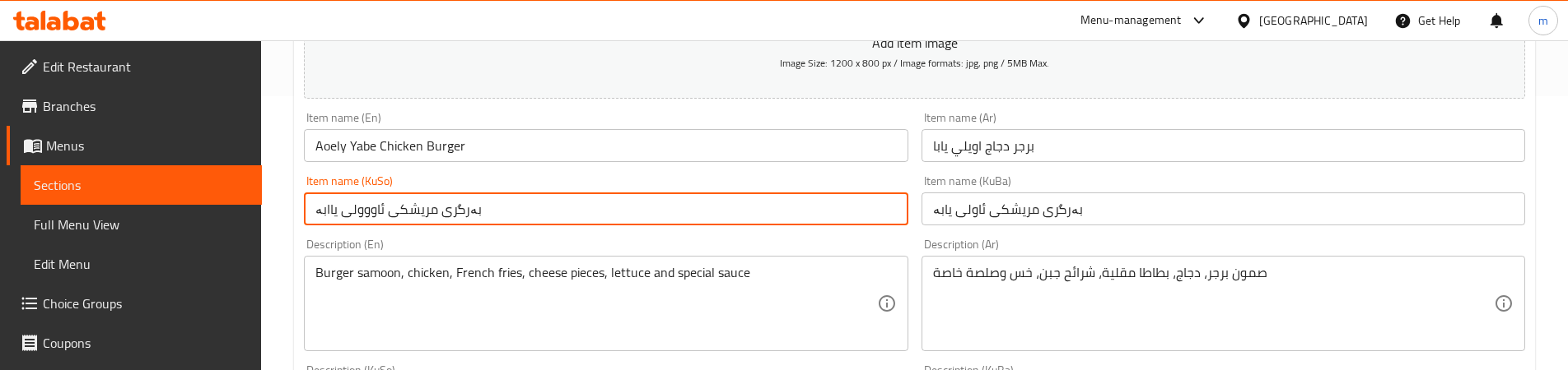
paste input "ی ی"
click at [338, 211] on input "بەرگری مریشکی ئاولی یابە" at bounding box center [606, 209] width 604 height 33
type input "بەرگری مریشکی ئاولی یابە"
click at [573, 240] on div "Description (En) Burger samoon, chicken, French fries, cheese pieces, lettuce a…" at bounding box center [606, 295] width 604 height 113
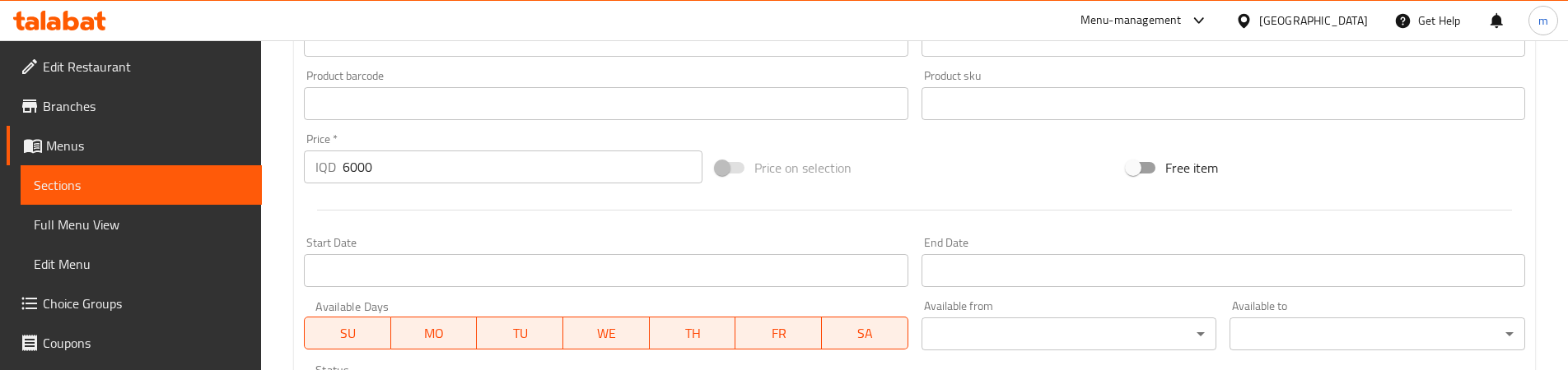
scroll to position [960, 0]
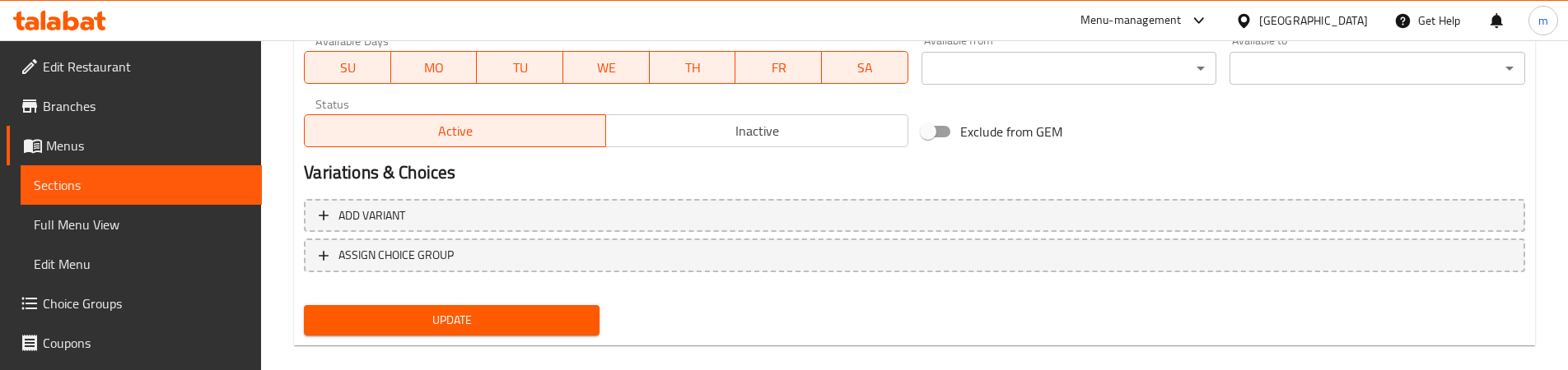
click at [460, 313] on span "Update" at bounding box center [452, 320] width 269 height 21
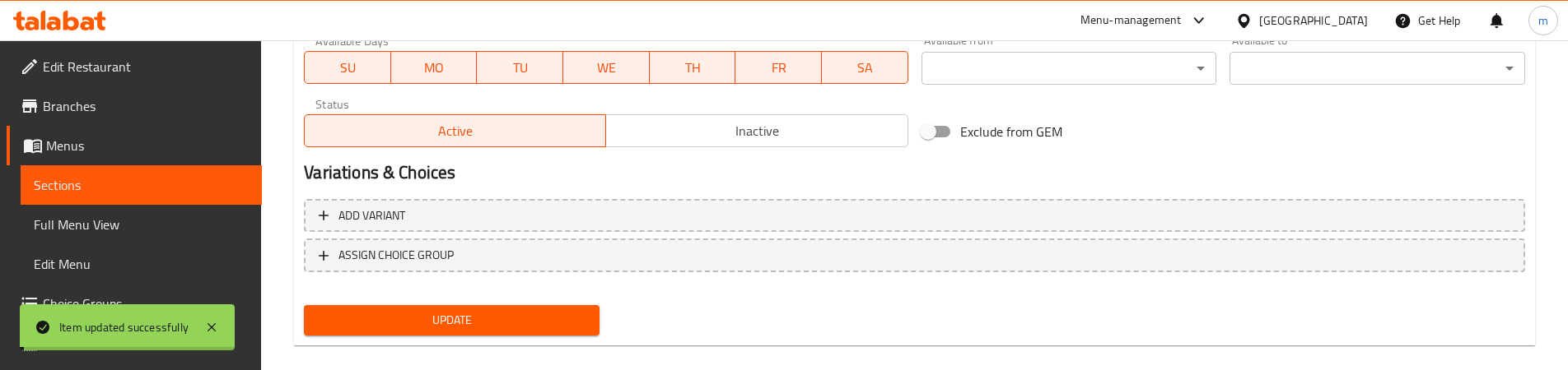
click at [90, 229] on span "Full Menu View" at bounding box center [141, 225] width 215 height 20
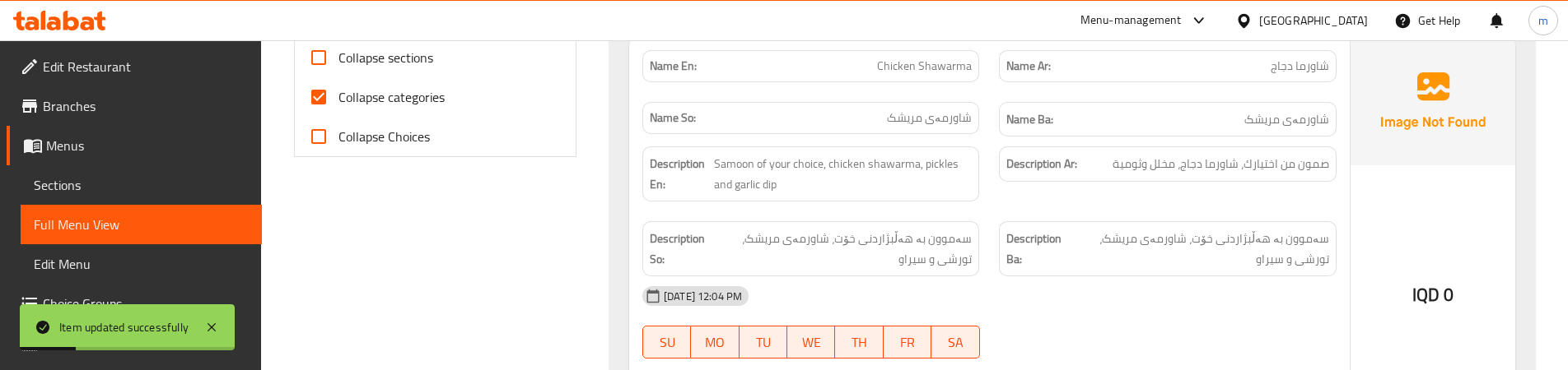
click at [368, 110] on label "Collapse categories" at bounding box center [372, 97] width 146 height 39
click at [338, 110] on input "Collapse categories" at bounding box center [318, 97] width 39 height 39
checkbox input "false"
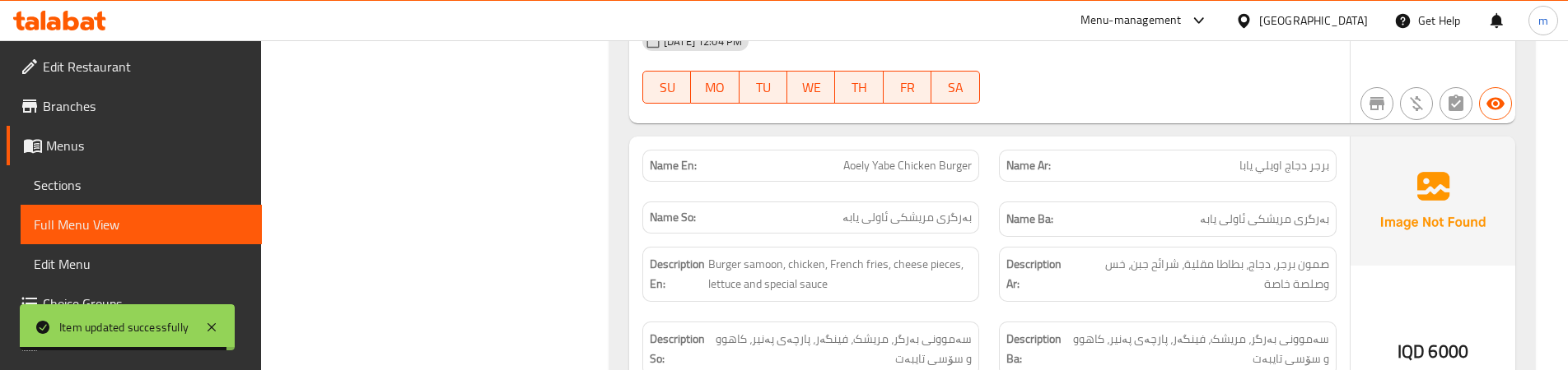
scroll to position [6286, 0]
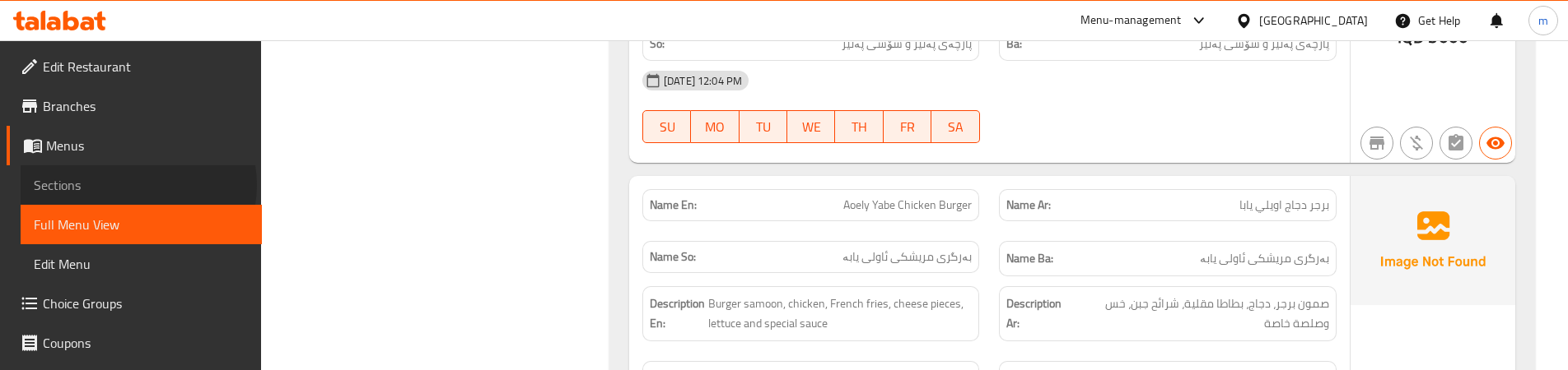
click at [138, 185] on span "Sections" at bounding box center [141, 185] width 215 height 20
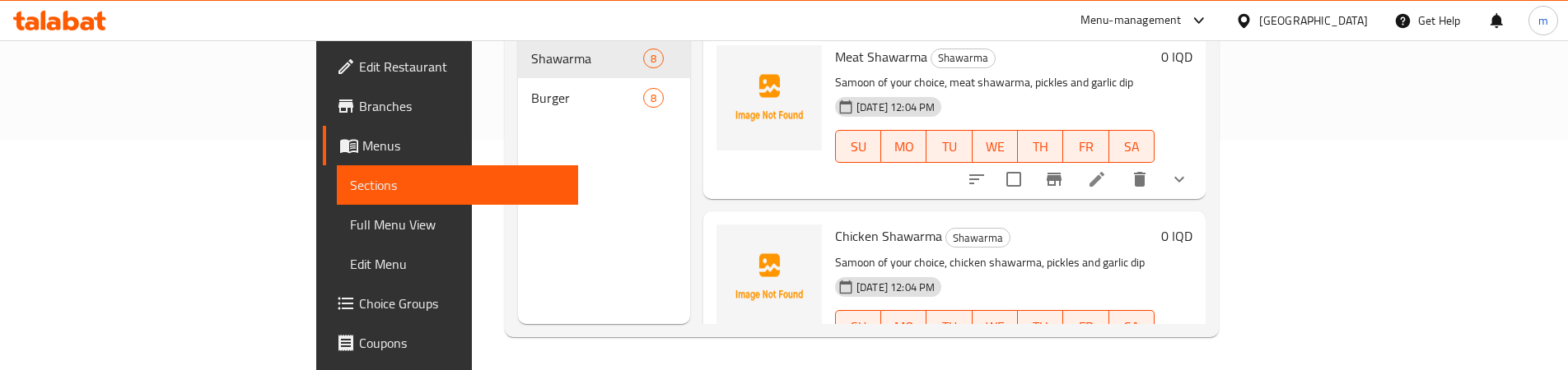
click at [518, 96] on nav "Shawarma 8 Burger 8" at bounding box center [604, 77] width 172 height 92
click at [518, 85] on div "Burger 8" at bounding box center [604, 98] width 172 height 39
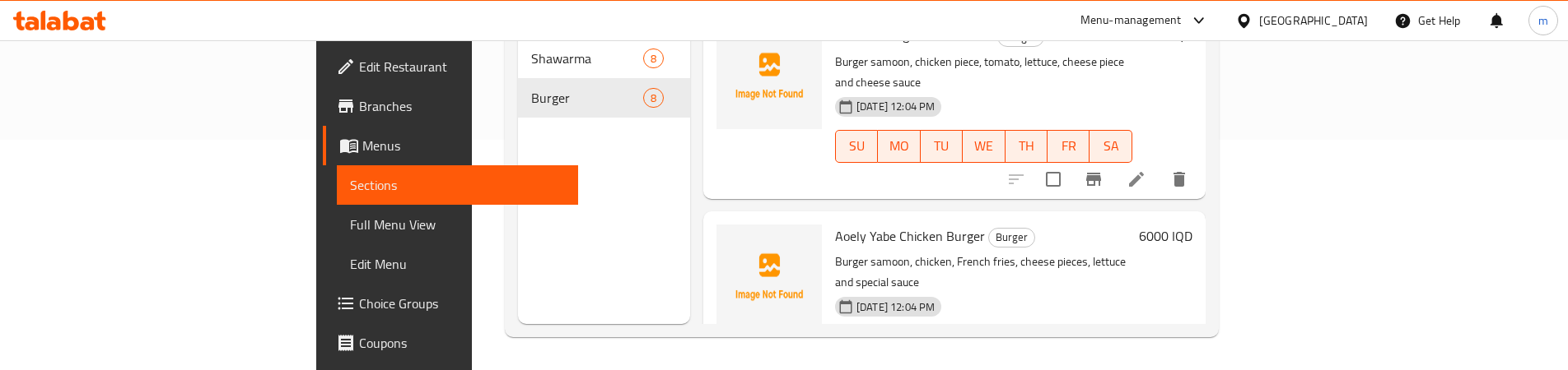
scroll to position [1109, 0]
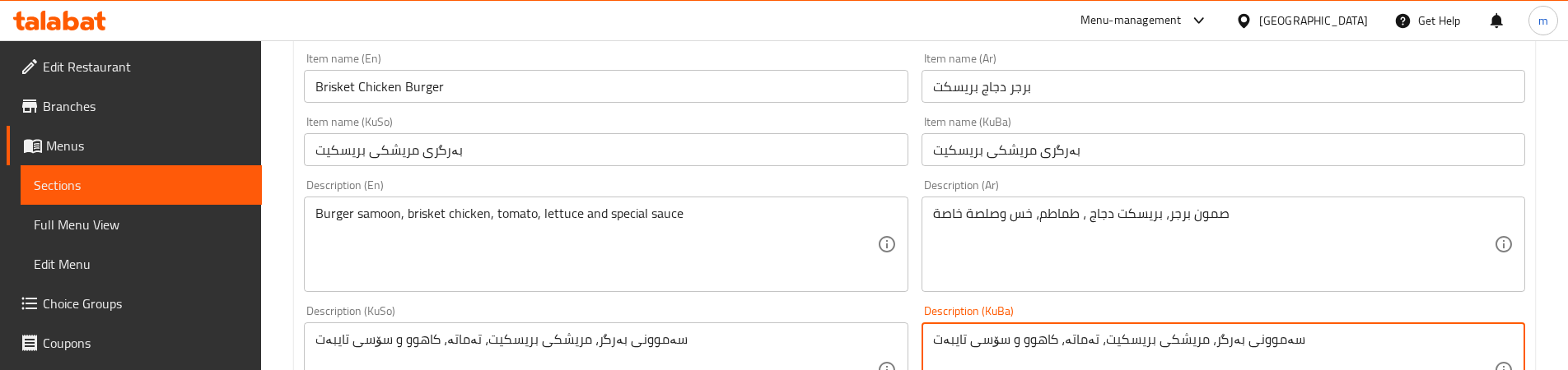
scroll to position [274, 0]
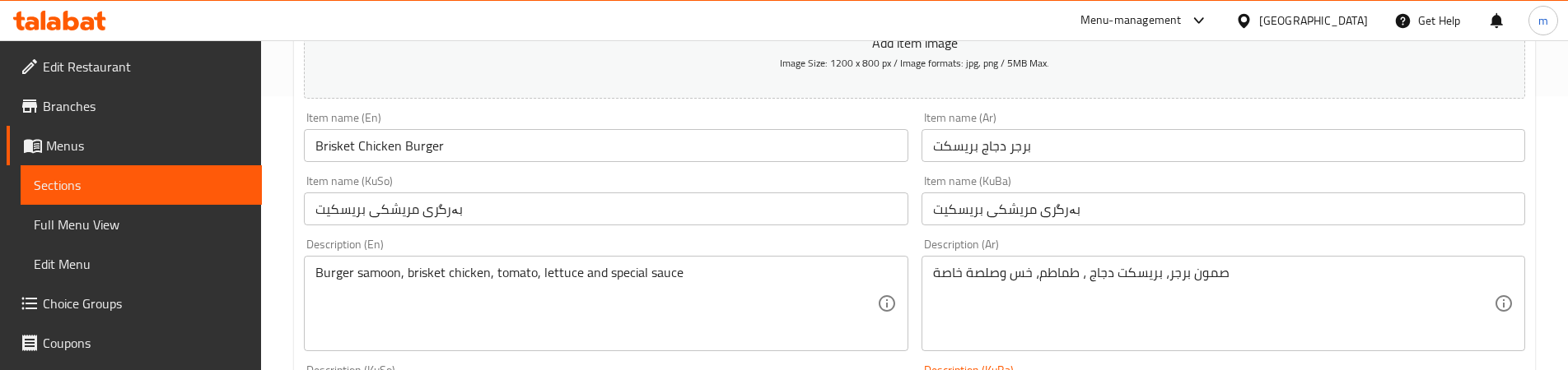
click at [152, 176] on span "Sections" at bounding box center [141, 185] width 215 height 20
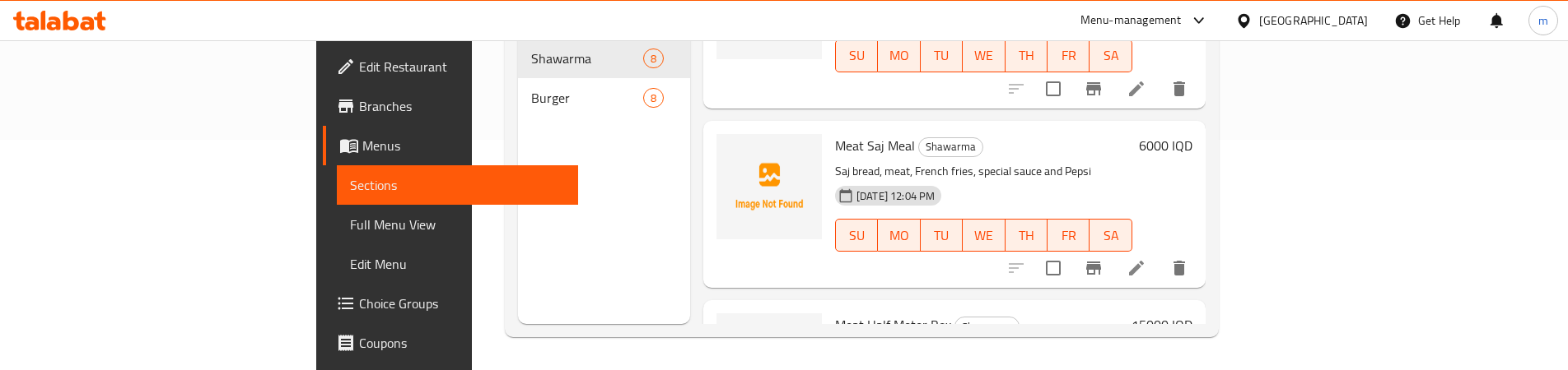
scroll to position [971, 0]
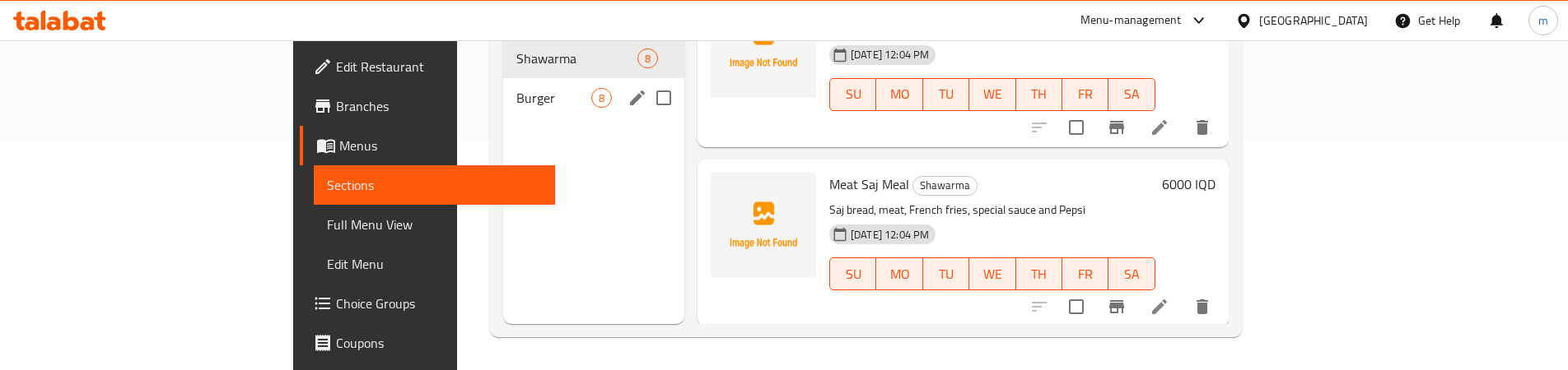
click at [516, 88] on span "Burger" at bounding box center [554, 98] width 75 height 20
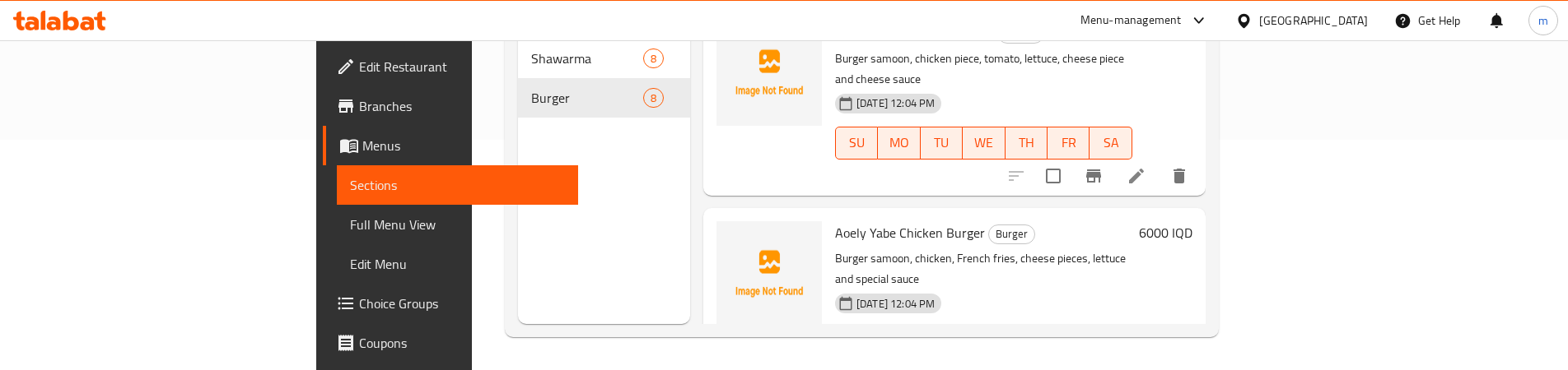
scroll to position [971, 0]
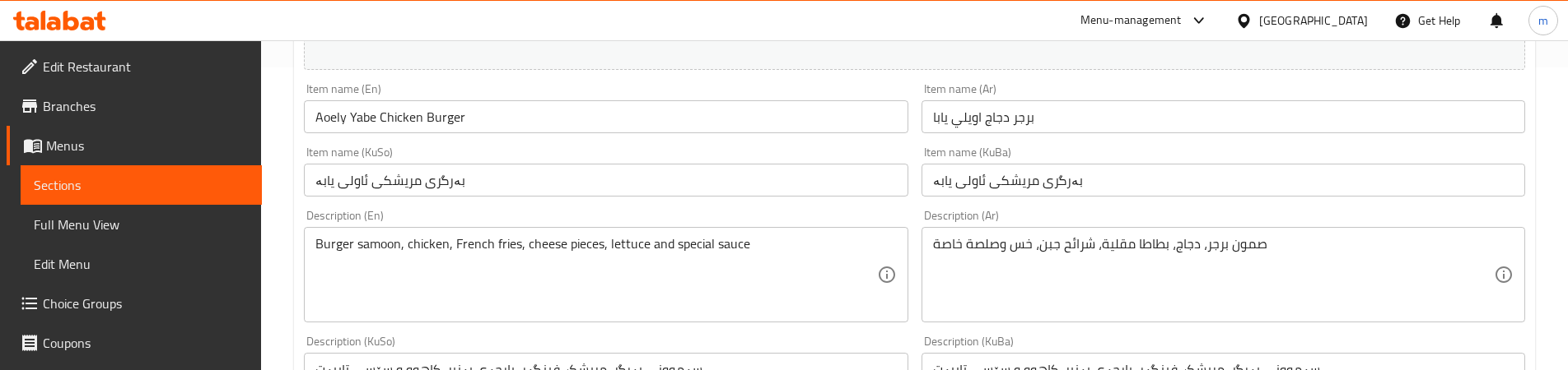
scroll to position [411, 0]
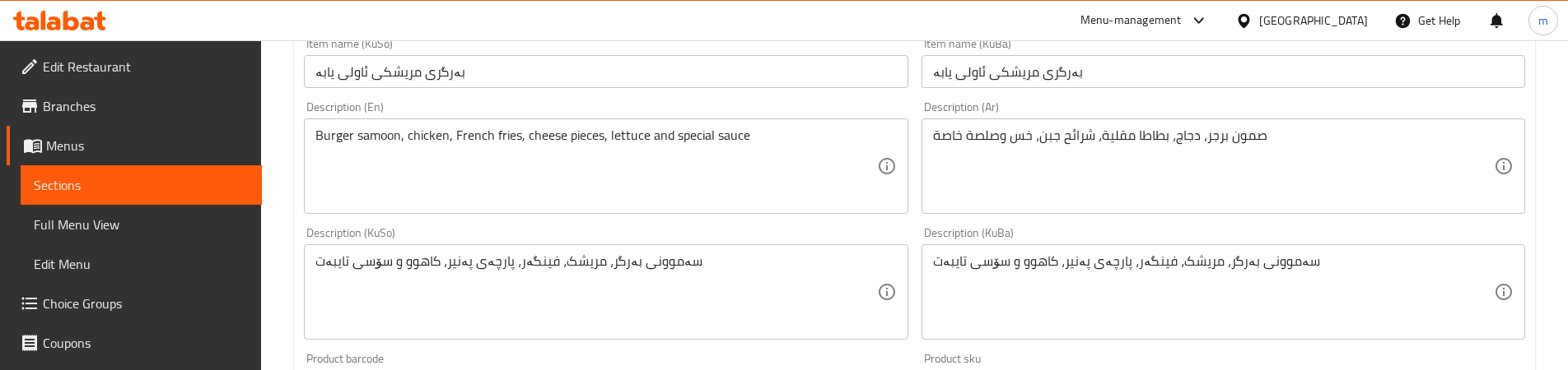
click at [929, 71] on input "بەرگری مریشکی ئاولی یابە" at bounding box center [1223, 71] width 604 height 33
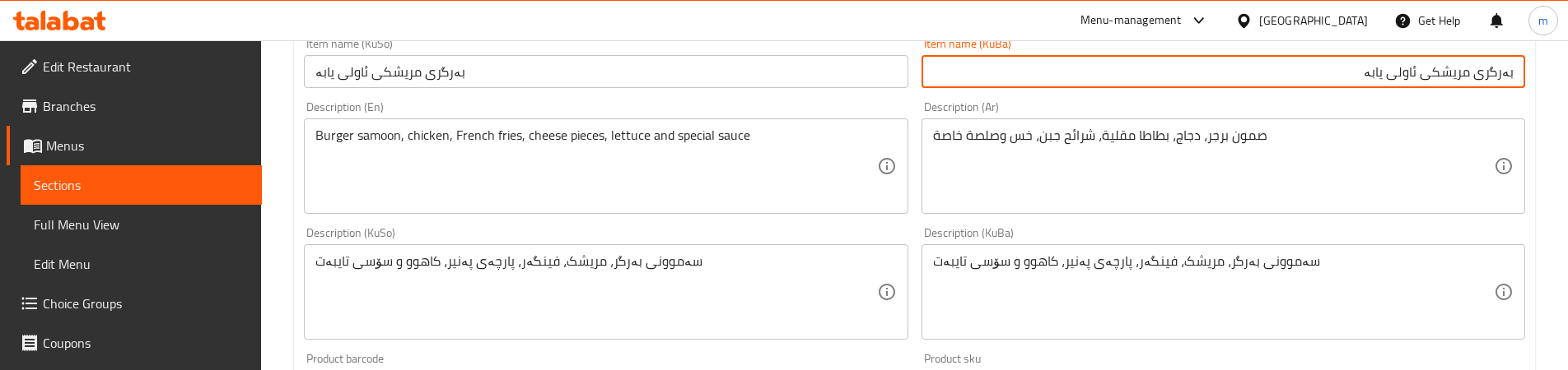
click at [1220, 76] on input "بەرگری مریشکی ئاولی یابە" at bounding box center [1223, 71] width 604 height 33
click at [1251, 71] on input "بەرگری مریشکی ئاولی یابا" at bounding box center [1223, 71] width 604 height 33
type input "بەرگری مریشکی ئاولی یابا"
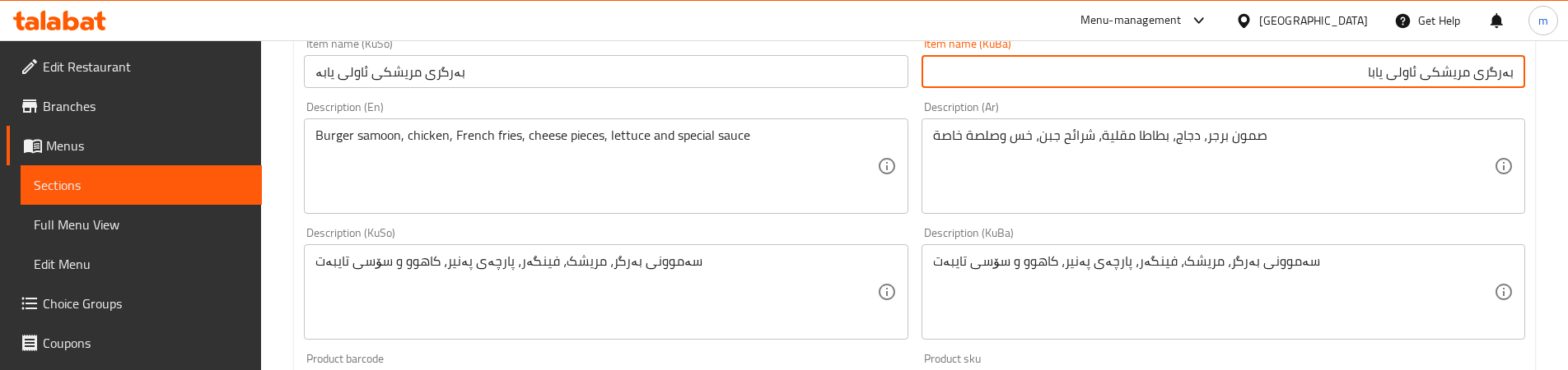
click at [617, 83] on input "بەرگری مریشکی ئاولی یابە" at bounding box center [606, 71] width 604 height 33
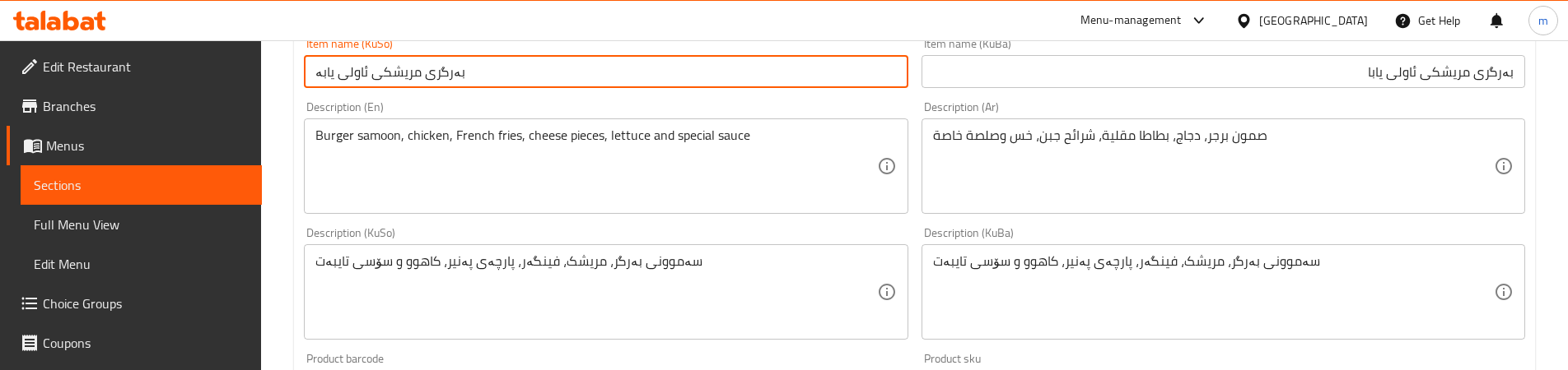
paste input "ا"
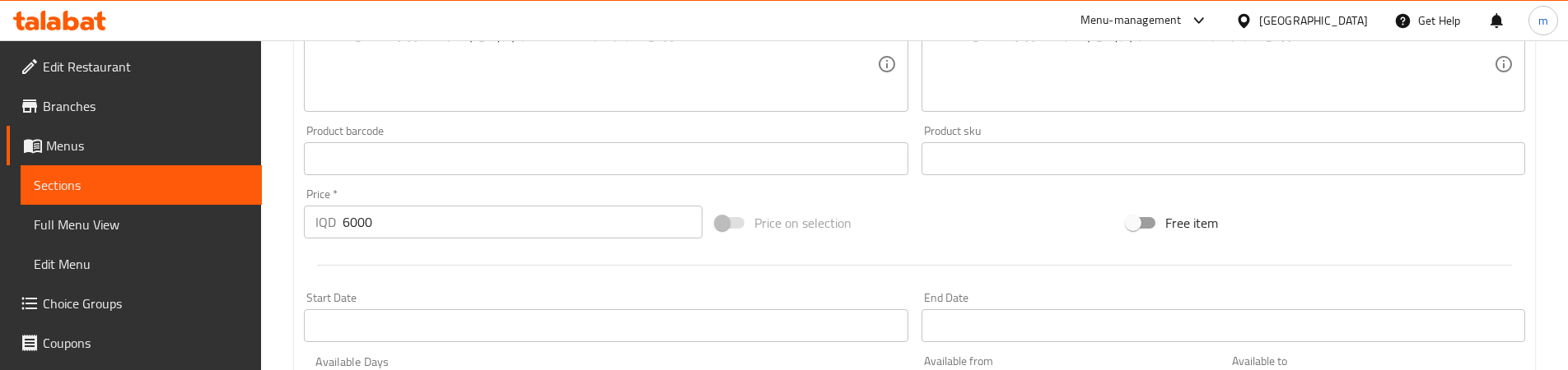
scroll to position [982, 0]
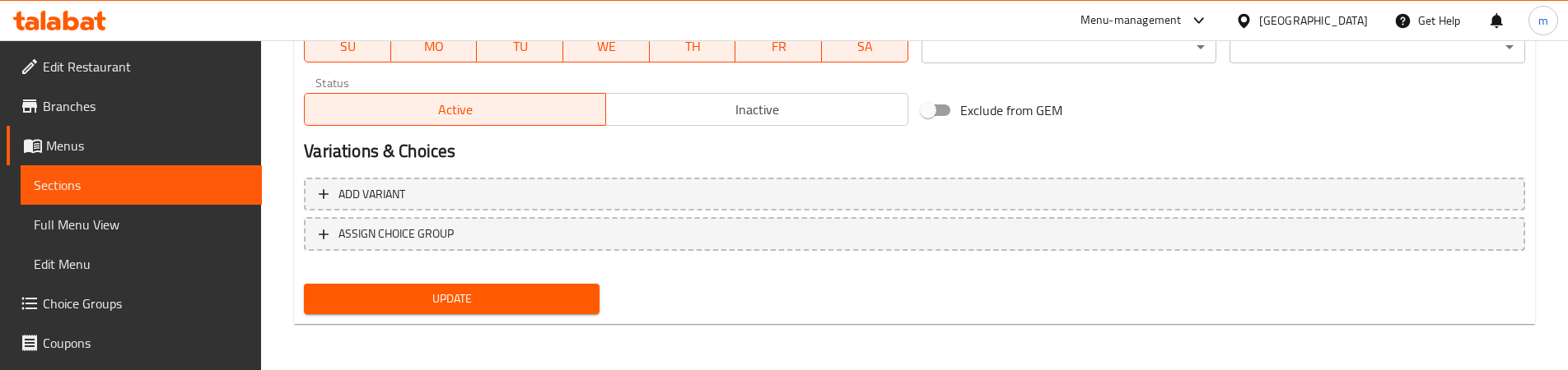
type input "بەرگری مریشکی ئاولی یابا"
click at [351, 288] on button "Update" at bounding box center [452, 298] width 296 height 30
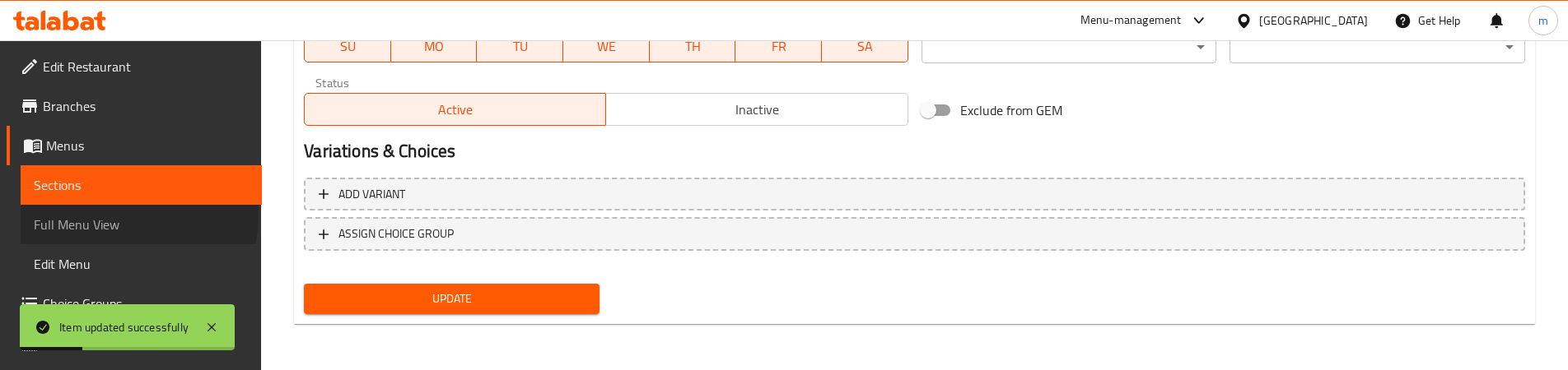
click at [138, 218] on span "Full Menu View" at bounding box center [141, 225] width 215 height 20
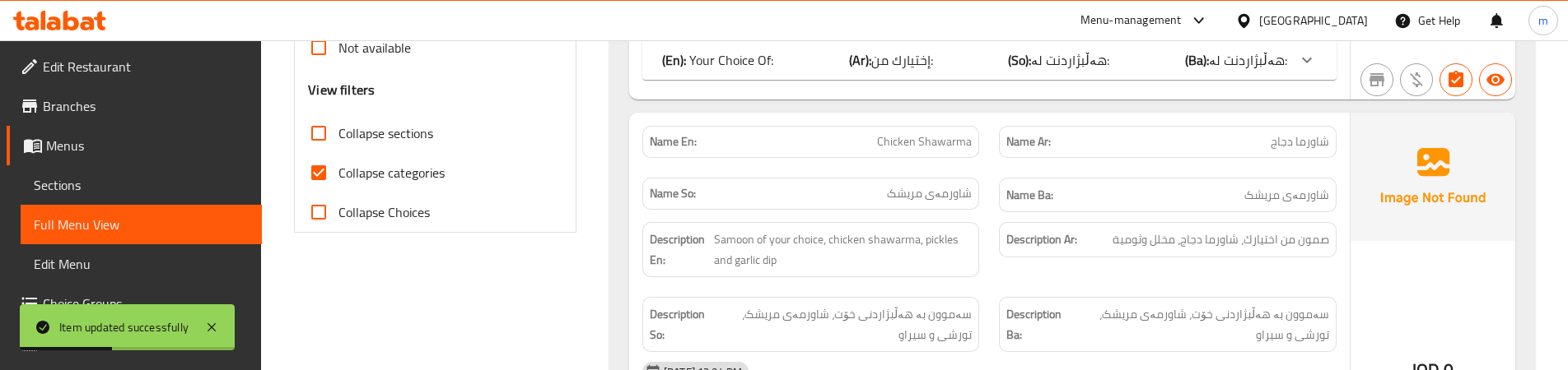
scroll to position [570, 0]
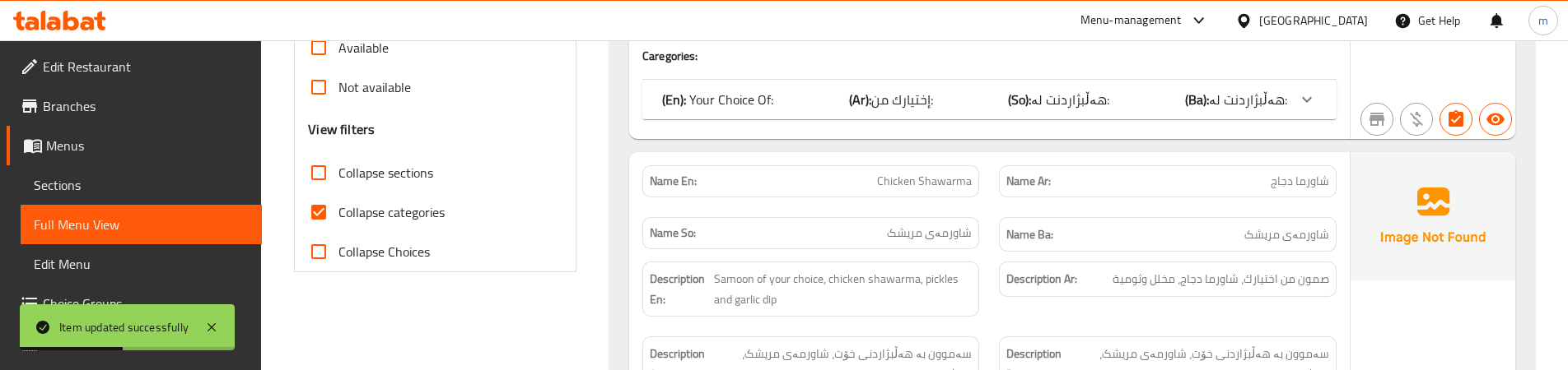
click at [393, 212] on span "Collapse categories" at bounding box center [391, 212] width 106 height 20
click at [338, 212] on input "Collapse categories" at bounding box center [318, 211] width 39 height 39
checkbox input "false"
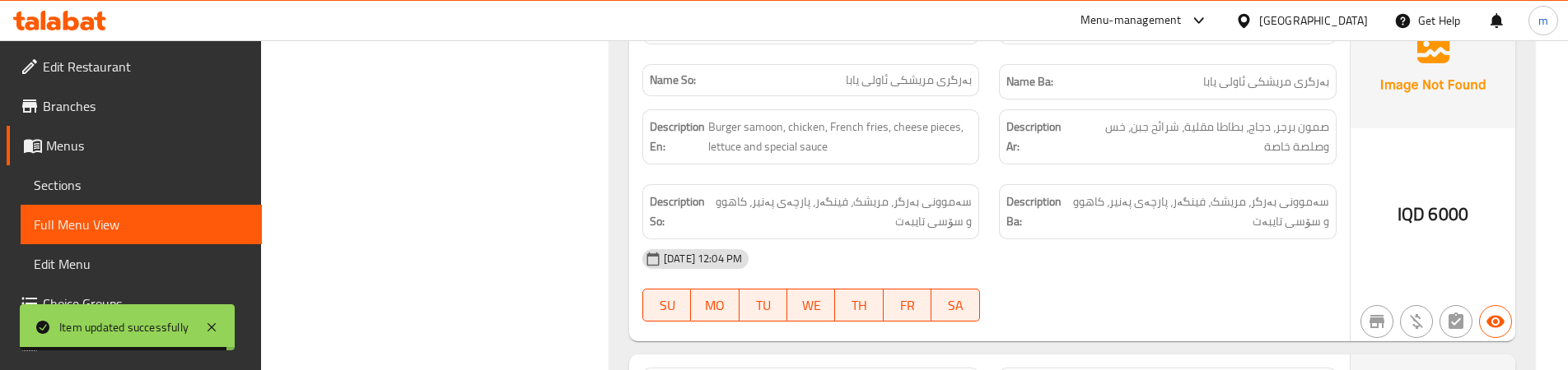
scroll to position [6424, 0]
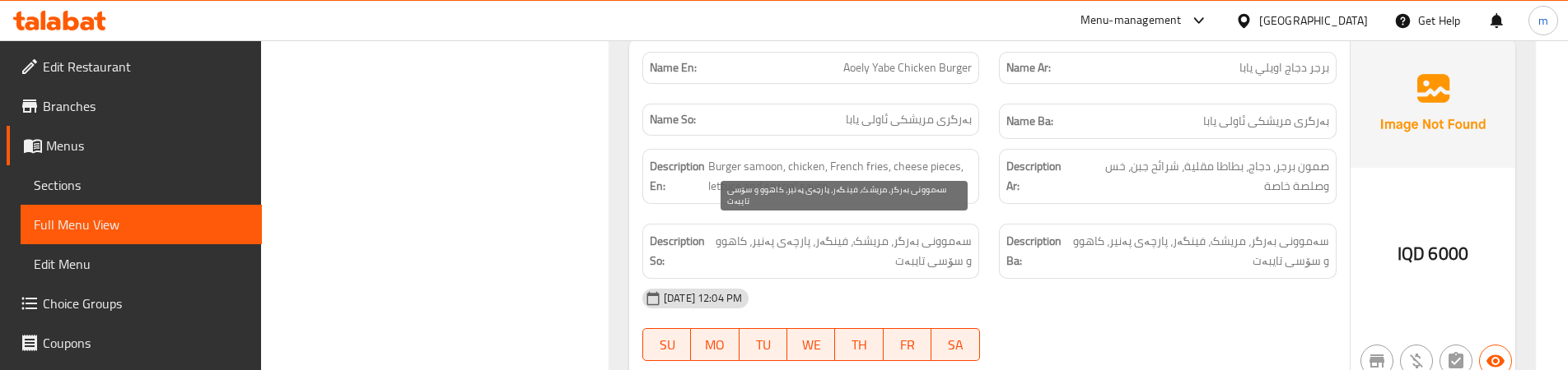
click at [954, 231] on span "سەموونی بەرگر، مریشک، فینگەر، پارچەی پەنیر، کاهوو و سۆسی تایبەت" at bounding box center [841, 252] width 263 height 40
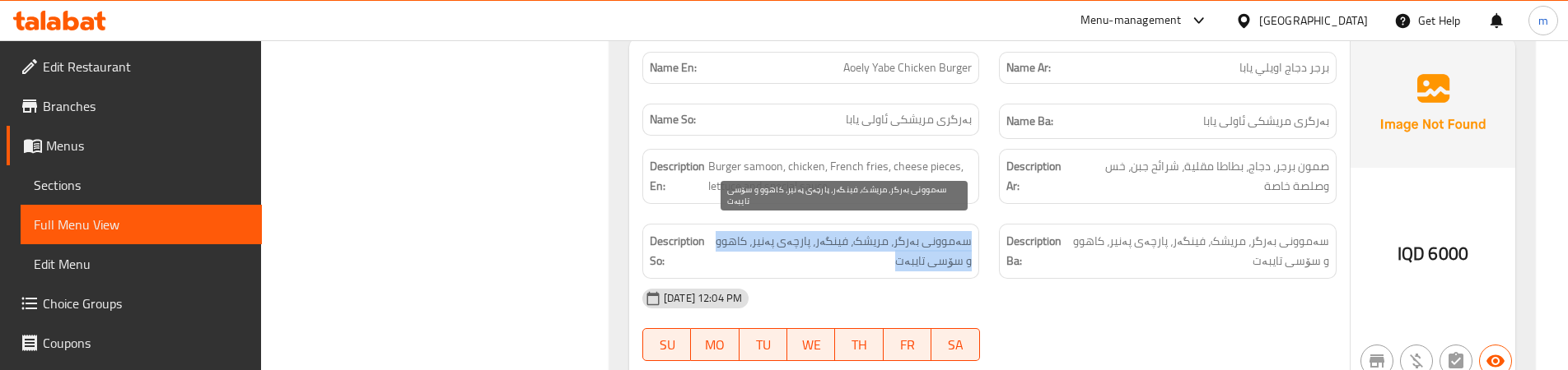
click at [954, 231] on span "سەموونی بەرگر، مریشک، فینگەر، پارچەی پەنیر، کاهوو و سۆسی تایبەت" at bounding box center [841, 252] width 263 height 40
click at [906, 231] on span "سەموونی بەرگر، مریشک، فینگەر، پارچەی پەنیر، کاهوو و سۆسی تایبەت" at bounding box center [841, 252] width 263 height 40
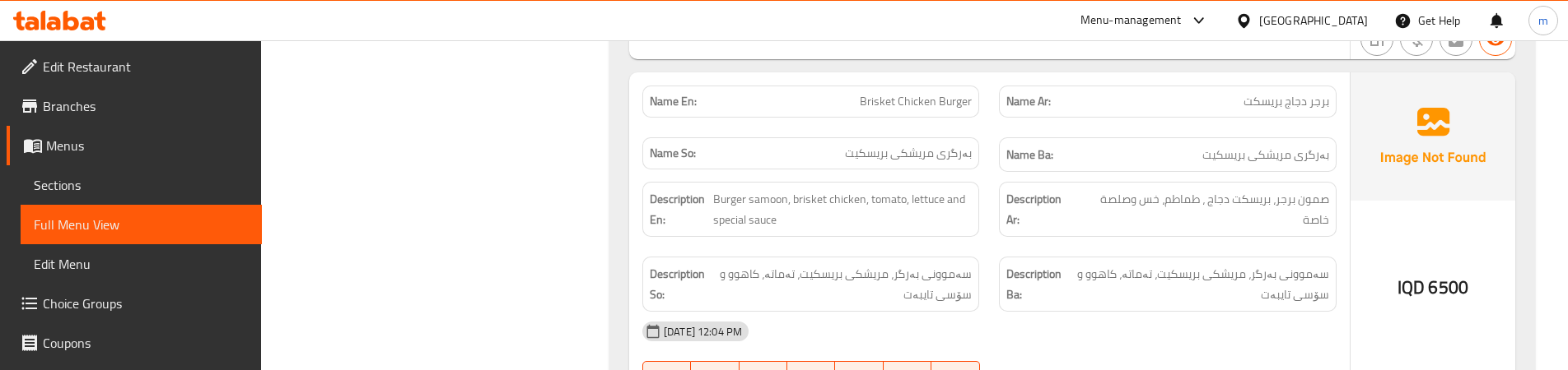
scroll to position [6737, 0]
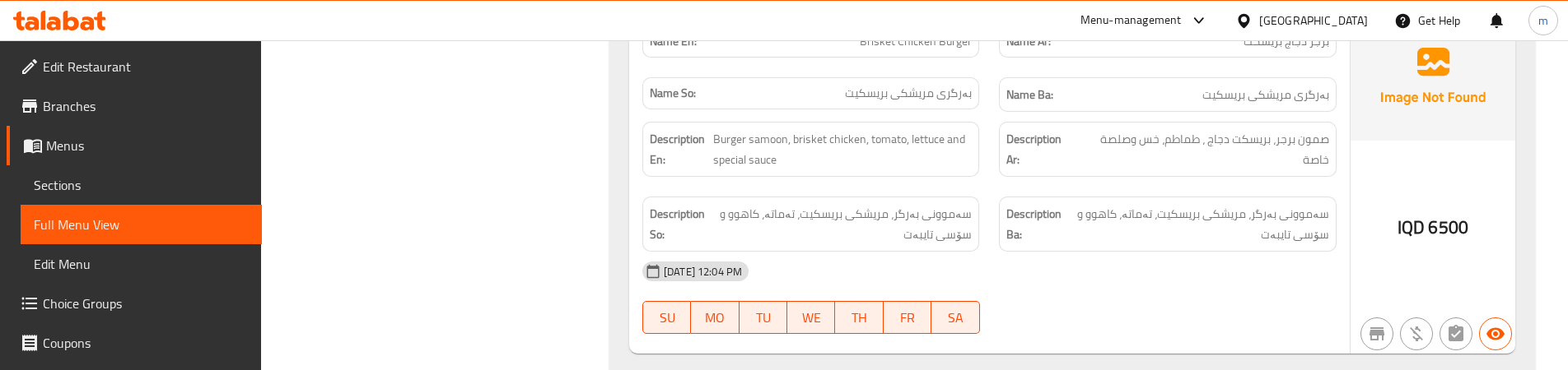
scroll to position [6835, 0]
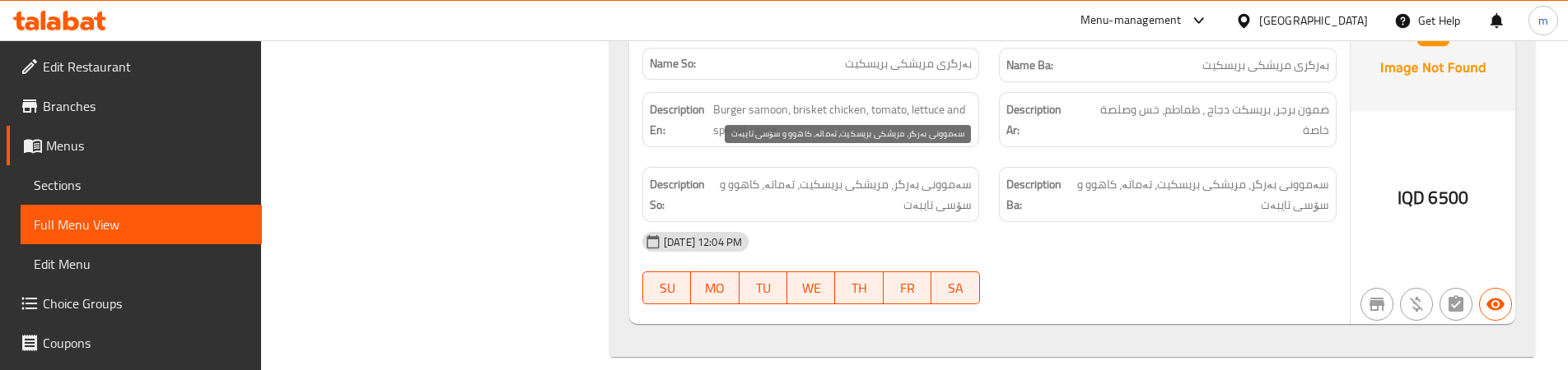
click at [913, 174] on span "سەموونی بەرگر، مریشکی بريسكیت، تەماتە، کاهوو و سۆسی تایبەت" at bounding box center [841, 194] width 260 height 40
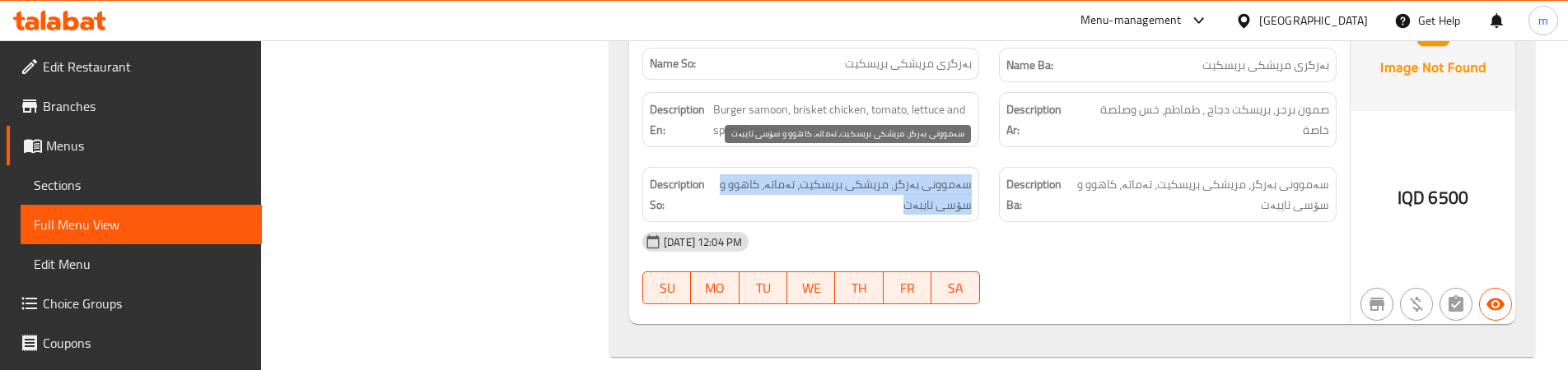
click at [913, 174] on span "سەموونی بەرگر، مریشکی بريسكیت، تەماتە، کاهوو و سۆسی تایبەت" at bounding box center [841, 194] width 260 height 40
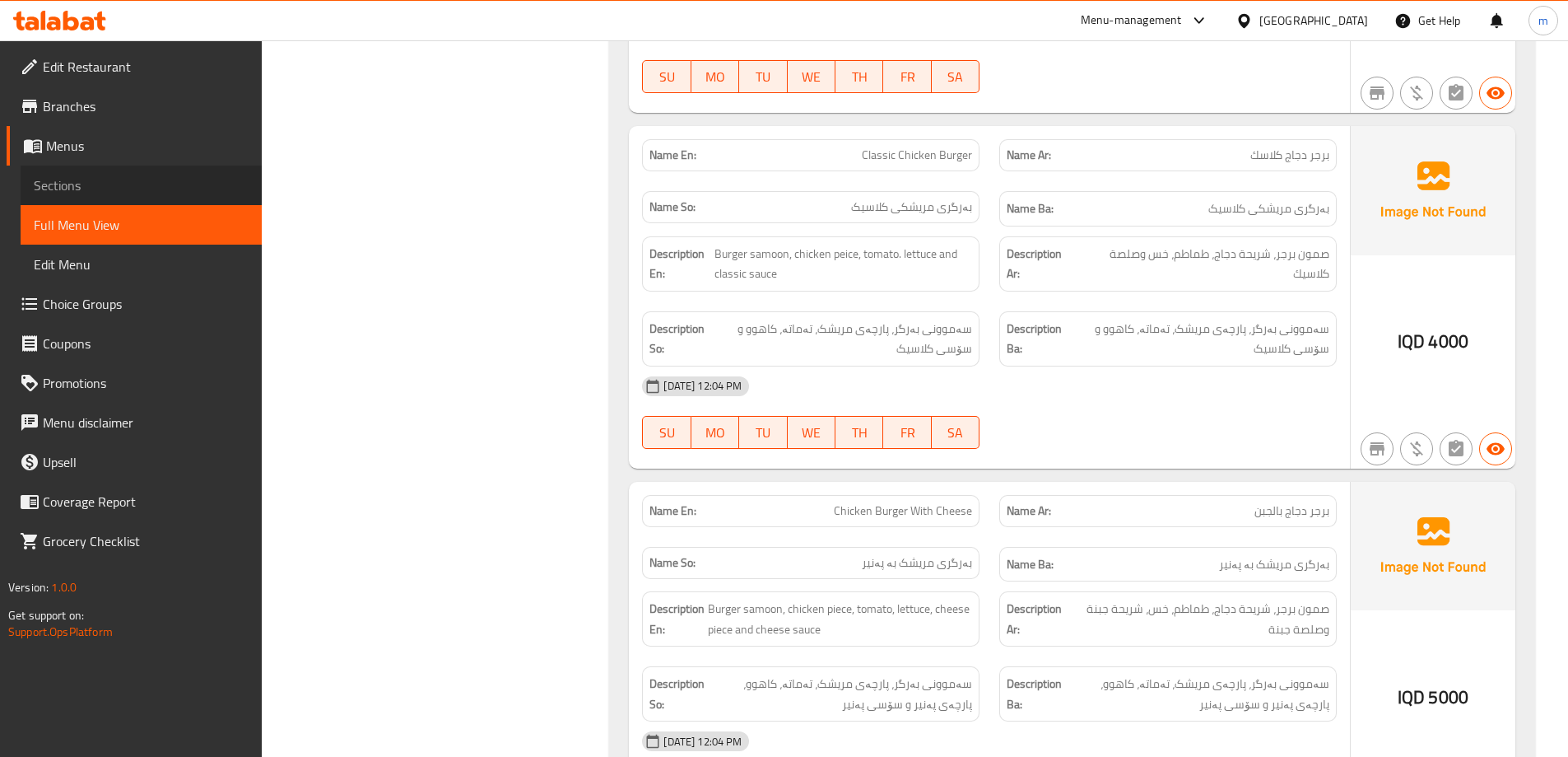
click at [75, 192] on span "Sections" at bounding box center [141, 185] width 215 height 20
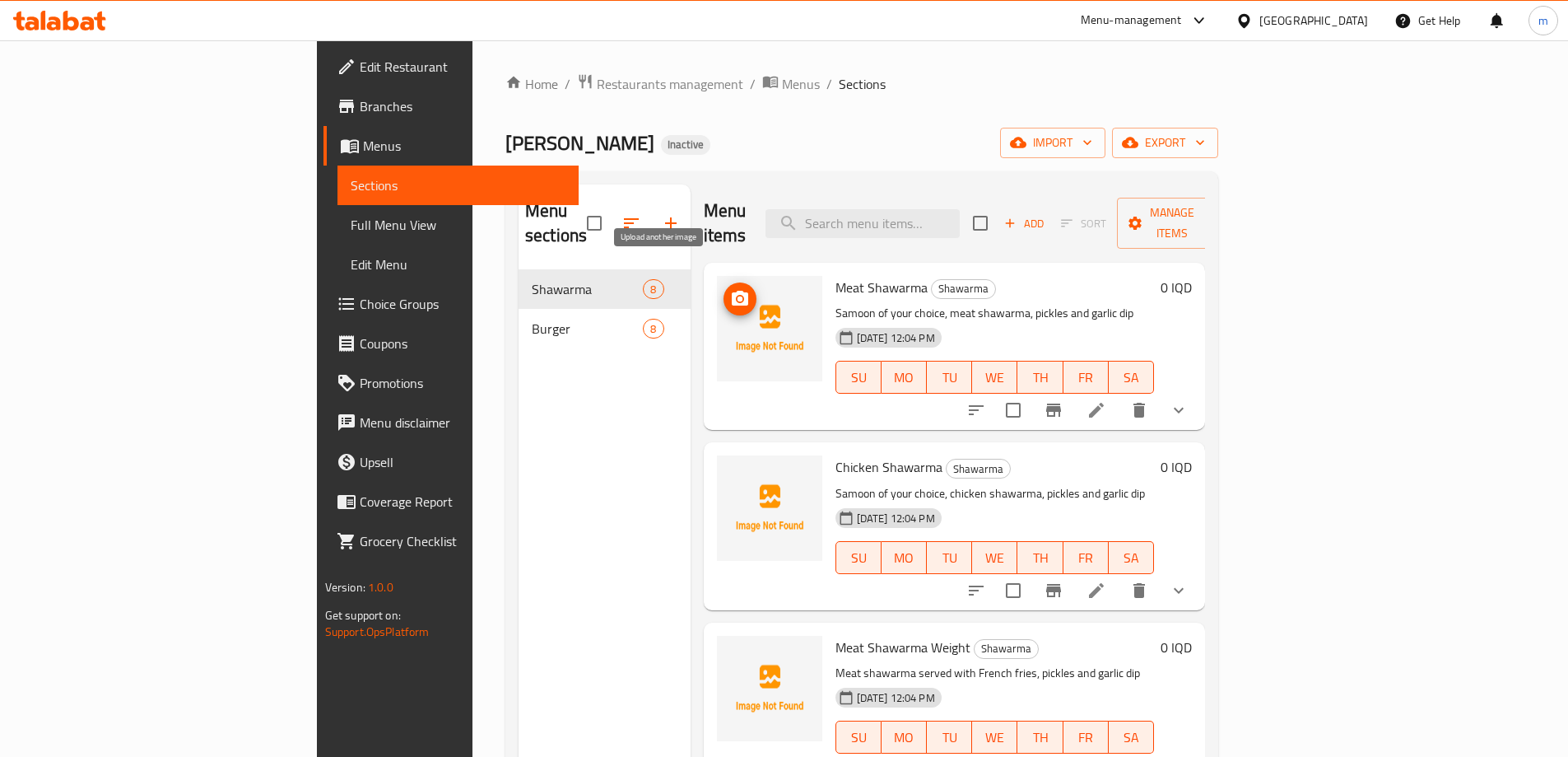
click at [731, 291] on icon "upload picture" at bounding box center [739, 298] width 16 height 15
click at [835, 275] on span "Meat Shawarma" at bounding box center [881, 286] width 92 height 25
copy h6 "Meat Shawarma"
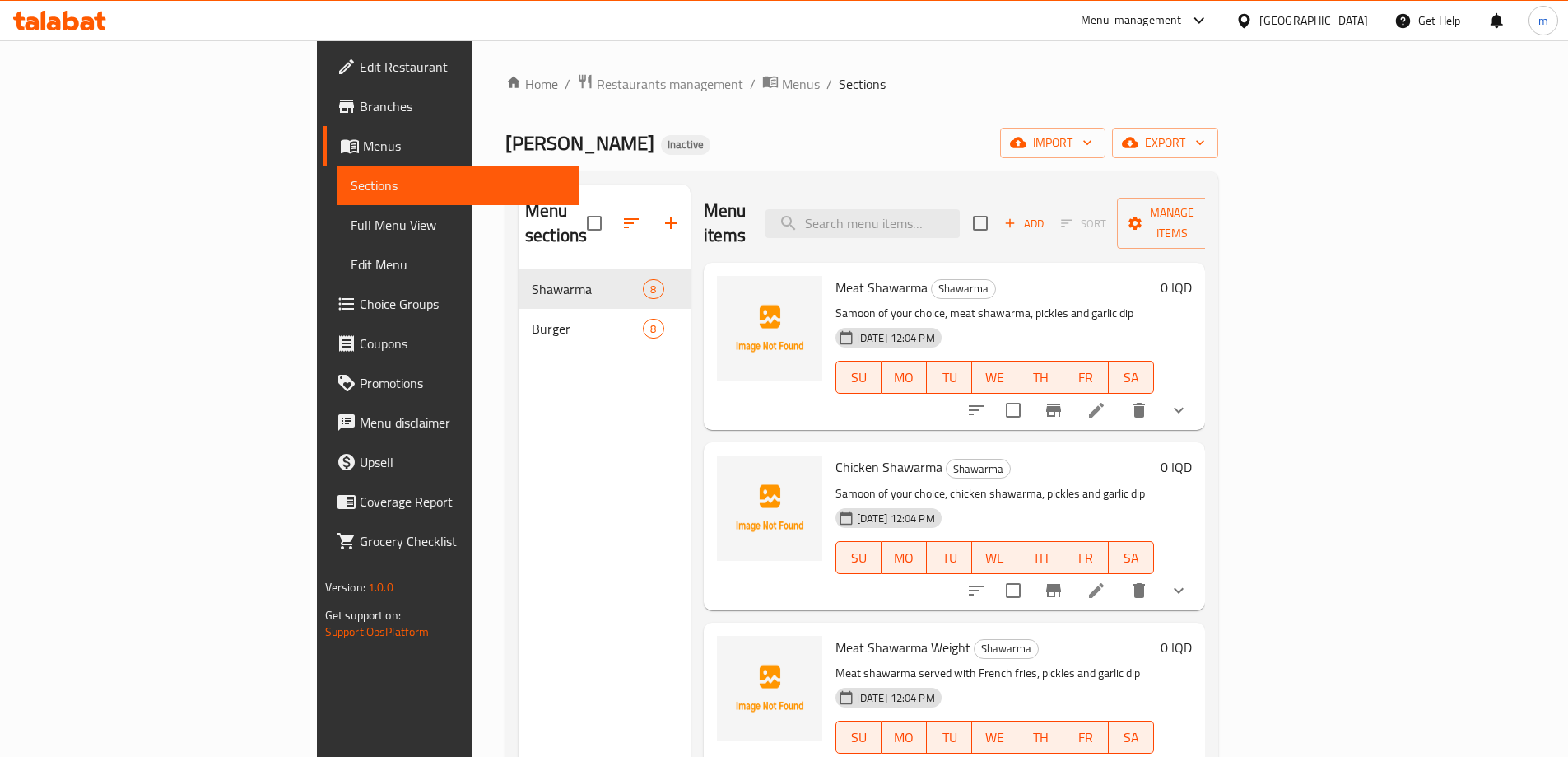
click at [835, 454] on span "Chicken Shawarma" at bounding box center [888, 466] width 107 height 25
click at [723, 469] on span "upload picture" at bounding box center [739, 479] width 33 height 20
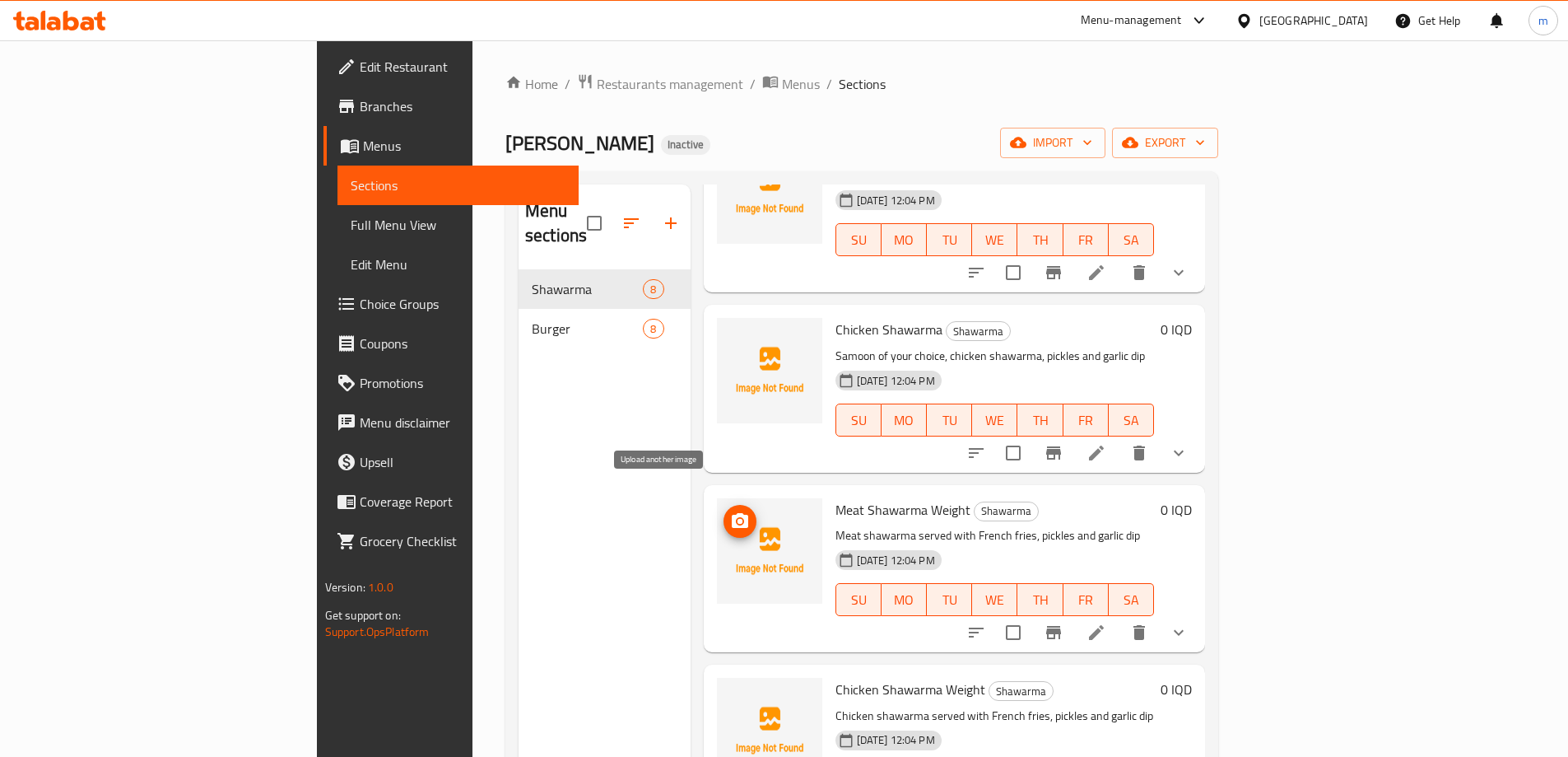
click at [731, 513] on icon "upload picture" at bounding box center [739, 520] width 16 height 15
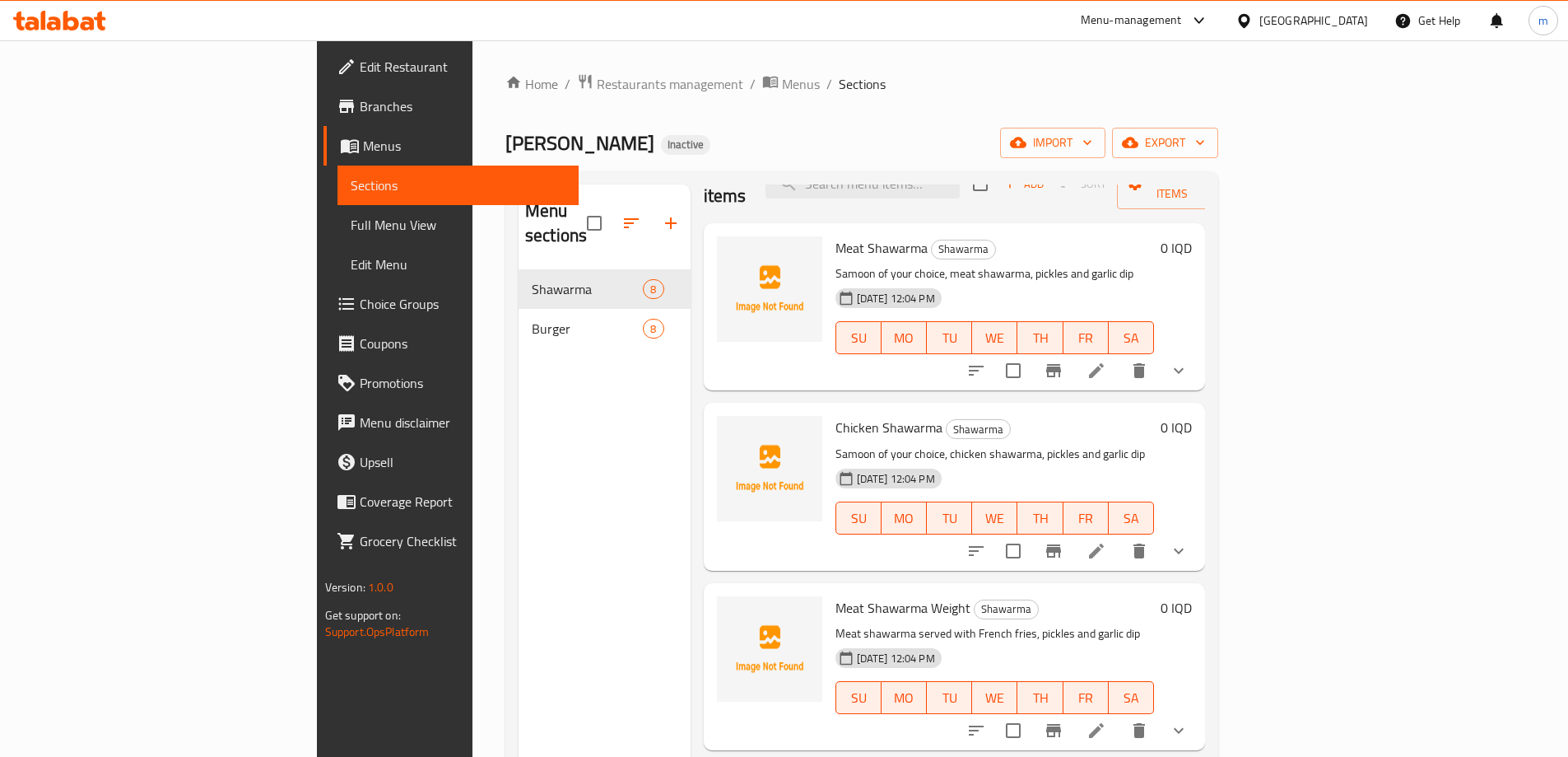
scroll to position [0, 0]
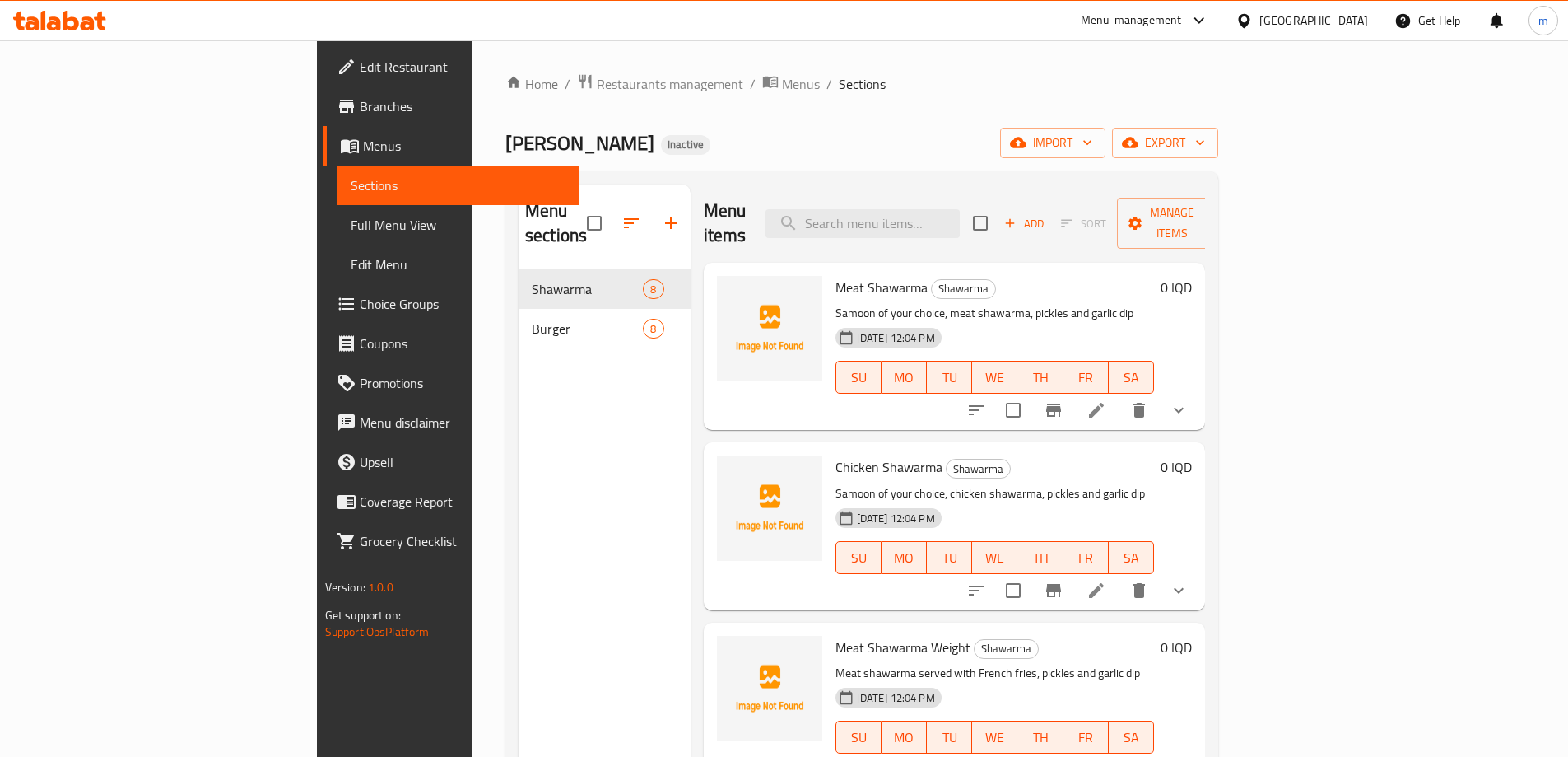
click at [835, 454] on span "Chicken Shawarma" at bounding box center [888, 466] width 107 height 25
copy h6 "Chicken Shawarma"
click at [835, 635] on span "Meat Shawarma Weight" at bounding box center [903, 647] width 135 height 25
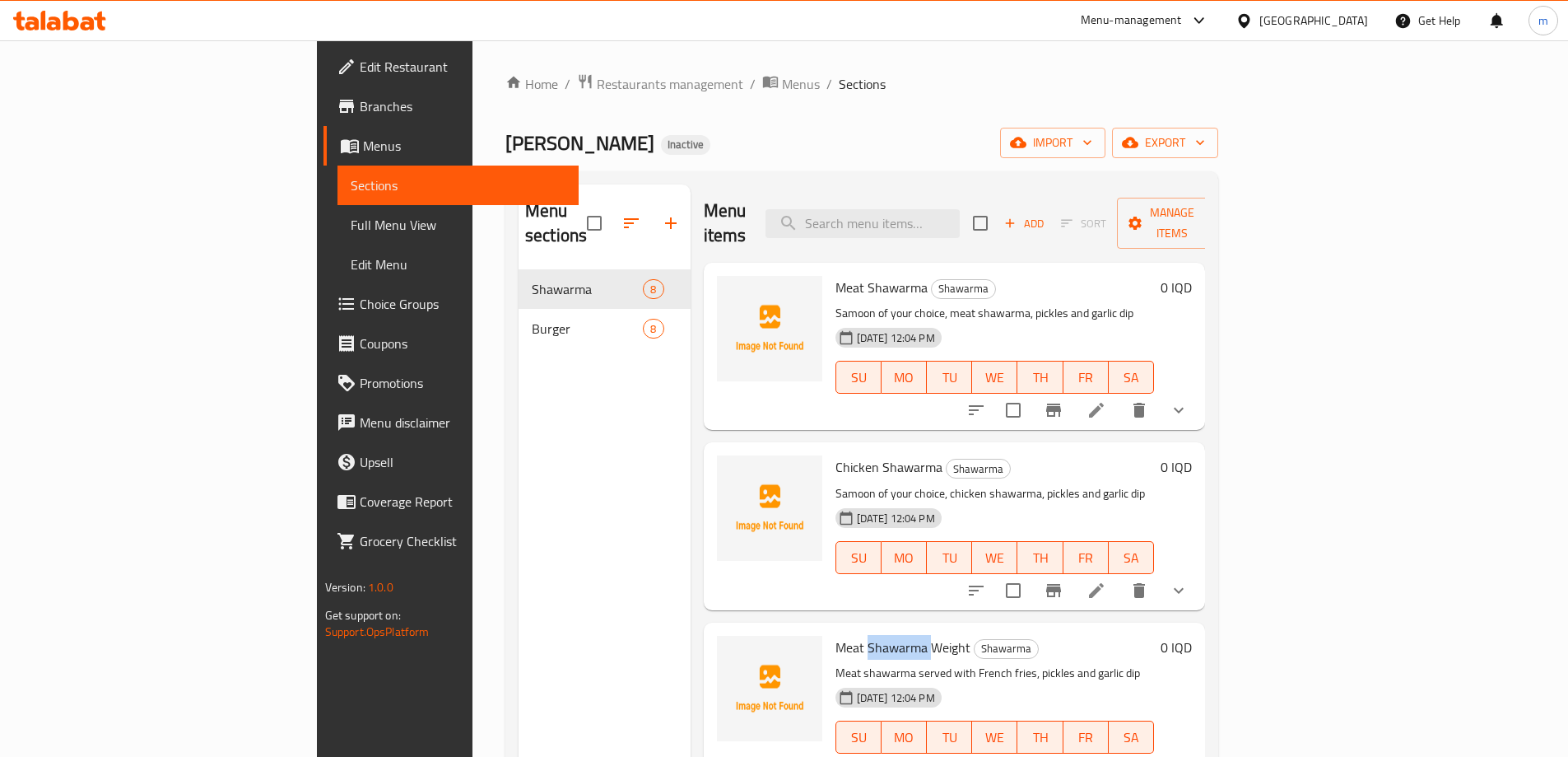
click at [835, 635] on span "Meat Shawarma Weight" at bounding box center [903, 647] width 135 height 25
copy h6 "Meat Shawarma Weight"
click at [598, 560] on div "Menu sections Shawarma 8 Burger 8" at bounding box center [604, 563] width 172 height 757
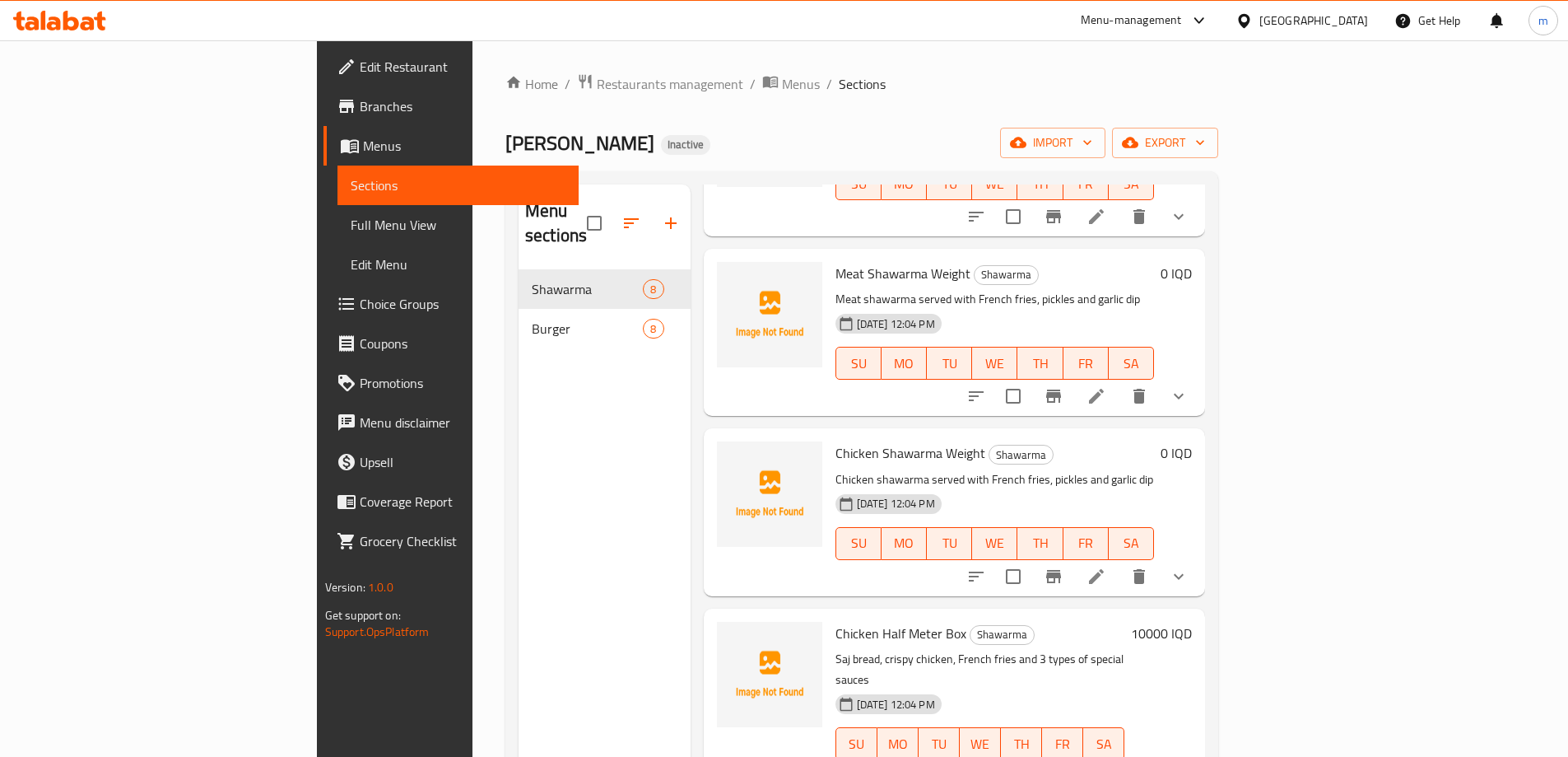
scroll to position [411, 0]
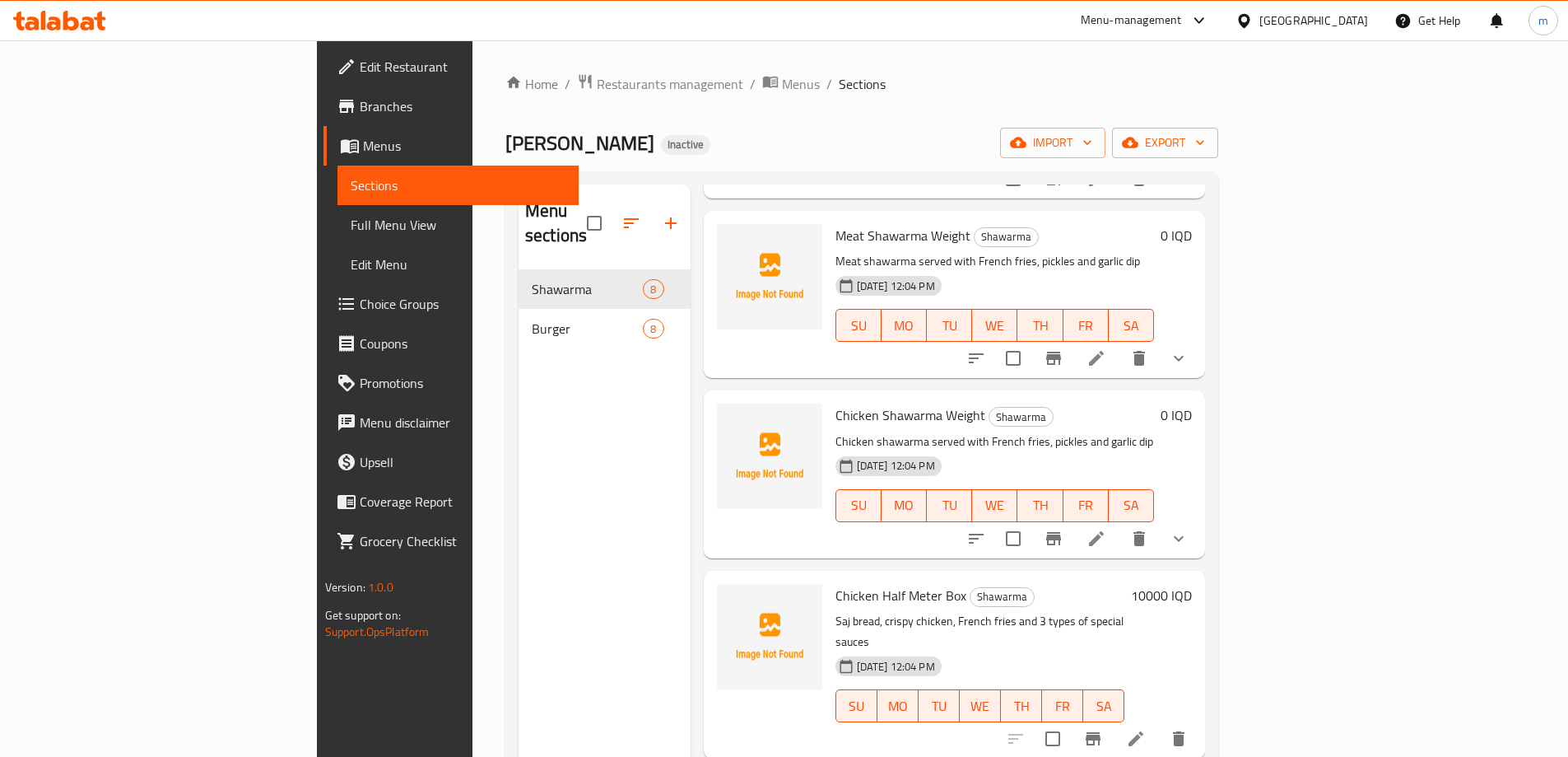
click at [835, 402] on span "Chicken Shawarma Weight" at bounding box center [910, 414] width 150 height 25
copy h6 "Chicken Shawarma Weight"
click at [835, 583] on span "Chicken Half Meter Box" at bounding box center [901, 595] width 131 height 25
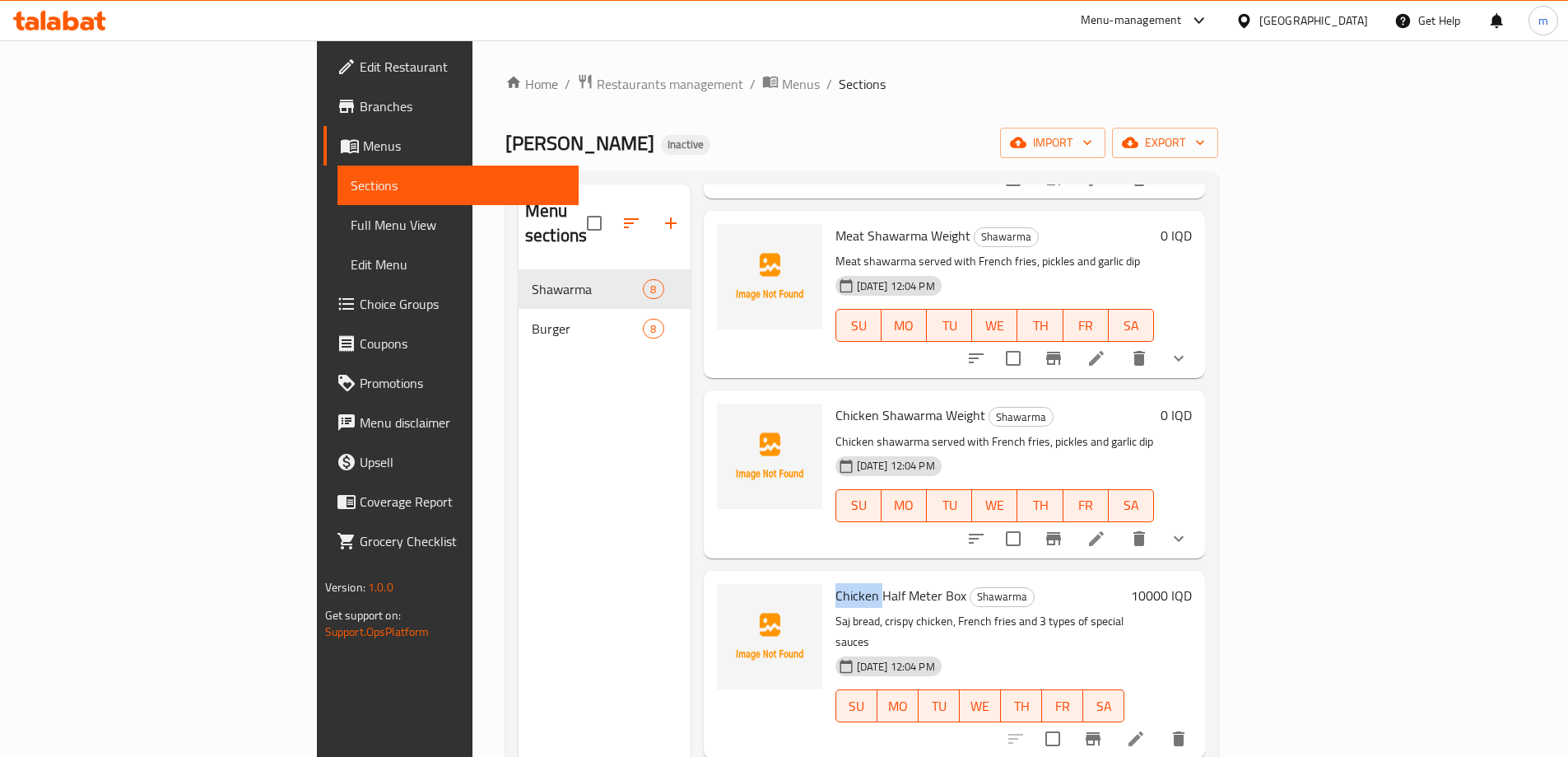
click at [835, 583] on span "Chicken Half Meter Box" at bounding box center [901, 595] width 131 height 25
click at [731, 598] on icon "upload picture" at bounding box center [739, 606] width 16 height 15
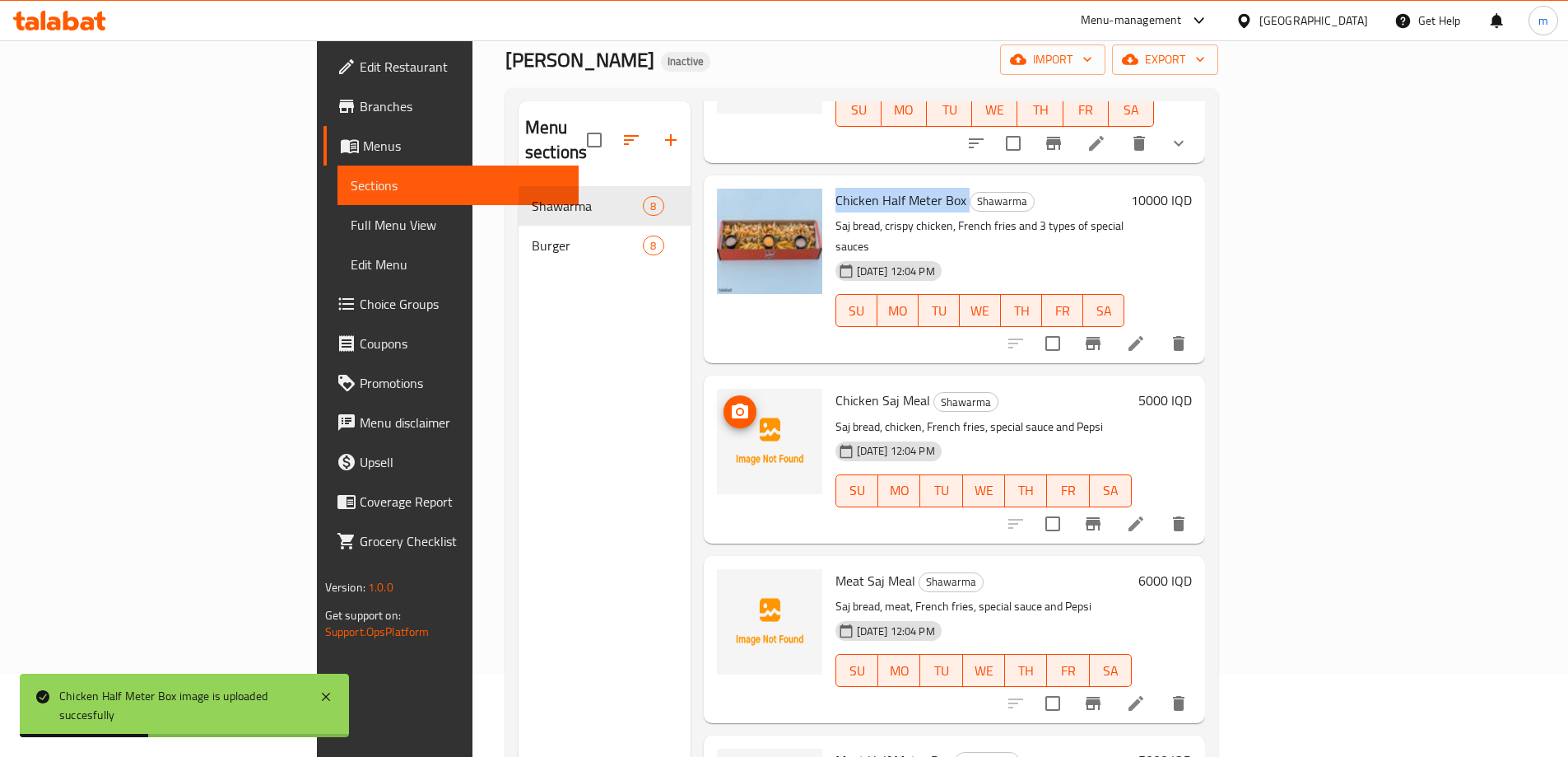
scroll to position [138, 0]
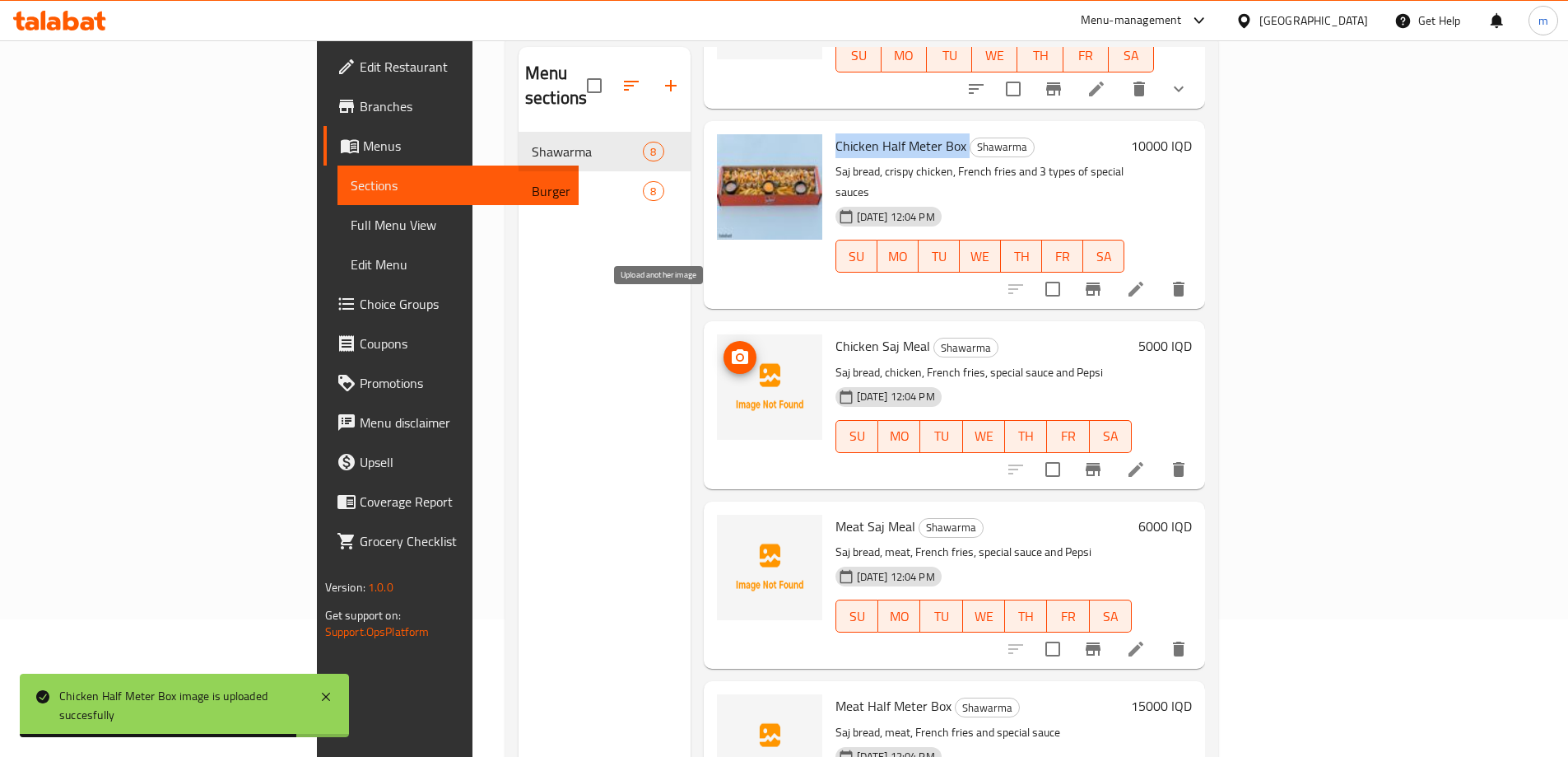
click at [737, 355] on circle "upload picture" at bounding box center [738, 357] width 5 height 5
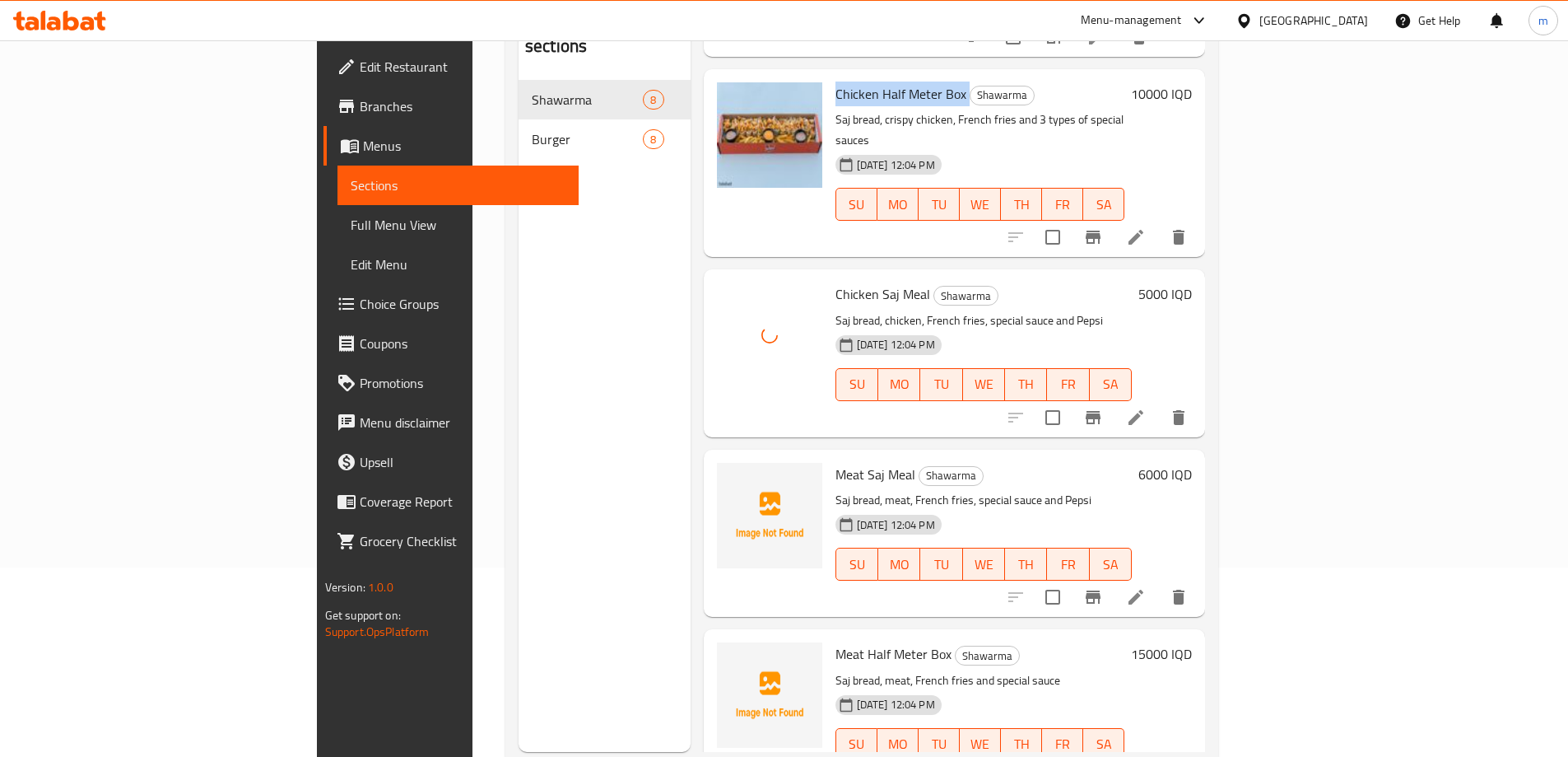
scroll to position [231, 0]
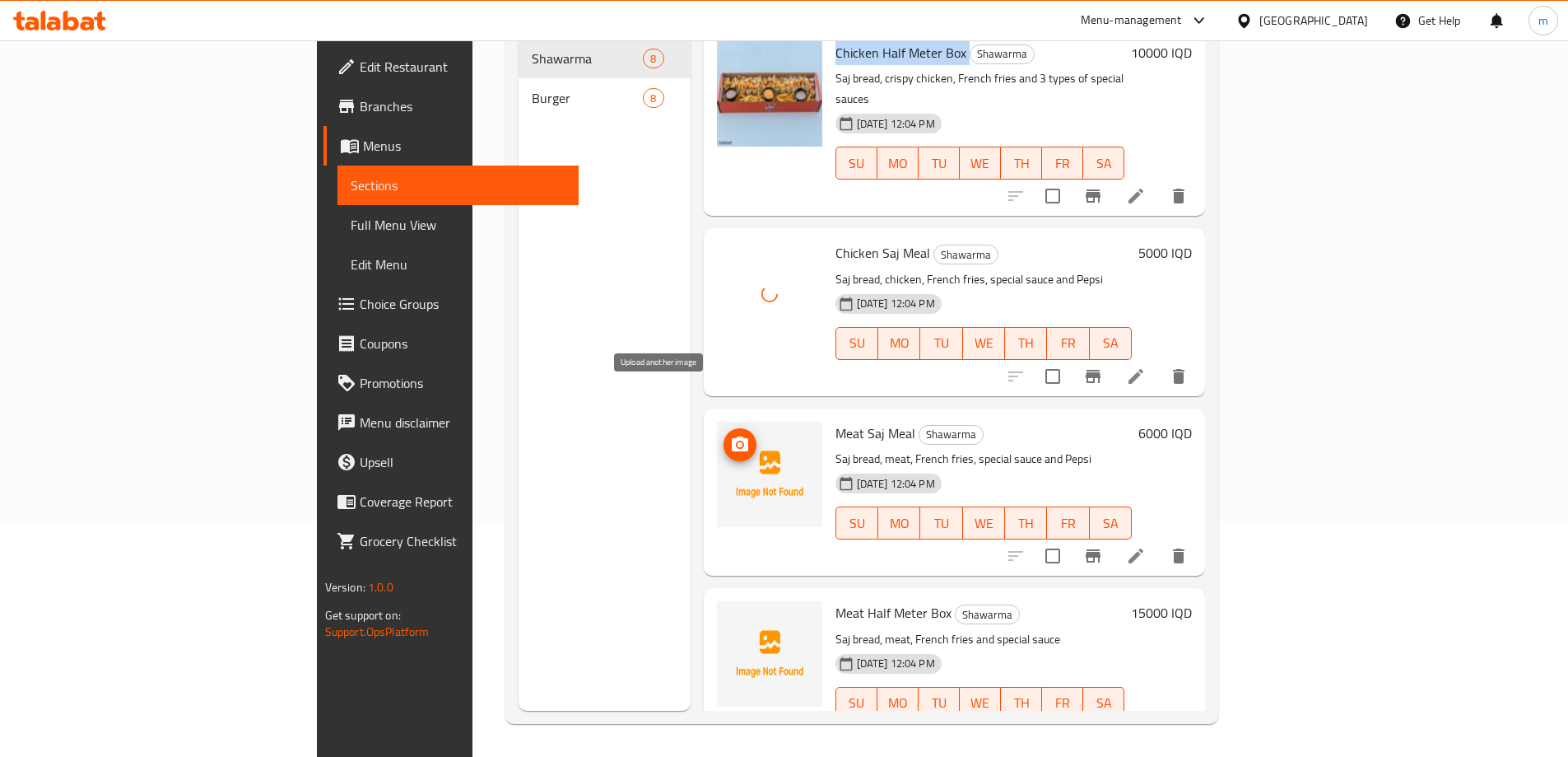
click at [731, 436] on icon "upload picture" at bounding box center [739, 443] width 16 height 15
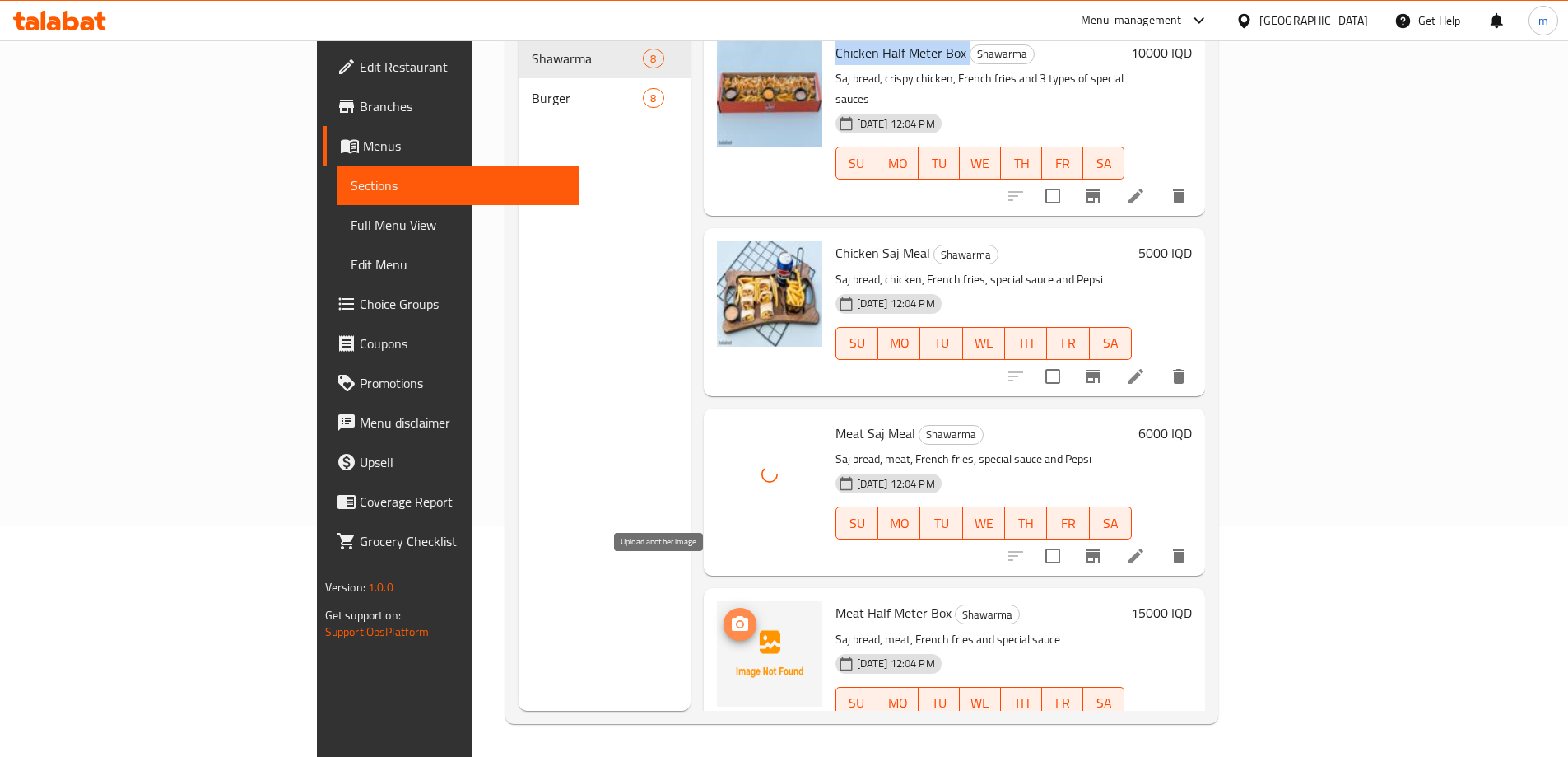
click at [731, 616] on icon "upload picture" at bounding box center [739, 623] width 16 height 15
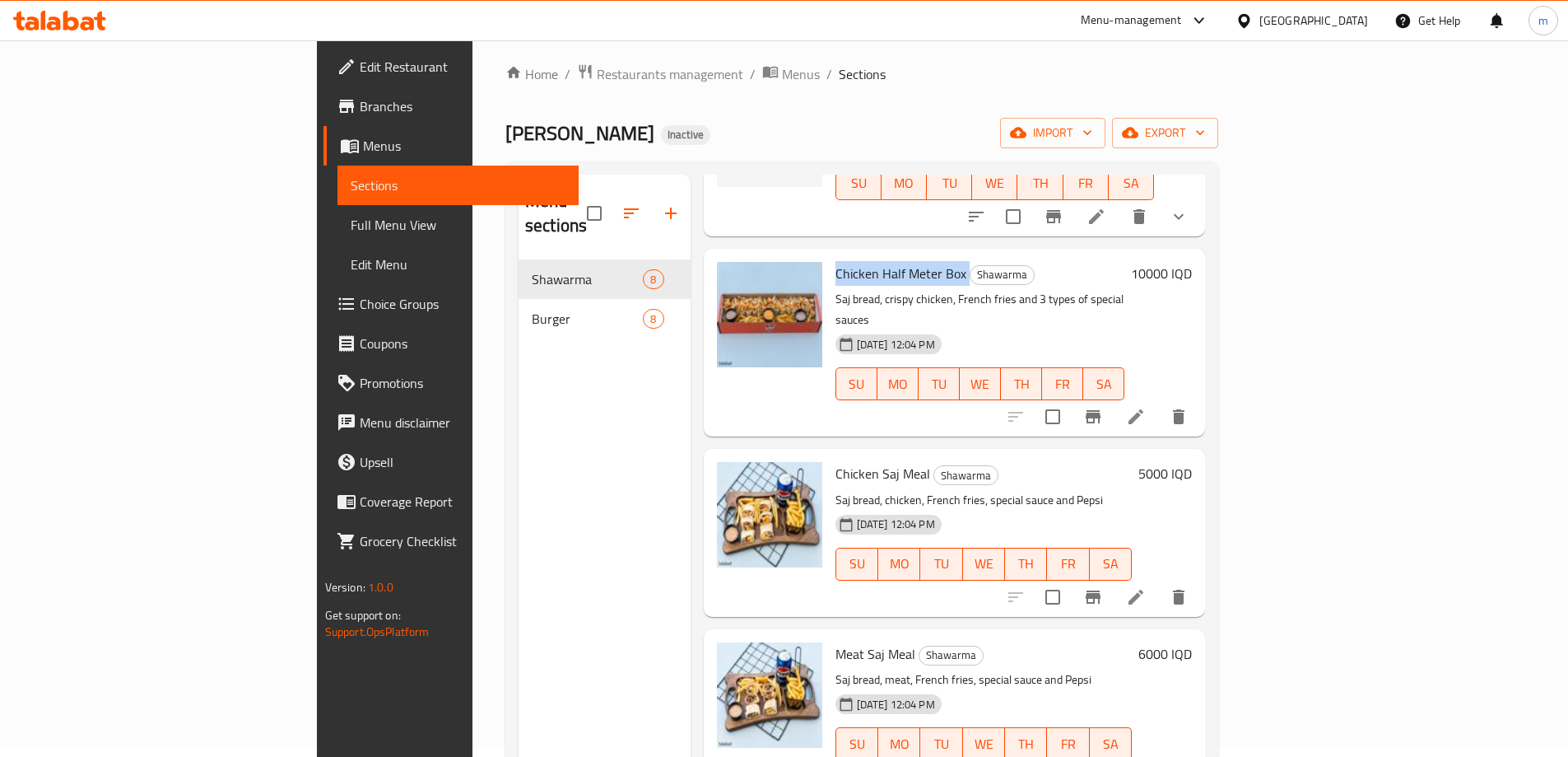
scroll to position [0, 0]
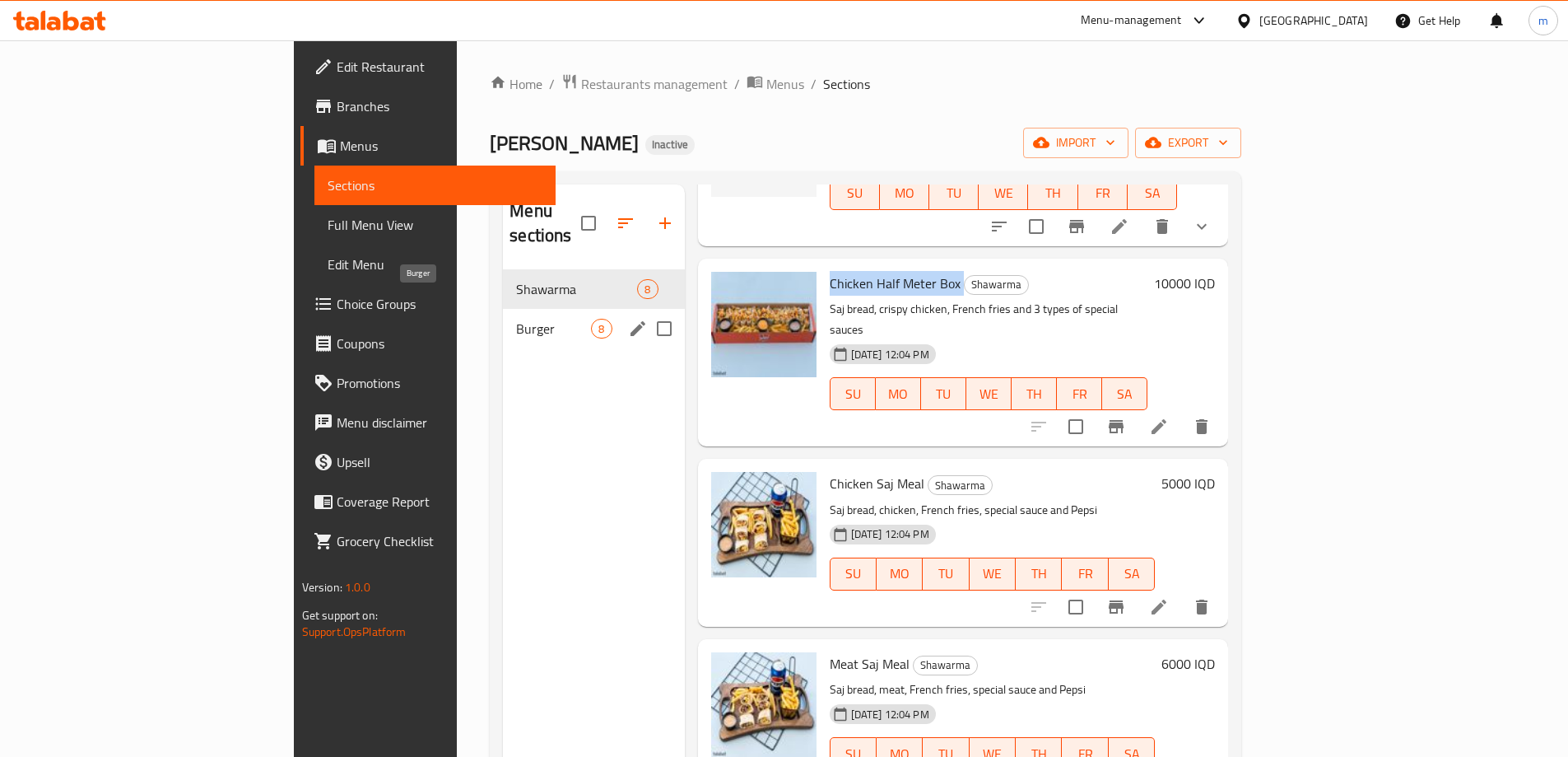
click at [516, 318] on span "Burger" at bounding box center [553, 328] width 75 height 20
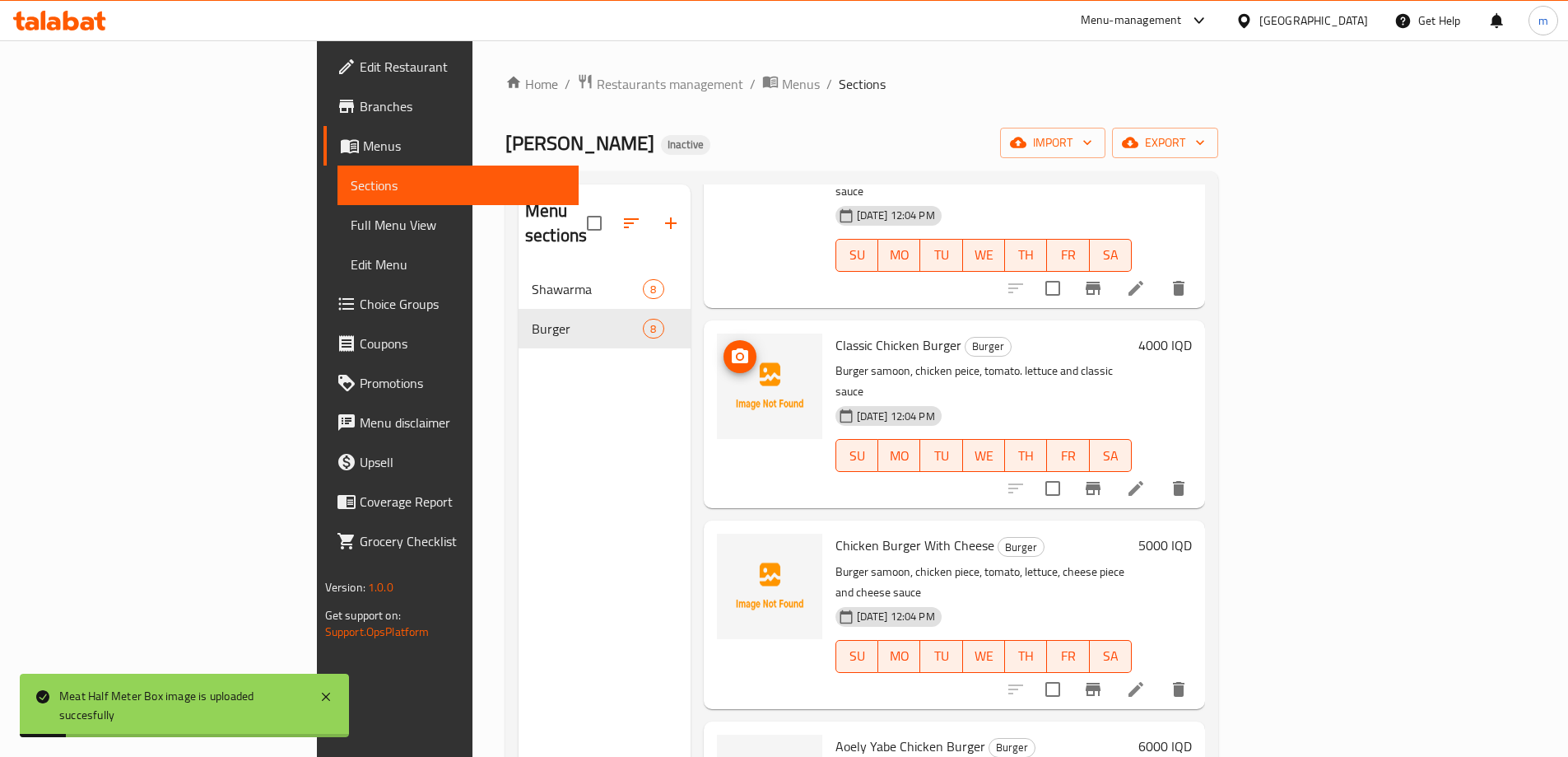
click at [730, 347] on icon "upload picture" at bounding box center [740, 357] width 20 height 20
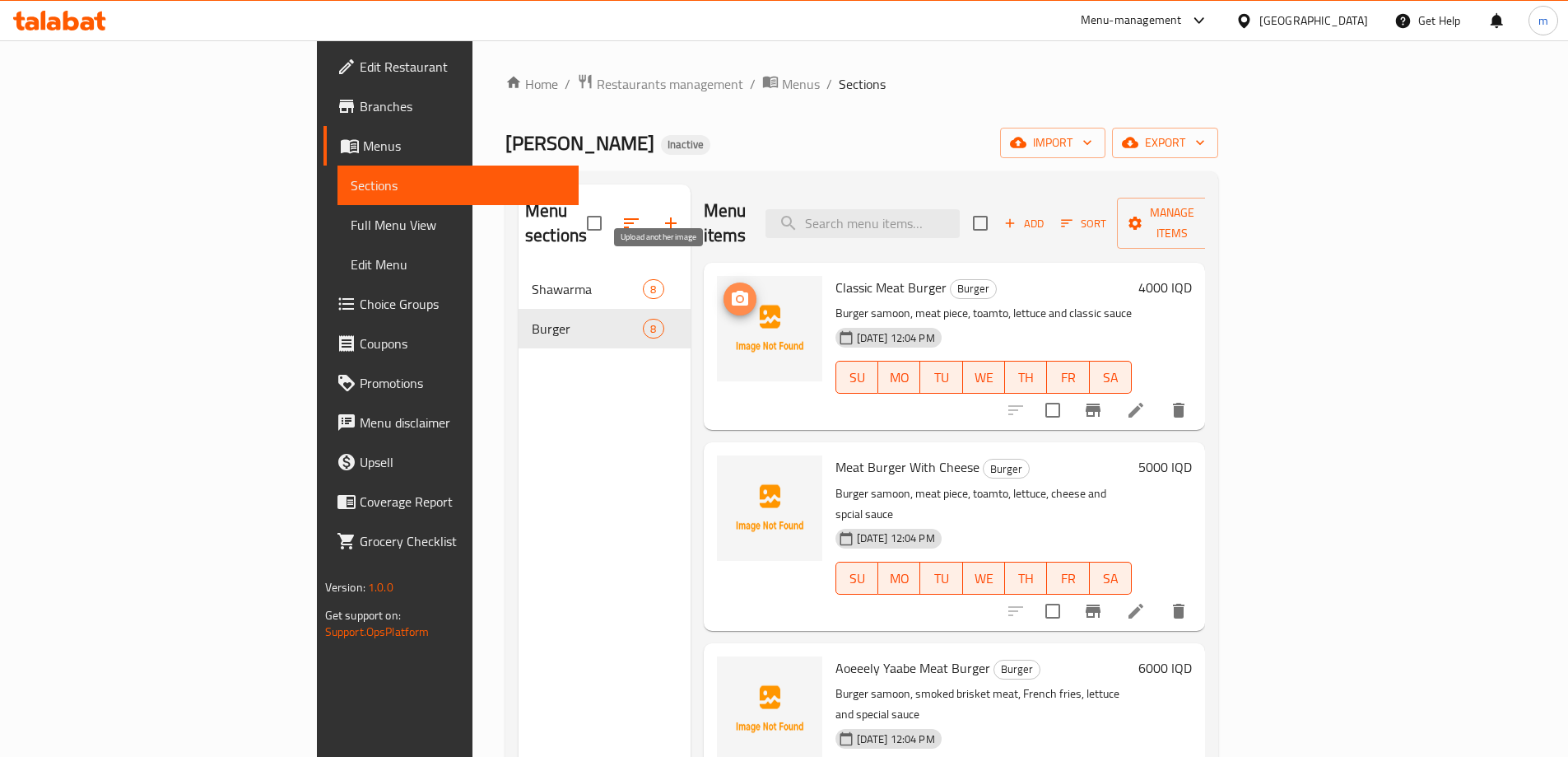
click at [737, 296] on circle "upload picture" at bounding box center [738, 298] width 5 height 5
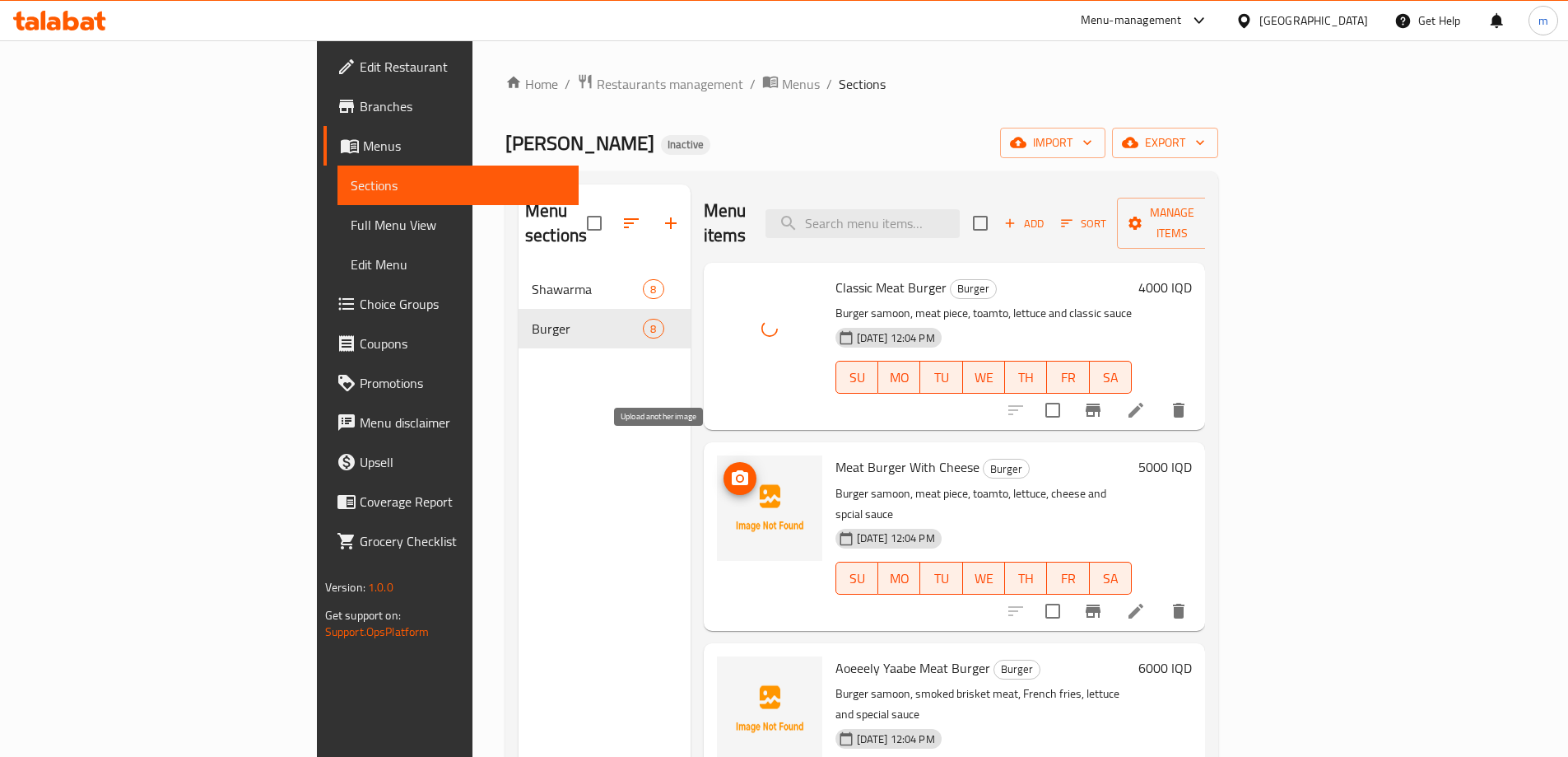
click at [730, 469] on icon "upload picture" at bounding box center [740, 479] width 20 height 20
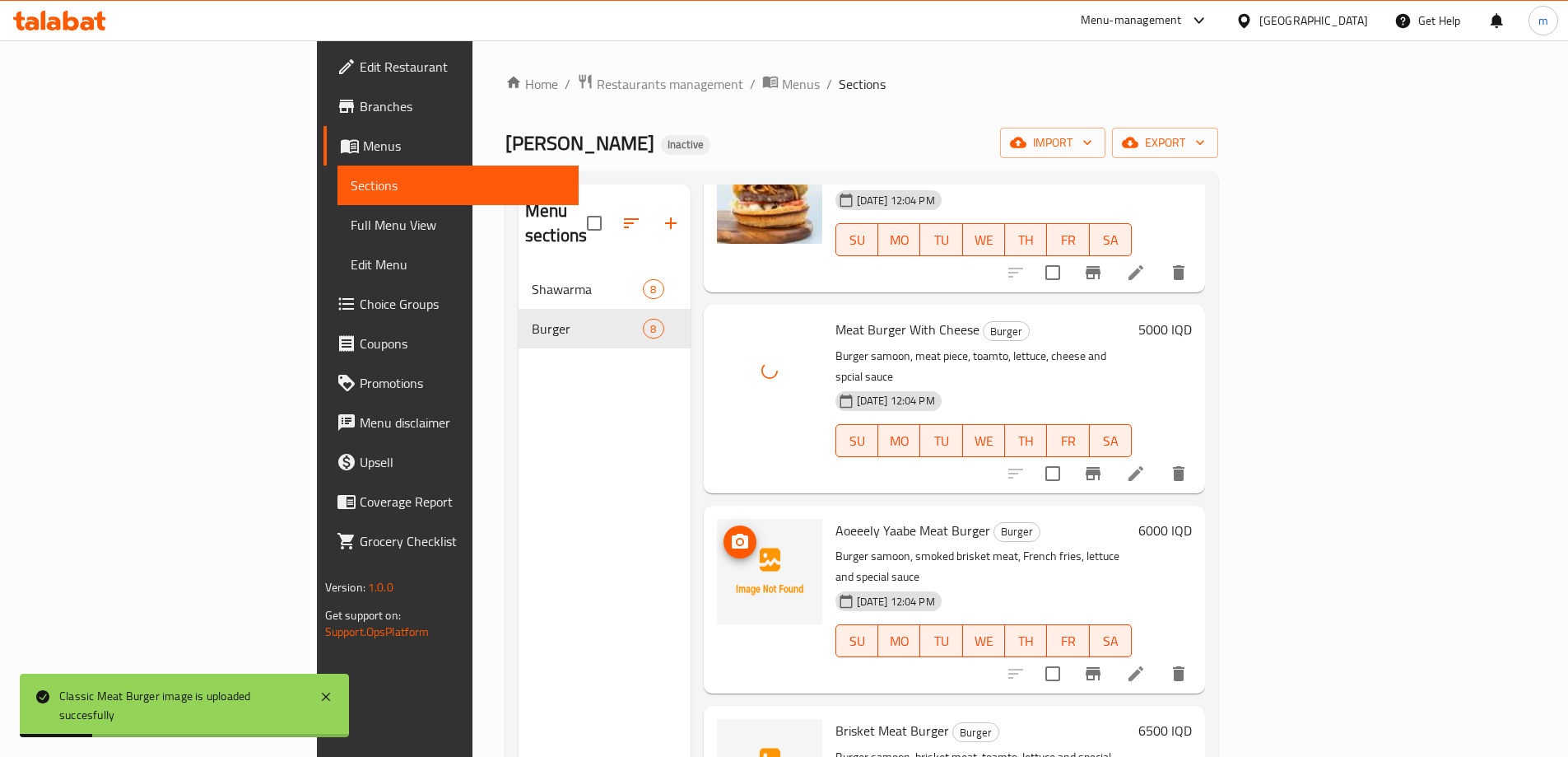
scroll to position [275, 0]
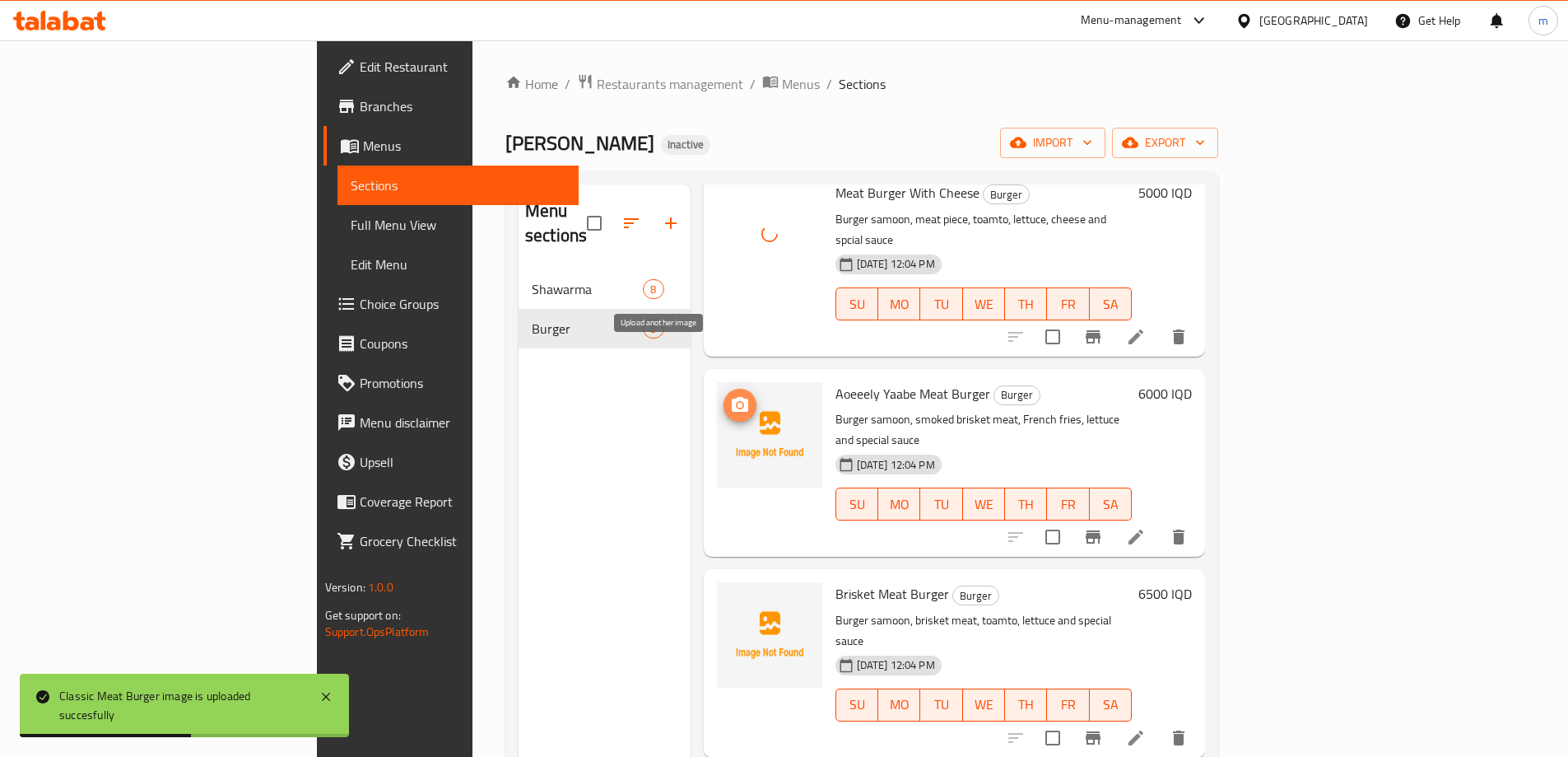
click at [731, 397] on icon "upload picture" at bounding box center [739, 404] width 16 height 15
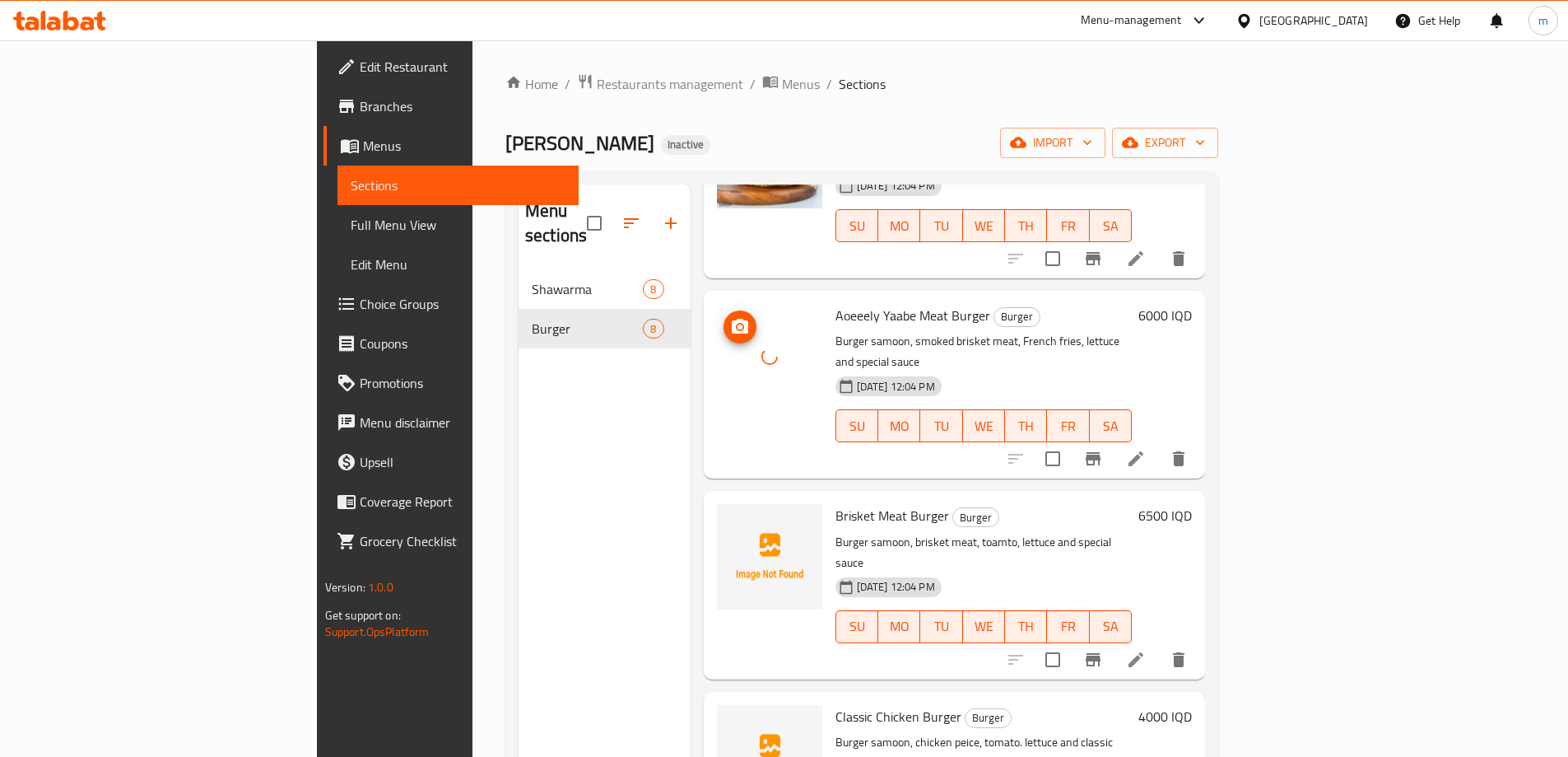
scroll to position [411, 0]
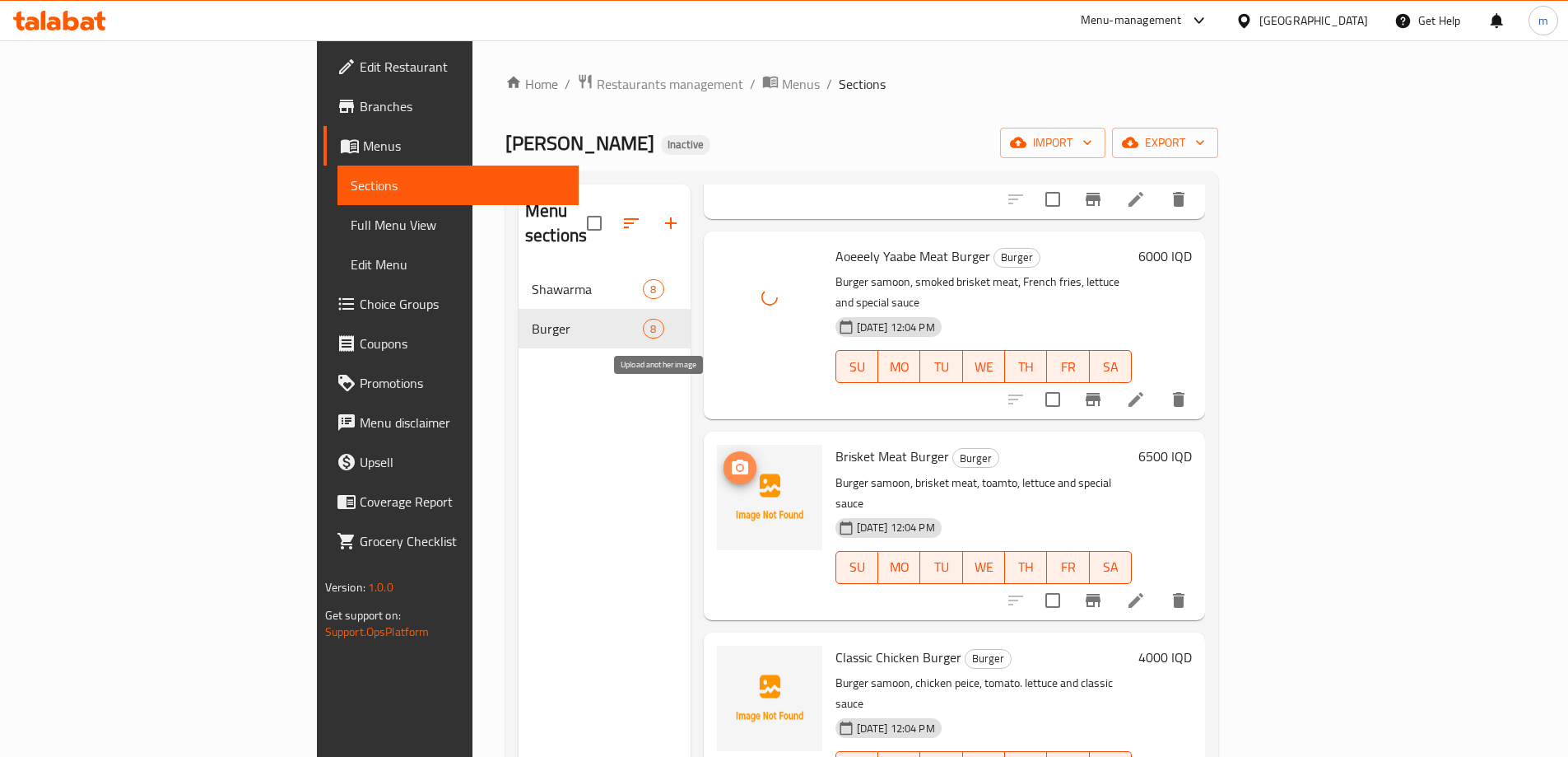
click at [731, 460] on icon "upload picture" at bounding box center [739, 467] width 16 height 15
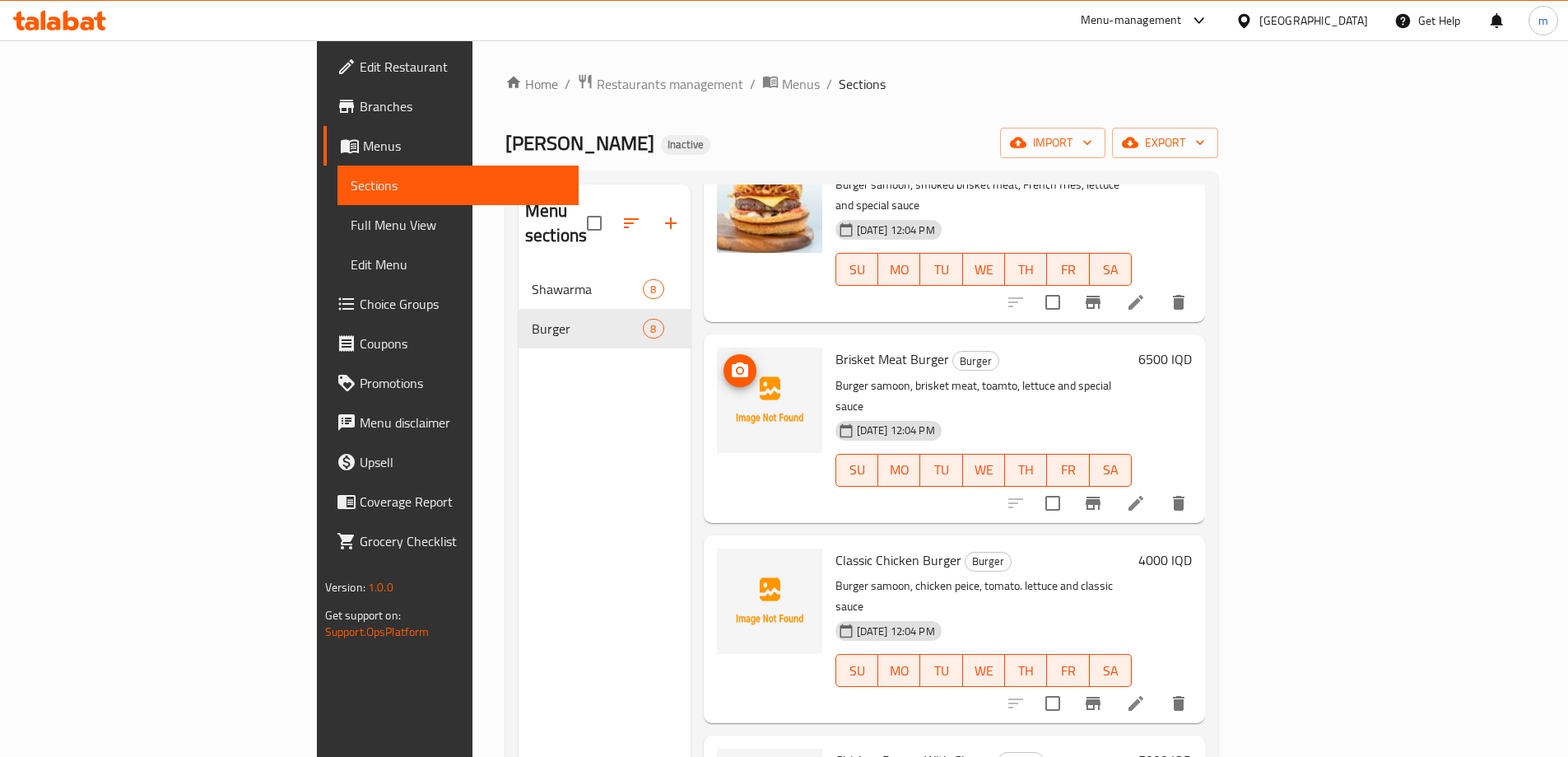
scroll to position [549, 0]
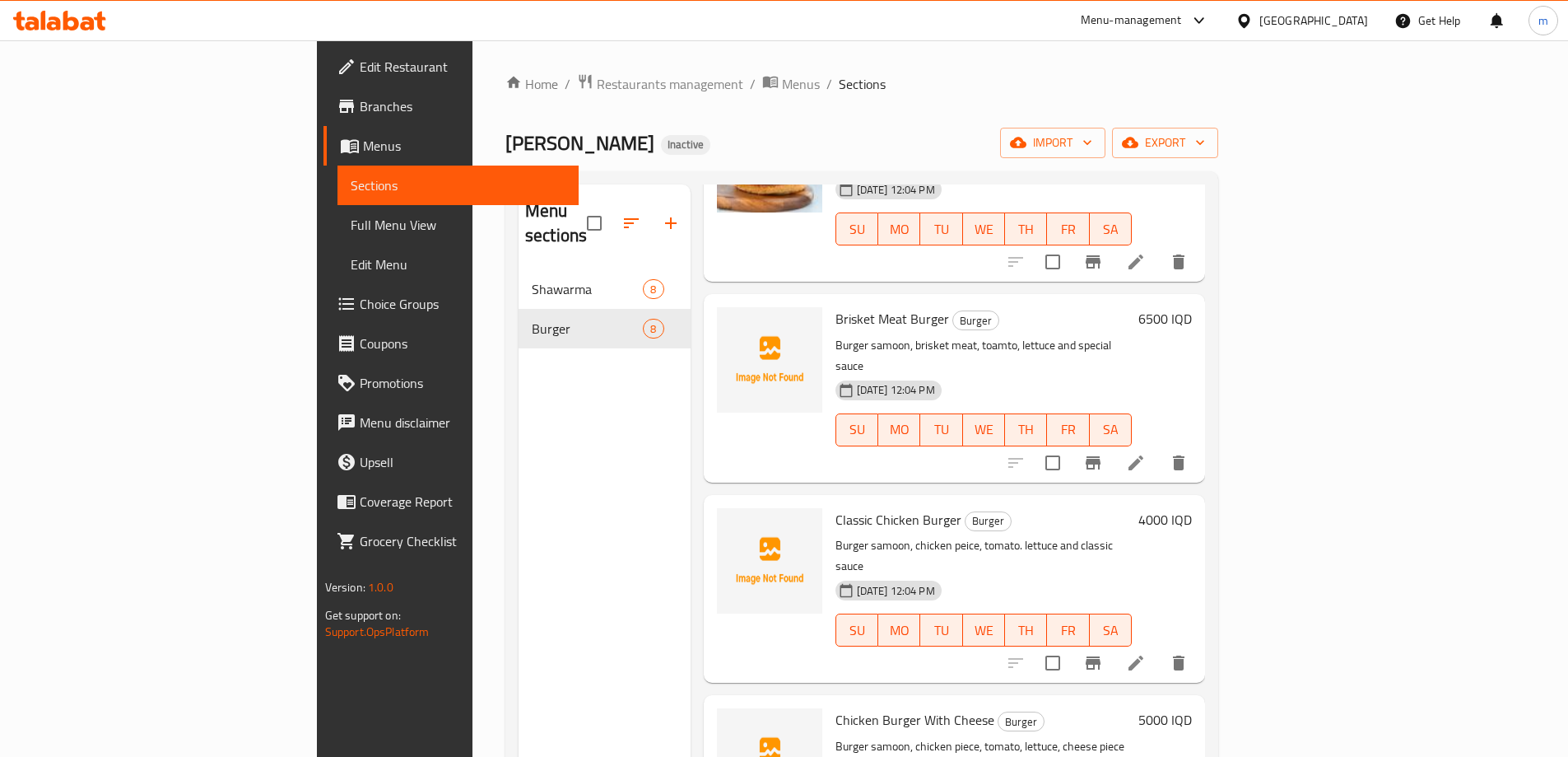
click at [835, 306] on span "Brisket Meat Burger" at bounding box center [892, 318] width 114 height 25
copy h6 "Brisket Meat Burger"
click at [835, 507] on span "Classic Chicken Burger" at bounding box center [898, 519] width 126 height 25
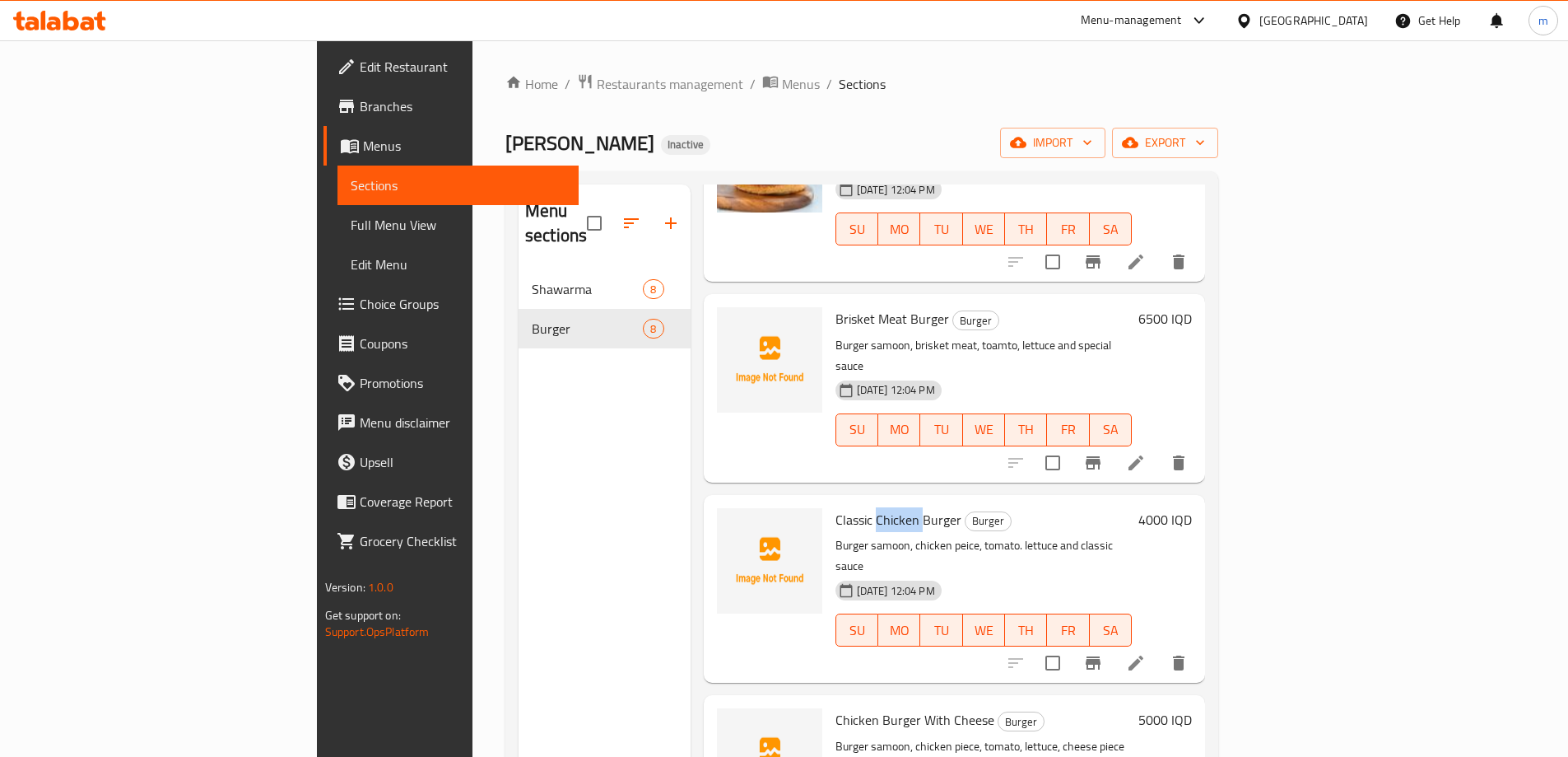
click at [835, 507] on span "Classic Chicken Burger" at bounding box center [898, 519] width 126 height 25
click at [731, 523] on icon "upload picture" at bounding box center [739, 530] width 16 height 15
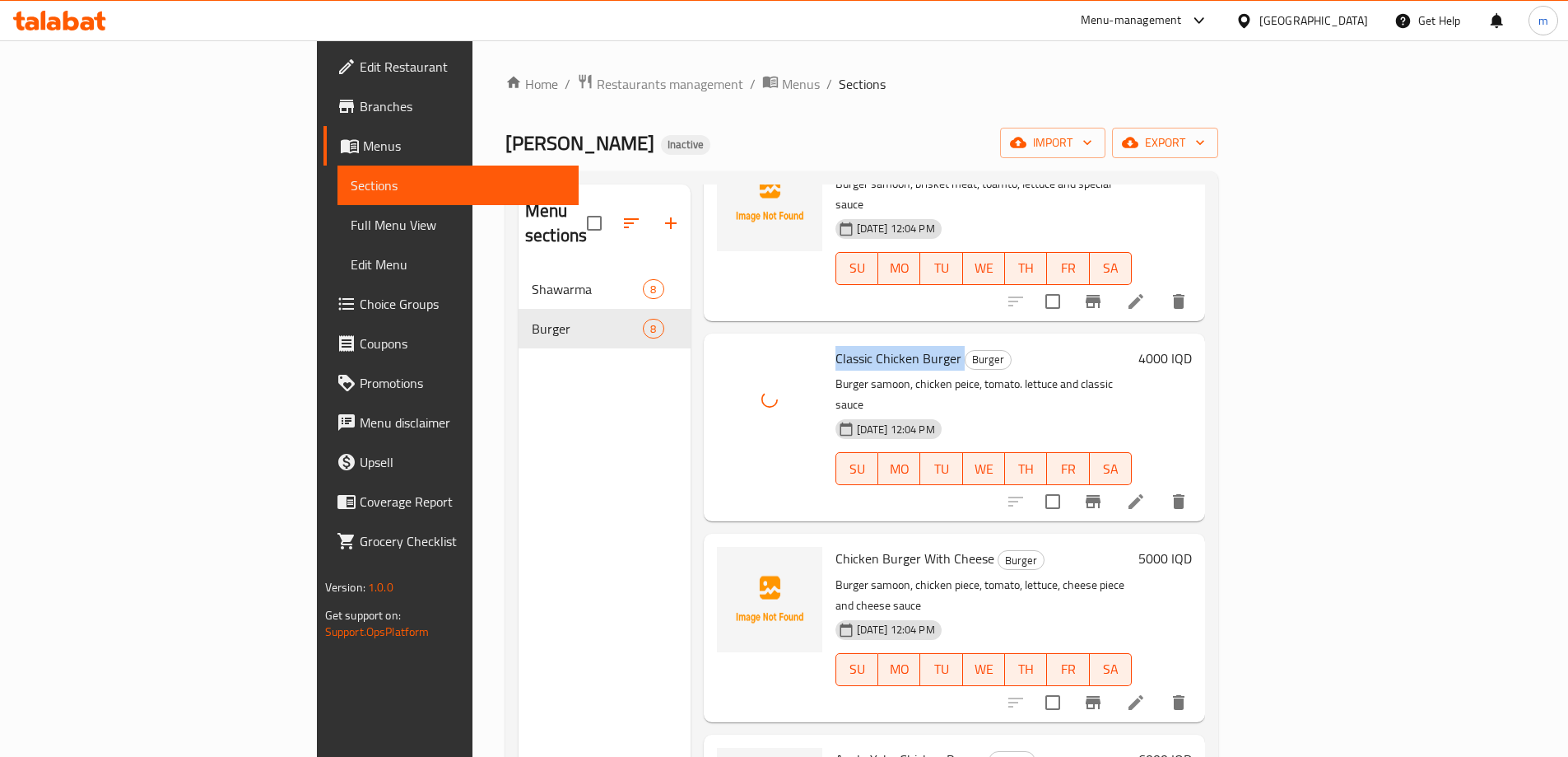
scroll to position [723, 0]
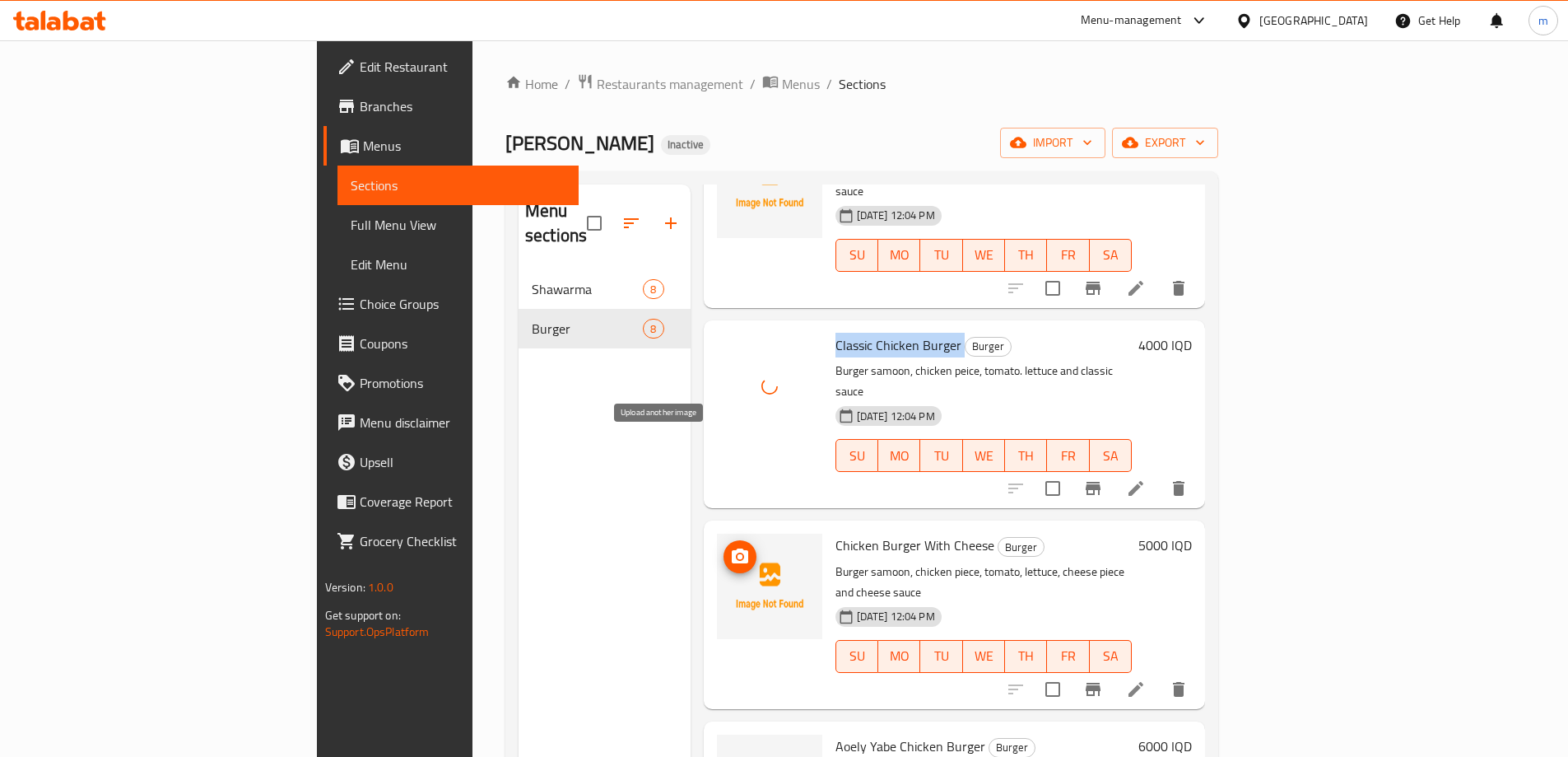
click at [730, 546] on icon "upload picture" at bounding box center [740, 556] width 20 height 20
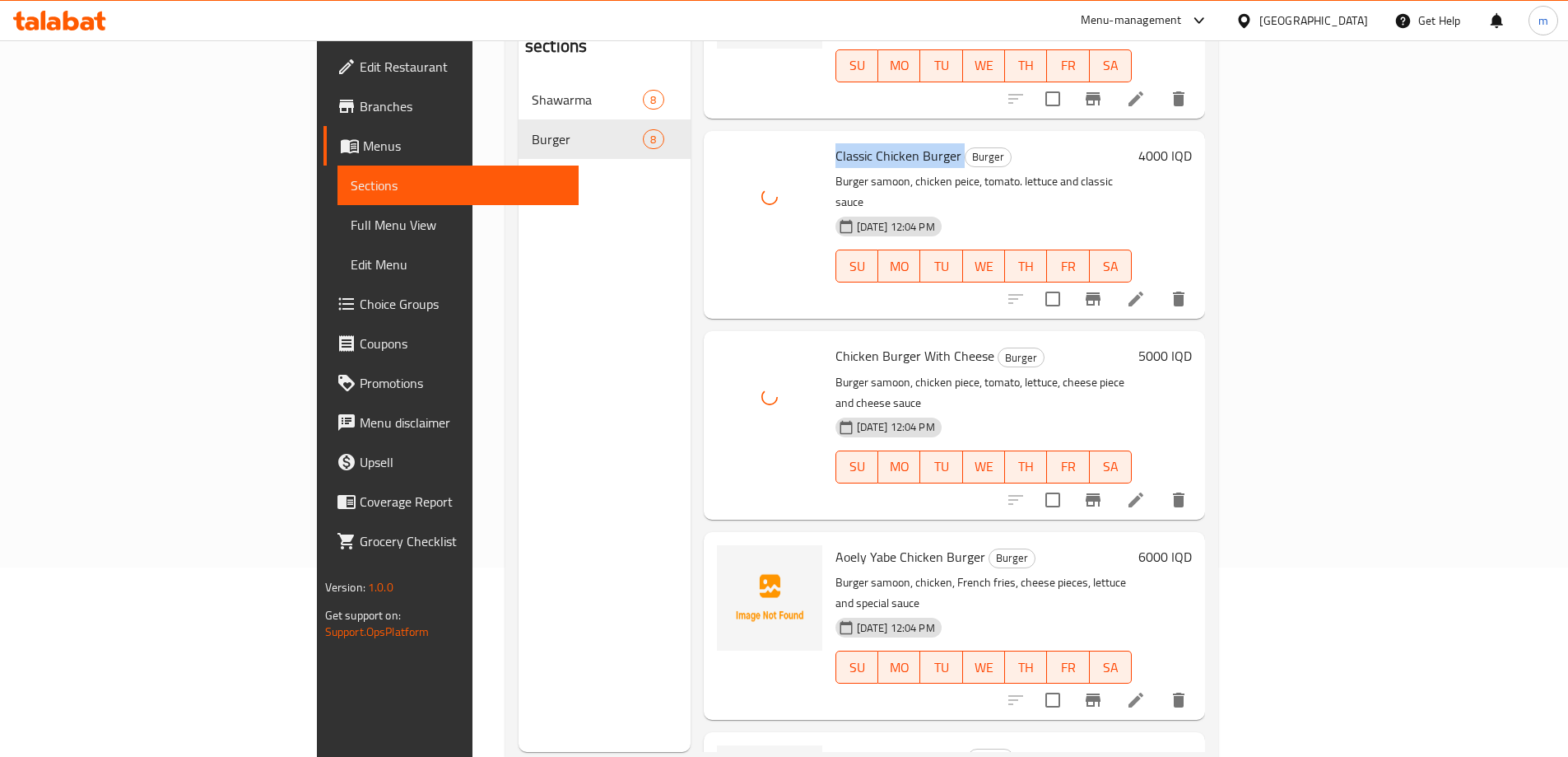
scroll to position [231, 0]
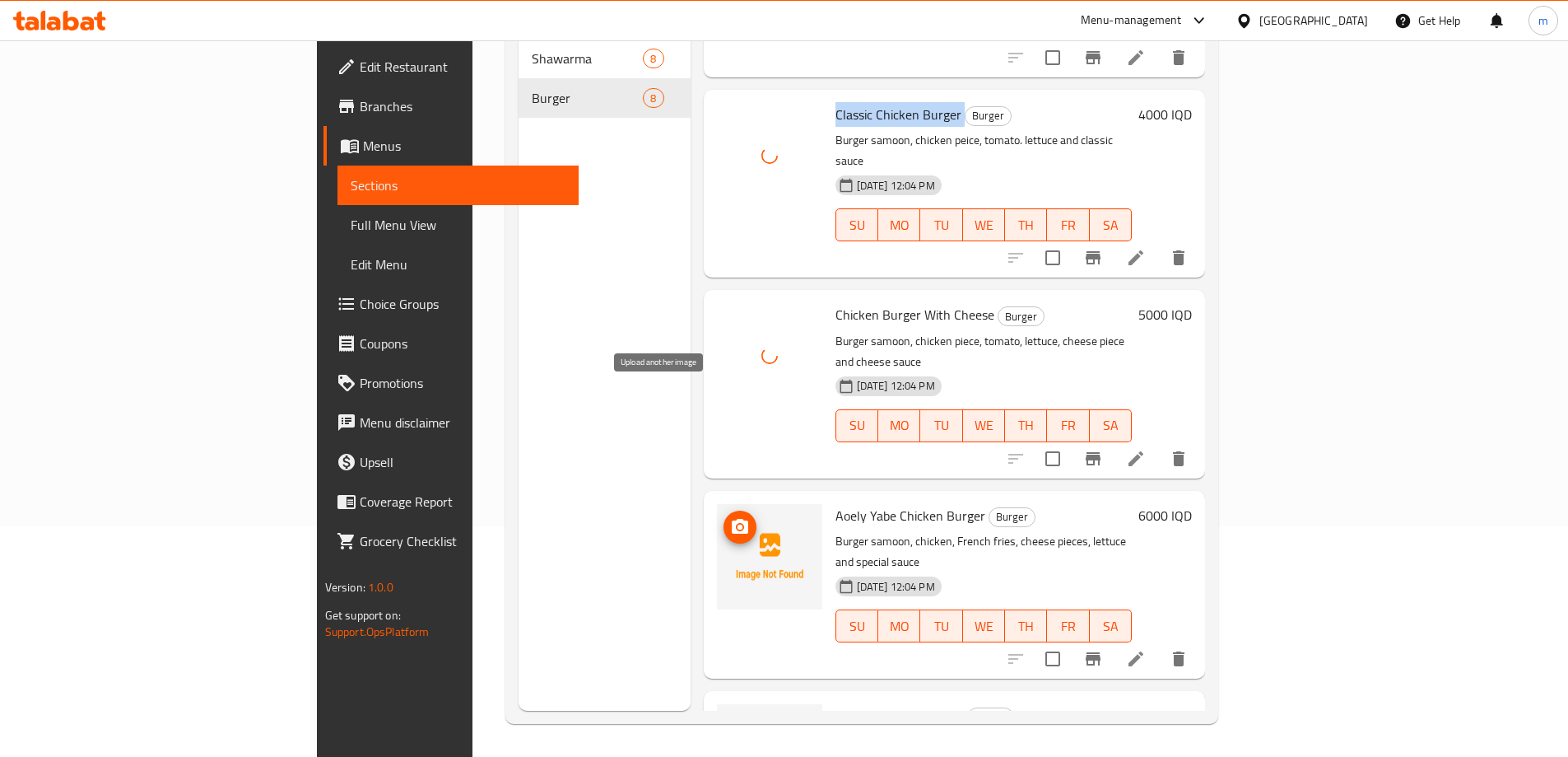
click at [730, 517] on icon "upload picture" at bounding box center [740, 527] width 20 height 20
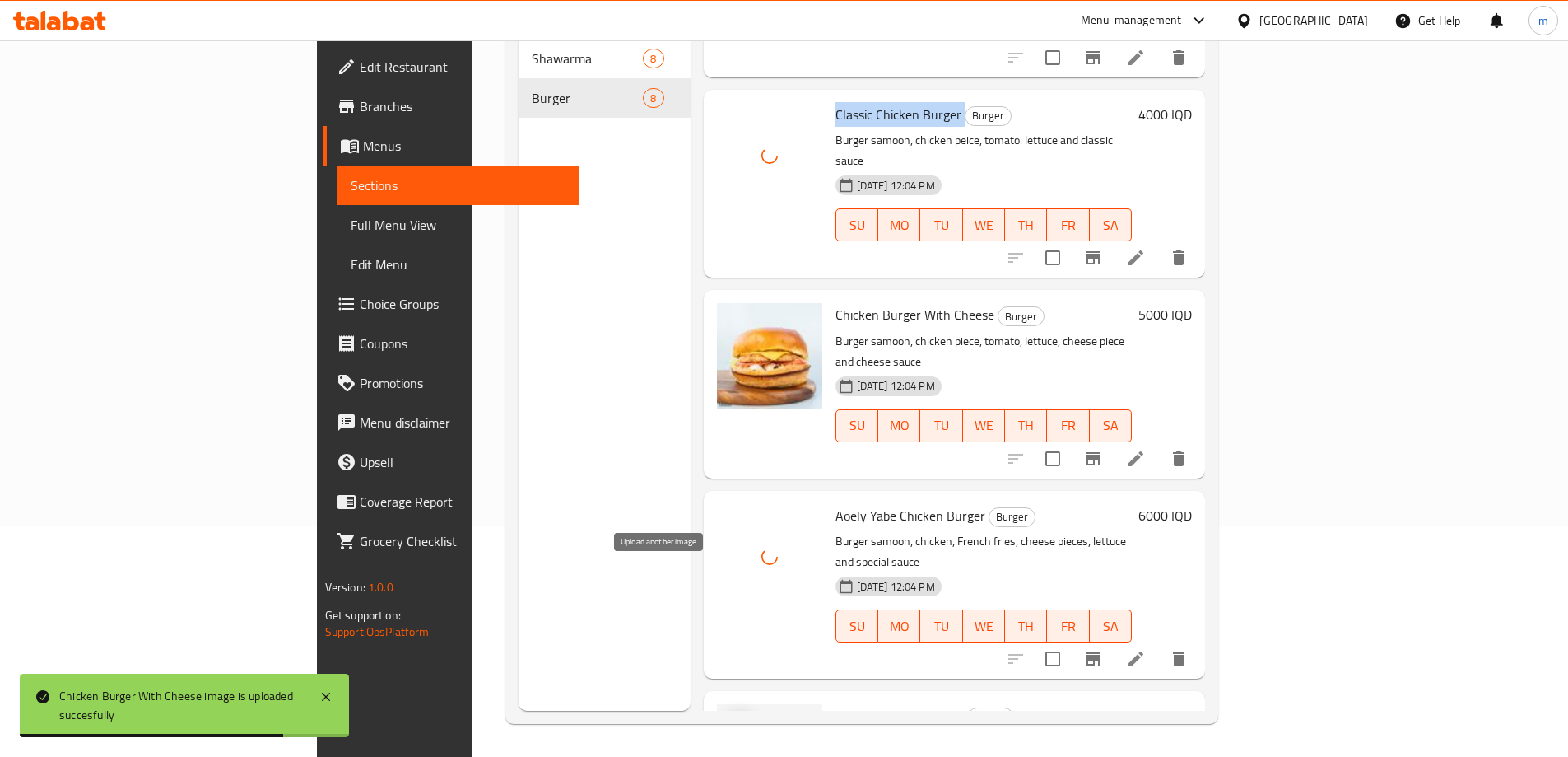
click at [730, 717] on icon "upload picture" at bounding box center [740, 727] width 20 height 20
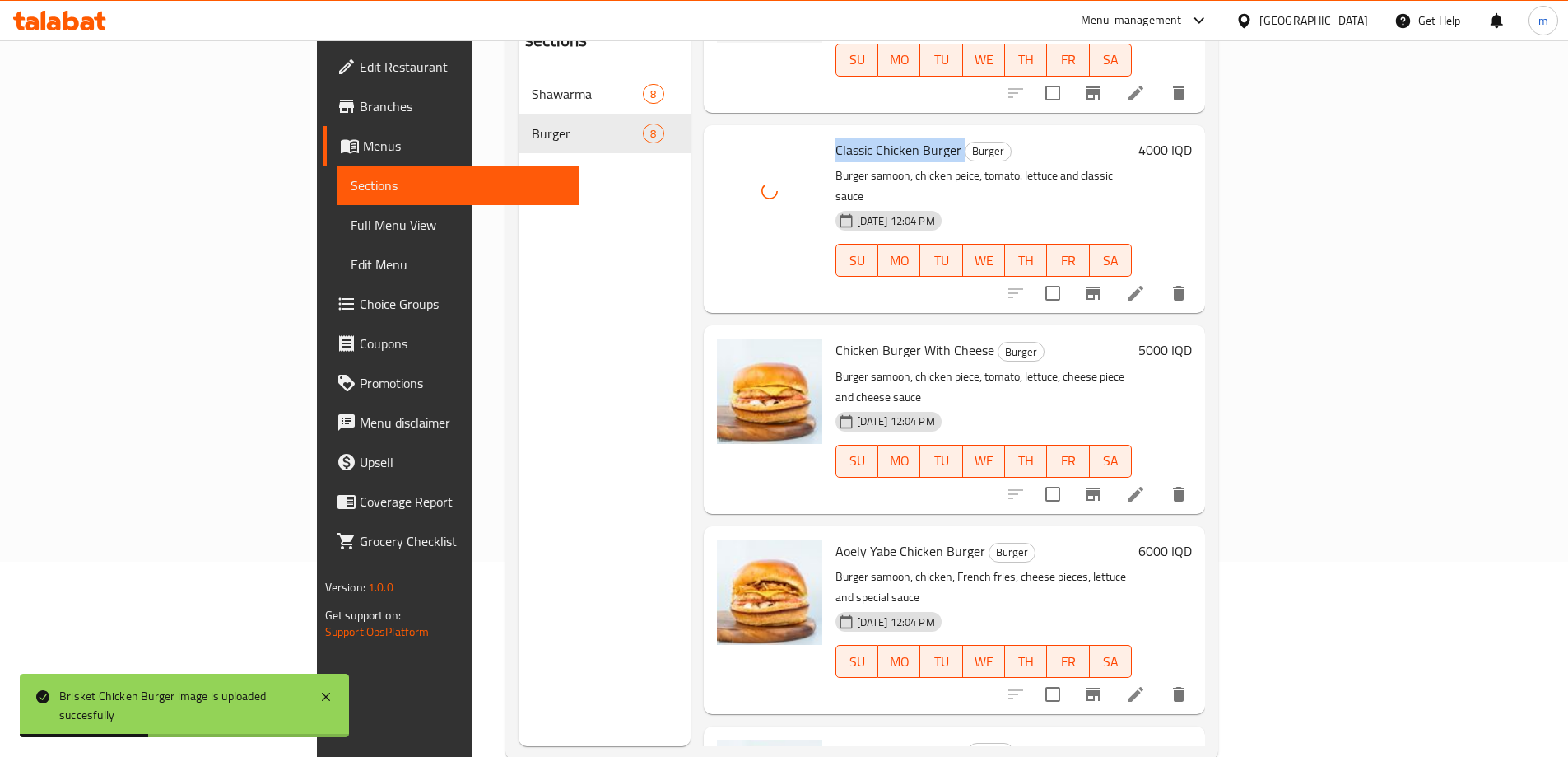
scroll to position [93, 0]
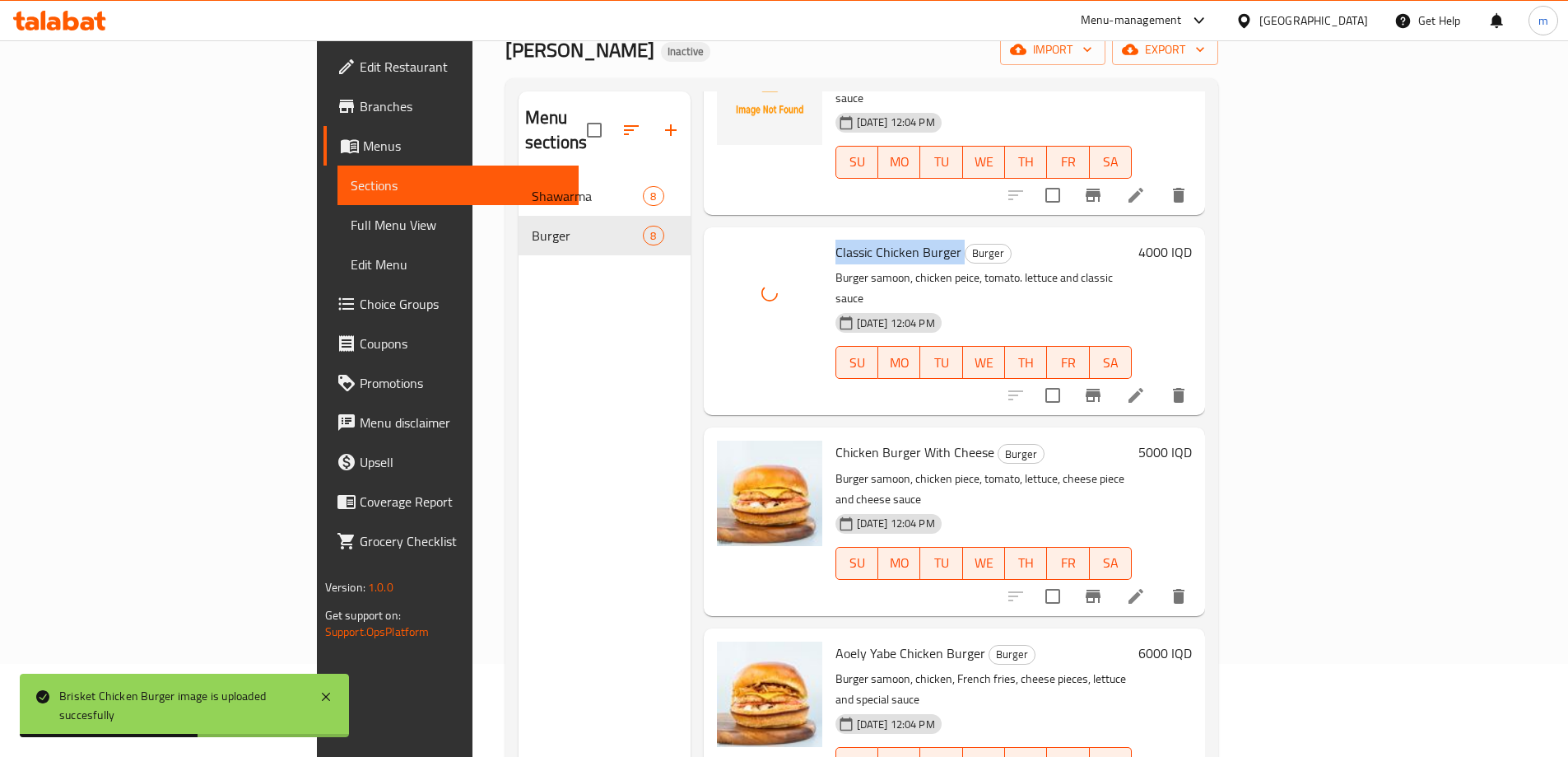
click at [351, 223] on span "Full Menu View" at bounding box center [459, 225] width 215 height 20
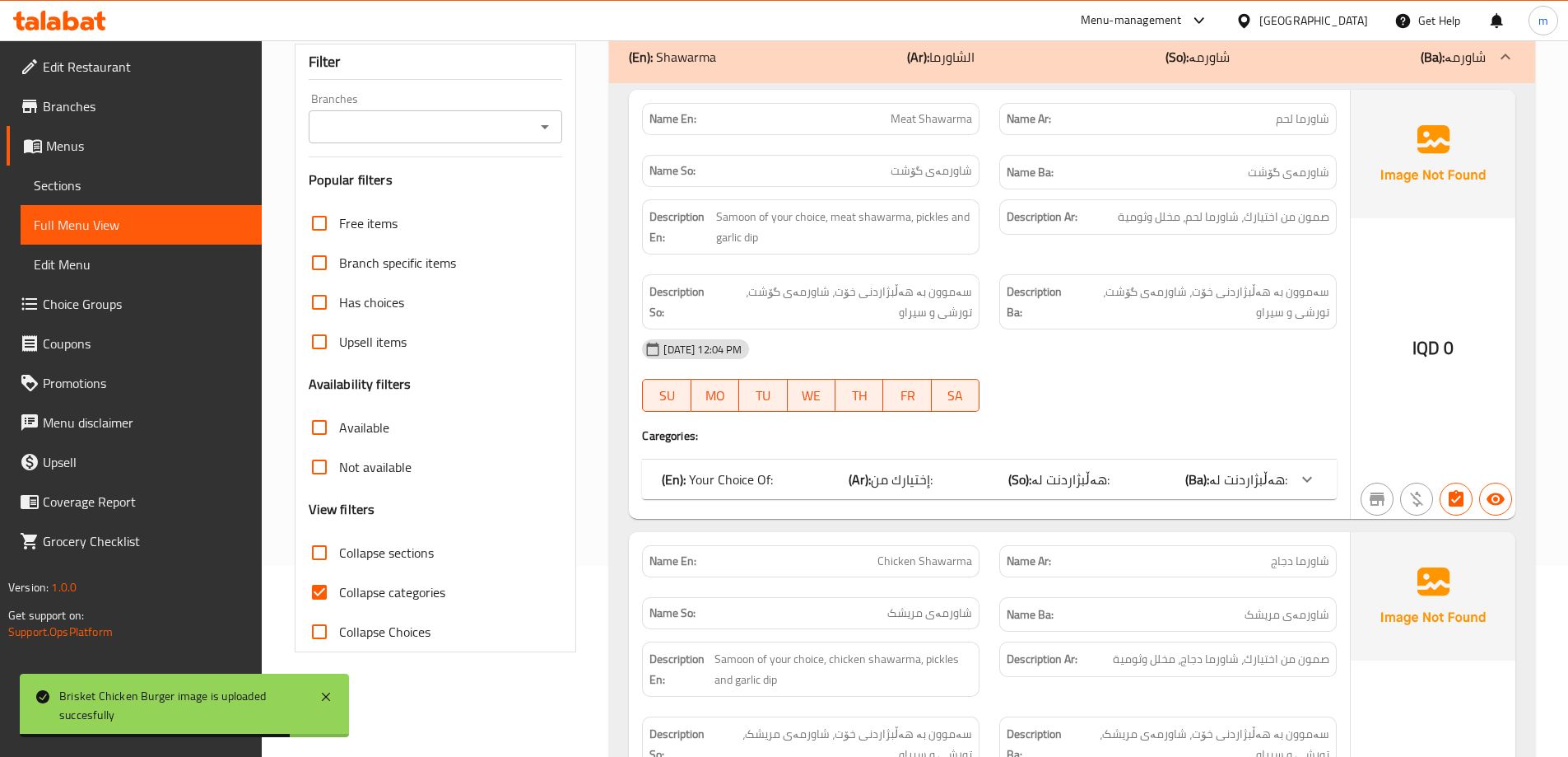
scroll to position [231, 0]
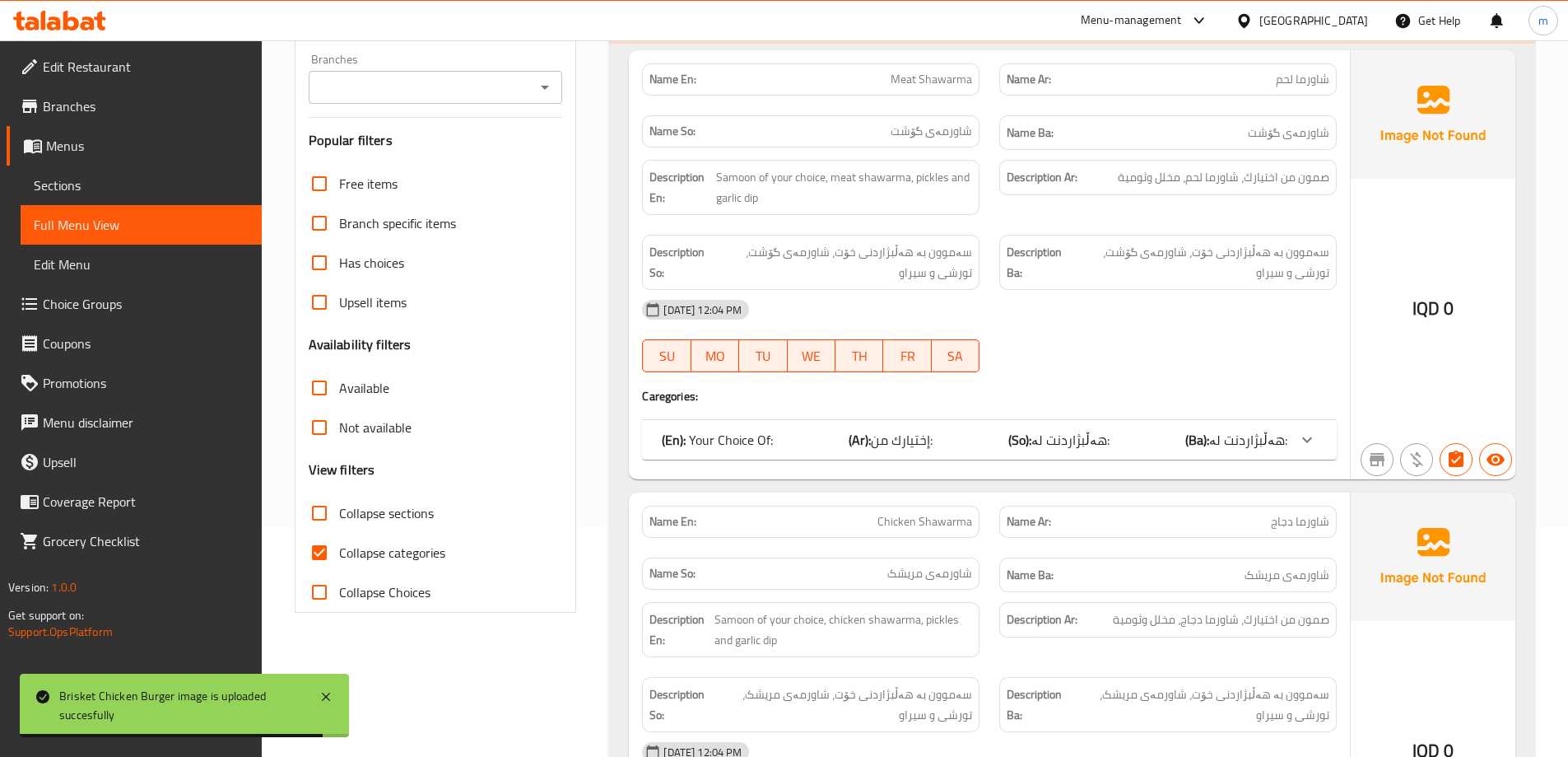
click at [551, 85] on icon "Open" at bounding box center [545, 88] width 20 height 20
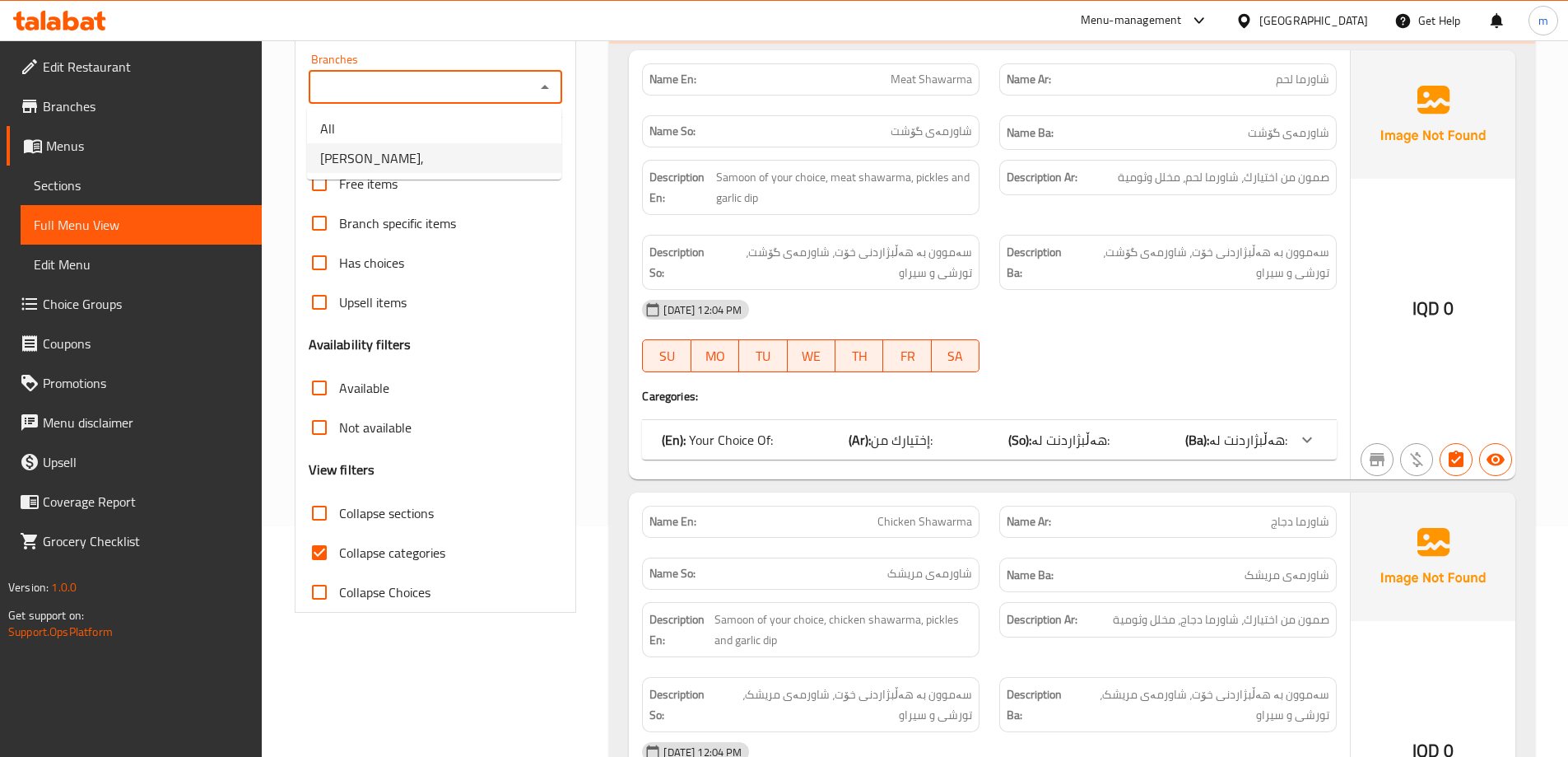
click at [374, 148] on span "Aoeeely Yaaabe," at bounding box center [372, 158] width 104 height 20
type input "Aoeeely Yaaabe,"
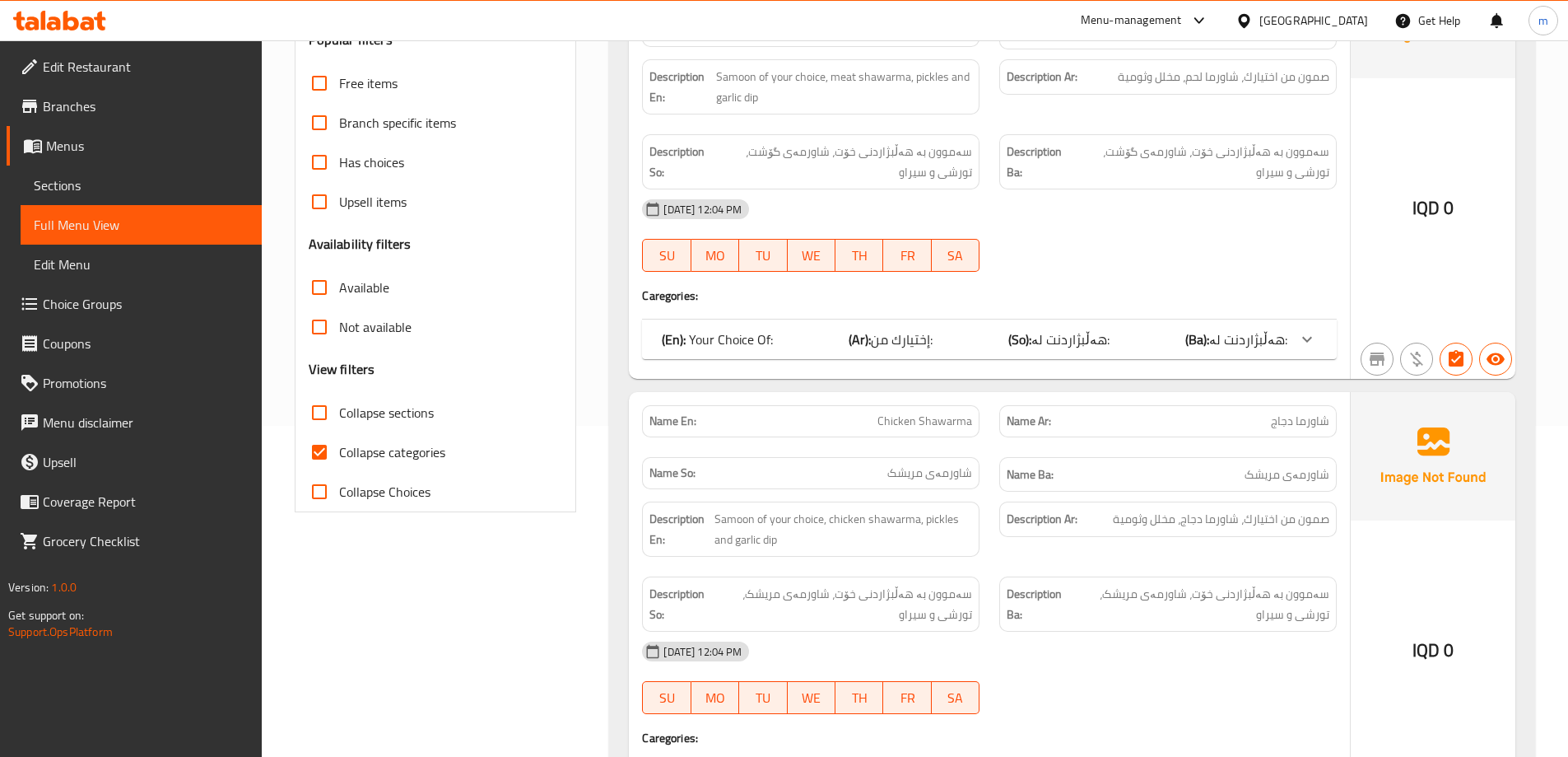
scroll to position [368, 0]
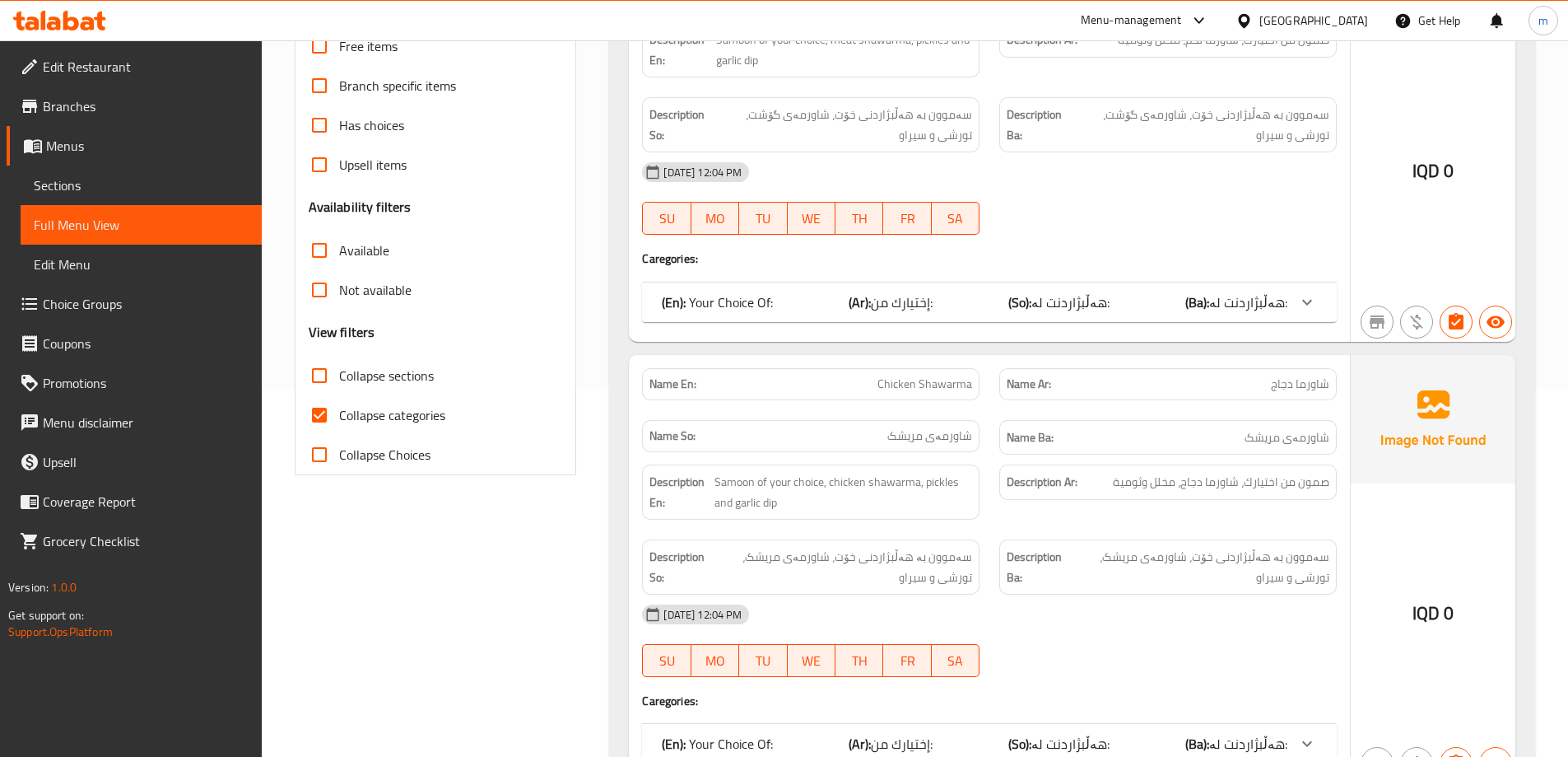
click at [361, 414] on span "Collapse categories" at bounding box center [392, 415] width 106 height 20
click at [339, 414] on input "Collapse categories" at bounding box center [319, 414] width 39 height 39
checkbox input "false"
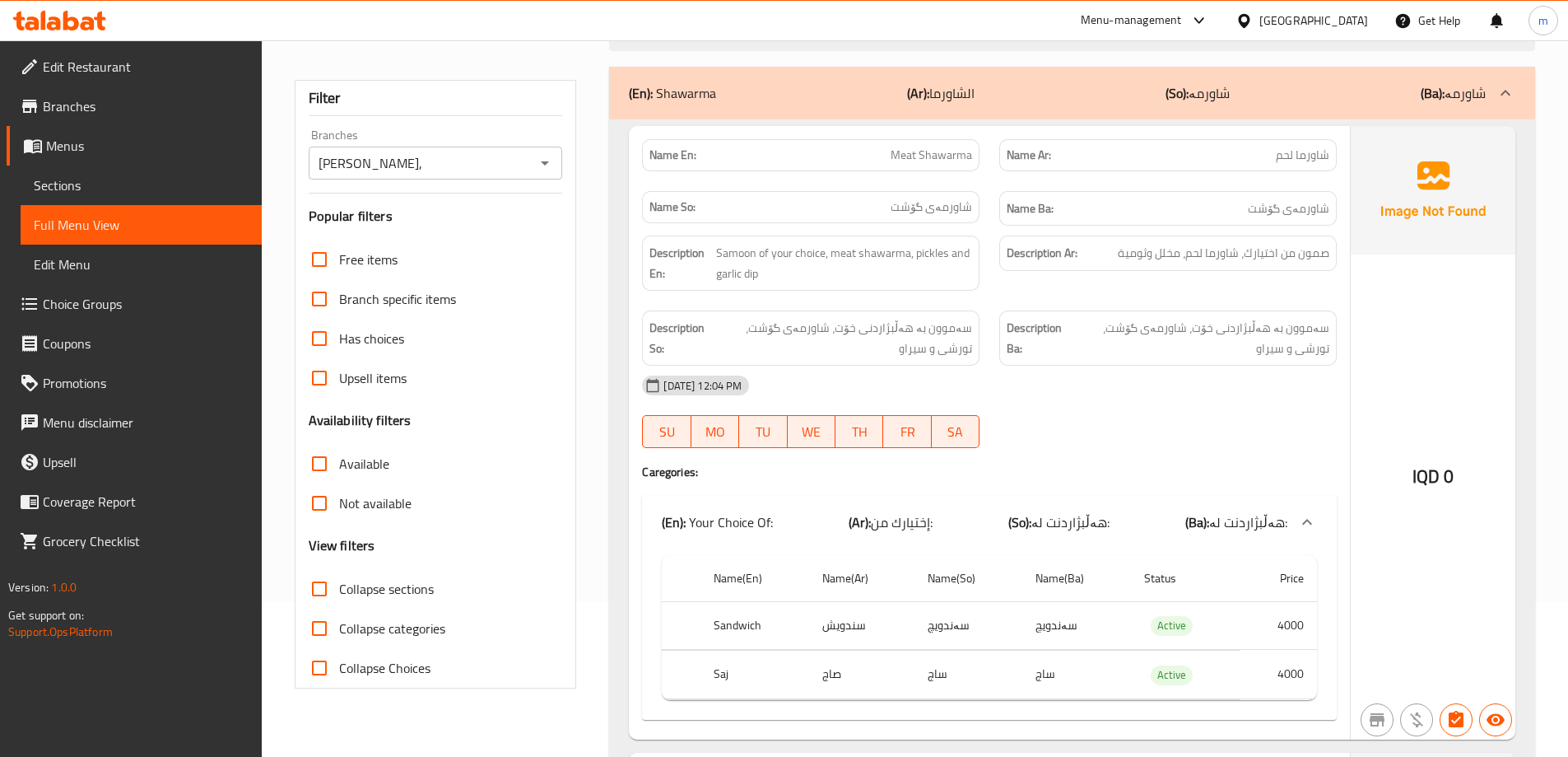
scroll to position [138, 0]
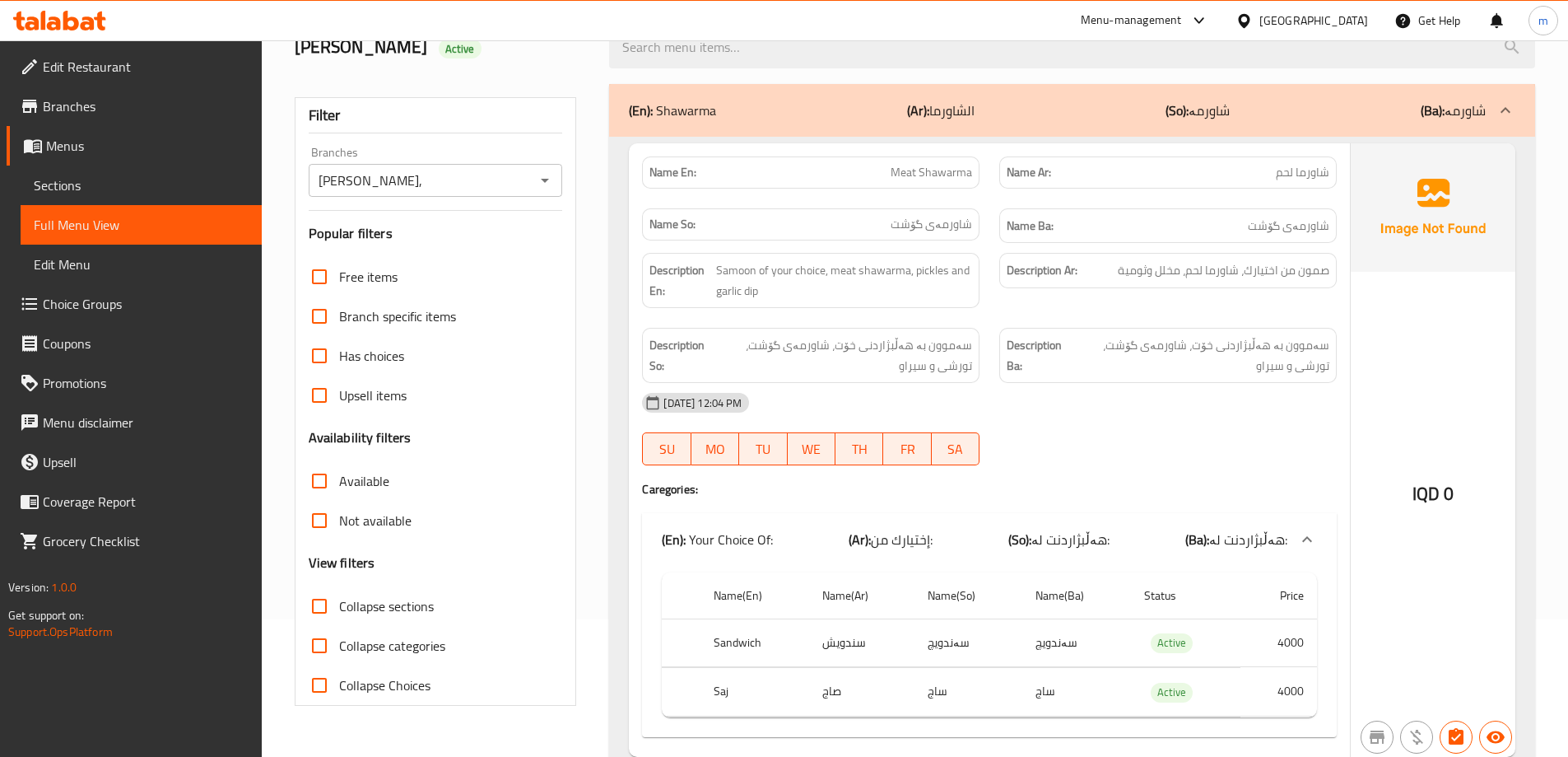
click at [1342, 215] on div "Name Ba: شاورمەی گۆشت" at bounding box center [1168, 226] width 357 height 55
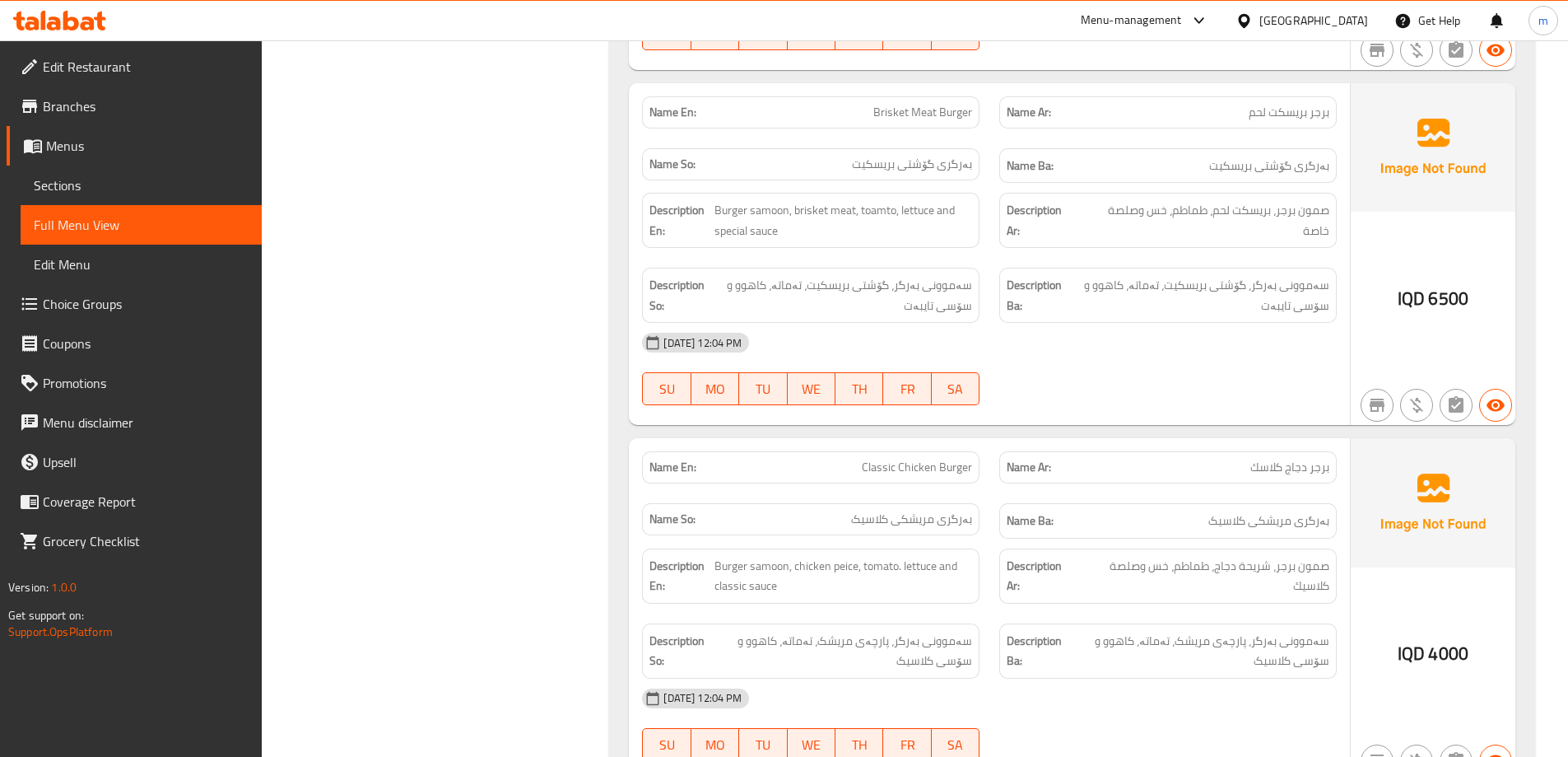
scroll to position [5357, 0]
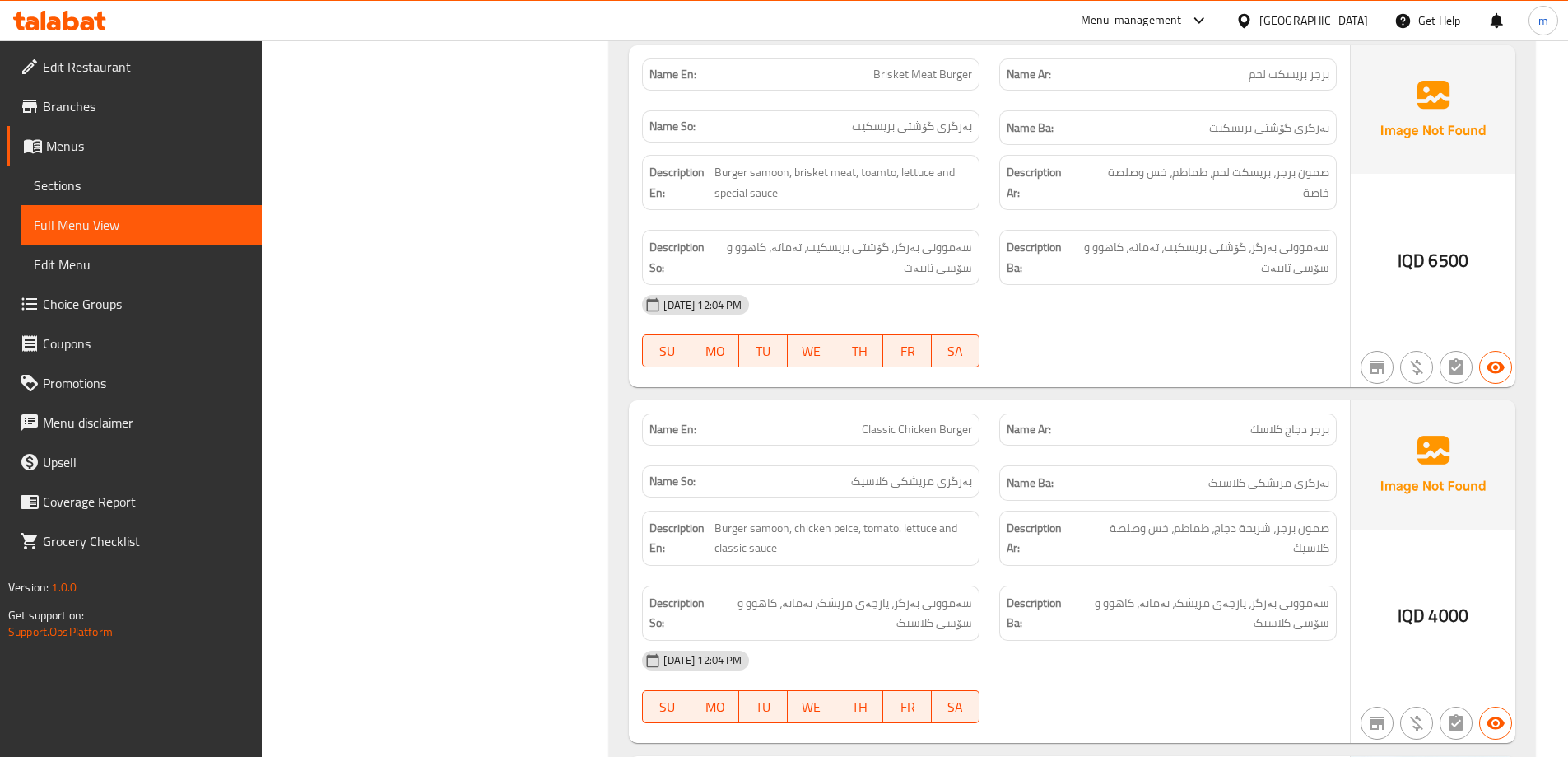
copy span "Classic Chicken Burger"
click at [112, 192] on span "Sections" at bounding box center [141, 185] width 215 height 20
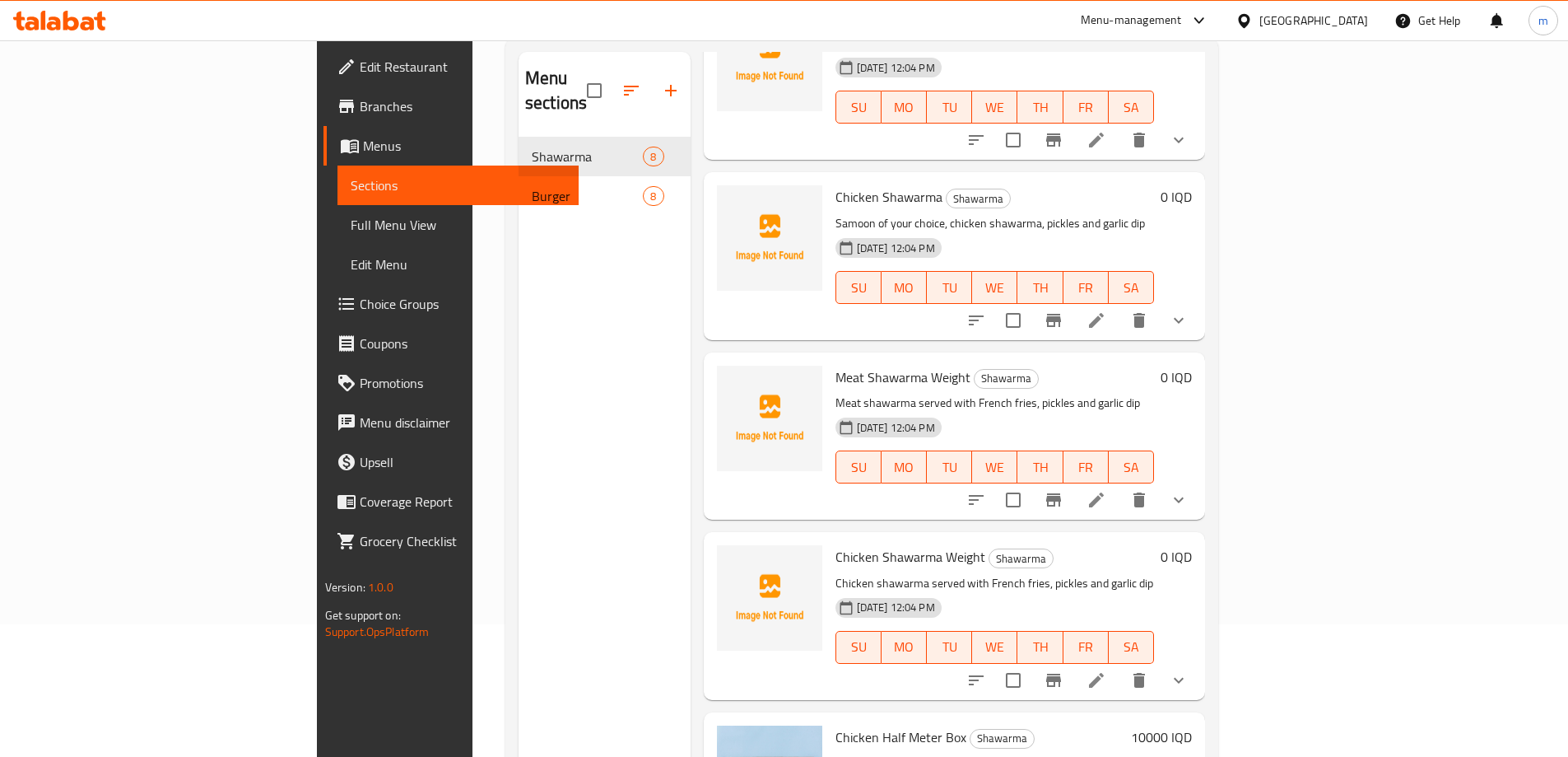
scroll to position [93, 0]
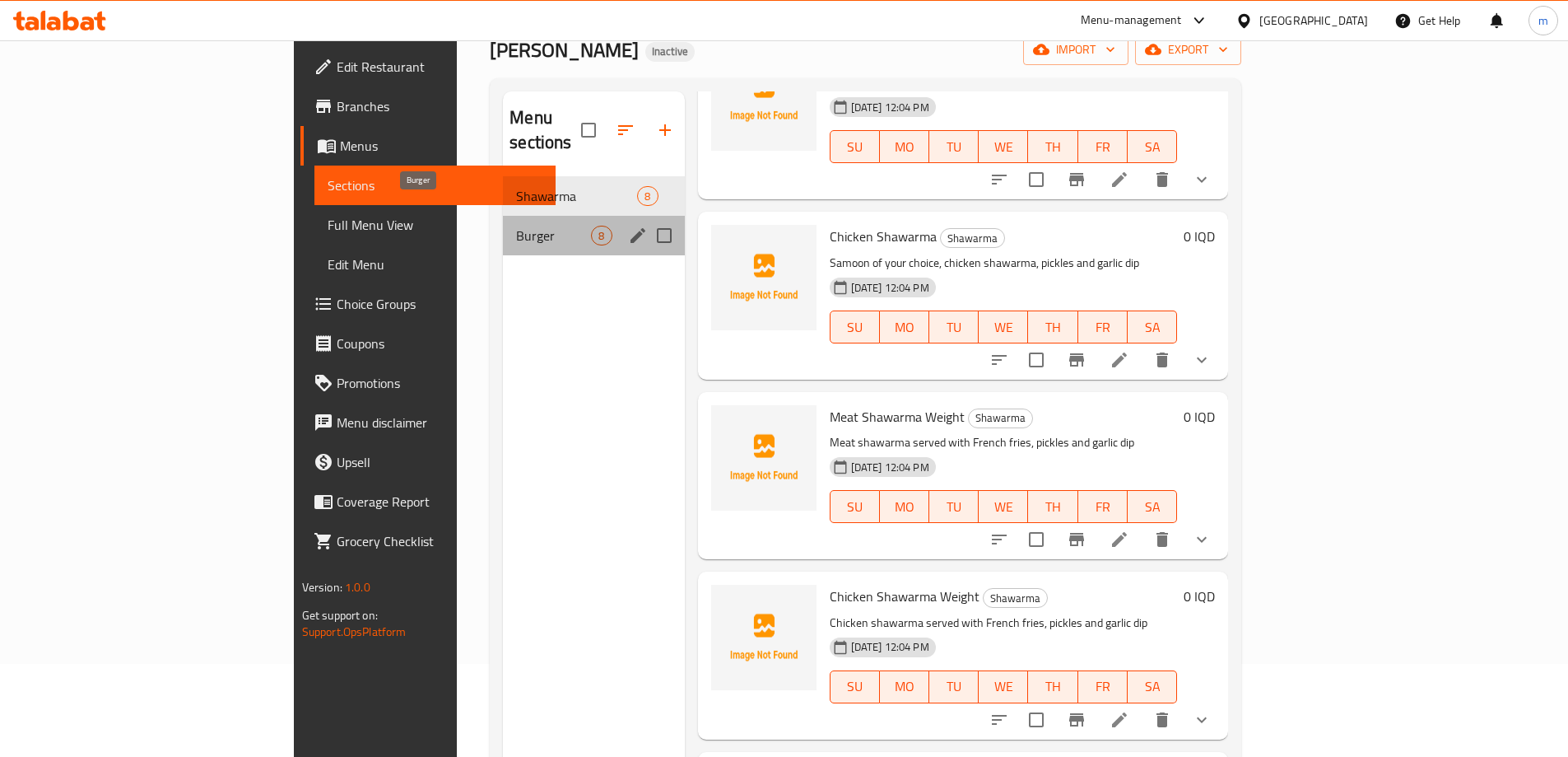
click at [516, 225] on span "Burger" at bounding box center [553, 235] width 75 height 20
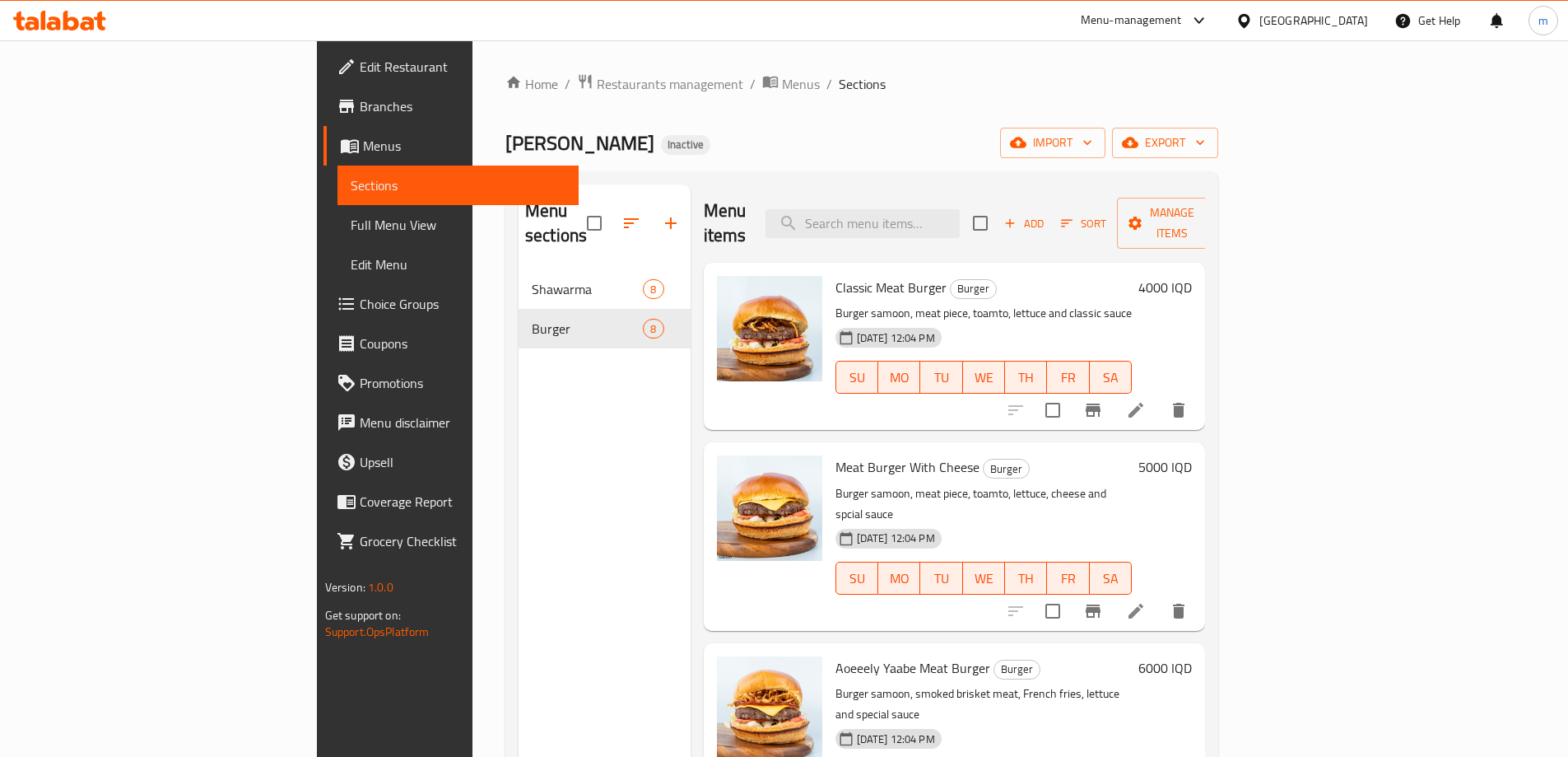
click at [351, 223] on span "Full Menu View" at bounding box center [459, 225] width 215 height 20
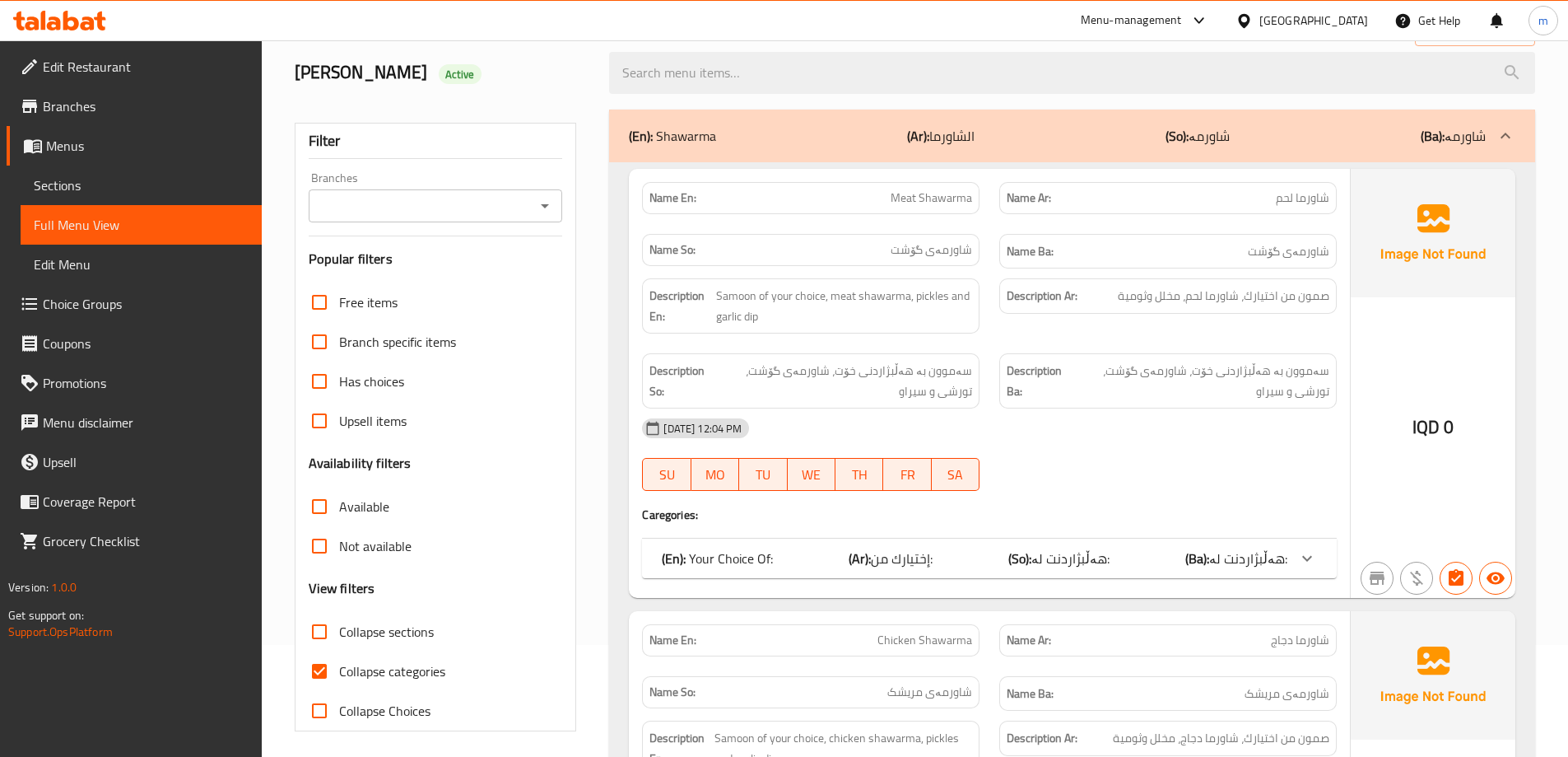
scroll to position [275, 0]
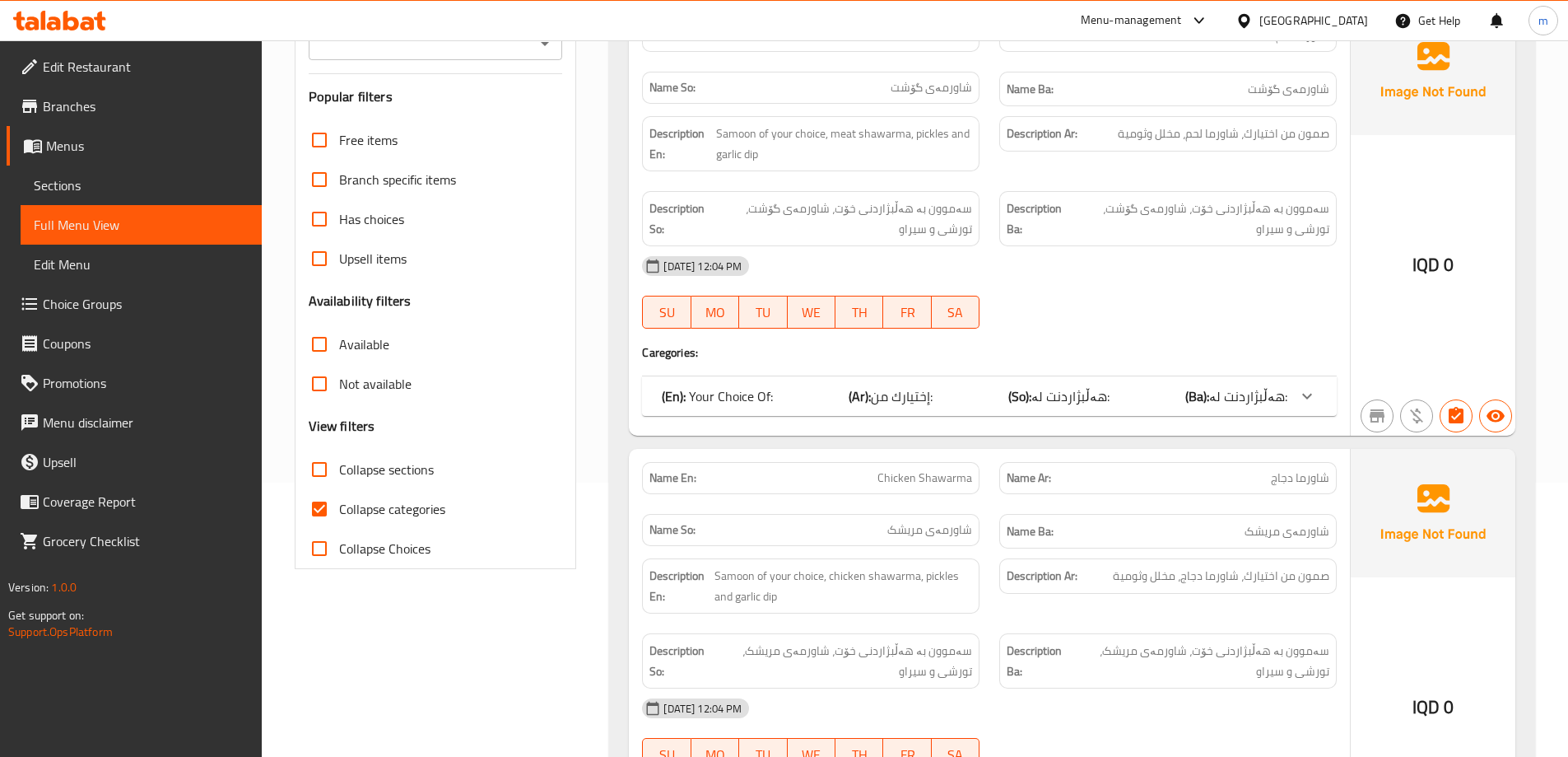
click at [378, 499] on span "Collapse categories" at bounding box center [392, 509] width 106 height 20
click at [339, 499] on input "Collapse categories" at bounding box center [319, 508] width 39 height 39
checkbox input "false"
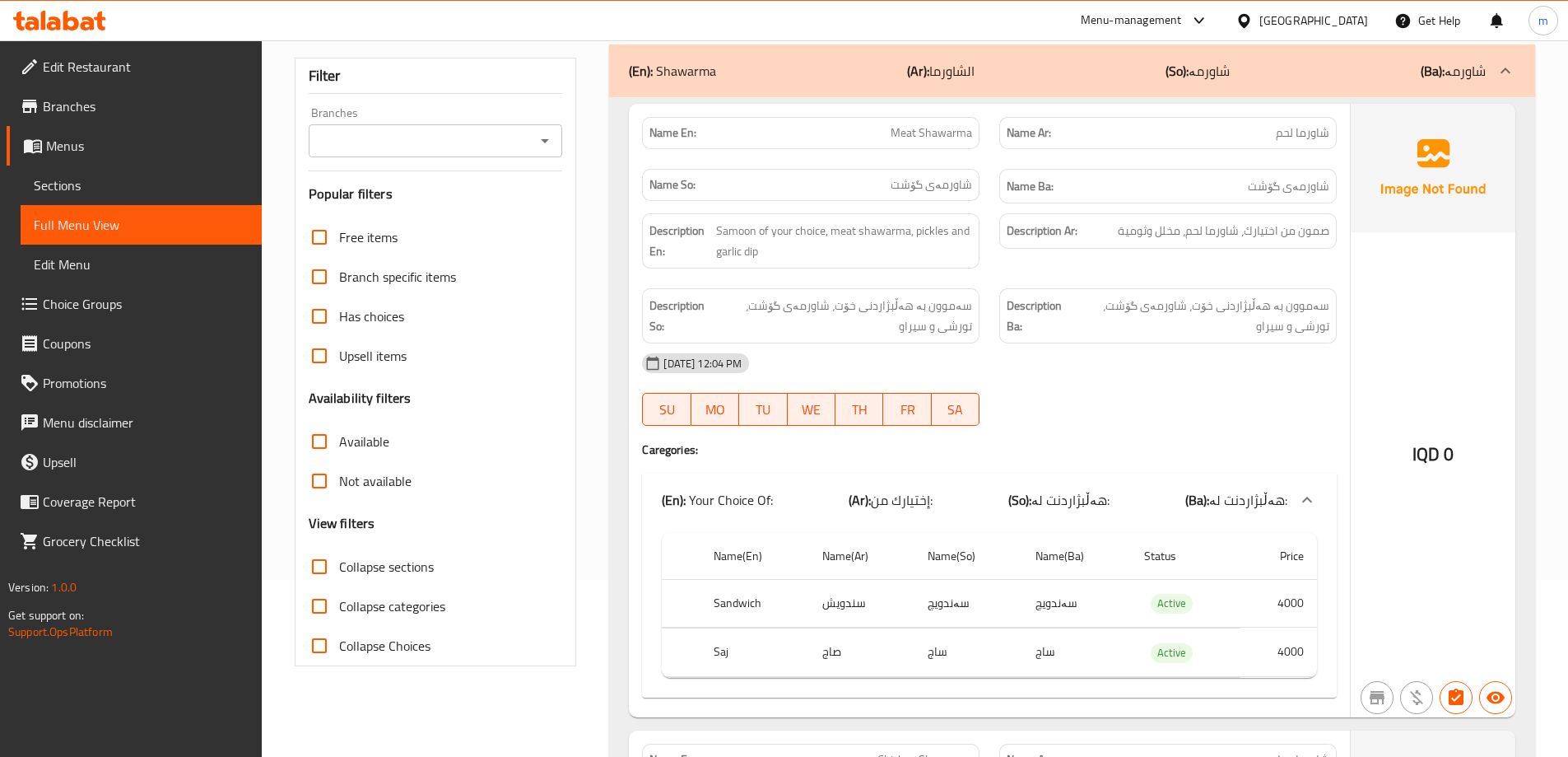
scroll to position [138, 0]
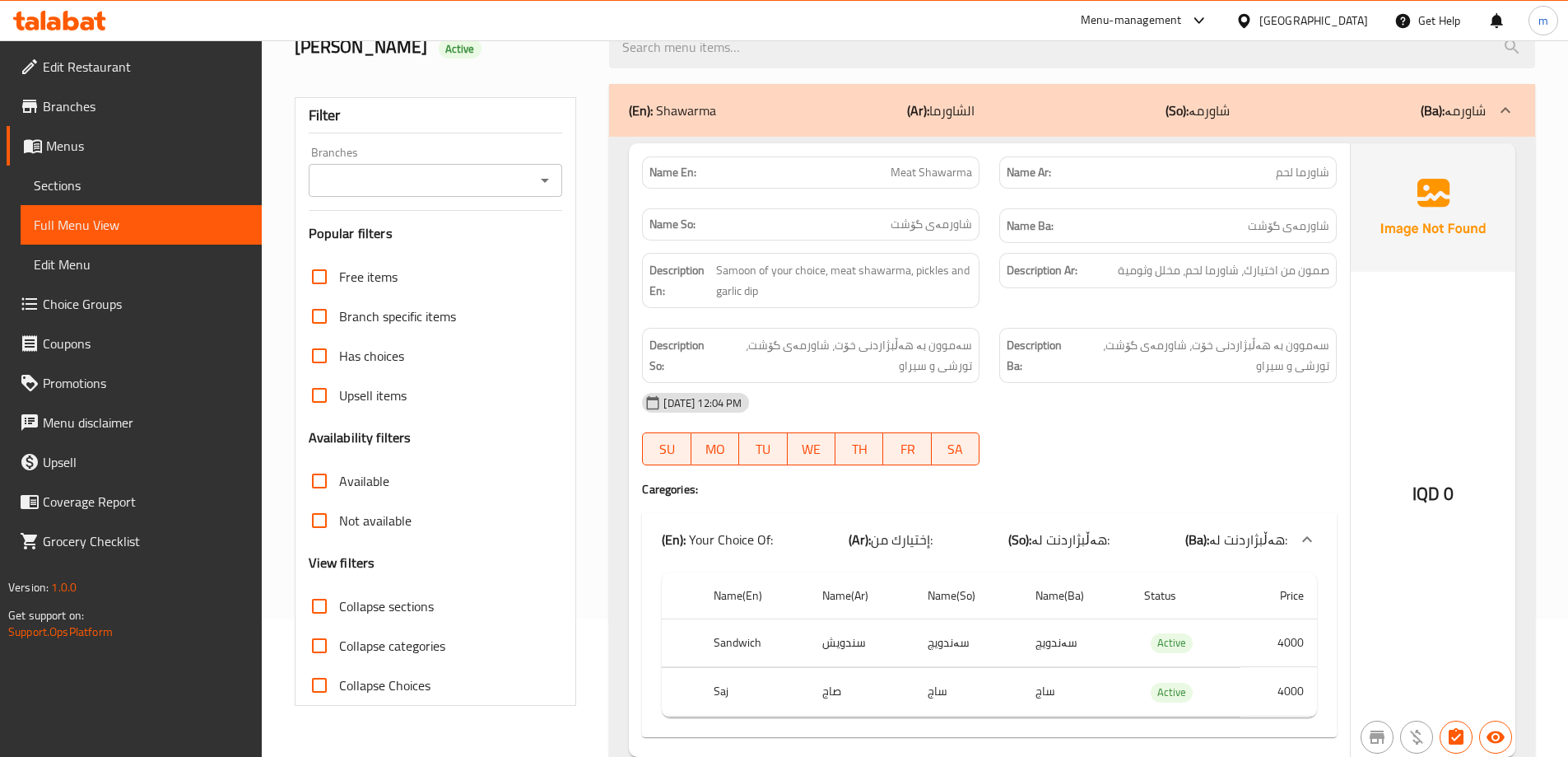
click at [549, 185] on icon "Open" at bounding box center [545, 181] width 20 height 20
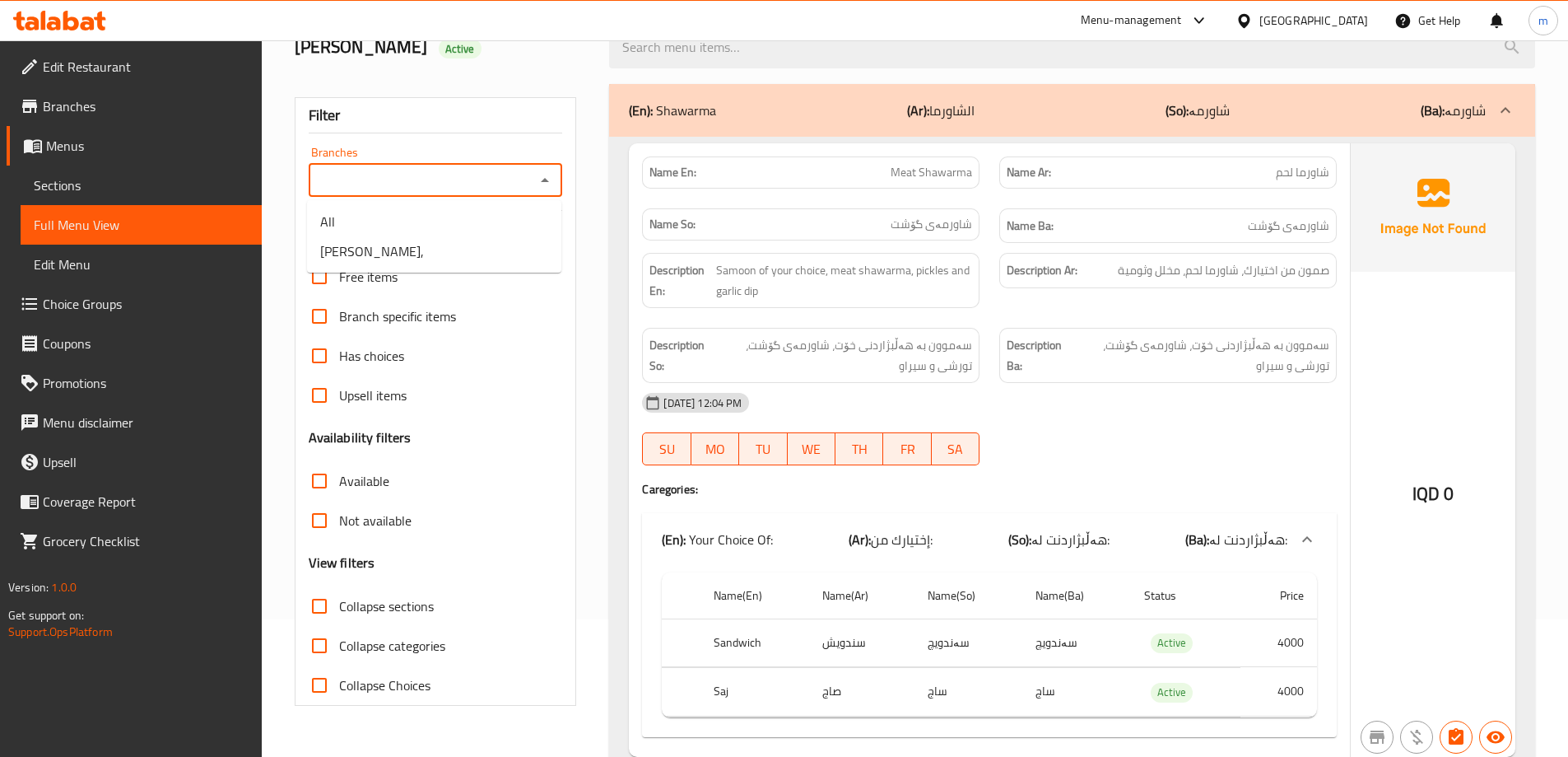
click at [549, 185] on icon "Close" at bounding box center [545, 181] width 20 height 20
click at [540, 181] on icon "Open" at bounding box center [545, 181] width 20 height 20
click at [431, 256] on li "Aoeeely Yaaabe," at bounding box center [434, 251] width 254 height 29
type input "Aoeeely Yaaabe,"
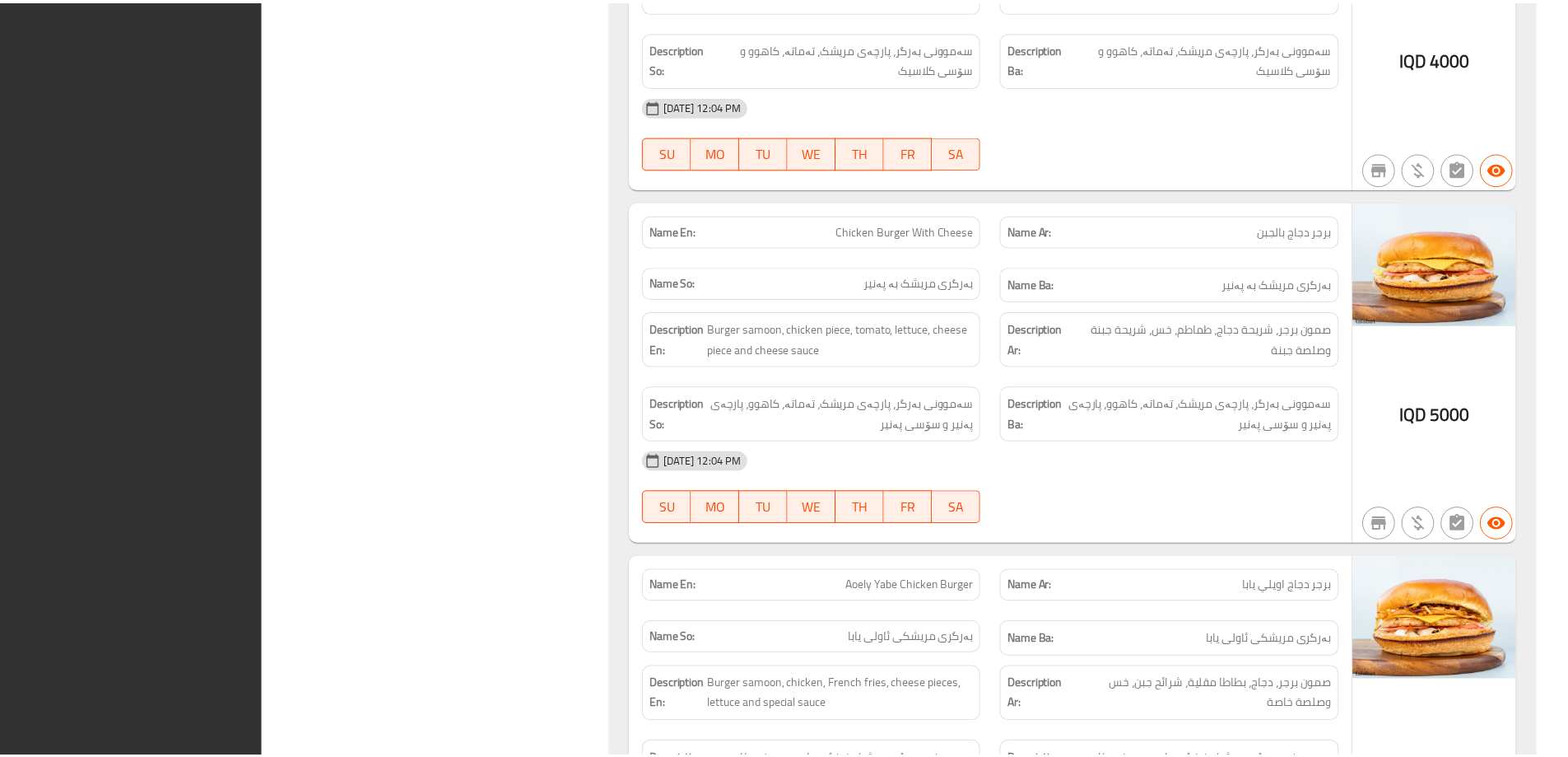
scroll to position [6455, 0]
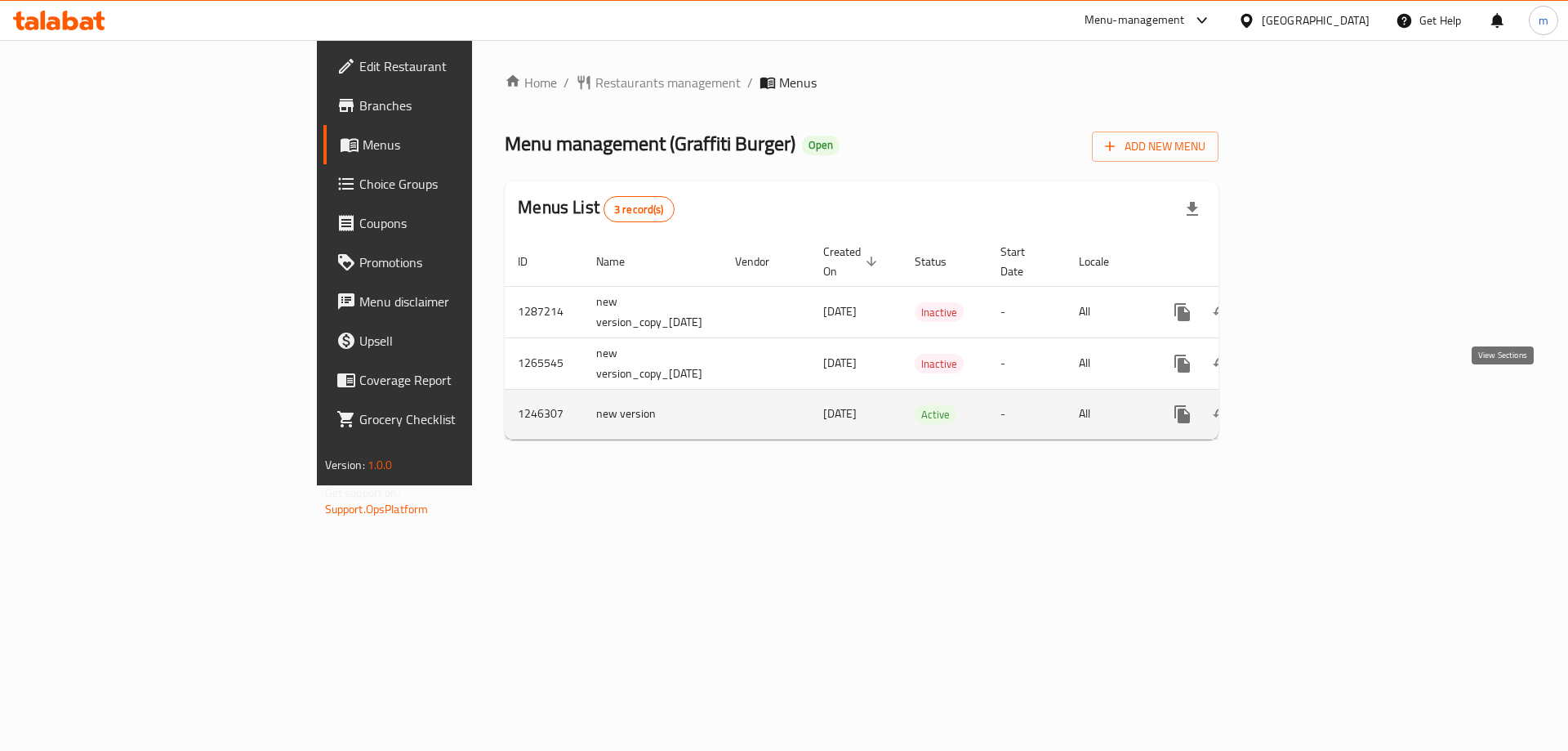
click at [1307, 407] on icon "enhanced table" at bounding box center [1300, 414] width 14 height 14
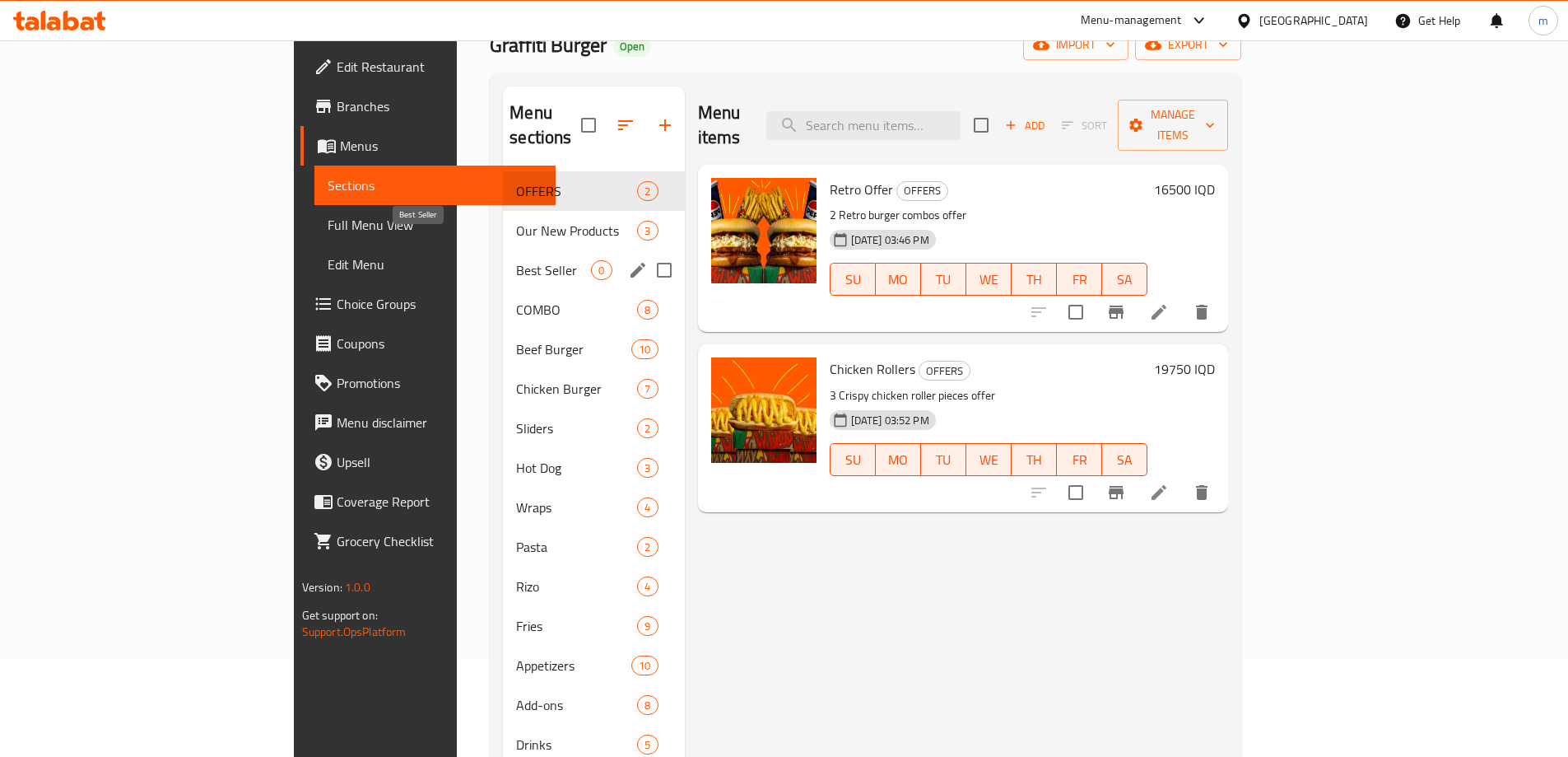
scroll to position [138, 0]
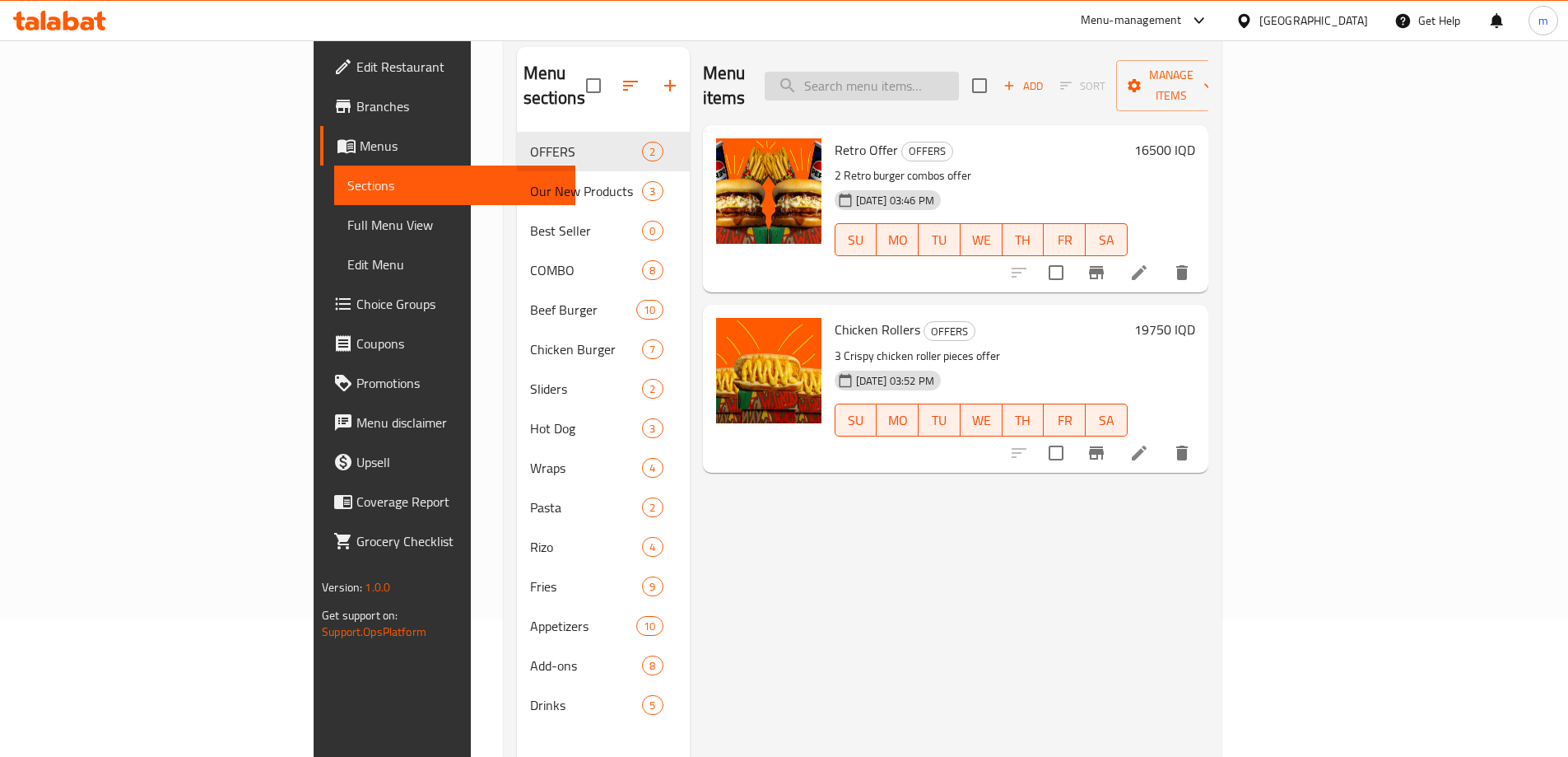
click at [959, 72] on input "search" at bounding box center [861, 87] width 194 height 29
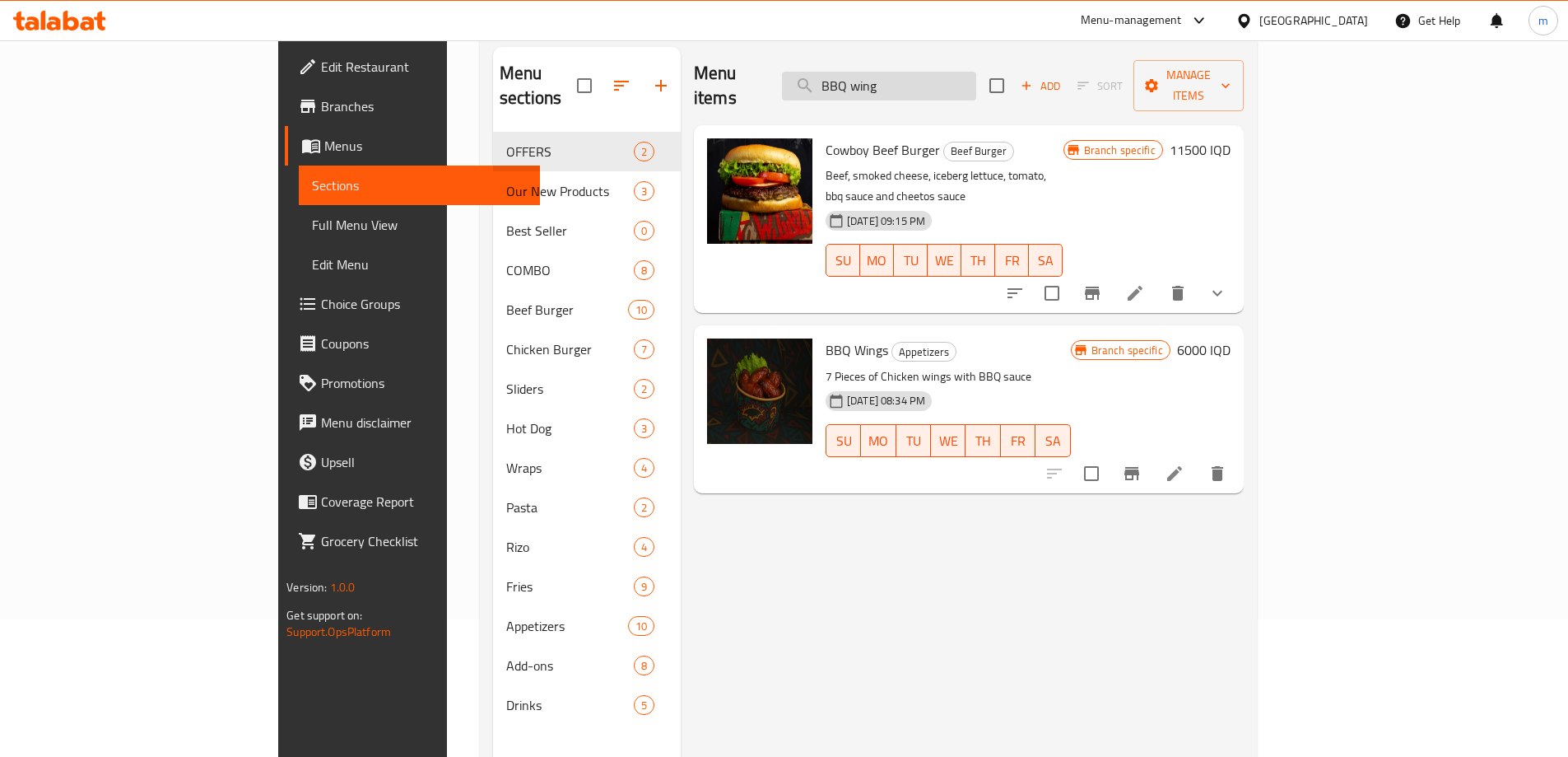
type input "BBQ wings"
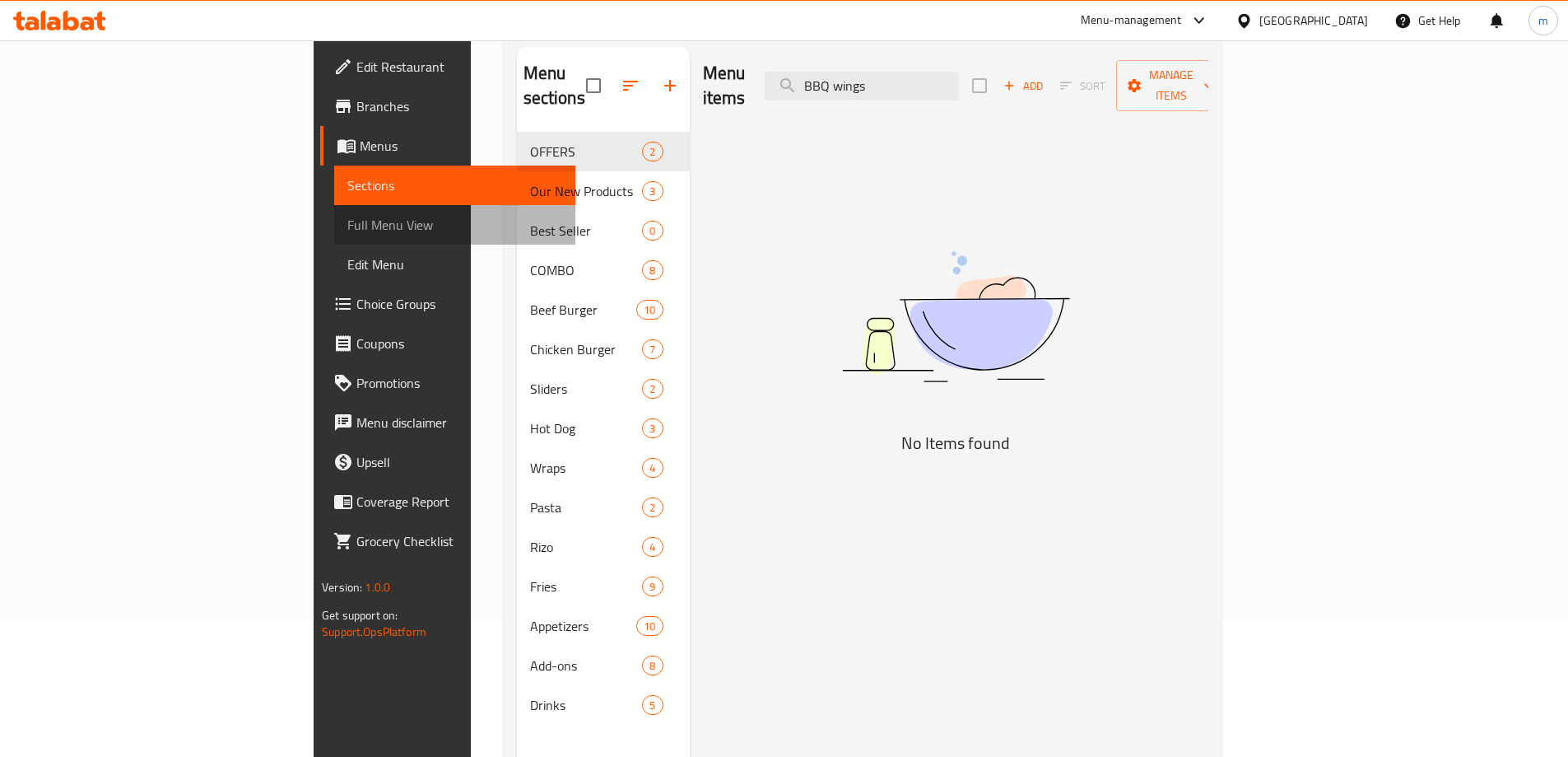
click at [334, 212] on link "Full Menu View" at bounding box center [454, 224] width 241 height 39
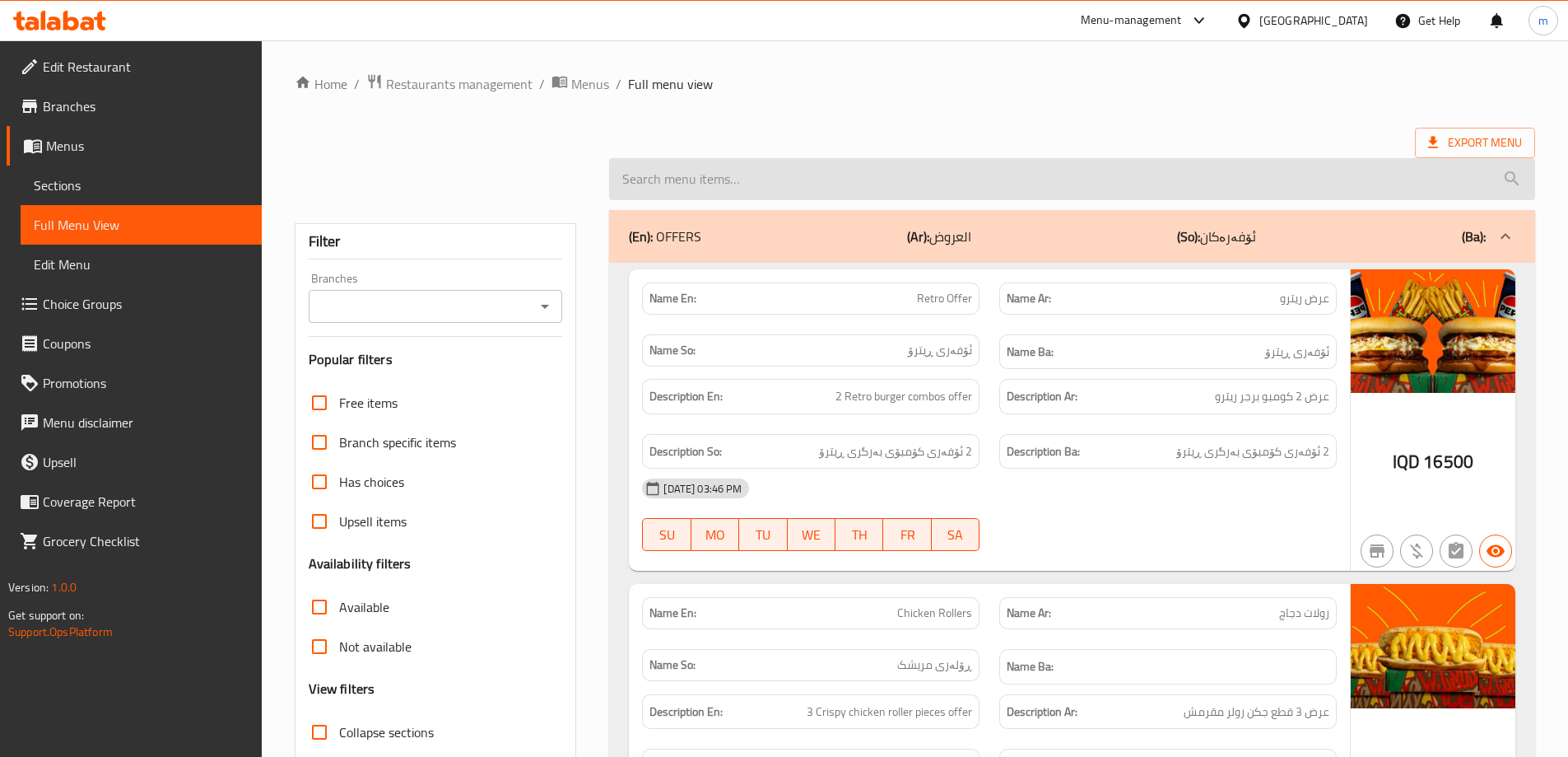
click at [876, 186] on input "search" at bounding box center [1072, 179] width 926 height 42
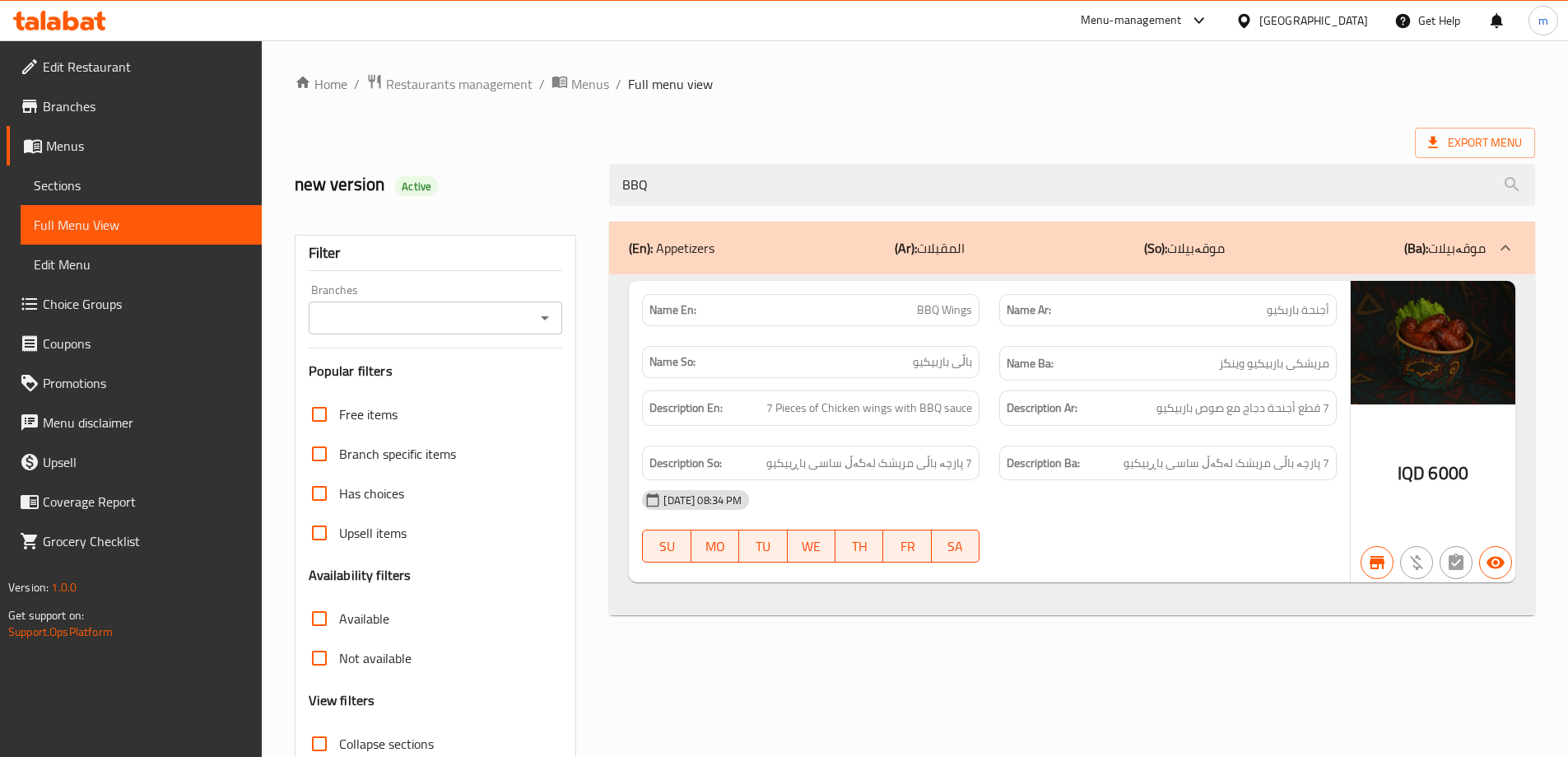
type input "BBQ"
click at [478, 308] on input "Branches" at bounding box center [422, 317] width 217 height 23
click at [402, 394] on span "Graffiti Burger, Dream City" at bounding box center [394, 389] width 148 height 20
type input "Graffiti Burger, Dream City"
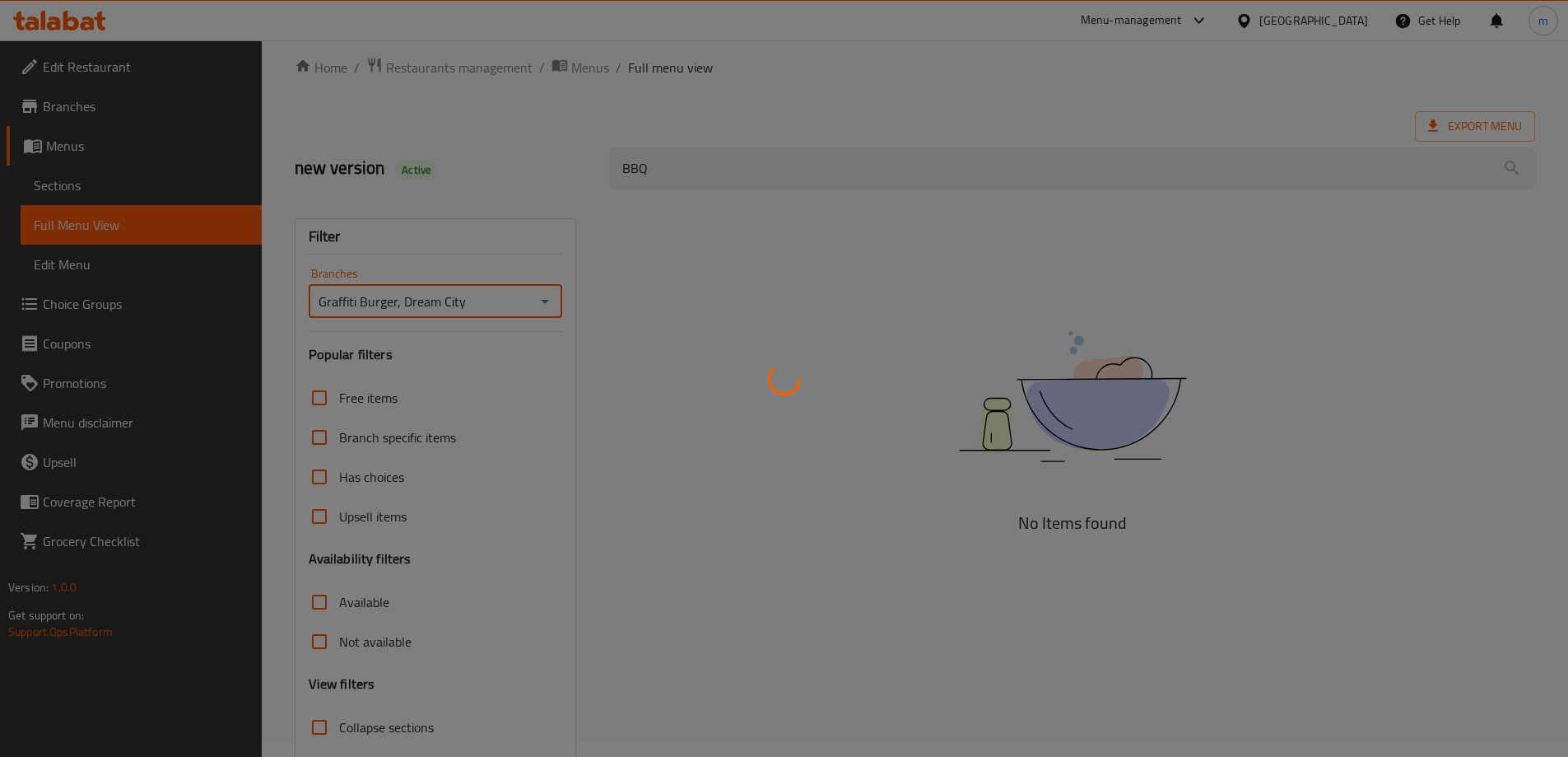
scroll to position [119, 0]
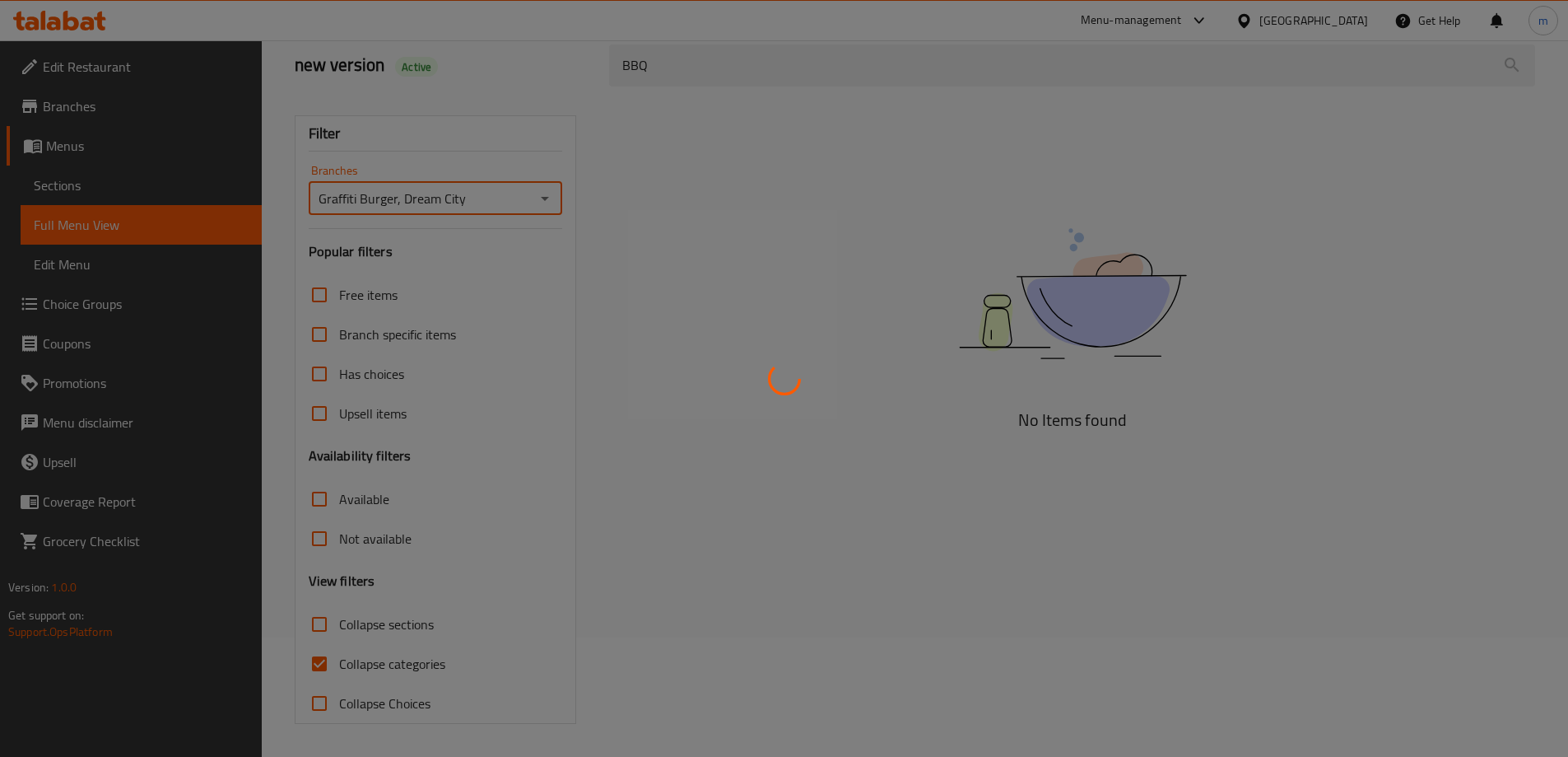
click at [403, 665] on div at bounding box center [784, 378] width 1568 height 757
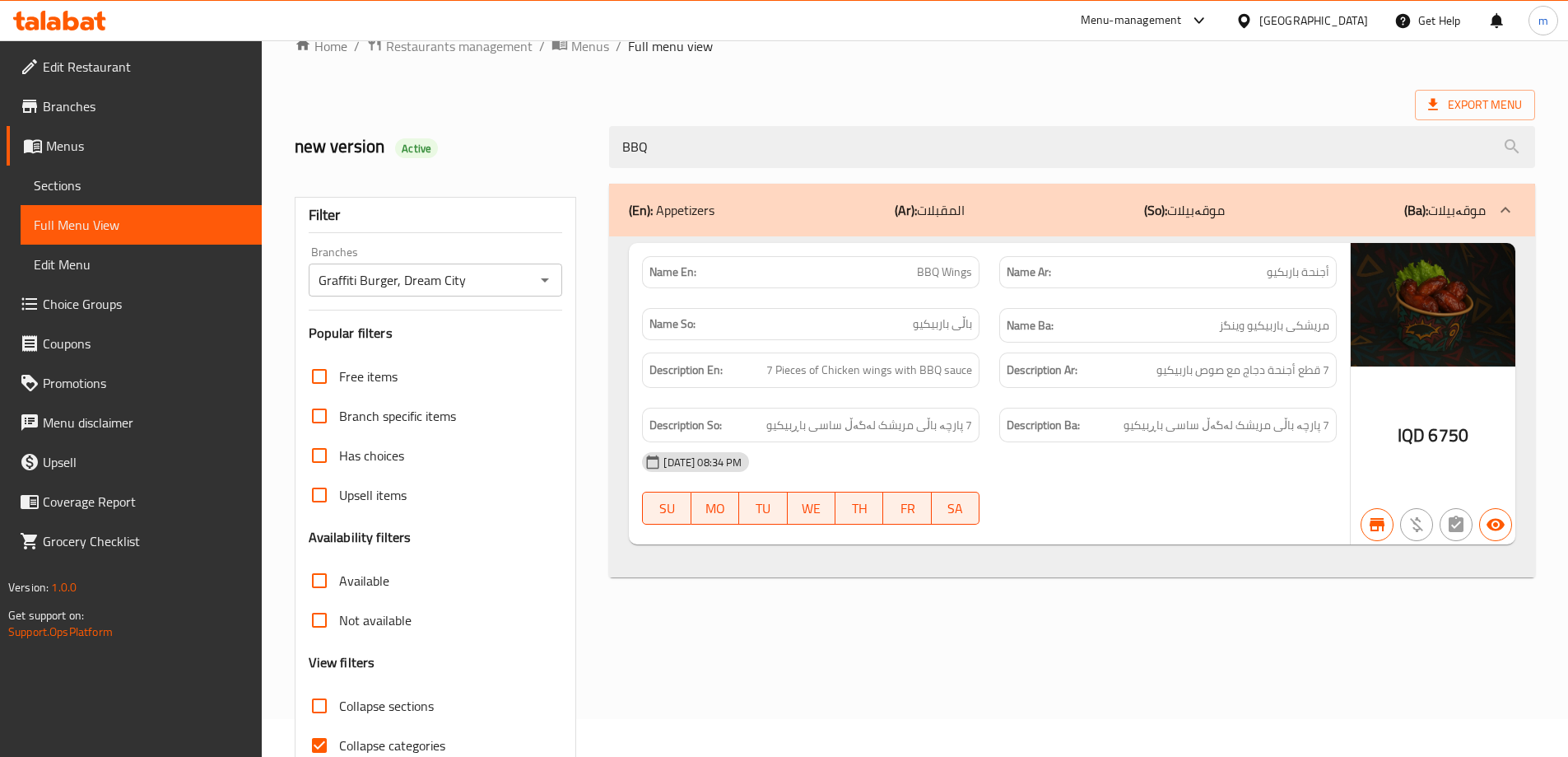
scroll to position [0, 0]
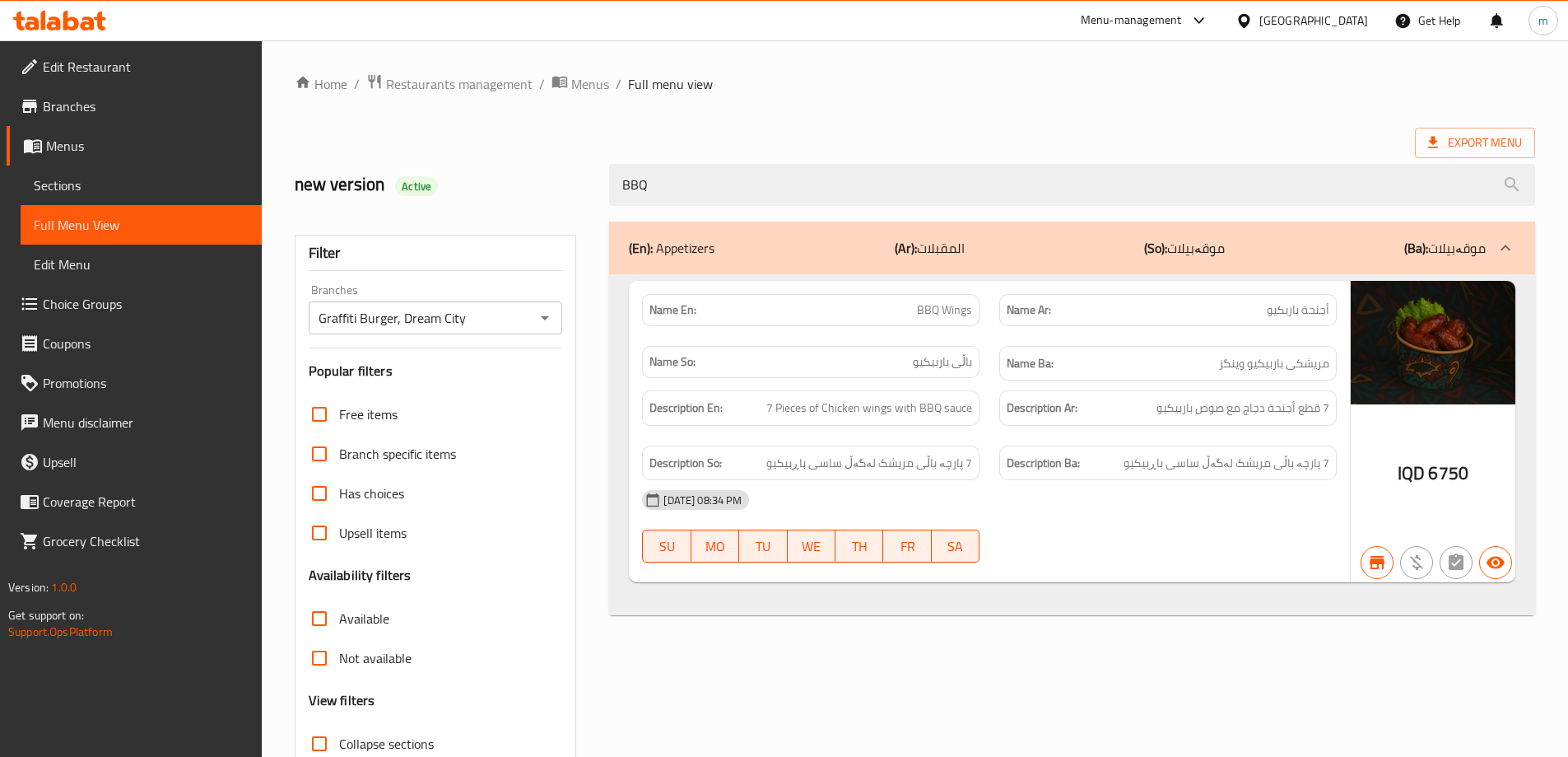
click at [942, 312] on span "BBQ Wings" at bounding box center [944, 309] width 55 height 17
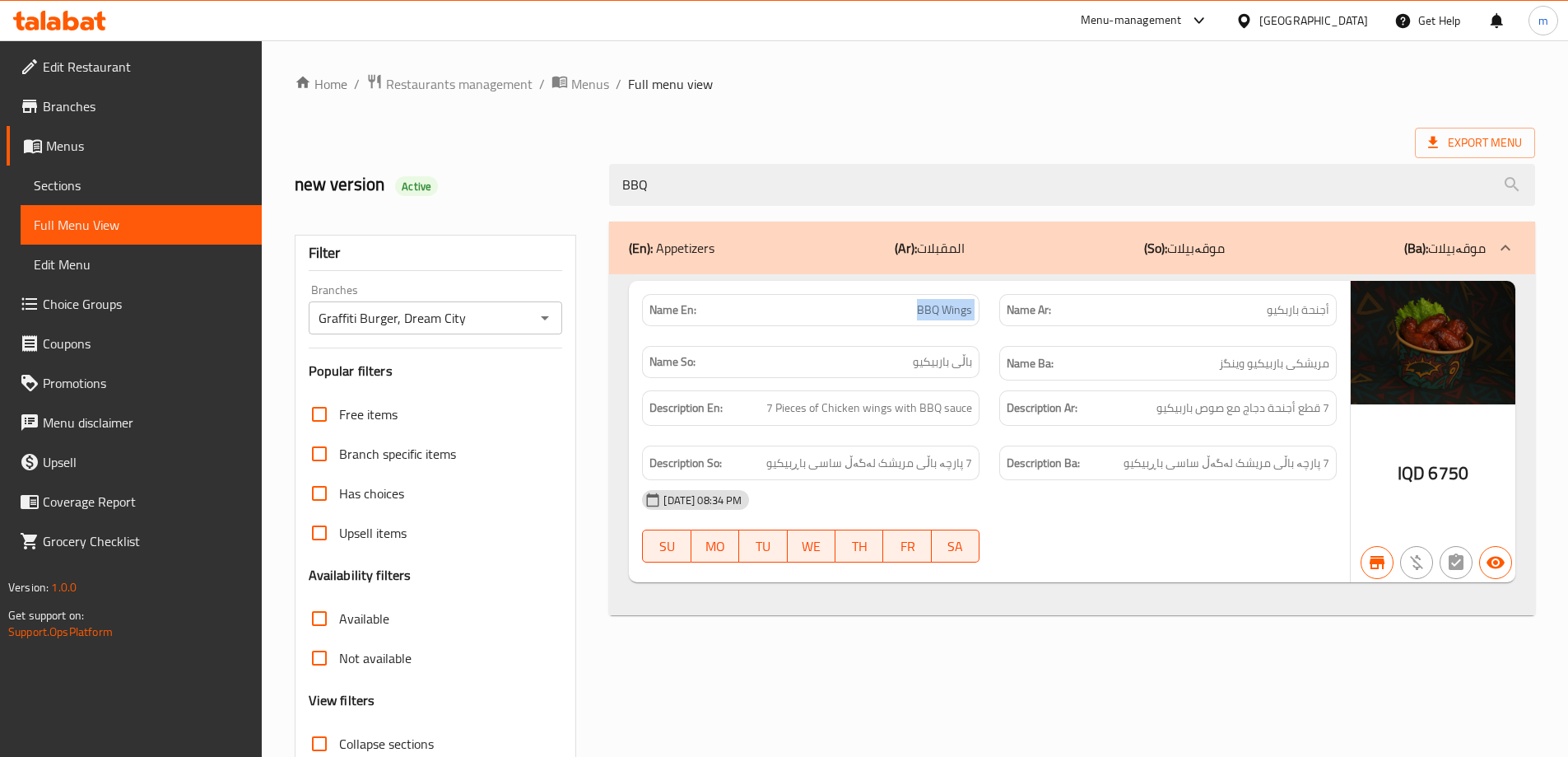
click at [120, 183] on span "Sections" at bounding box center [141, 185] width 215 height 20
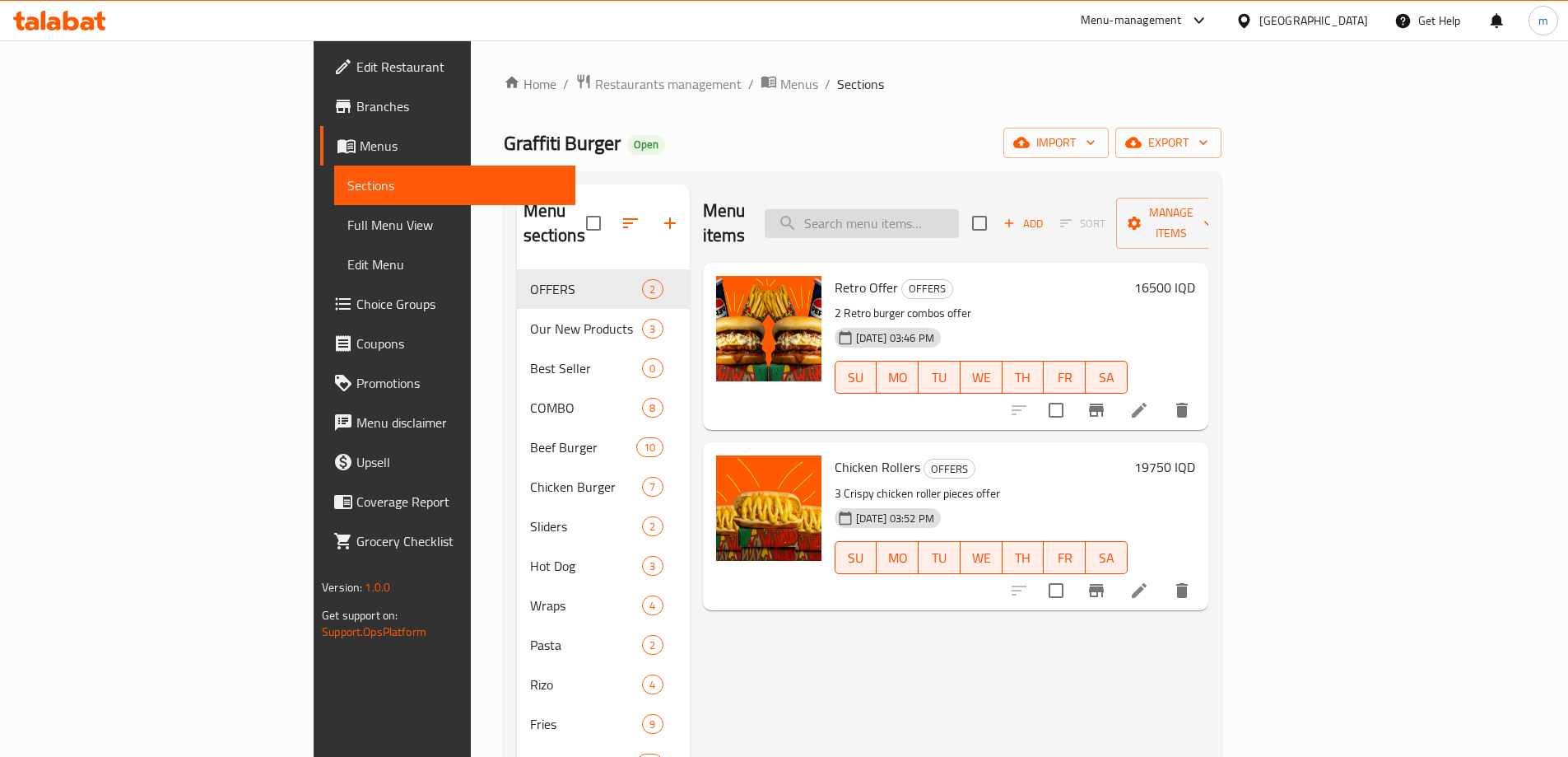
click at [959, 212] on input "search" at bounding box center [861, 223] width 194 height 29
paste input "BBQ Wings"
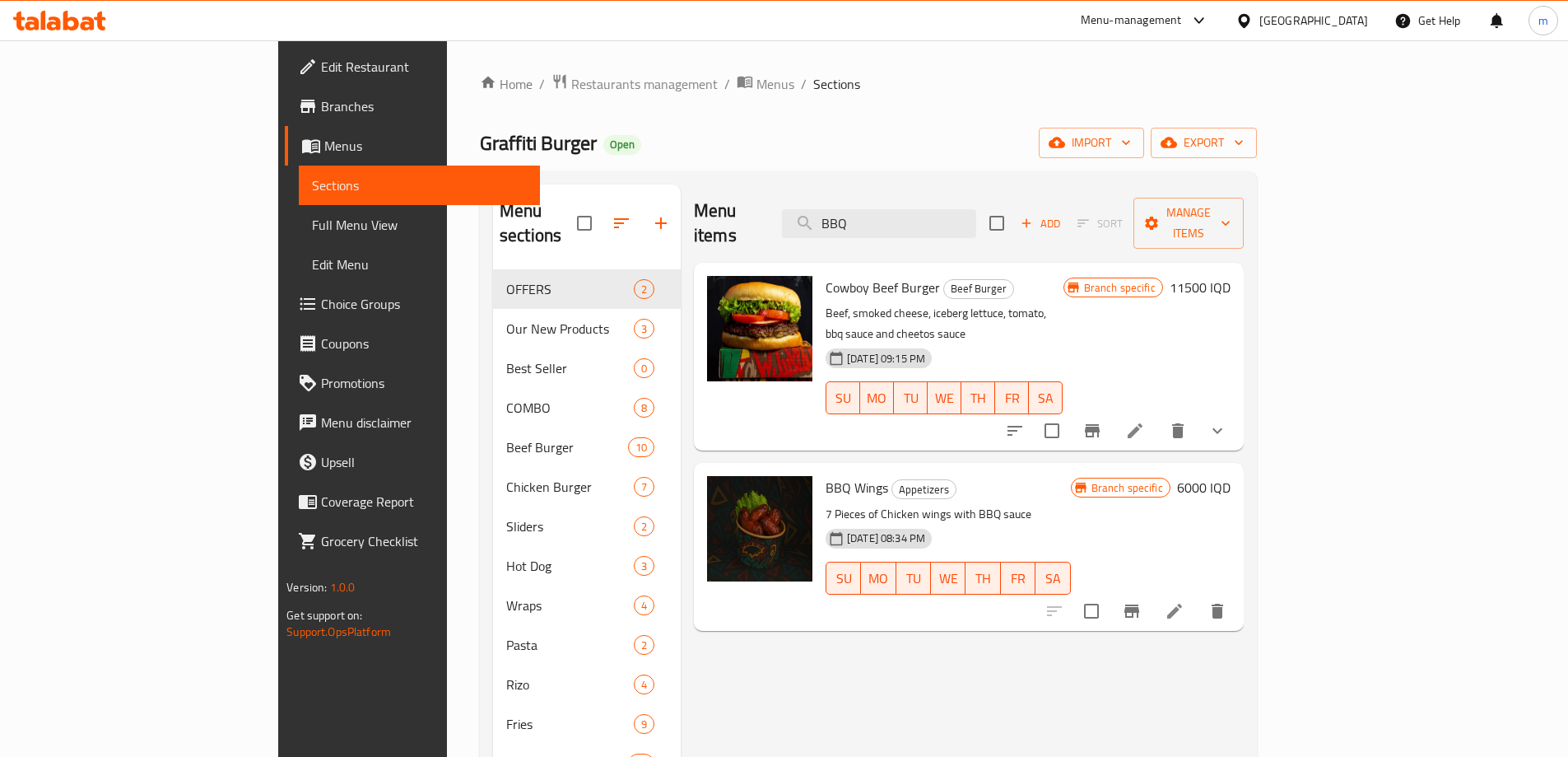
type input "BBQ"
click at [1184, 601] on icon at bounding box center [1174, 611] width 20 height 20
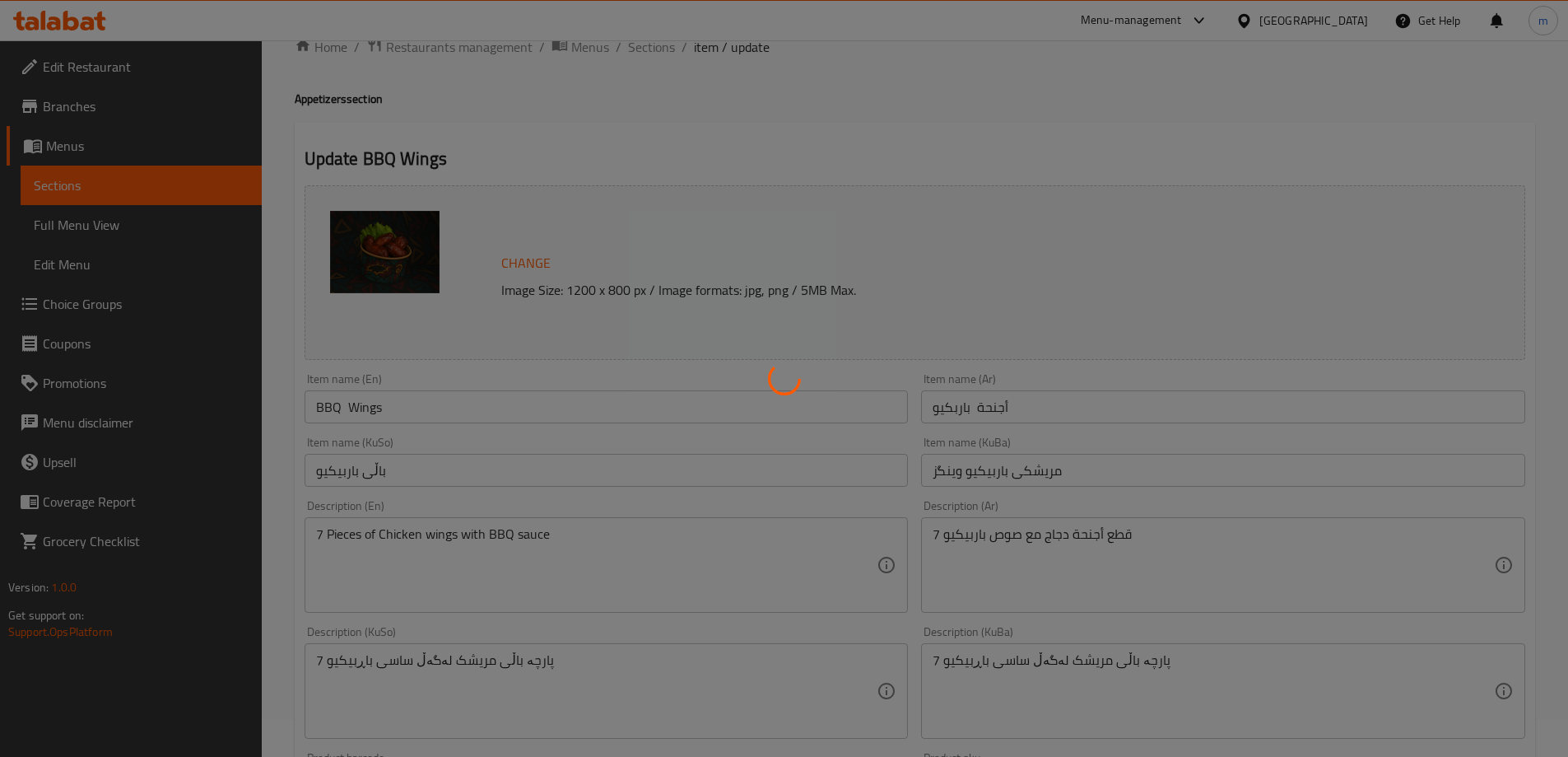
scroll to position [138, 0]
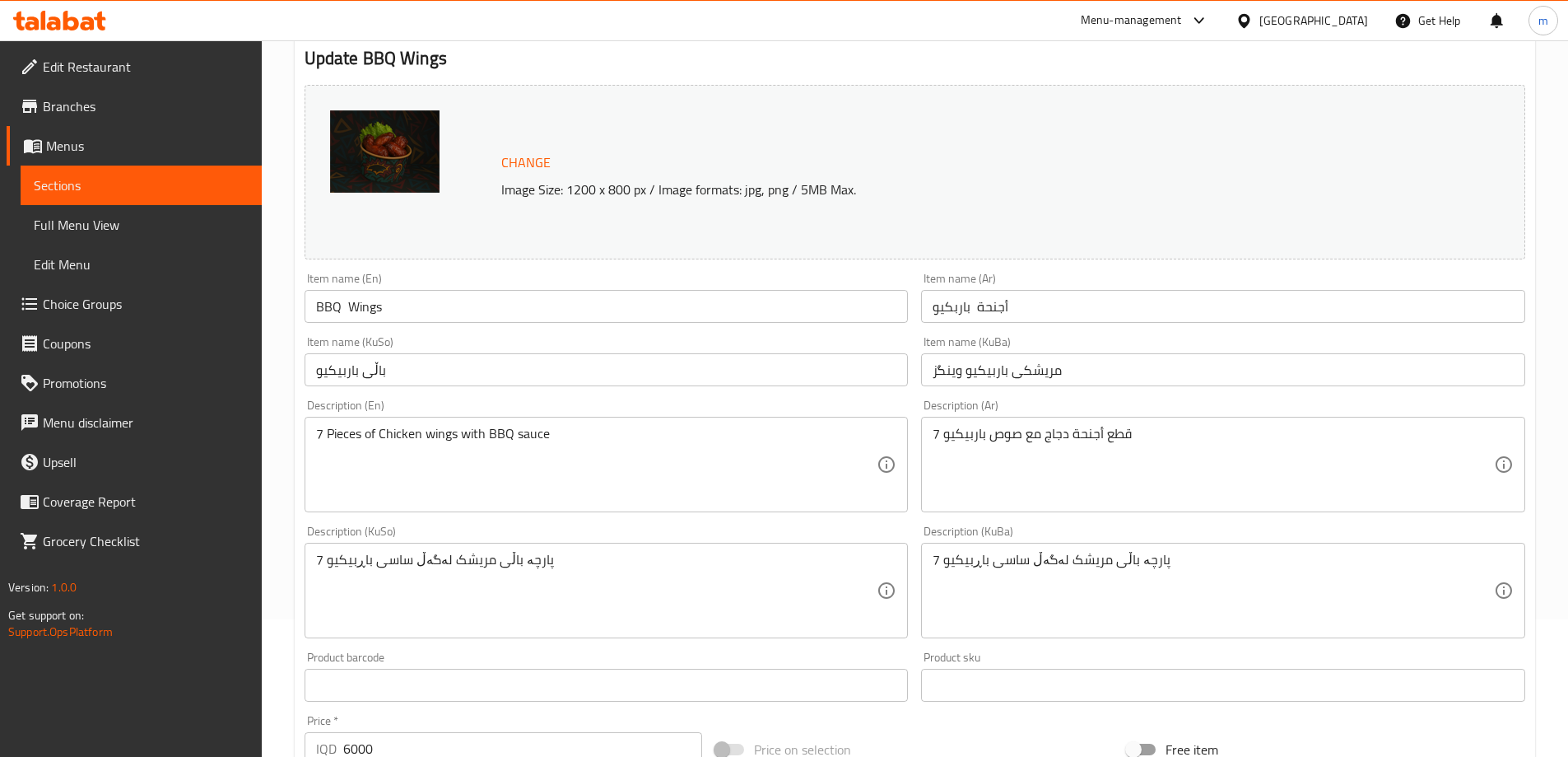
click at [573, 368] on input "باڵی باربیکیو" at bounding box center [606, 369] width 604 height 33
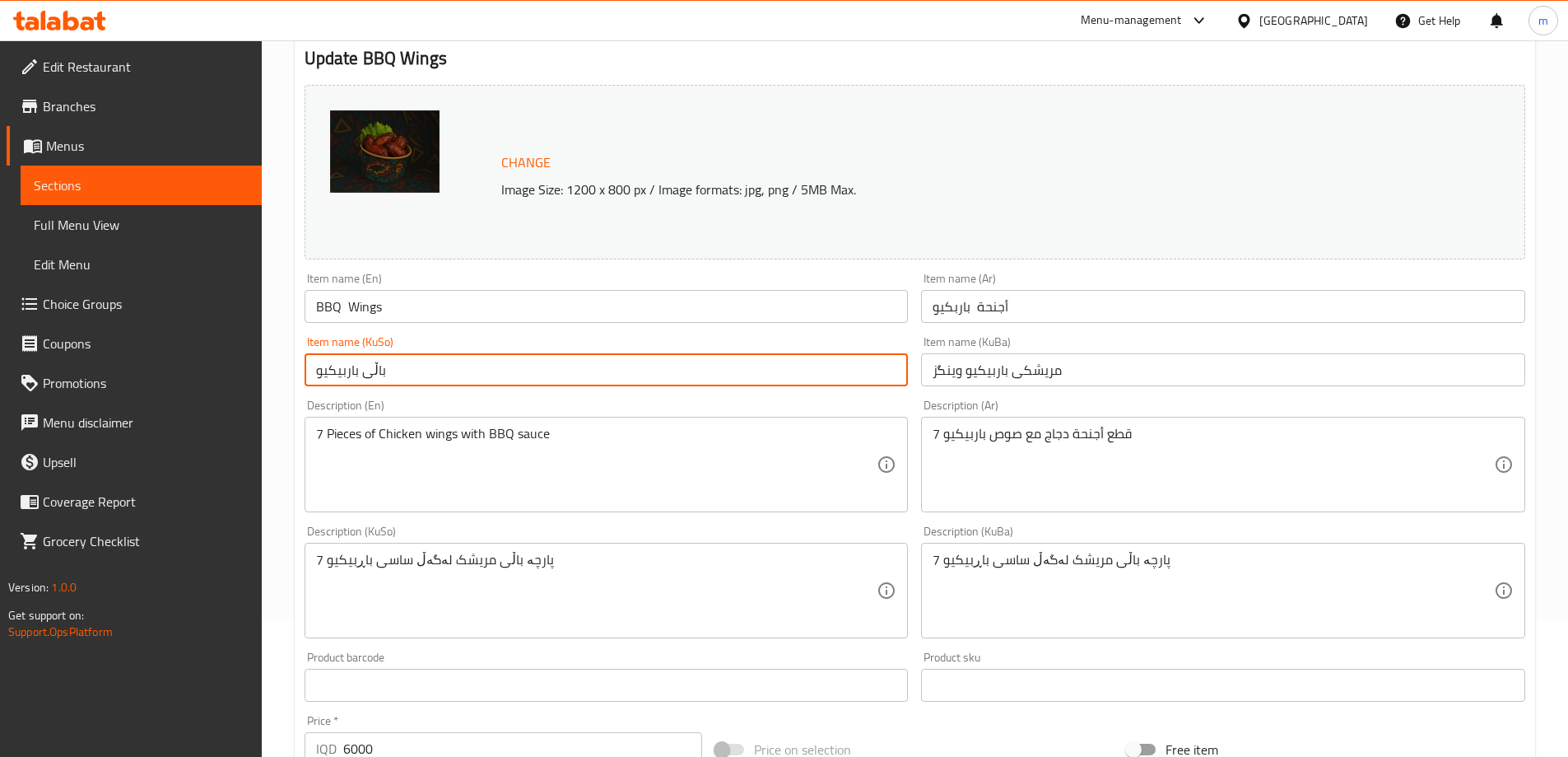
click at [1028, 371] on input "مریشکی باربیکیو وینگز" at bounding box center [1222, 369] width 604 height 33
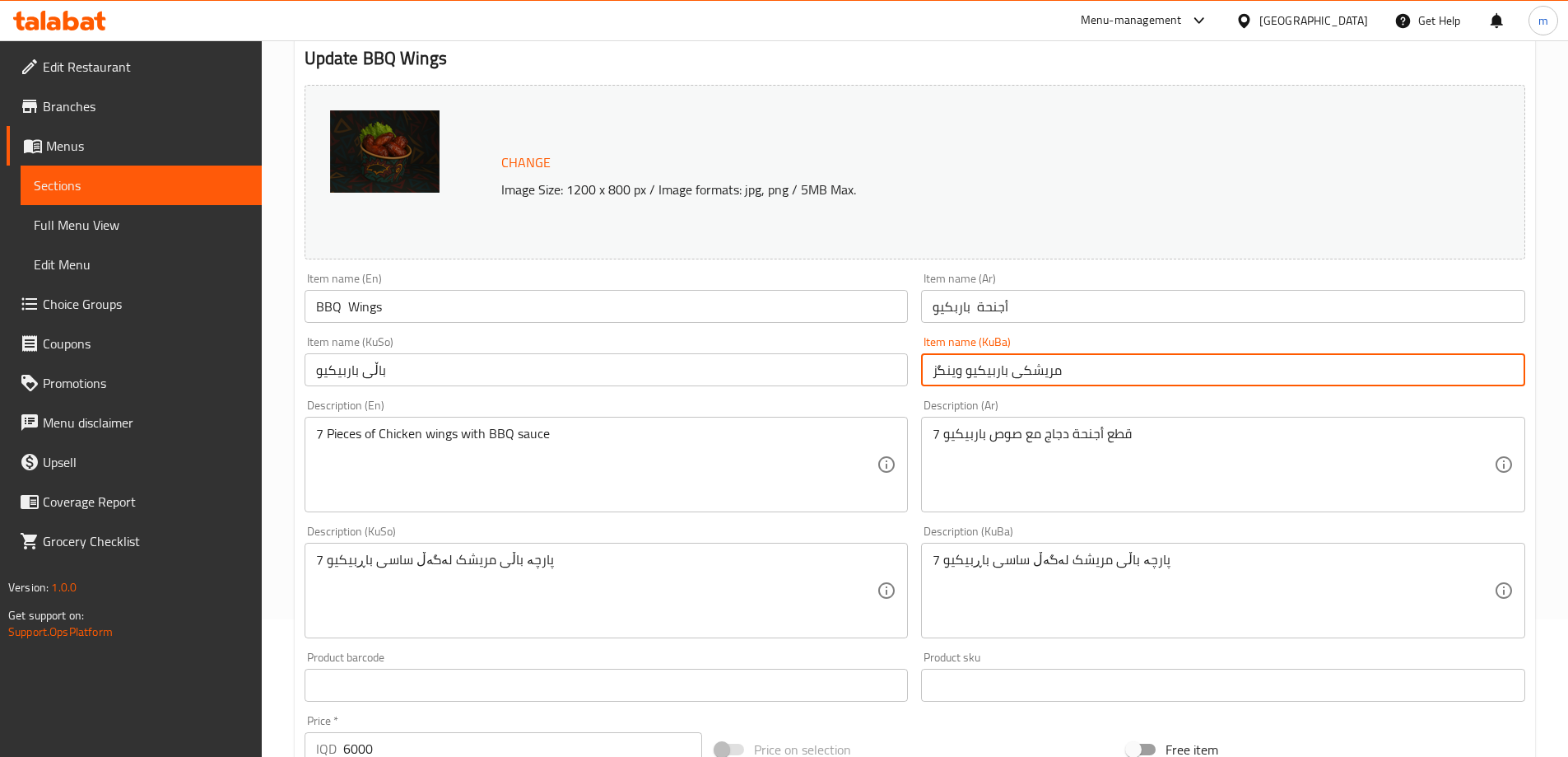
paste input "باڵی باربیکیو"
type input "باڵی باربیکیو"
click at [342, 306] on input "BBQ Wings" at bounding box center [606, 306] width 604 height 33
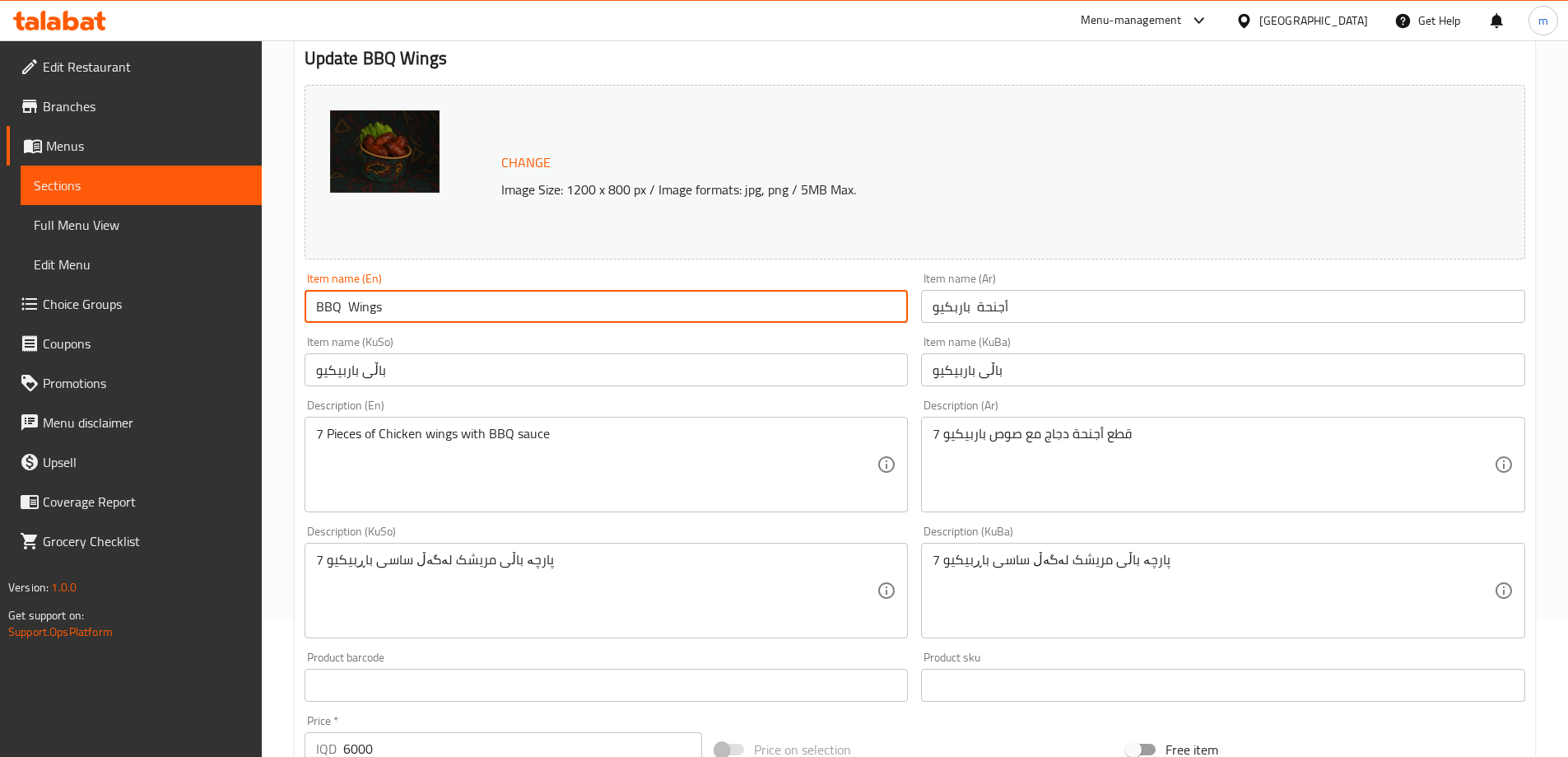
click at [345, 306] on input "BBQ Wings" at bounding box center [606, 306] width 604 height 33
type input "BBQ Wings"
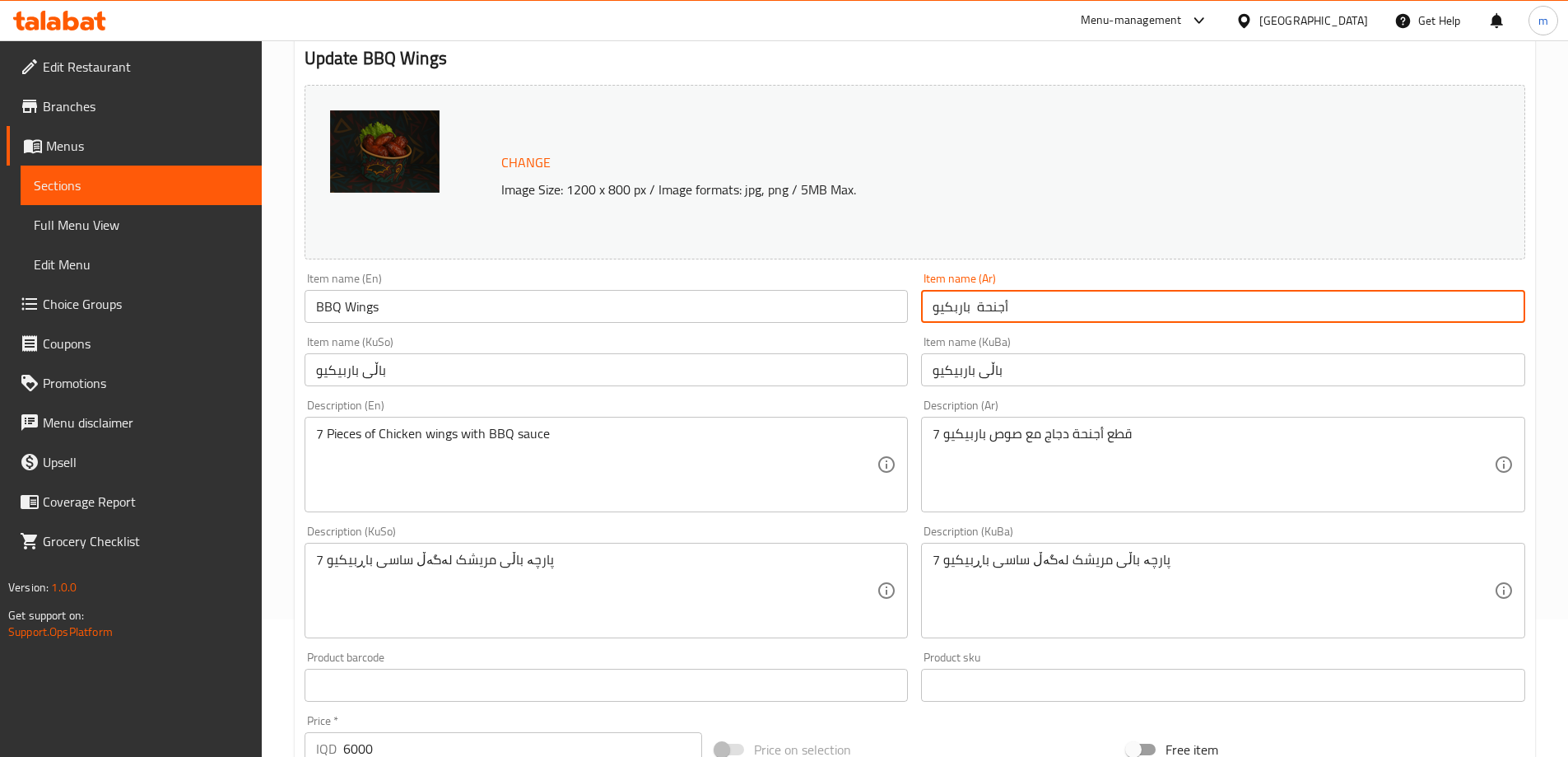
click at [969, 311] on input "أجنحة باربكيو" at bounding box center [1222, 306] width 604 height 33
type input "أجنحة باربكيو"
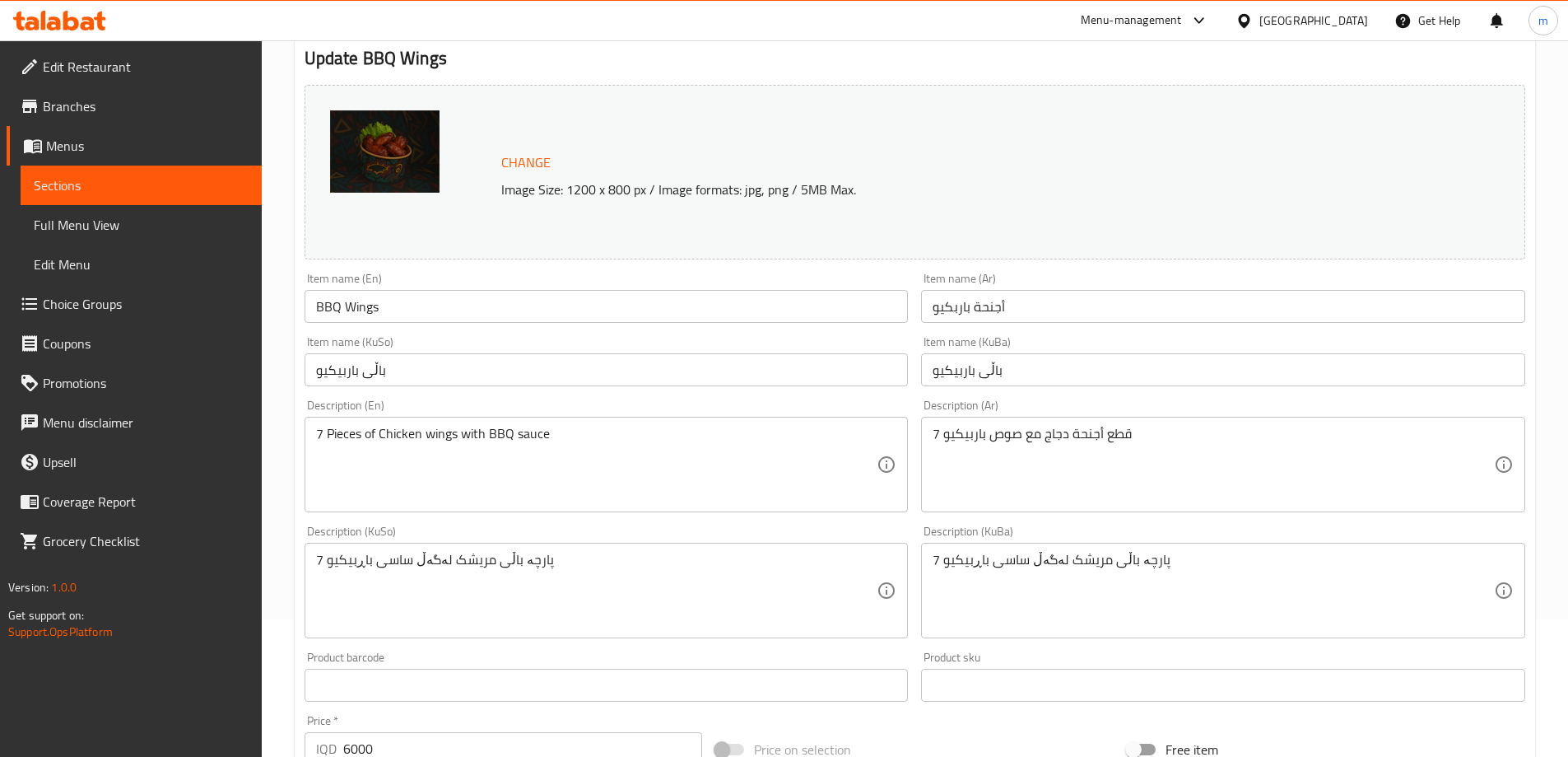
click at [857, 337] on div "Item name (KuSo) باڵی باربیکیو Item name ([GEOGRAPHIC_DATA])" at bounding box center [606, 360] width 604 height 50
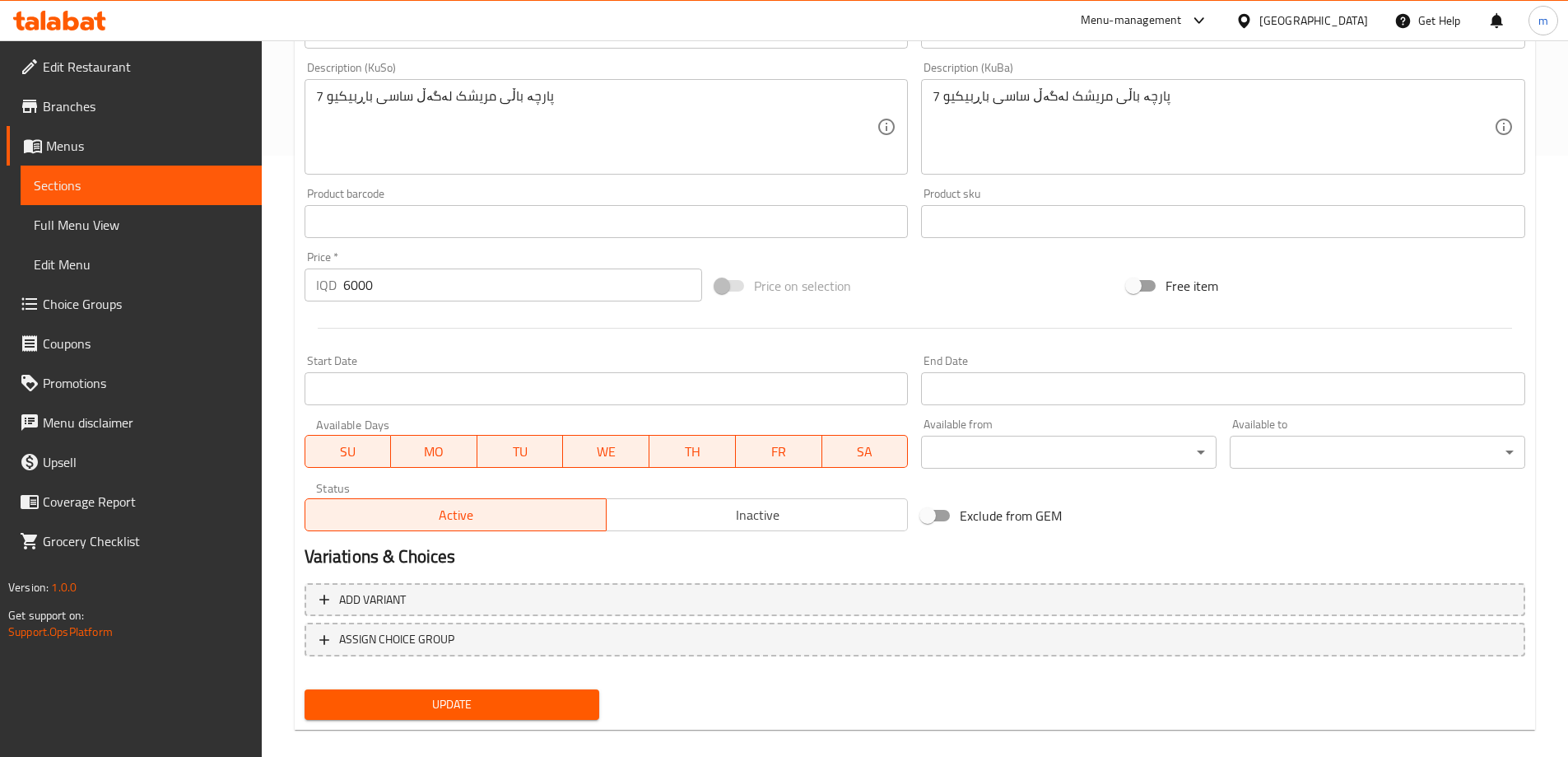
scroll to position [620, 0]
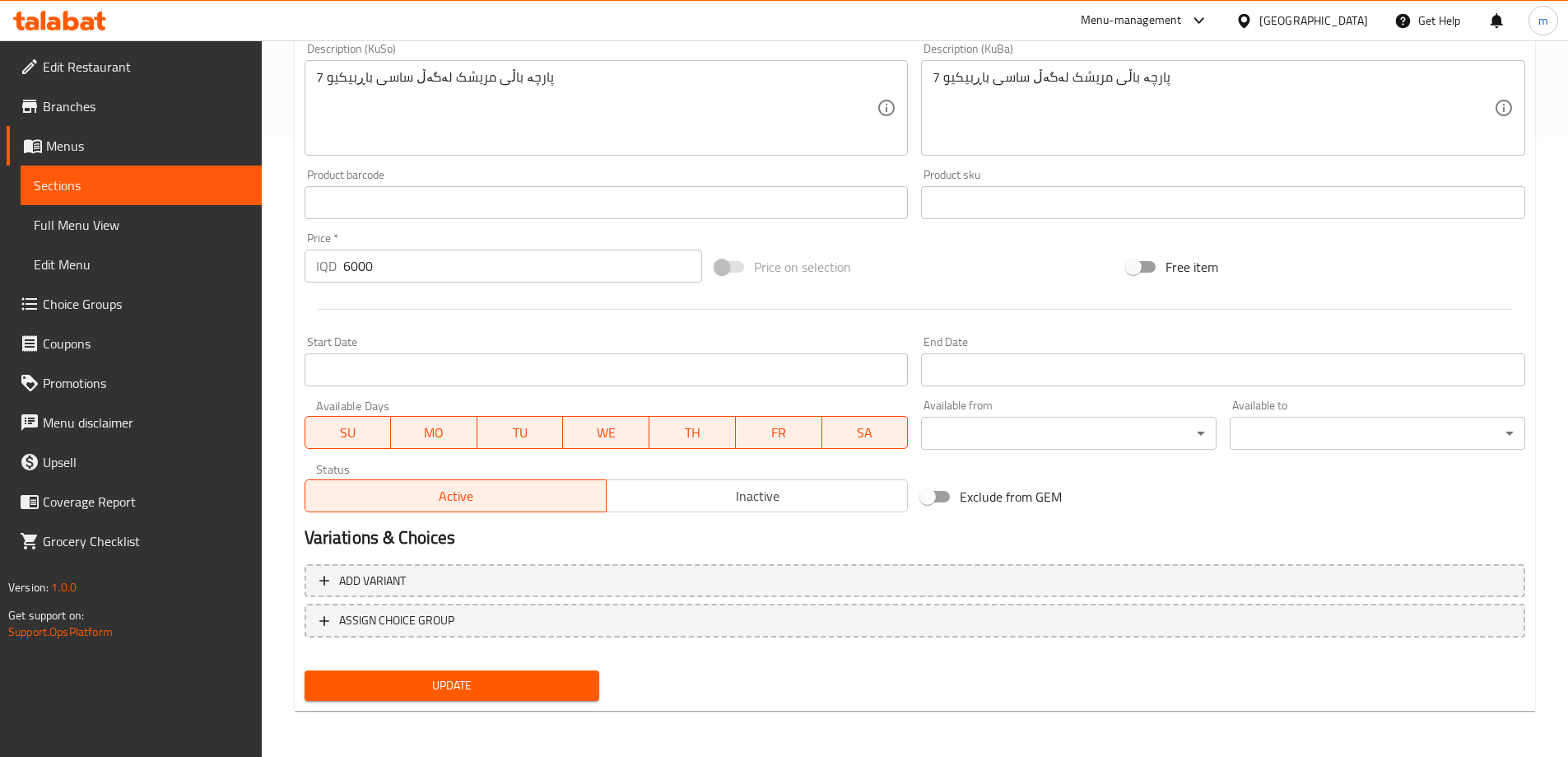
click at [462, 695] on span "Update" at bounding box center [451, 685] width 269 height 21
click at [118, 208] on link "Full Menu View" at bounding box center [141, 224] width 241 height 39
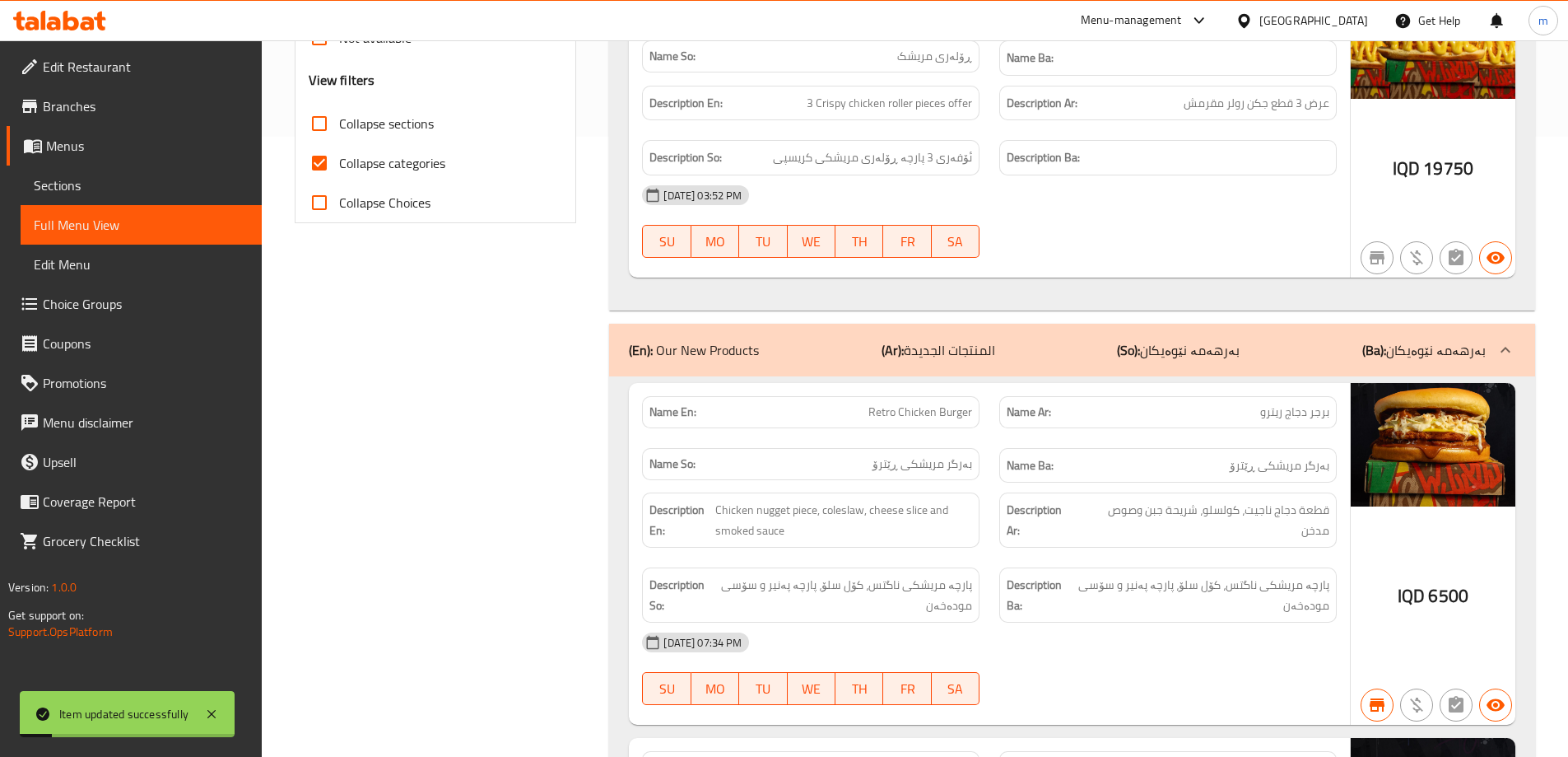
scroll to position [482, 0]
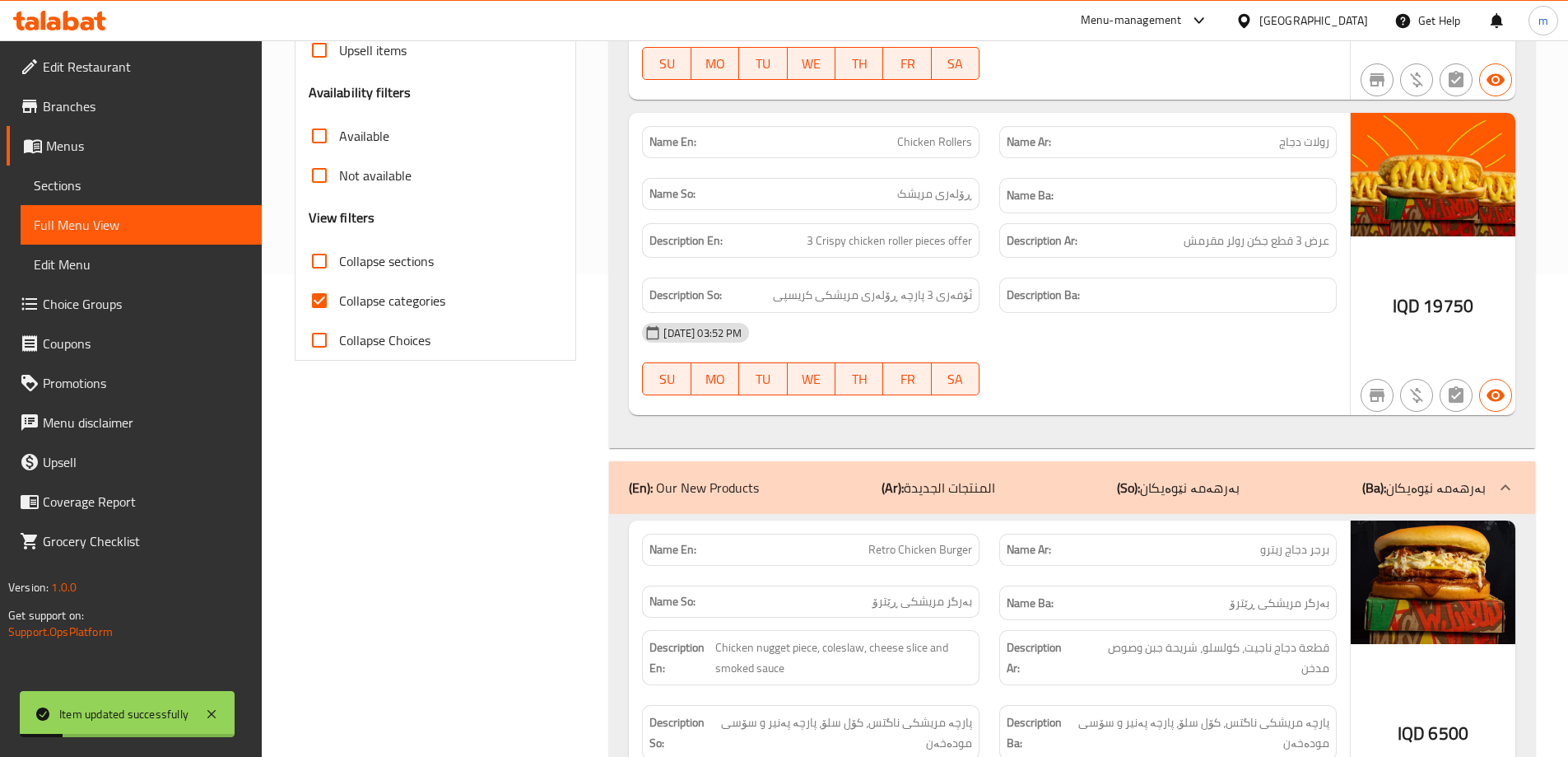
click at [372, 285] on label "Collapse categories" at bounding box center [373, 300] width 146 height 39
click at [339, 285] on input "Collapse categories" at bounding box center [319, 300] width 39 height 39
checkbox input "false"
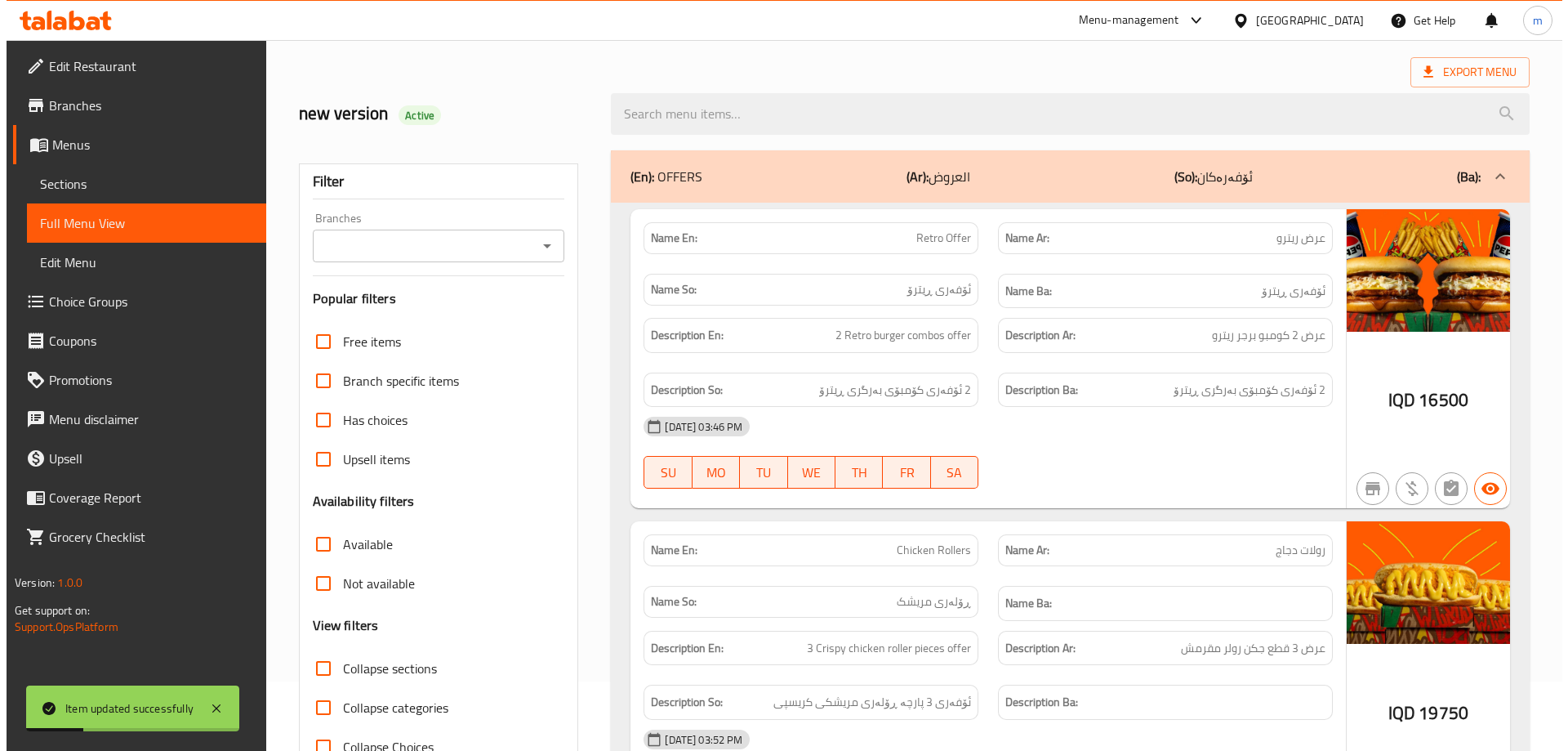
scroll to position [0, 0]
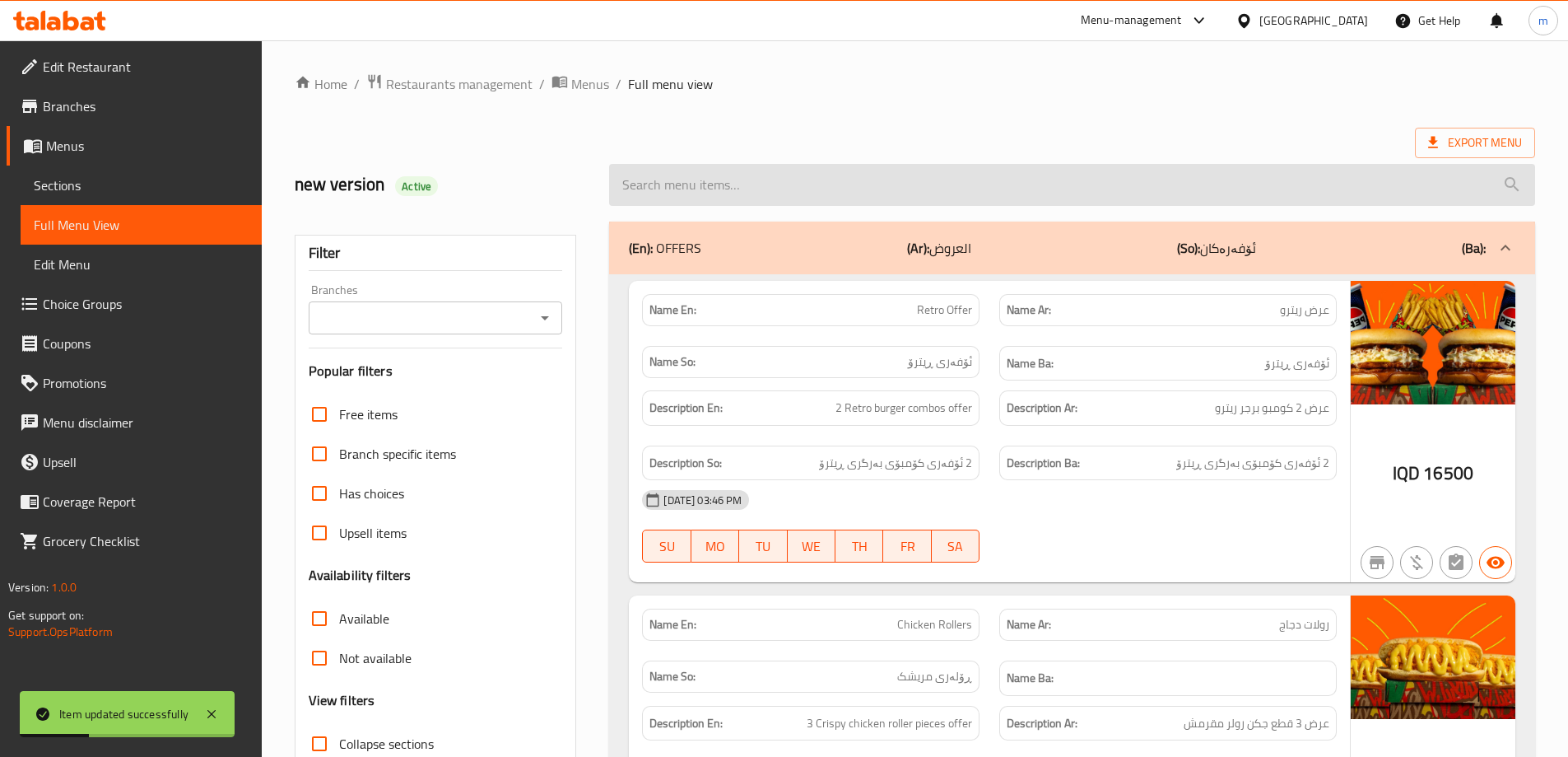
click at [1200, 203] on input "search" at bounding box center [1072, 185] width 926 height 42
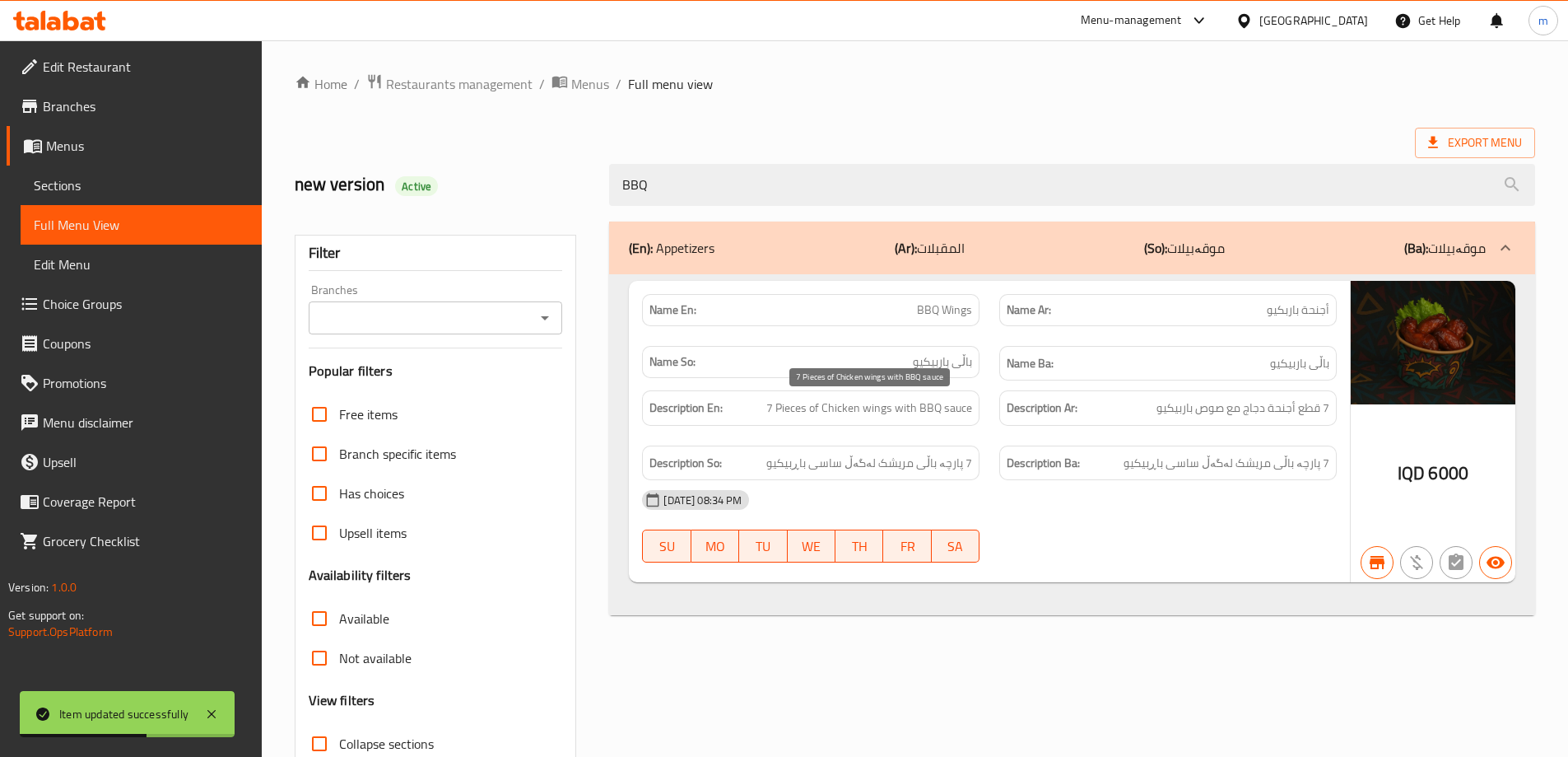
type input "BBQ"
click at [998, 393] on div "Description Ar: 7 قطع أجنحة دجاج مع صوص باربيكيو" at bounding box center [1168, 408] width 357 height 55
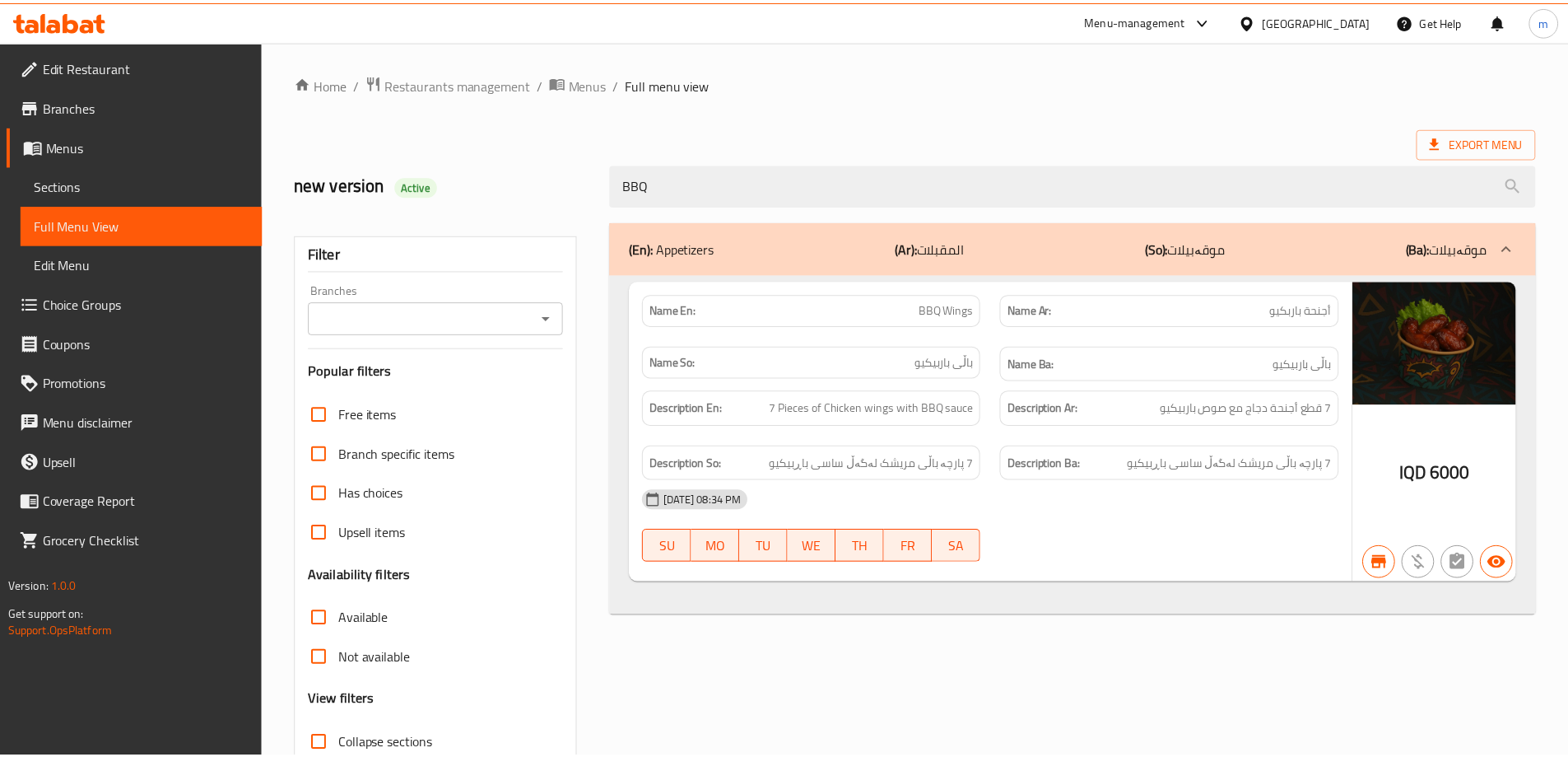
scroll to position [119, 0]
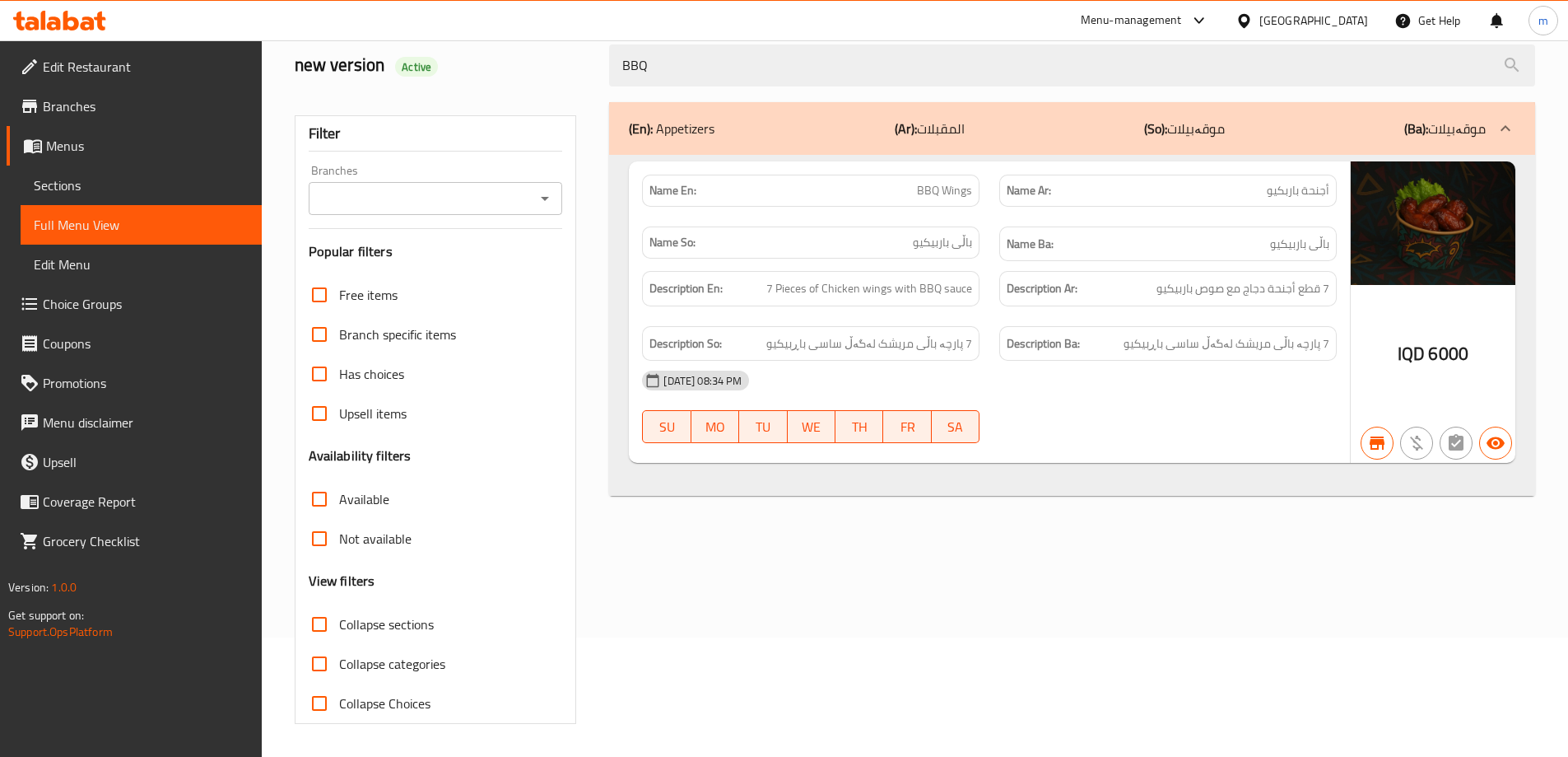
click at [427, 187] on input "Branches" at bounding box center [422, 198] width 217 height 23
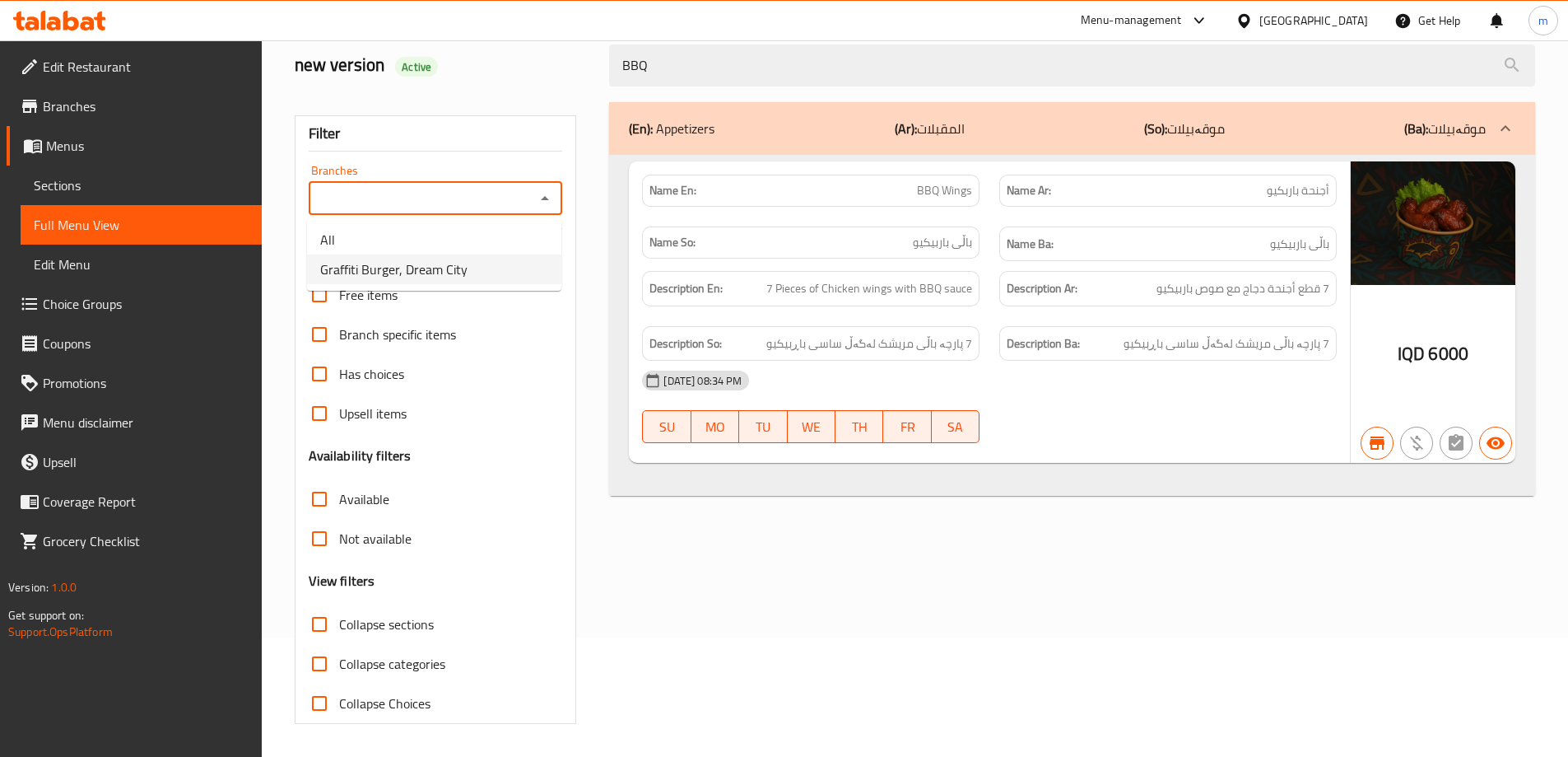
click at [418, 263] on span "Graffiti Burger, Dream City" at bounding box center [394, 269] width 148 height 20
type input "Graffiti Burger, Dream City"
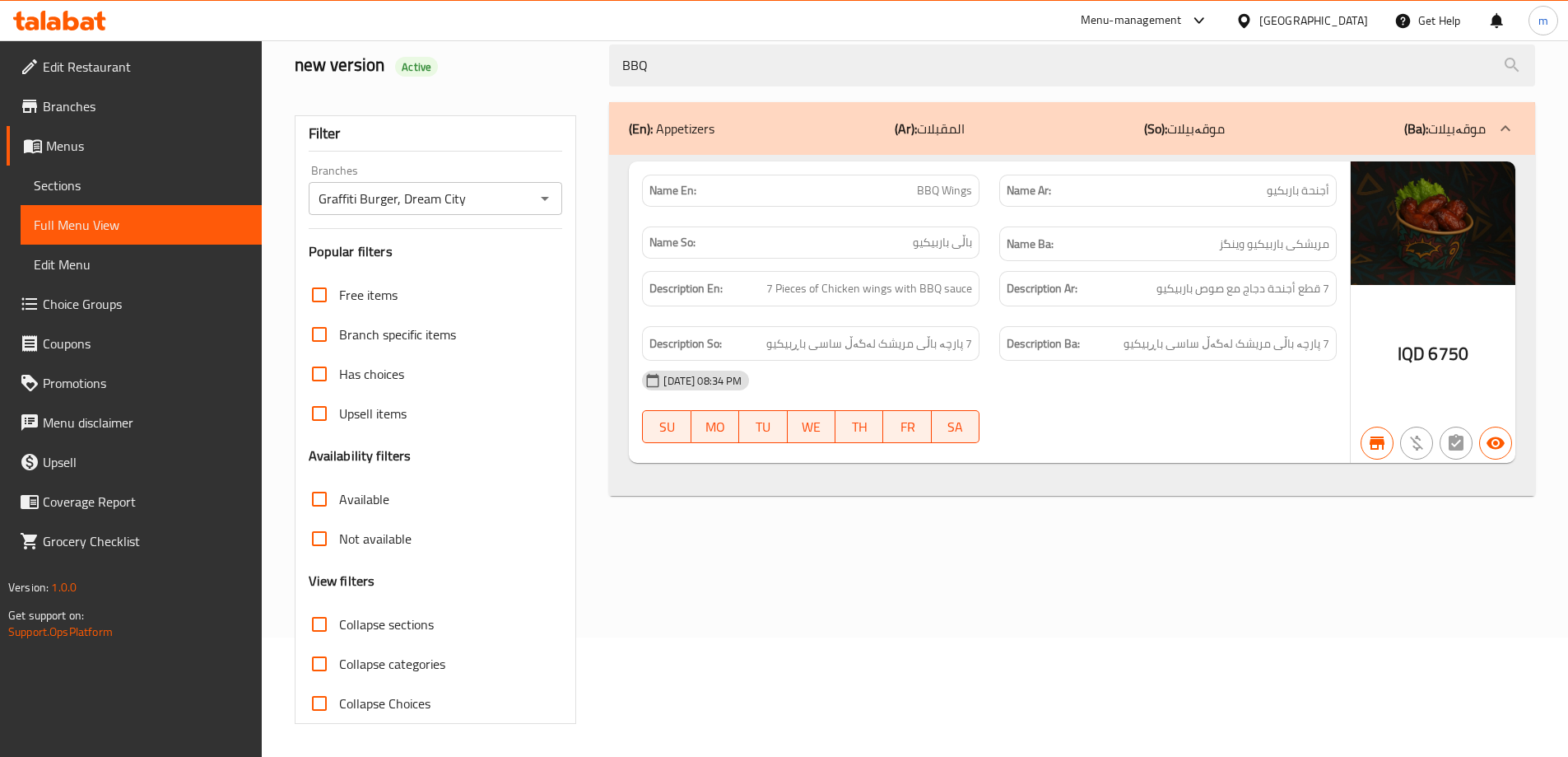
click at [1007, 420] on div "[DATE] 08:34 PM SU MO TU WE TH FR SA" at bounding box center [989, 406] width 715 height 92
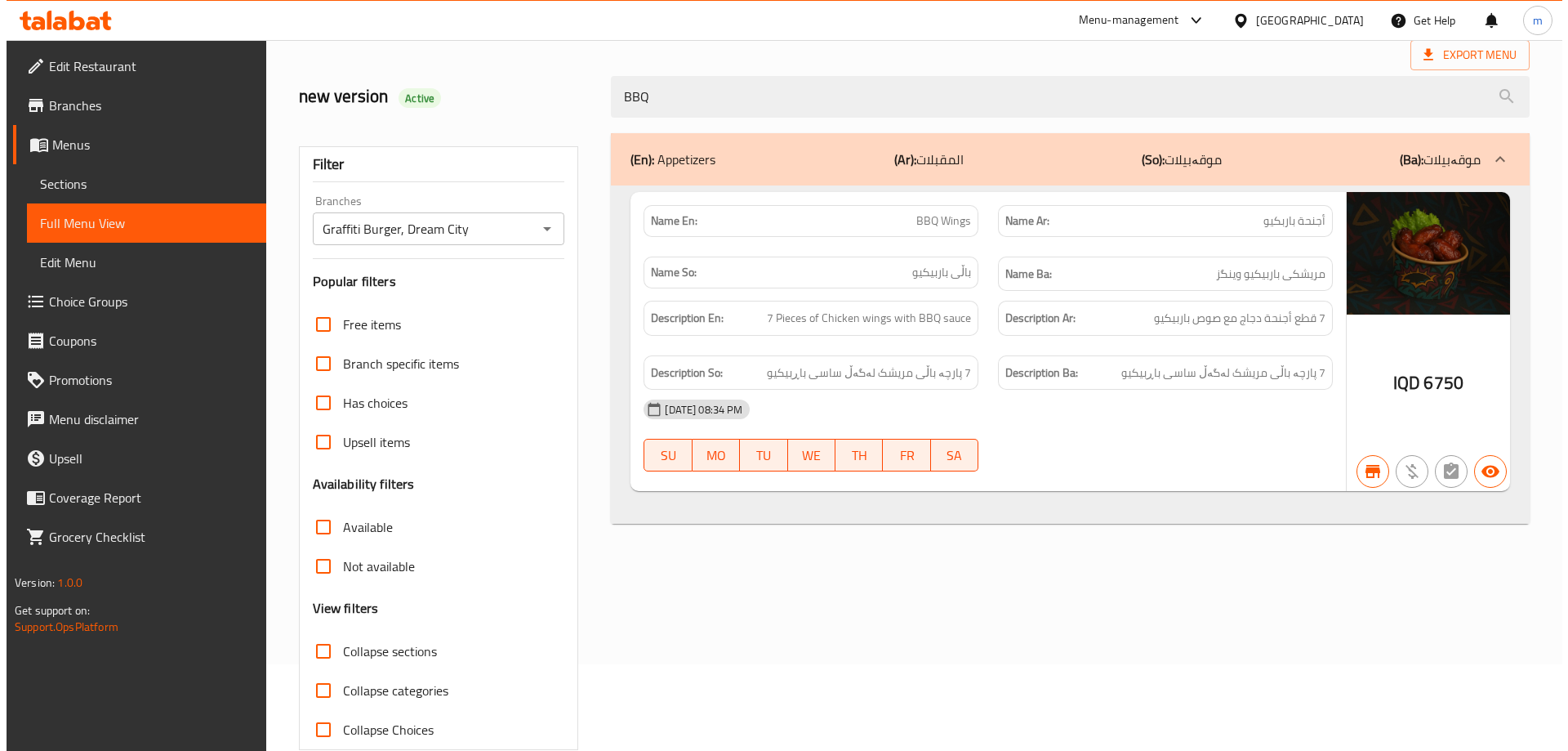
scroll to position [0, 0]
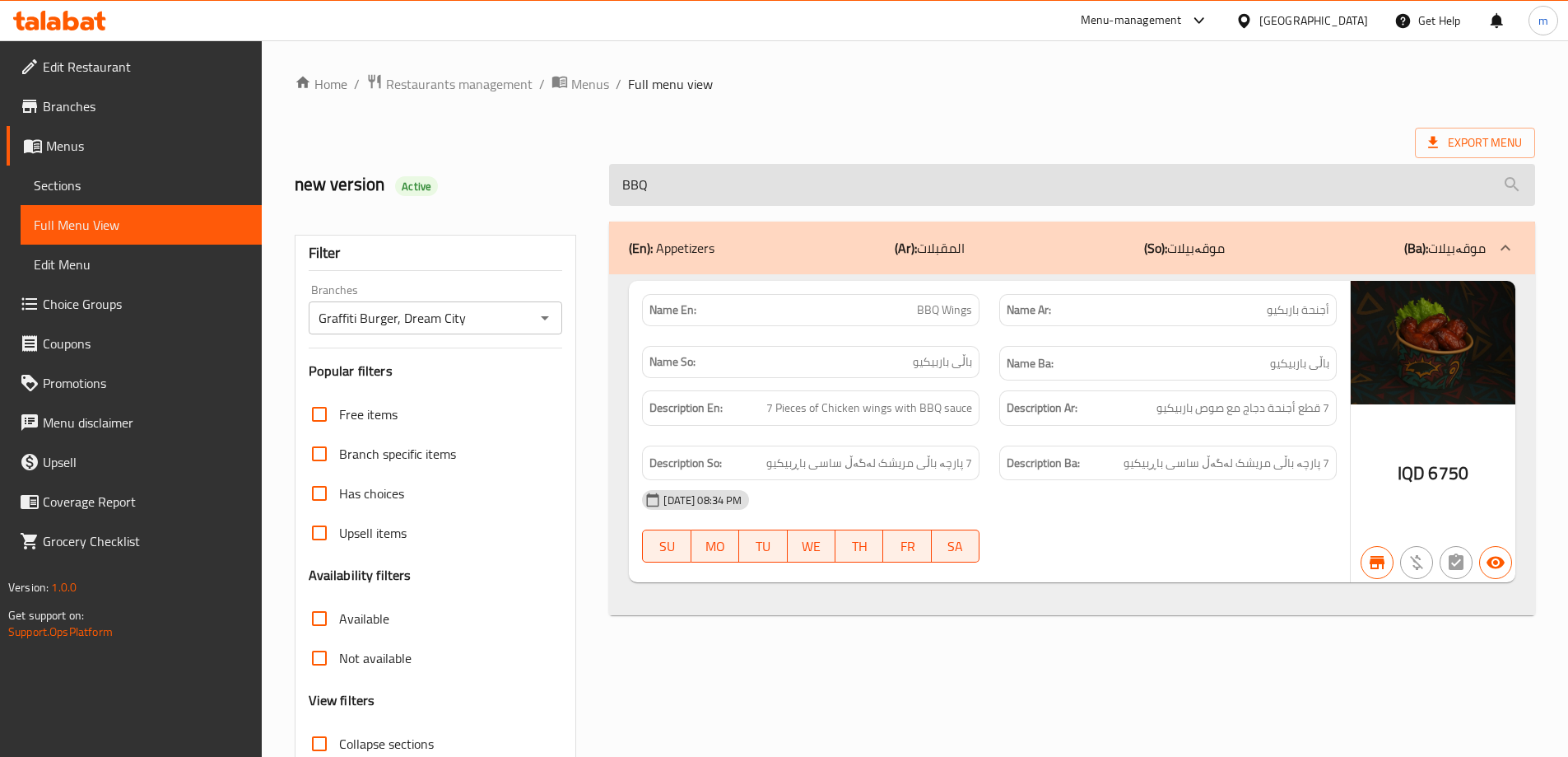
click at [1011, 186] on input "BBQ" at bounding box center [1072, 185] width 926 height 42
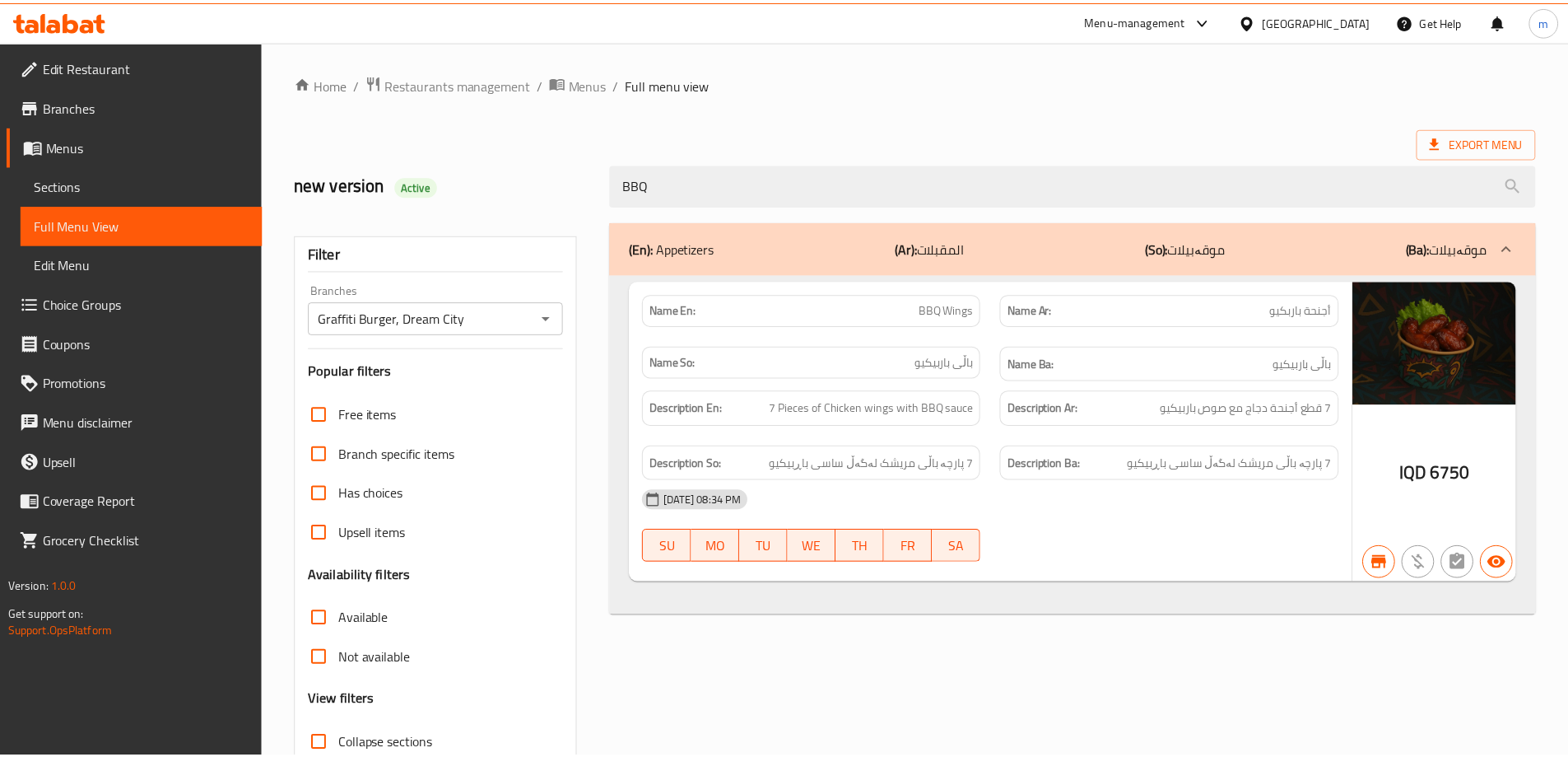
scroll to position [119, 0]
